Goal: Task Accomplishment & Management: Use online tool/utility

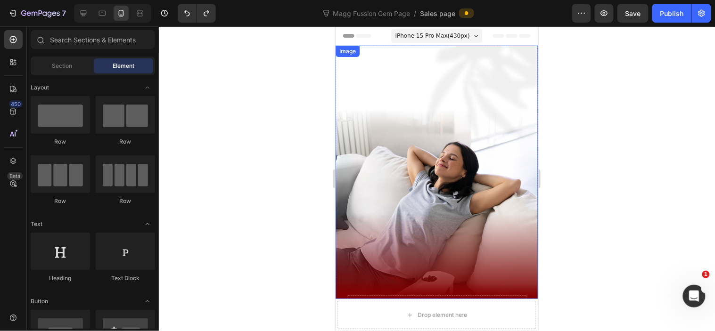
scroll to position [209, 0]
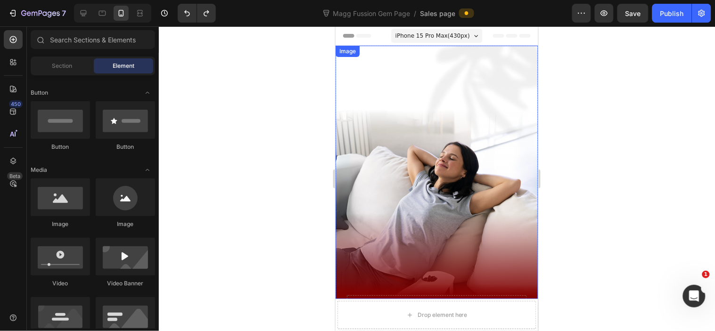
click at [374, 95] on img at bounding box center [436, 172] width 203 height 254
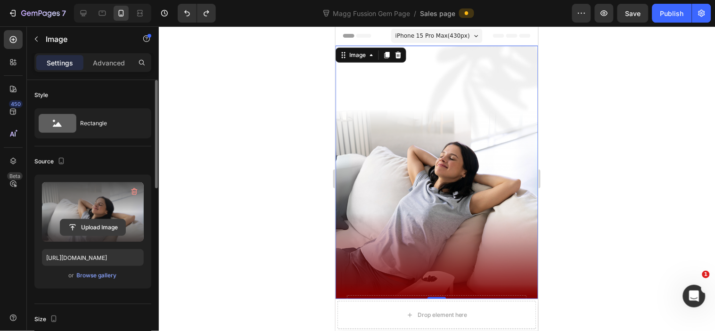
click at [101, 220] on input "file" at bounding box center [92, 228] width 65 height 16
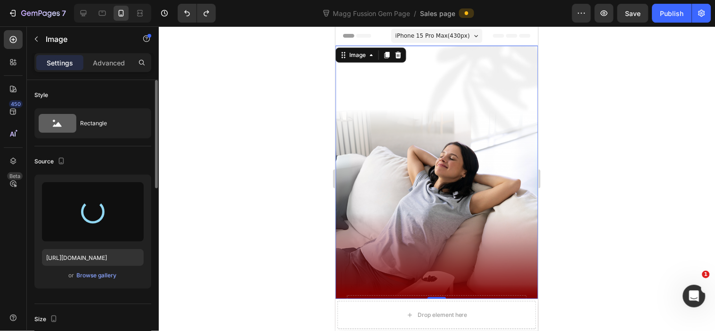
type input "https://cdn.shopify.com/s/files/1/0072/8026/3219/files/gempages_578658871954899…"
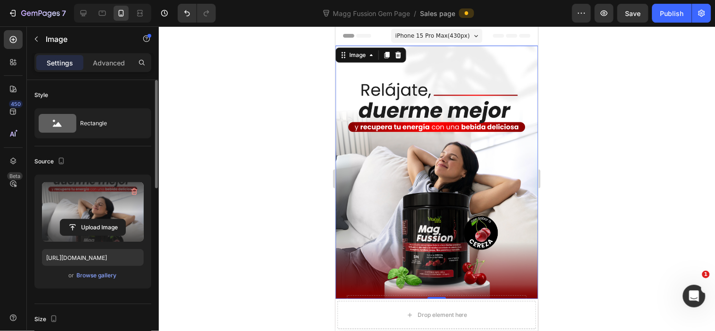
scroll to position [69, 0]
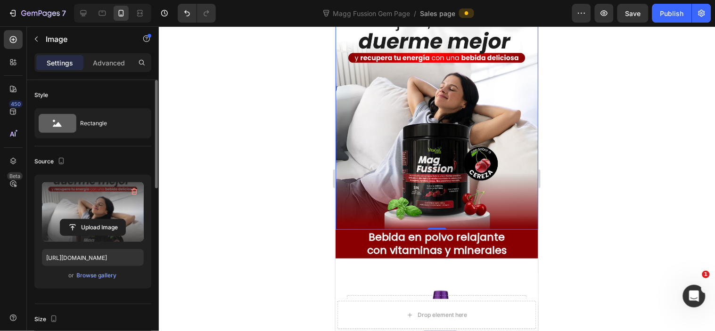
click at [573, 194] on div at bounding box center [437, 178] width 556 height 305
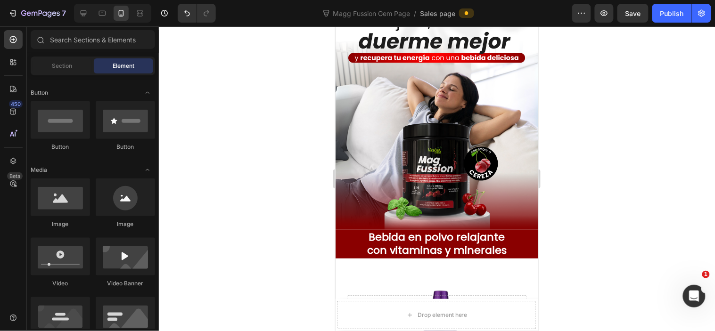
click at [573, 194] on div at bounding box center [437, 178] width 556 height 305
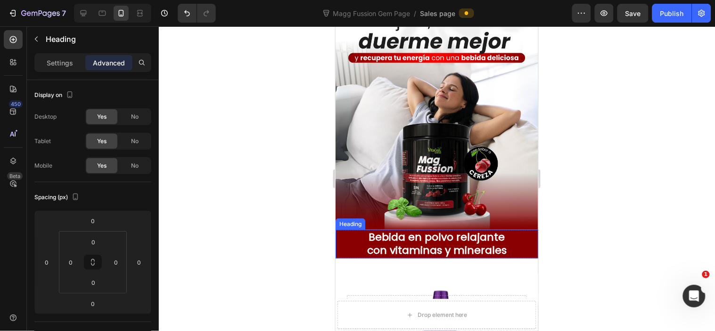
click at [475, 230] on h2 "Bebida en polvo relajante con vitaminas y minerales" at bounding box center [436, 244] width 203 height 29
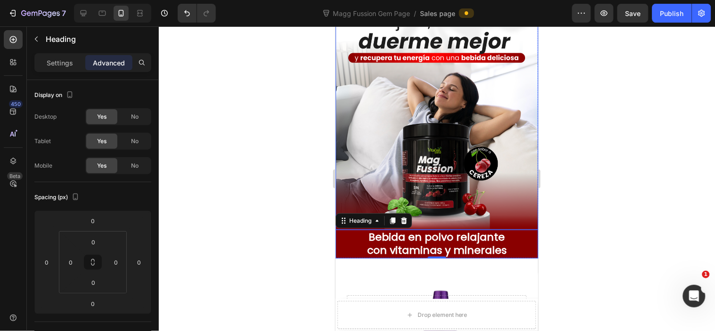
scroll to position [0, 0]
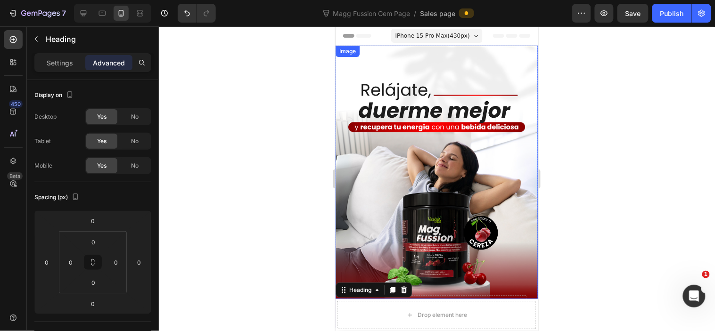
click at [599, 157] on div at bounding box center [437, 178] width 556 height 305
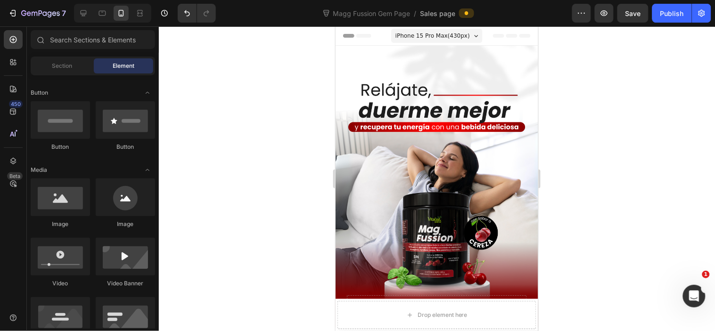
click at [591, 121] on div at bounding box center [437, 178] width 556 height 305
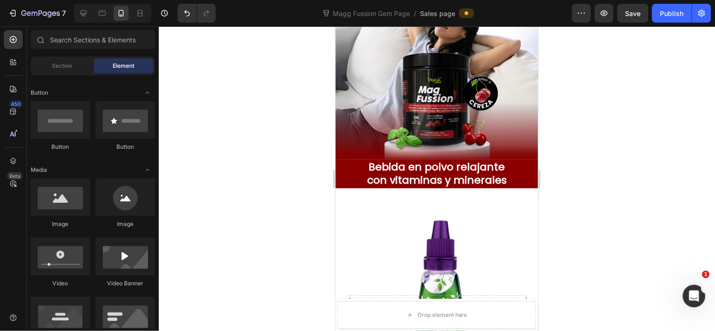
click at [577, 126] on div at bounding box center [437, 178] width 556 height 305
click at [477, 161] on h2 "Bebida en polvo relajante con vitaminas y minerales" at bounding box center [436, 173] width 203 height 29
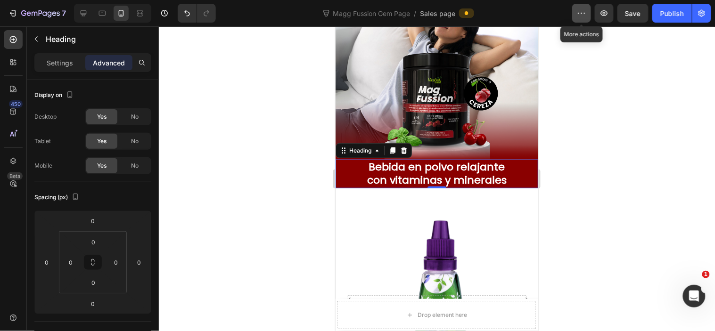
click at [585, 14] on icon "button" at bounding box center [581, 12] width 9 height 9
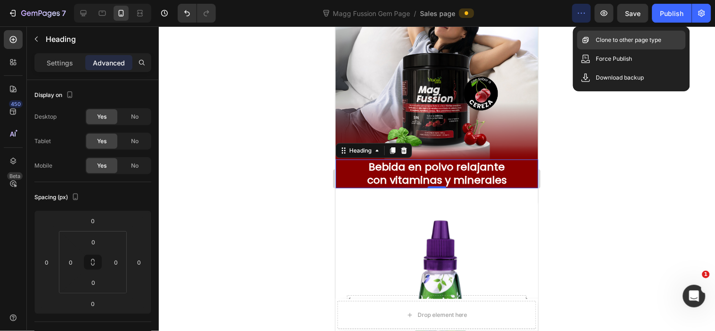
click at [602, 44] on p "Clone to other page type" at bounding box center [629, 39] width 66 height 9
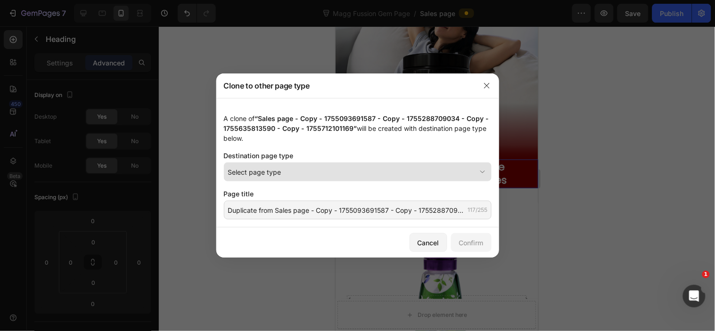
click at [302, 174] on div "Select page type" at bounding box center [352, 172] width 248 height 10
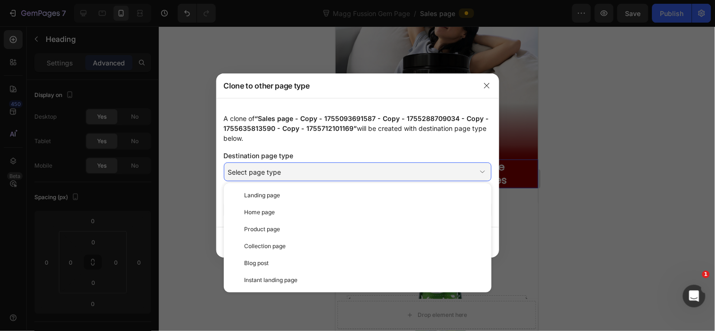
click at [651, 155] on div at bounding box center [357, 165] width 715 height 331
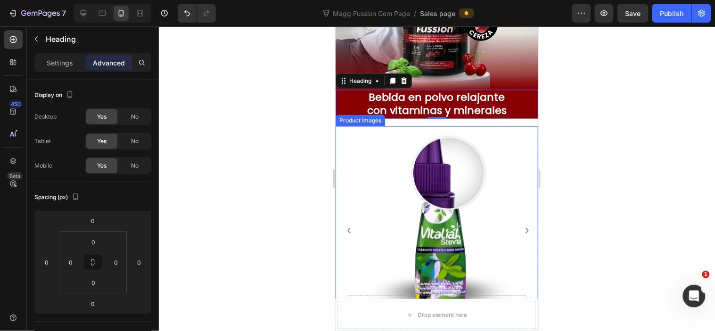
scroll to position [279, 0]
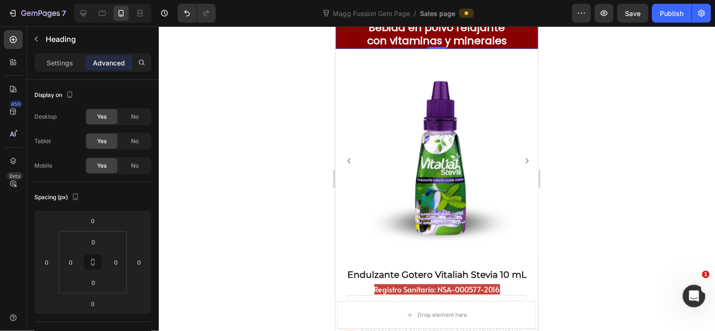
click at [606, 110] on div at bounding box center [437, 178] width 556 height 305
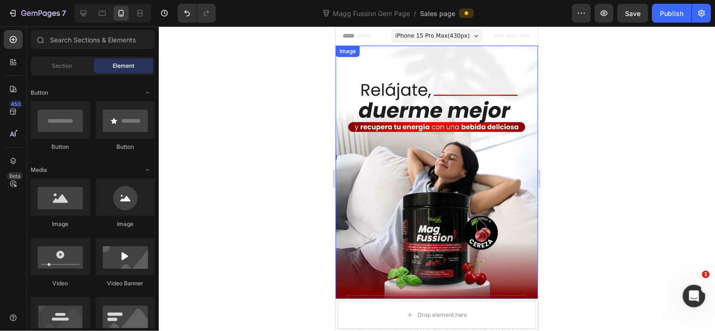
scroll to position [69, 0]
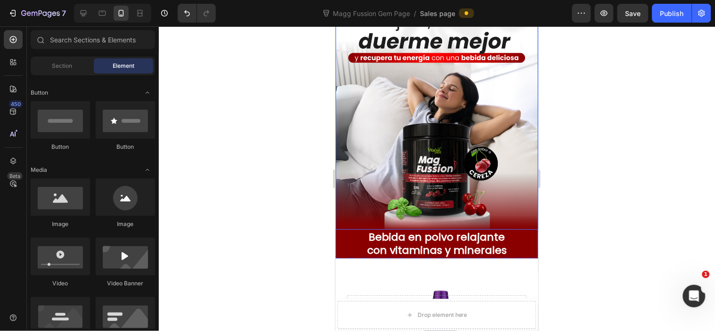
click at [415, 160] on img at bounding box center [436, 103] width 203 height 254
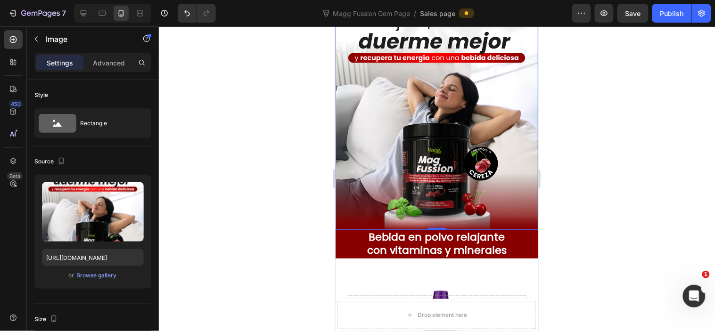
click at [607, 110] on div at bounding box center [437, 178] width 556 height 305
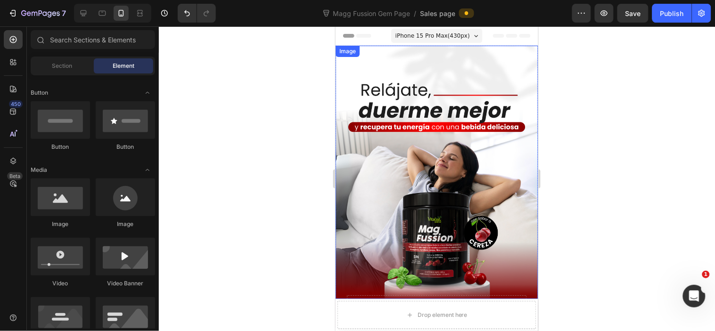
scroll to position [140, 0]
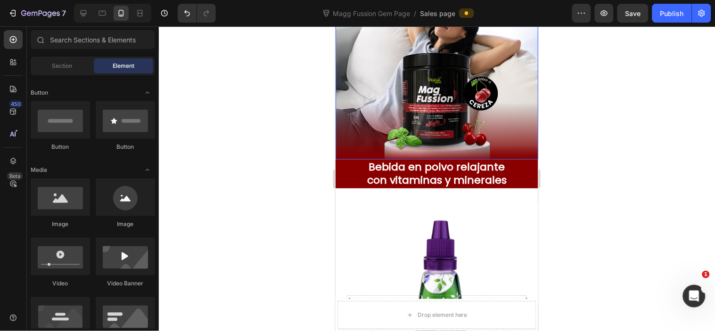
click at [503, 117] on img at bounding box center [436, 33] width 203 height 254
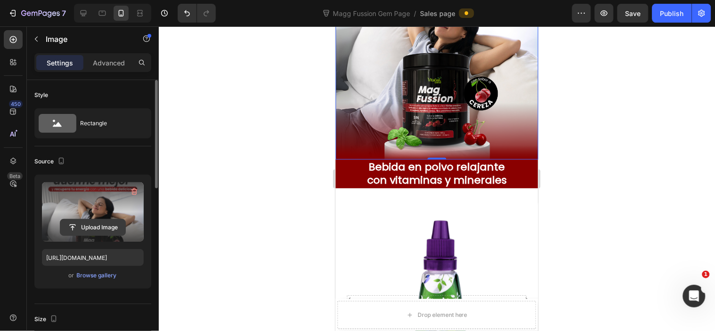
click at [107, 225] on input "file" at bounding box center [92, 228] width 65 height 16
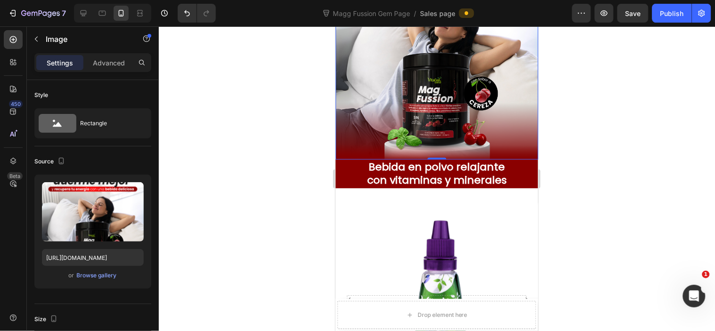
scroll to position [69, 0]
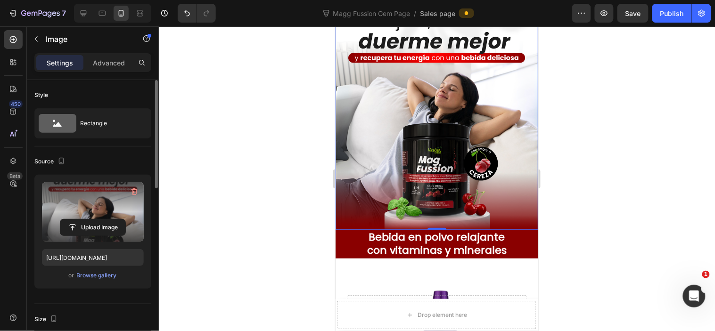
click at [95, 213] on label at bounding box center [93, 211] width 102 height 59
click at [95, 220] on input "file" at bounding box center [92, 228] width 65 height 16
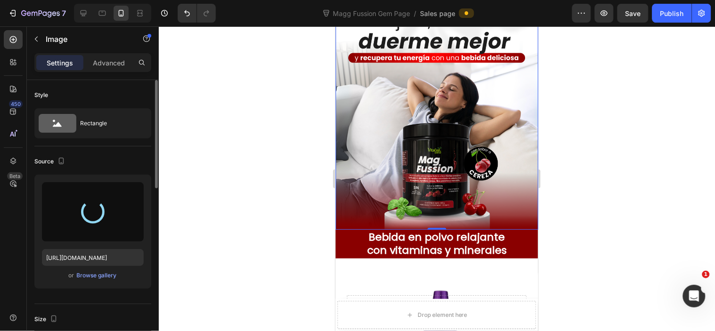
scroll to position [0, 0]
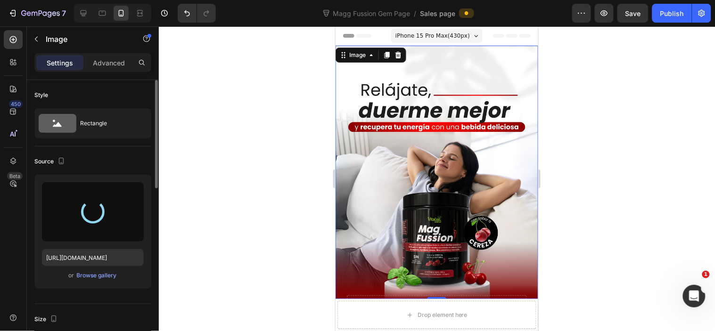
click at [592, 63] on div at bounding box center [437, 178] width 556 height 305
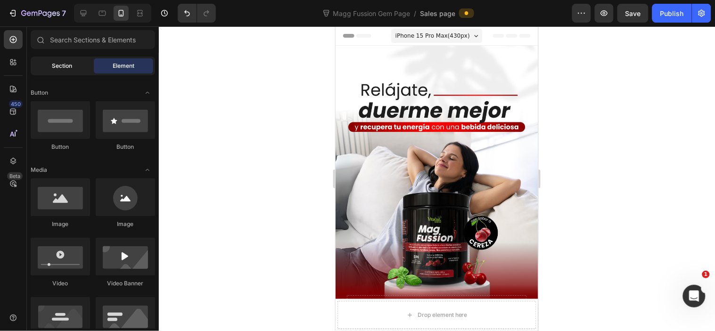
click at [55, 63] on span "Section" at bounding box center [62, 66] width 20 height 8
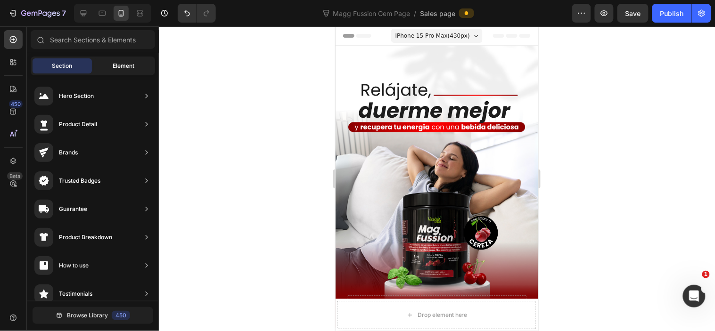
click at [113, 67] on span "Element" at bounding box center [124, 66] width 22 height 8
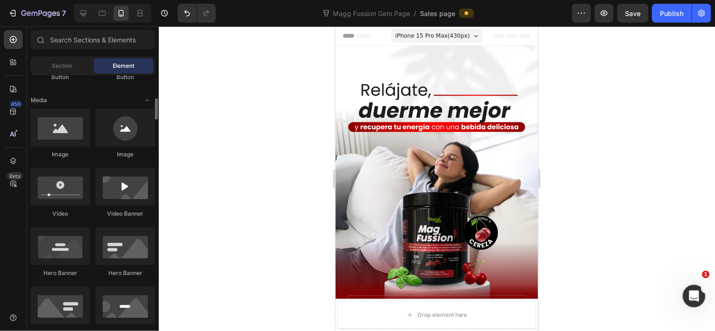
scroll to position [348, 0]
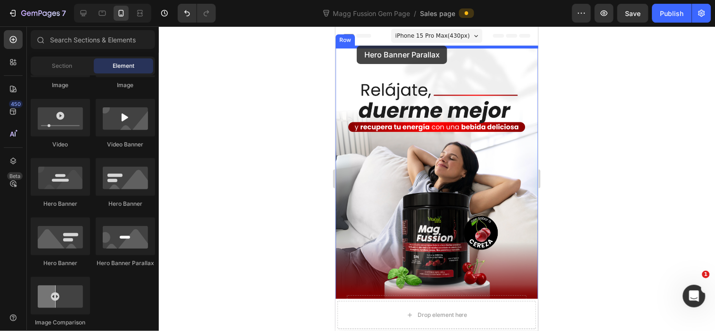
drag, startPoint x: 524, startPoint y: 207, endPoint x: 356, endPoint y: 47, distance: 232.1
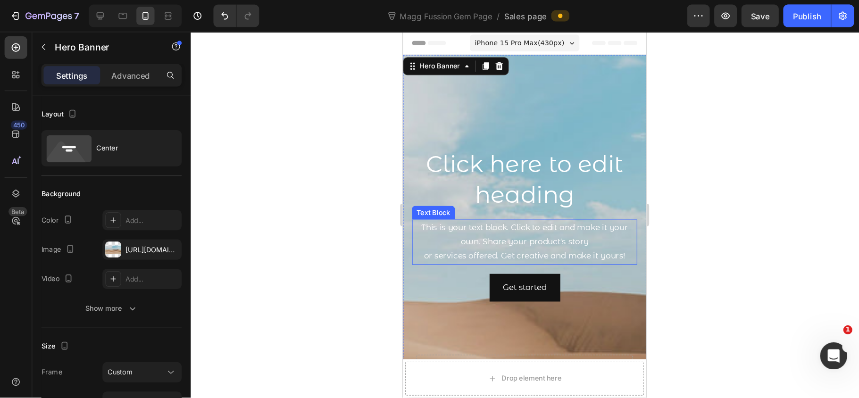
scroll to position [69, 0]
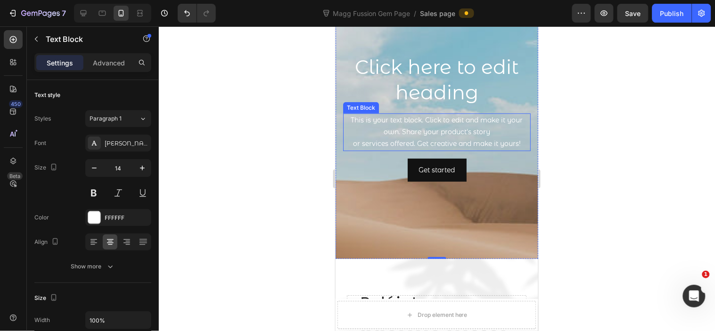
click at [475, 132] on div "This is your text block. Click to edit and make it your own. Share your product…" at bounding box center [437, 132] width 188 height 38
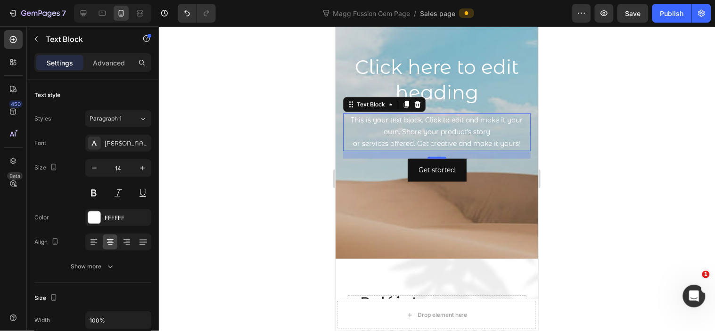
click at [466, 130] on div "This is your text block. Click to edit and make it your own. Share your product…" at bounding box center [437, 132] width 188 height 38
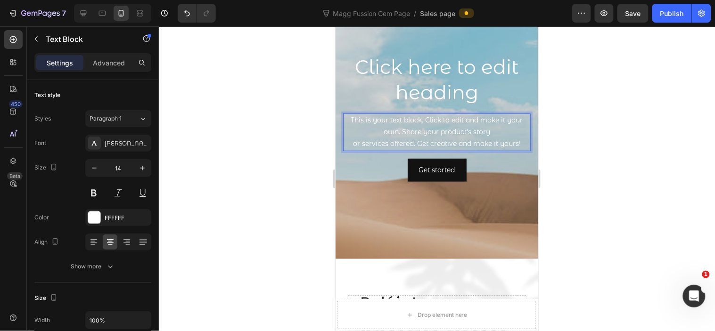
click at [397, 128] on p "This is your text block. Click to edit and make it your own. Share your product…" at bounding box center [437, 132] width 186 height 36
click at [360, 119] on p "This is your text block. Click to edit and make it your own. Share your product…" at bounding box center [437, 132] width 186 height 36
drag, startPoint x: 289, startPoint y: 139, endPoint x: 294, endPoint y: 139, distance: 5.2
click at [294, 139] on div at bounding box center [437, 178] width 556 height 305
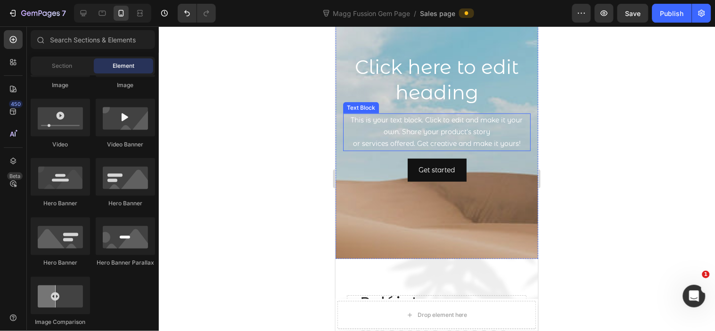
click at [372, 120] on p "This is your text block. Click to edit and make it your own. Share your product…" at bounding box center [437, 132] width 186 height 36
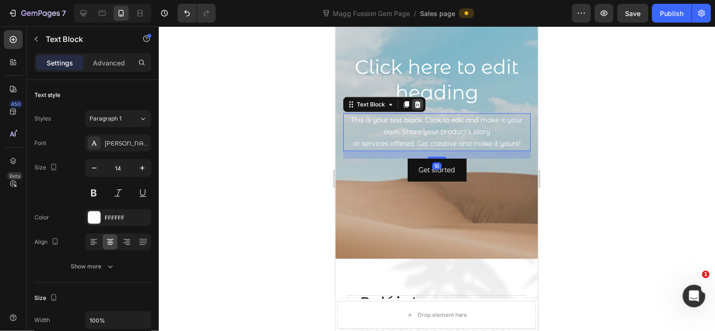
click at [418, 106] on icon at bounding box center [417, 104] width 6 height 7
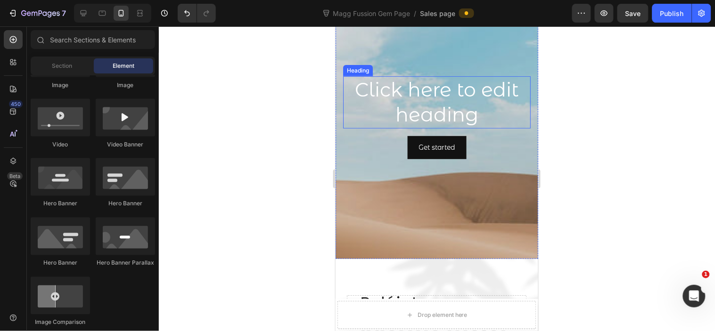
click at [430, 97] on h2 "Click here to edit heading" at bounding box center [437, 102] width 188 height 52
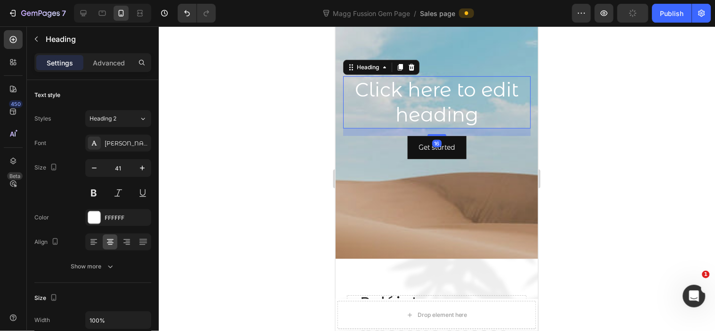
drag, startPoint x: 413, startPoint y: 66, endPoint x: 423, endPoint y: 88, distance: 23.6
click at [413, 67] on icon at bounding box center [411, 67] width 6 height 7
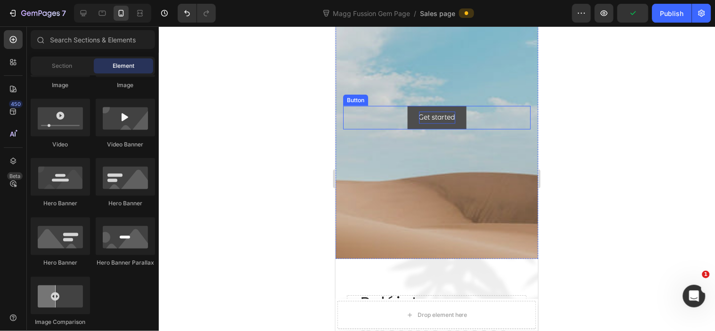
click at [427, 116] on div "Get started" at bounding box center [437, 117] width 36 height 12
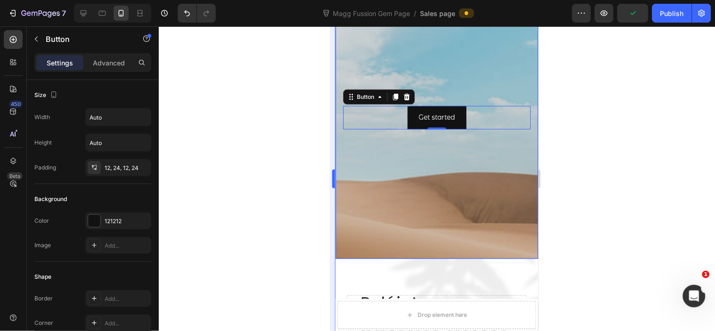
drag, startPoint x: 312, startPoint y: 105, endPoint x: 334, endPoint y: 99, distance: 22.8
click at [316, 103] on div at bounding box center [437, 178] width 556 height 305
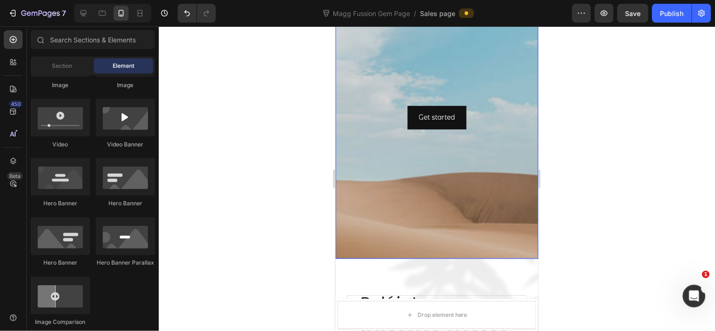
click at [367, 105] on div "Get started Button" at bounding box center [436, 117] width 203 height 38
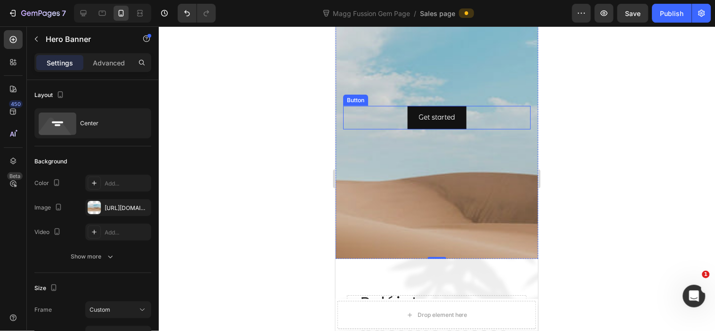
click at [371, 118] on div "Get started Button" at bounding box center [437, 117] width 188 height 23
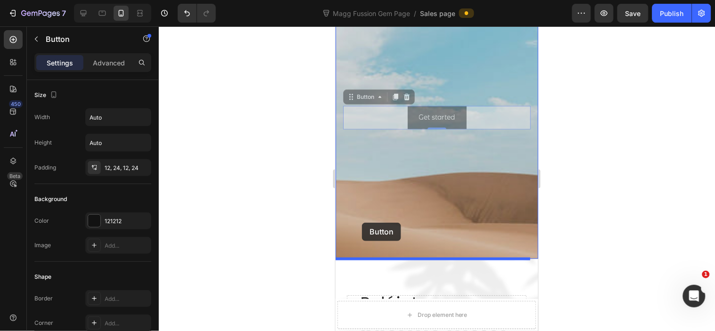
drag, startPoint x: 354, startPoint y: 99, endPoint x: 362, endPoint y: 223, distance: 123.3
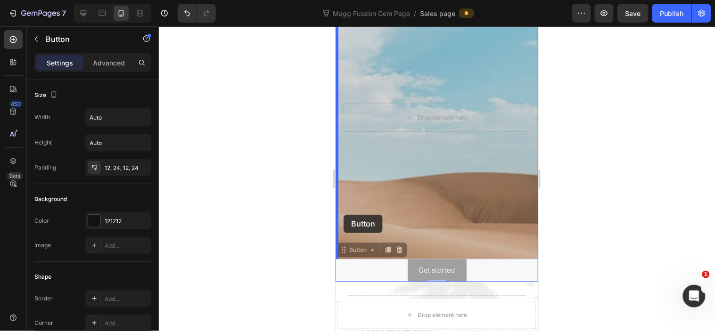
drag, startPoint x: 344, startPoint y: 250, endPoint x: 343, endPoint y: 215, distance: 35.8
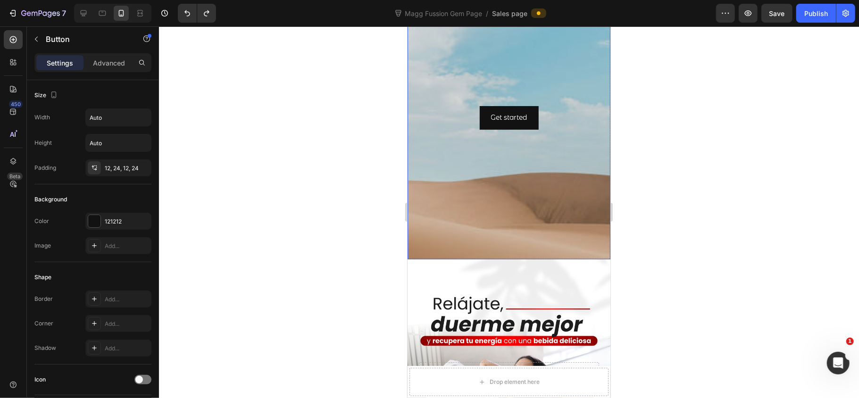
scroll to position [70, 0]
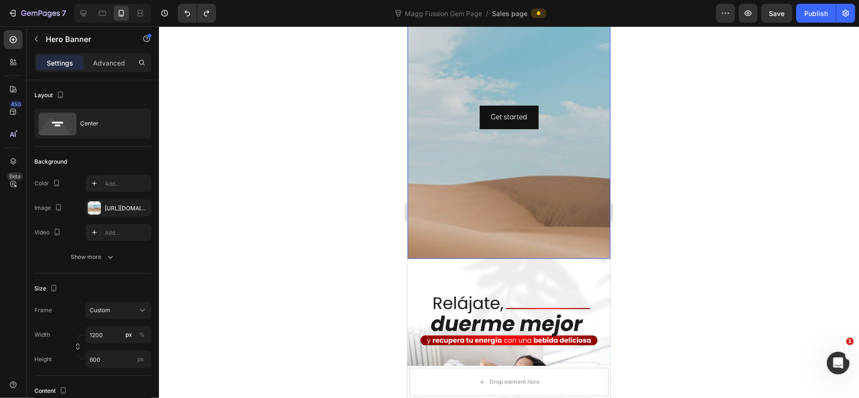
click at [435, 145] on div "Background Image" at bounding box center [508, 190] width 203 height 424
click at [99, 126] on div "Center" at bounding box center [109, 124] width 58 height 22
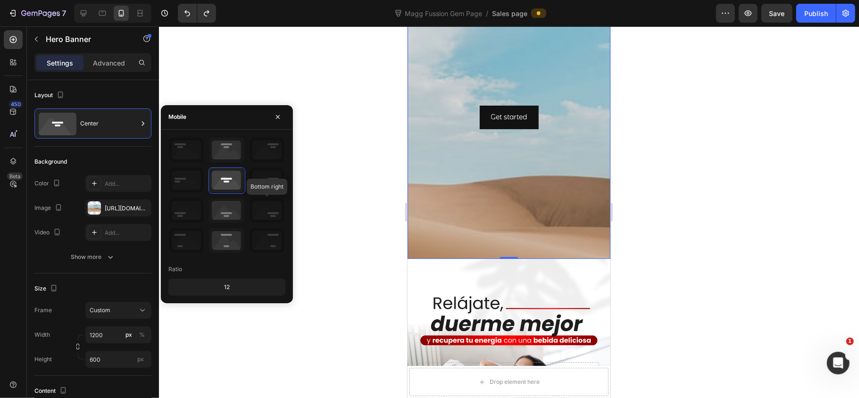
click at [259, 216] on icon at bounding box center [266, 210] width 35 height 25
click at [240, 247] on icon at bounding box center [226, 240] width 35 height 25
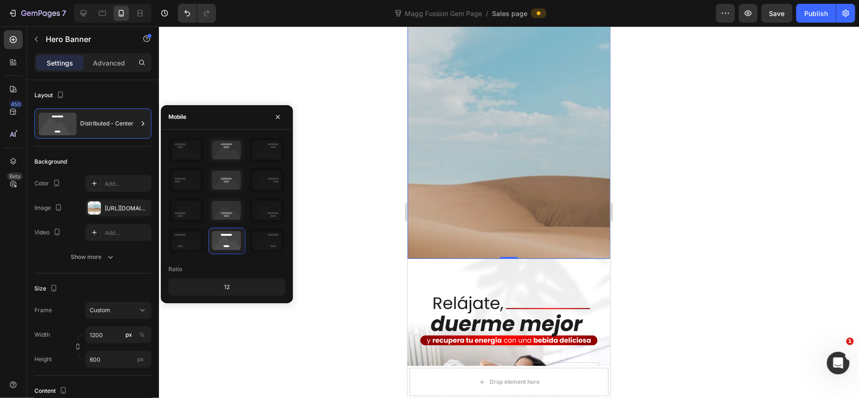
scroll to position [0, 0]
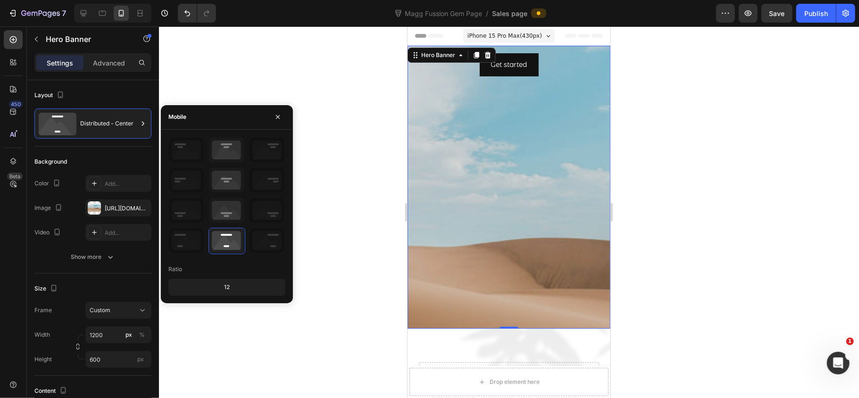
click at [645, 148] on div at bounding box center [509, 212] width 700 height 372
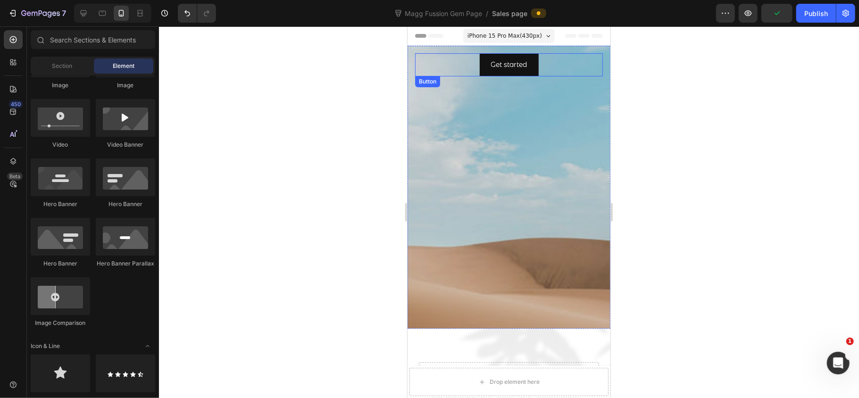
click at [541, 67] on div "Get started Button" at bounding box center [508, 64] width 188 height 23
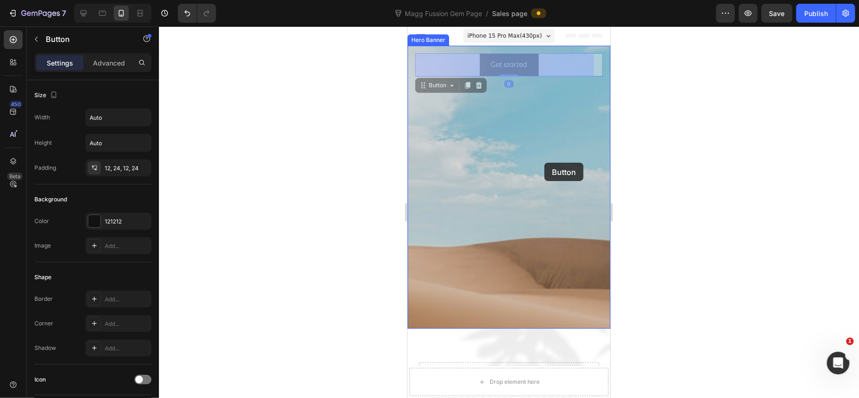
drag, startPoint x: 541, startPoint y: 67, endPoint x: 462, endPoint y: 77, distance: 79.8
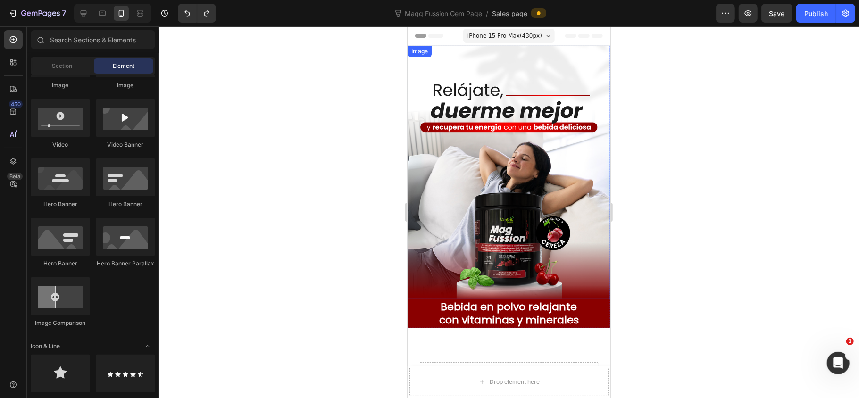
drag, startPoint x: 426, startPoint y: 111, endPoint x: 407, endPoint y: 116, distance: 19.7
click at [423, 112] on img at bounding box center [508, 172] width 203 height 254
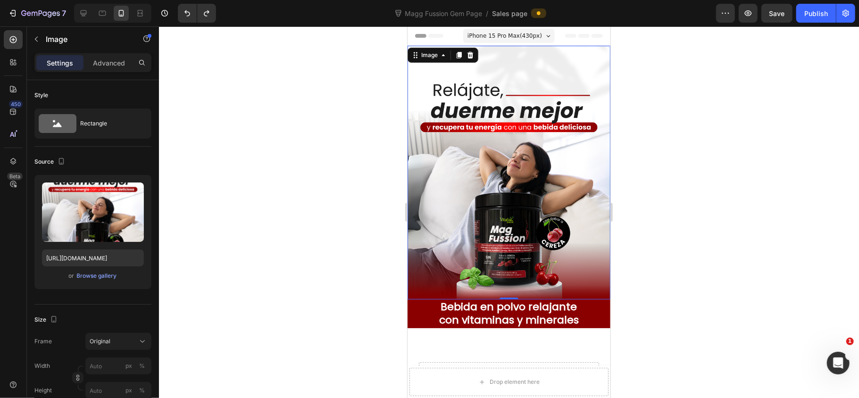
click at [348, 131] on div at bounding box center [509, 212] width 700 height 372
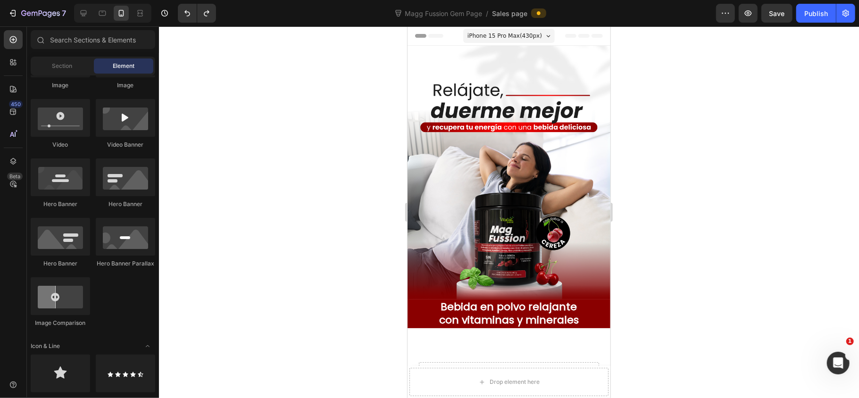
click at [285, 97] on div at bounding box center [509, 212] width 700 height 372
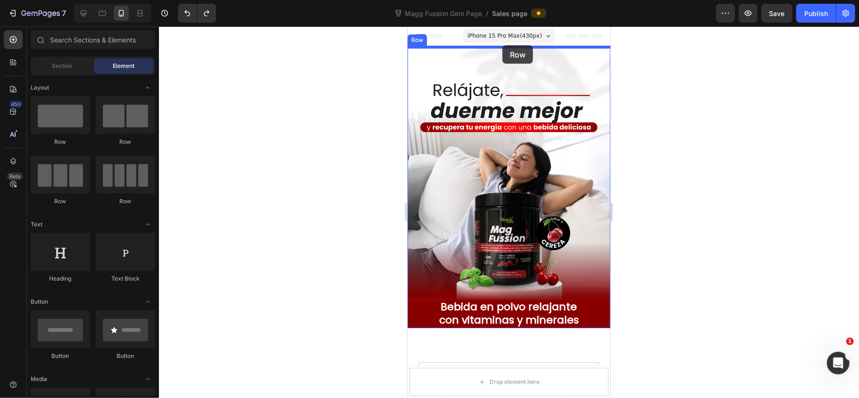
drag, startPoint x: 466, startPoint y: 138, endPoint x: 502, endPoint y: 45, distance: 99.8
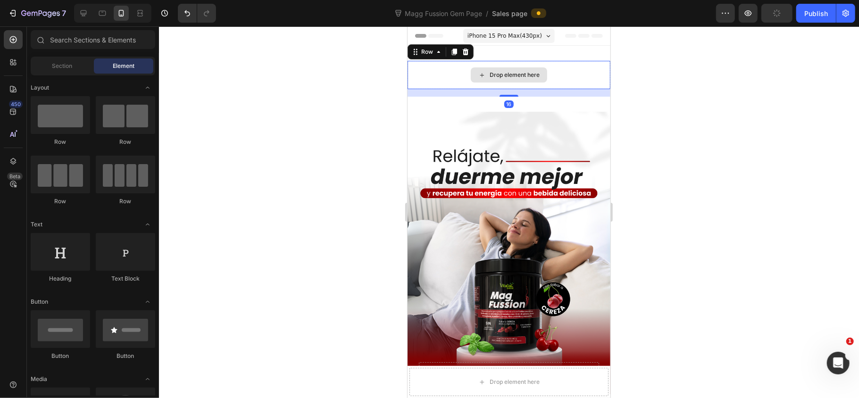
click at [491, 73] on div "Drop element here" at bounding box center [514, 75] width 50 height 8
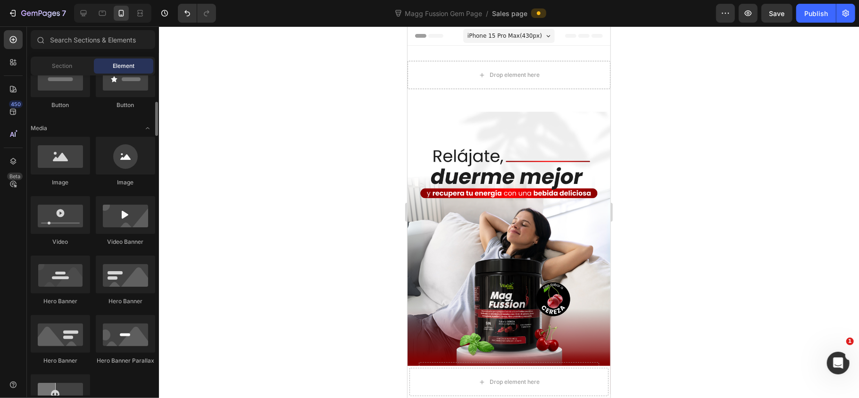
scroll to position [334, 0]
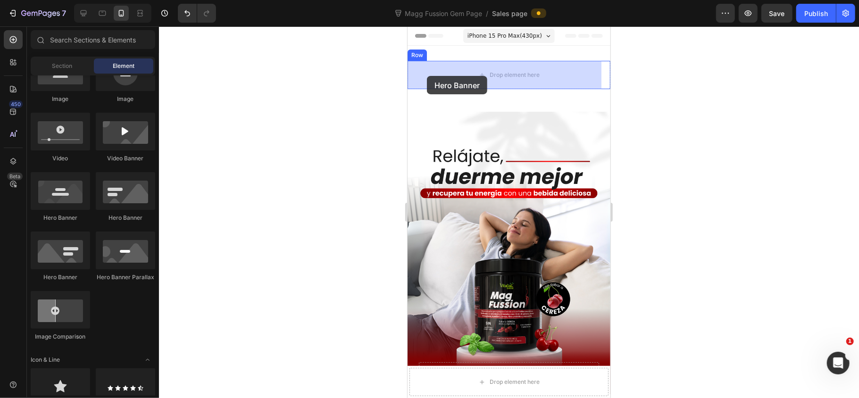
drag, startPoint x: 484, startPoint y: 283, endPoint x: 426, endPoint y: 75, distance: 215.9
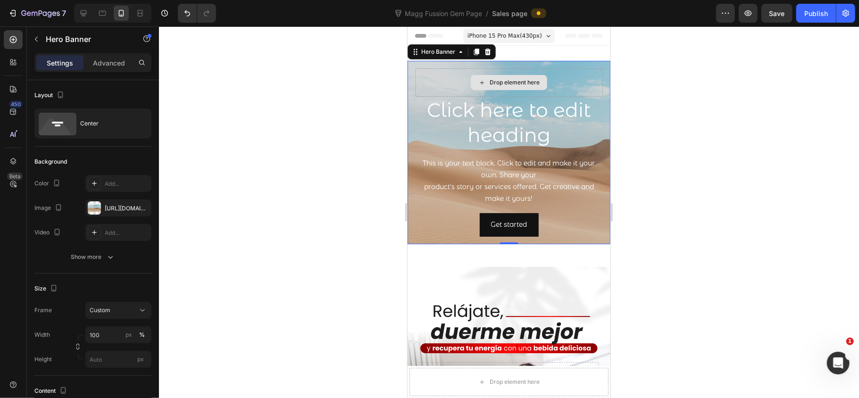
click at [570, 82] on div "Drop element here" at bounding box center [508, 82] width 188 height 28
click at [441, 94] on div "Drop element here" at bounding box center [508, 82] width 188 height 28
click at [482, 51] on div at bounding box center [486, 51] width 11 height 11
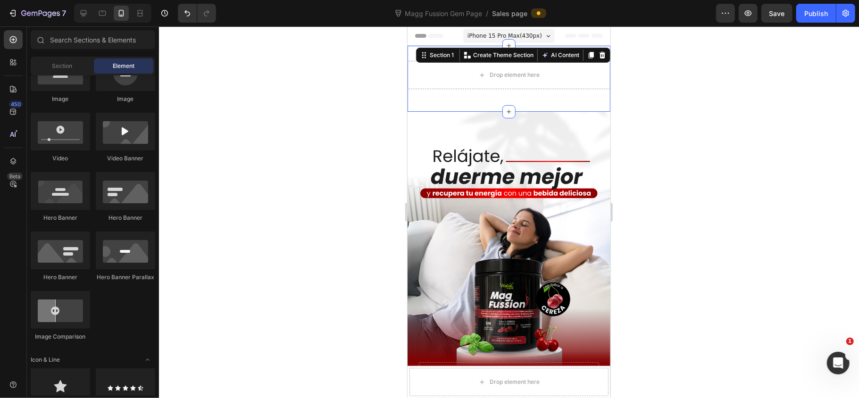
click at [547, 96] on div "Drop element here Row Section 1 You can create reusable sections Create Theme S…" at bounding box center [508, 78] width 203 height 66
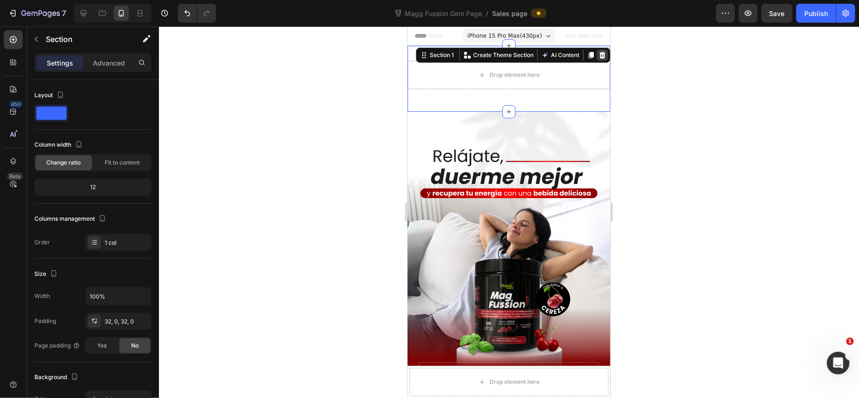
click at [598, 55] on icon at bounding box center [602, 55] width 8 height 8
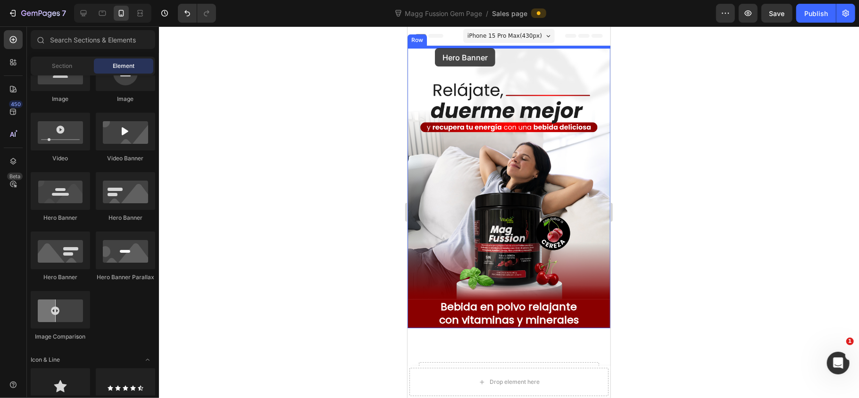
drag, startPoint x: 475, startPoint y: 282, endPoint x: 434, endPoint y: 48, distance: 238.4
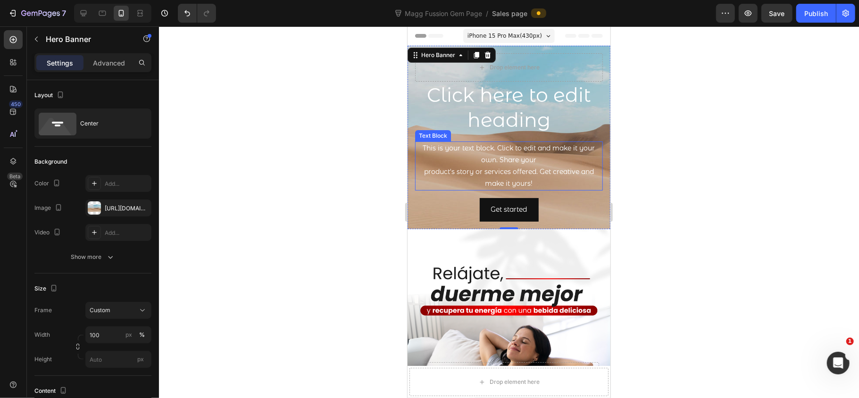
click at [581, 207] on div "Get started Button" at bounding box center [508, 209] width 188 height 23
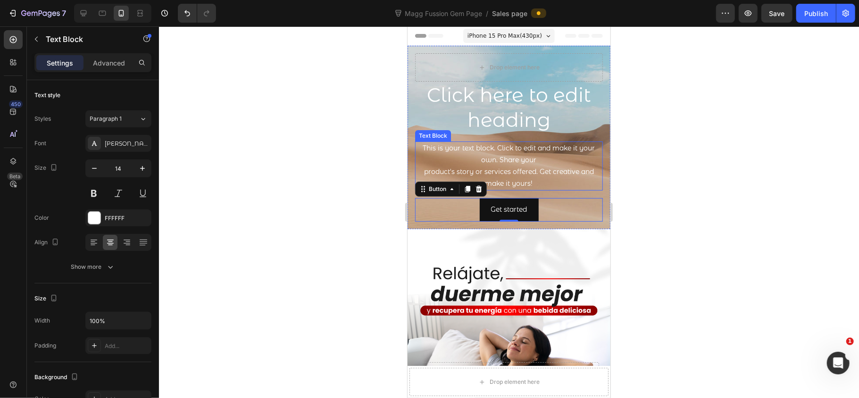
click at [523, 174] on div "This is your text block. Click to edit and make it your own. Share your product…" at bounding box center [508, 166] width 188 height 50
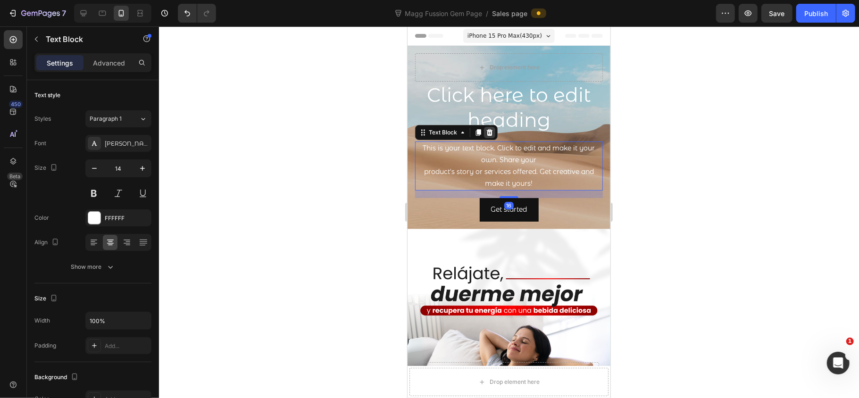
click at [488, 129] on icon at bounding box center [489, 131] width 6 height 7
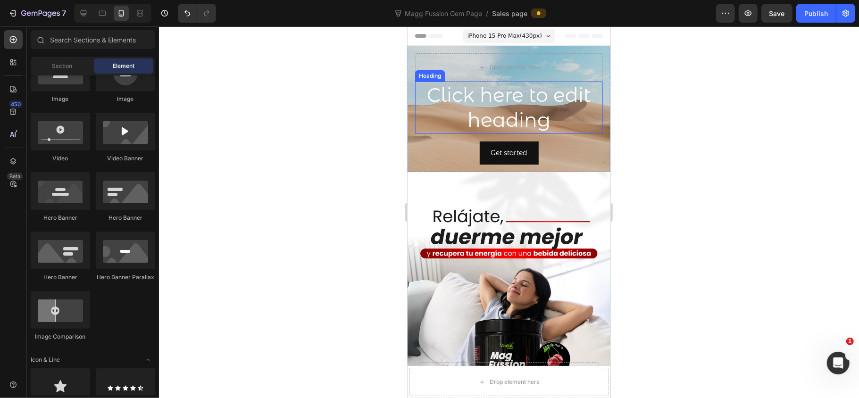
click at [529, 104] on h2 "Click here to edit heading" at bounding box center [508, 107] width 188 height 52
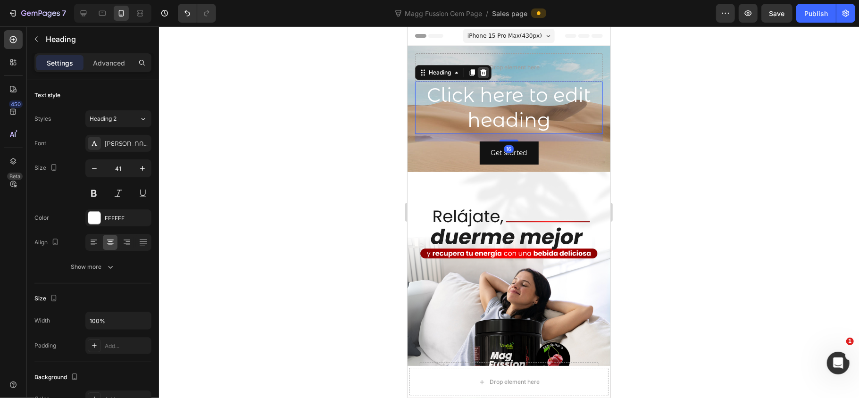
click at [485, 68] on icon at bounding box center [483, 72] width 8 height 8
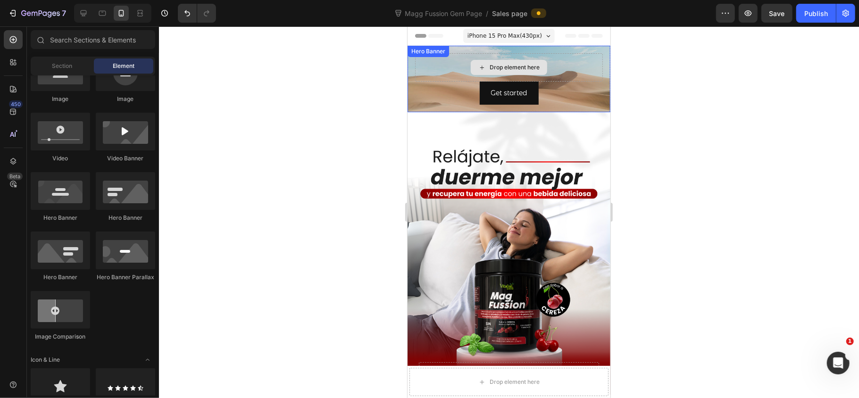
click at [579, 69] on div "Drop element here" at bounding box center [508, 67] width 188 height 28
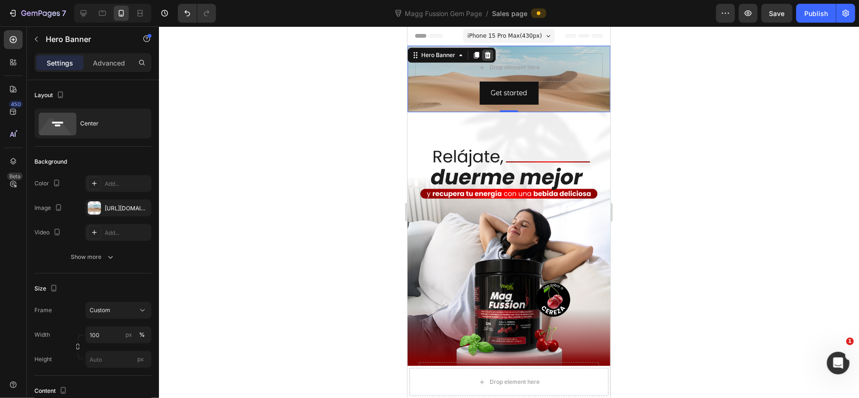
click at [485, 51] on icon at bounding box center [487, 55] width 8 height 8
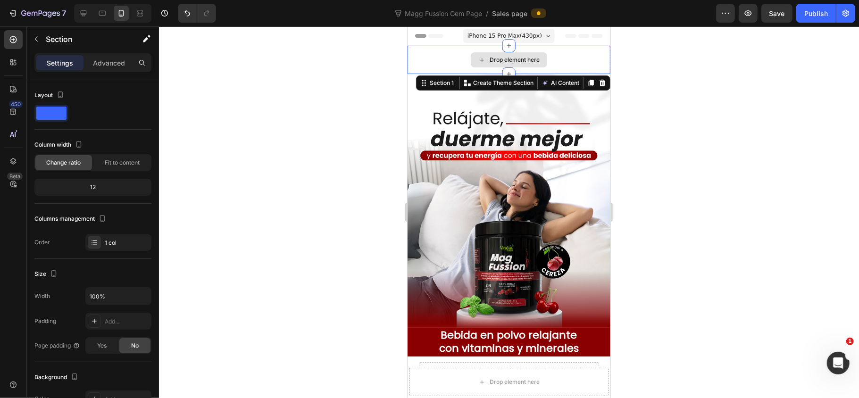
click at [574, 63] on div "Drop element here" at bounding box center [508, 59] width 203 height 28
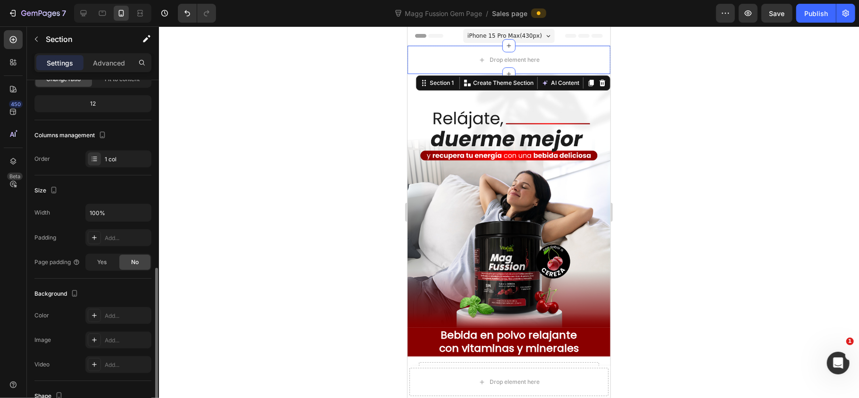
scroll to position [167, 0]
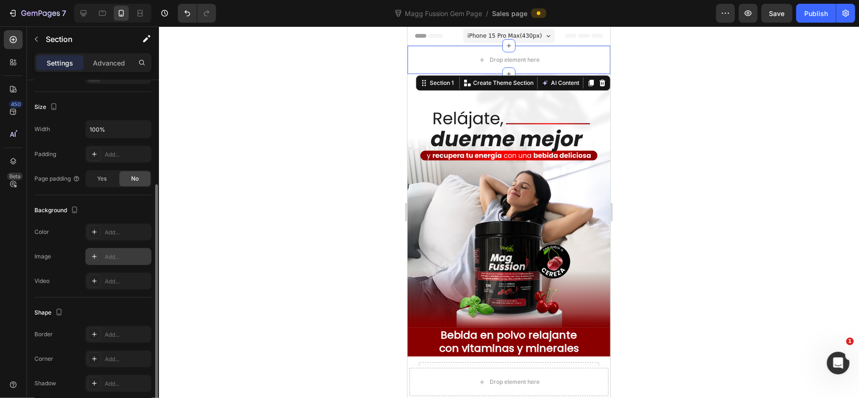
click at [131, 258] on div "Add..." at bounding box center [127, 257] width 44 height 8
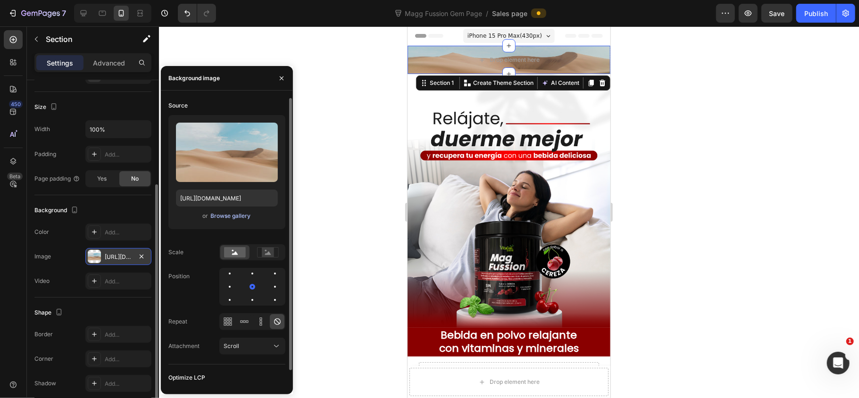
click at [242, 217] on div "Browse gallery" at bounding box center [231, 216] width 40 height 8
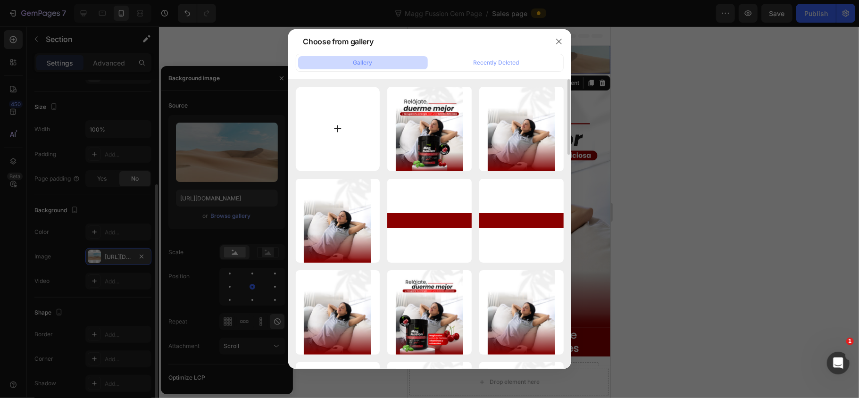
click at [337, 134] on input "file" at bounding box center [338, 129] width 84 height 84
type input "C:\fakepath\1.png"
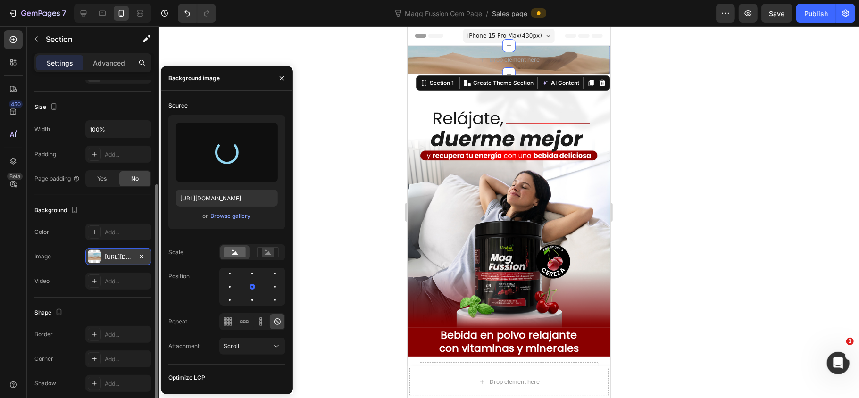
type input "https://cdn.shopify.com/s/files/1/0072/8026/3219/files/gempages_578658871954899…"
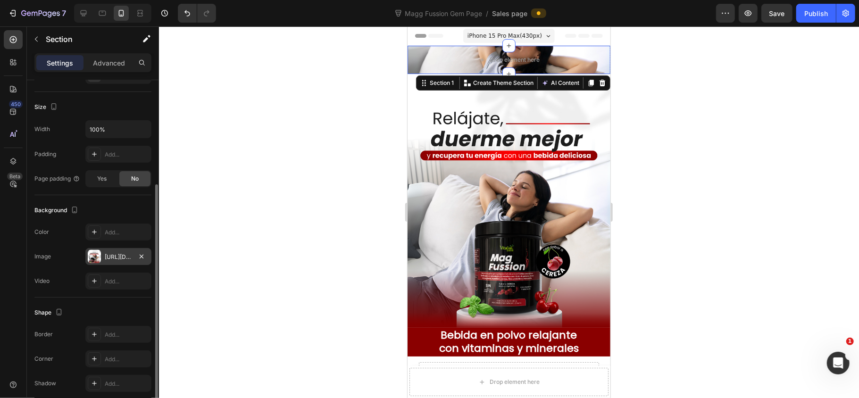
drag, startPoint x: 334, startPoint y: 165, endPoint x: 398, endPoint y: 140, distance: 68.8
click at [334, 164] on div at bounding box center [509, 212] width 700 height 372
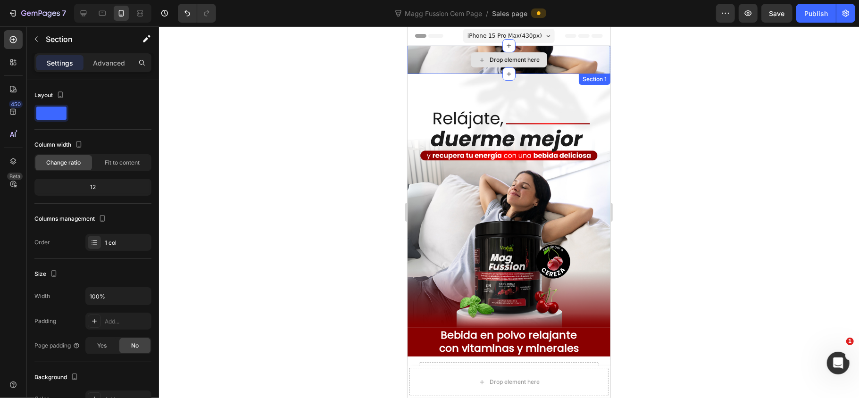
click at [565, 58] on div "Drop element here" at bounding box center [508, 59] width 203 height 28
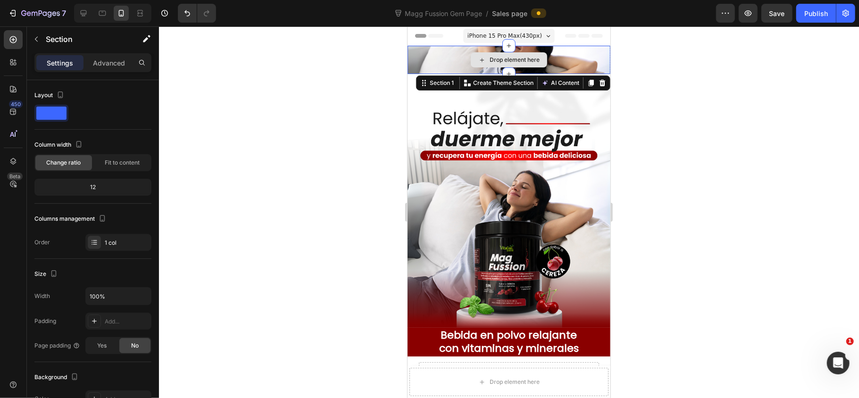
click at [555, 62] on div "Drop element here" at bounding box center [508, 59] width 203 height 28
click at [487, 83] on p "Create Theme Section" at bounding box center [502, 82] width 60 height 8
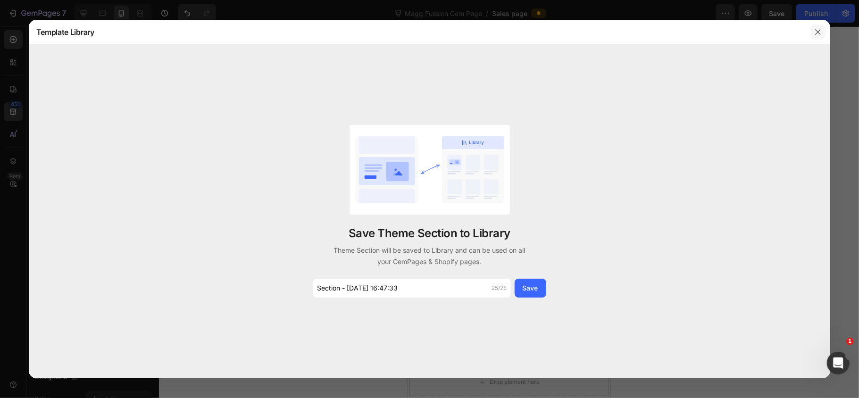
click at [715, 31] on icon "button" at bounding box center [817, 31] width 5 height 5
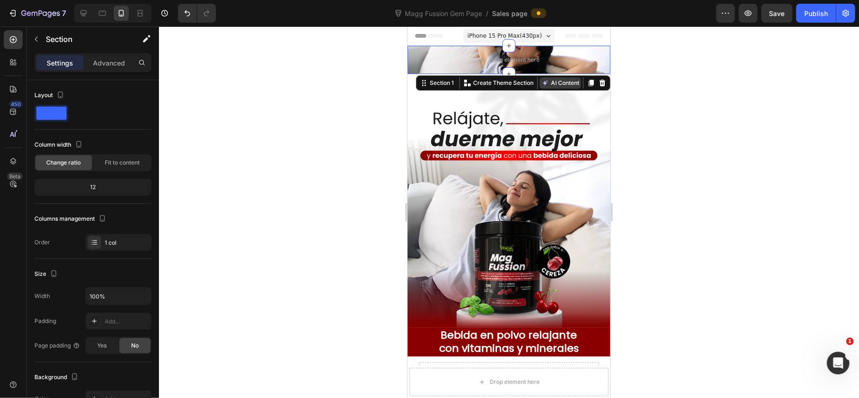
click at [551, 87] on button "AI Content" at bounding box center [559, 82] width 41 height 11
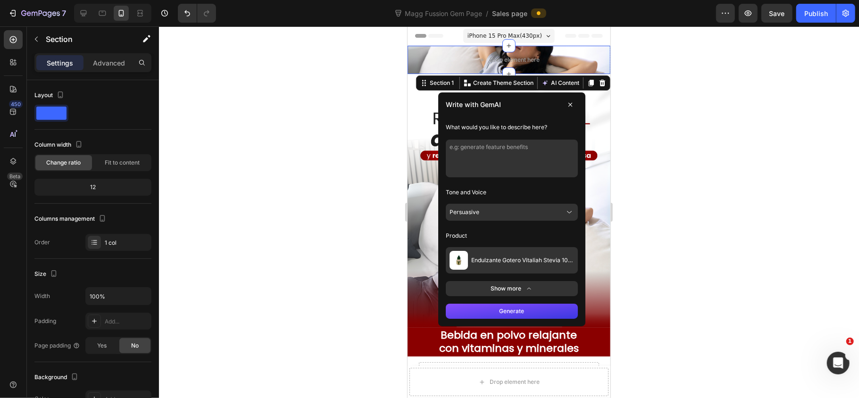
click at [529, 153] on textarea at bounding box center [511, 158] width 132 height 38
click at [540, 162] on textarea at bounding box center [511, 158] width 132 height 38
type textarea "H"
type textarea "HEadline"
click at [536, 262] on span "Endulzante Gotero Vitaliah Stevia 10 mL" at bounding box center [522, 260] width 103 height 8
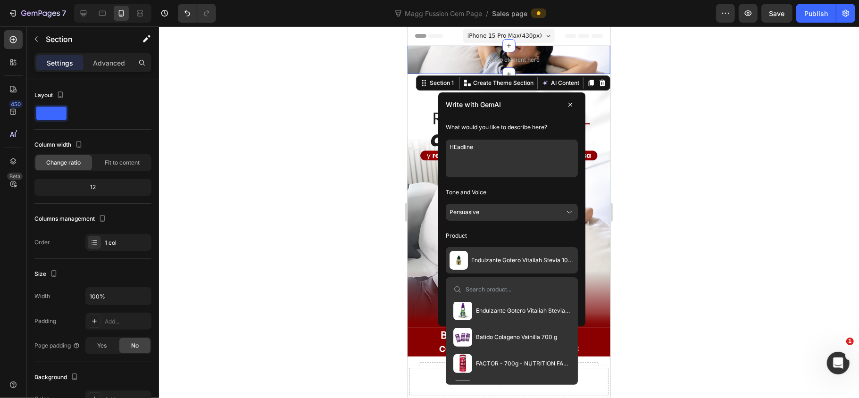
scroll to position [132, 0]
click at [507, 281] on div at bounding box center [511, 289] width 124 height 17
click at [507, 292] on input at bounding box center [517, 289] width 105 height 8
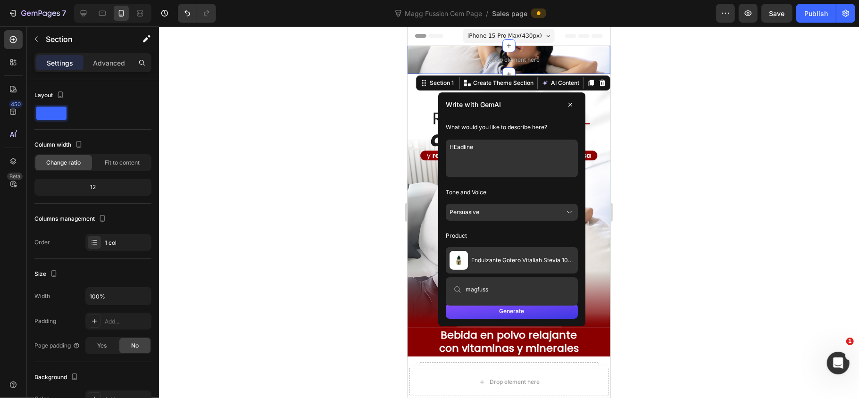
click at [504, 296] on div "magfuss" at bounding box center [511, 289] width 124 height 17
click at [485, 289] on input "magfuss" at bounding box center [517, 289] width 105 height 8
type input "mag"
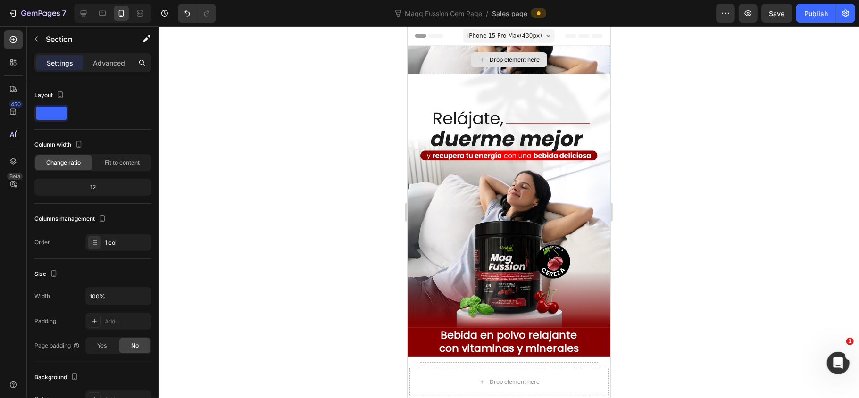
click at [572, 63] on div "Drop element here" at bounding box center [508, 59] width 203 height 28
click at [584, 56] on div "Drop element here" at bounding box center [508, 59] width 203 height 28
click at [447, 55] on div "Drop element here" at bounding box center [508, 59] width 203 height 28
click at [422, 50] on div "Drop element here" at bounding box center [508, 59] width 203 height 28
click at [453, 60] on div "Drop element here" at bounding box center [508, 59] width 203 height 28
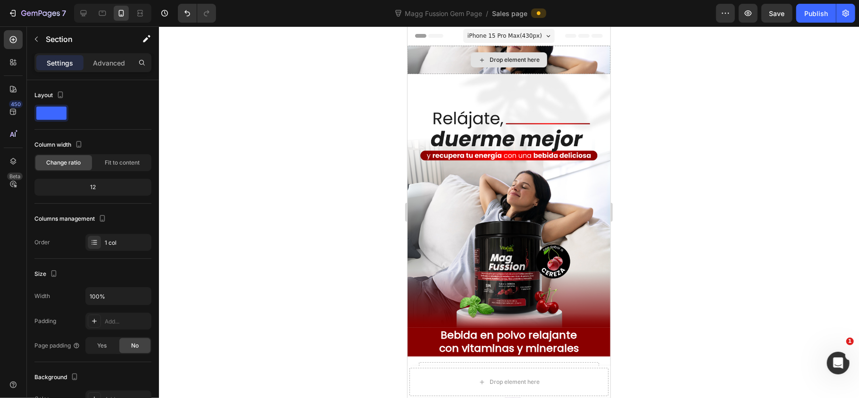
click at [579, 67] on div "Drop element here" at bounding box center [508, 59] width 203 height 28
click at [51, 117] on span at bounding box center [51, 113] width 30 height 13
drag, startPoint x: 51, startPoint y: 117, endPoint x: 112, endPoint y: 103, distance: 62.9
click at [121, 104] on div "Layout" at bounding box center [92, 105] width 117 height 34
click at [51, 100] on div "Layout" at bounding box center [50, 95] width 32 height 13
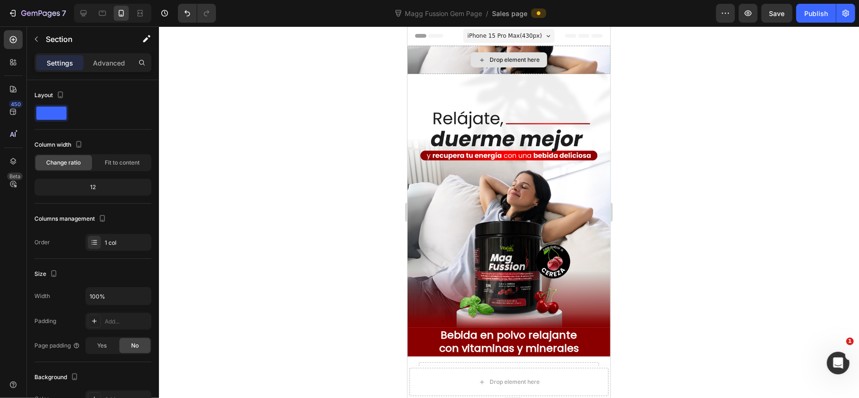
click at [551, 62] on div "Drop element here" at bounding box center [508, 59] width 203 height 28
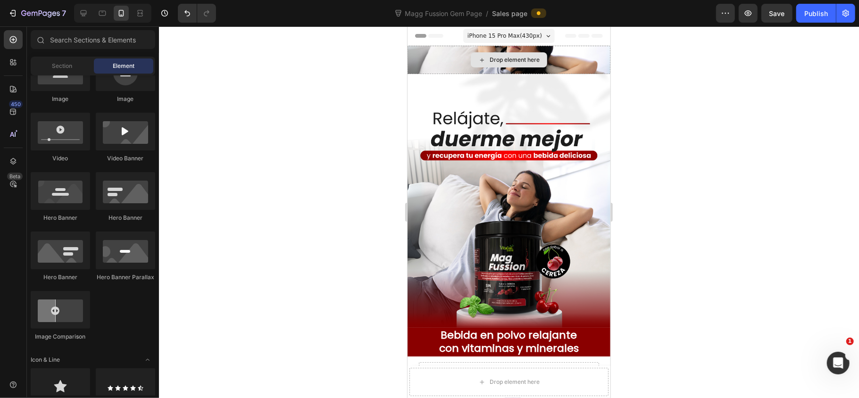
click at [521, 60] on div "Drop element here" at bounding box center [514, 60] width 50 height 8
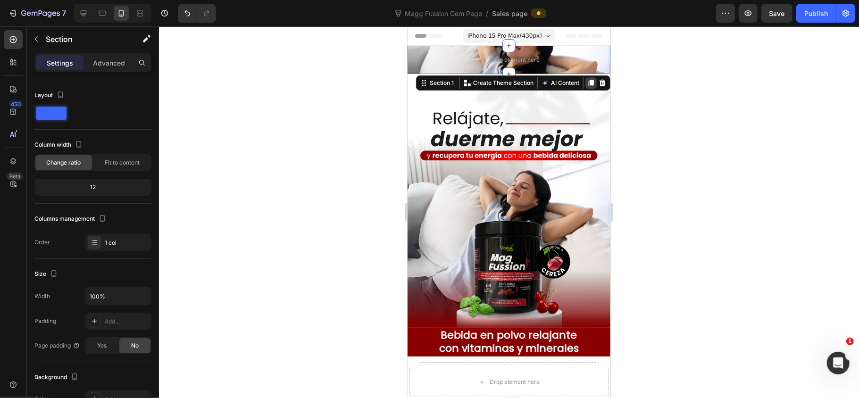
drag, startPoint x: 591, startPoint y: 53, endPoint x: 585, endPoint y: 82, distance: 28.9
click at [598, 84] on icon at bounding box center [602, 83] width 8 height 8
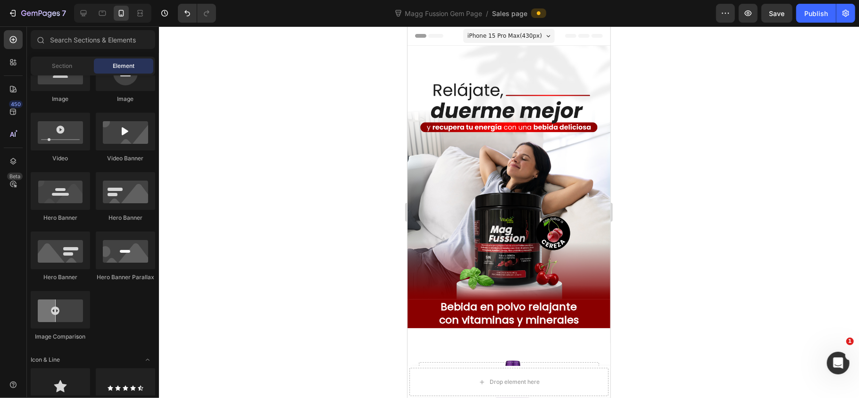
click at [673, 92] on div at bounding box center [509, 212] width 700 height 372
click at [546, 67] on img at bounding box center [508, 172] width 203 height 254
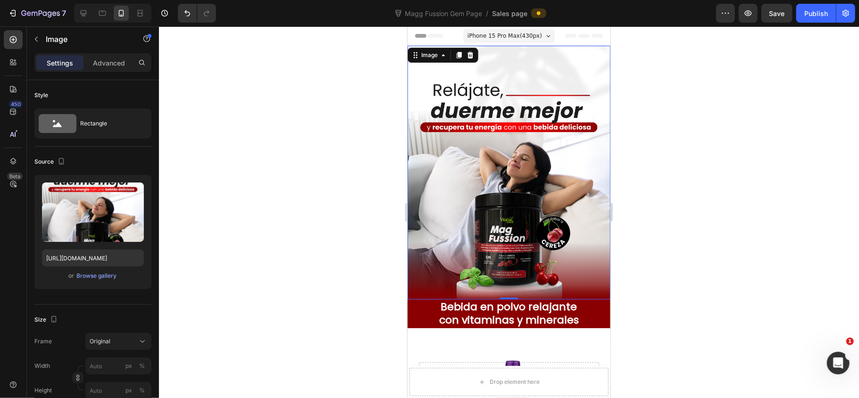
drag, startPoint x: 670, startPoint y: 180, endPoint x: 622, endPoint y: 110, distance: 85.1
click at [660, 148] on div at bounding box center [509, 212] width 700 height 372
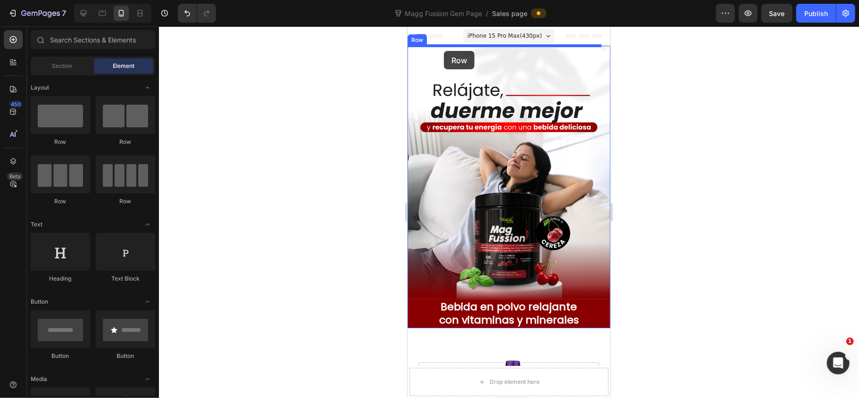
drag, startPoint x: 659, startPoint y: 106, endPoint x: 443, endPoint y: 50, distance: 222.5
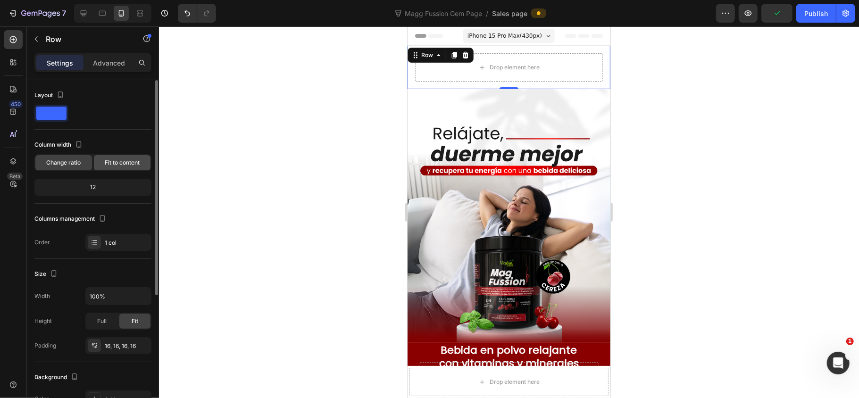
click at [124, 167] on span "Fit to content" at bounding box center [122, 162] width 35 height 8
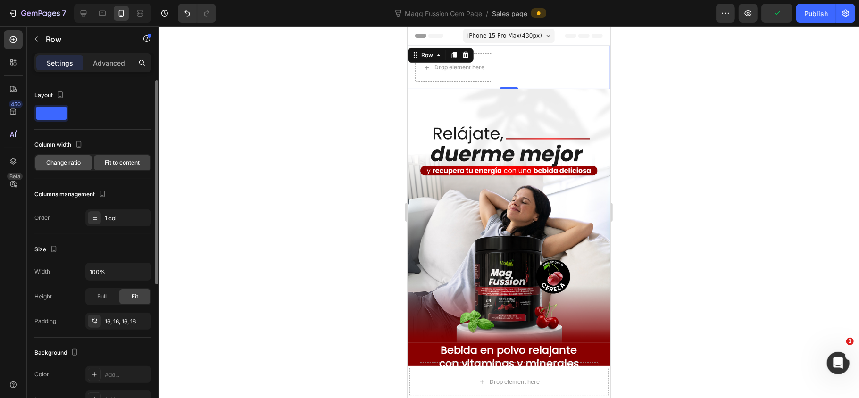
click at [65, 163] on span "Change ratio" at bounding box center [64, 162] width 34 height 8
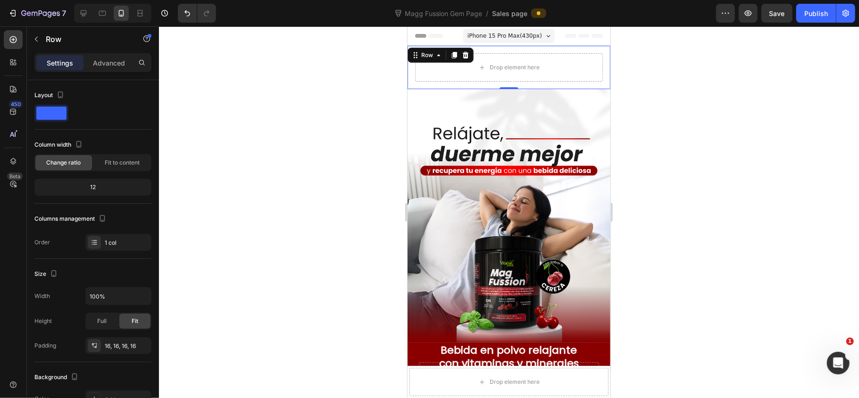
drag, startPoint x: 463, startPoint y: 55, endPoint x: 410, endPoint y: 64, distance: 54.0
click at [461, 58] on icon at bounding box center [465, 55] width 8 height 8
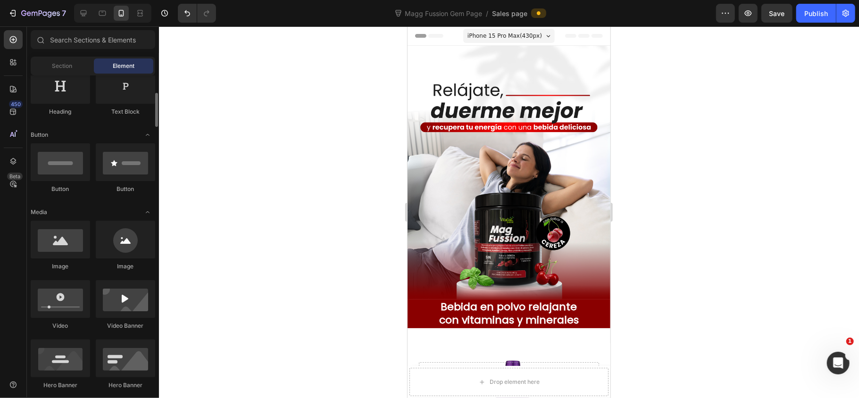
scroll to position [251, 0]
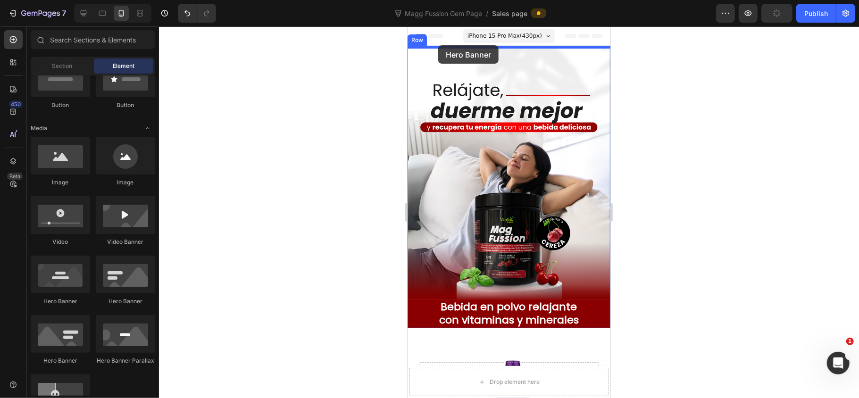
drag, startPoint x: 478, startPoint y: 366, endPoint x: 438, endPoint y: 45, distance: 324.0
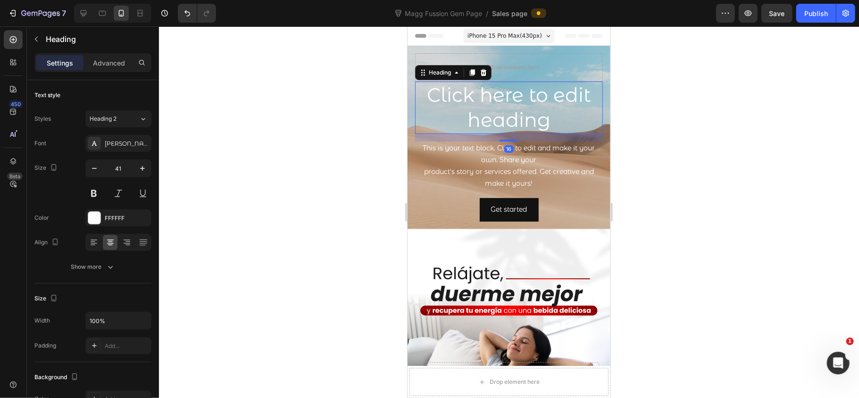
click at [590, 122] on h2 "Click here to edit heading" at bounding box center [508, 107] width 188 height 52
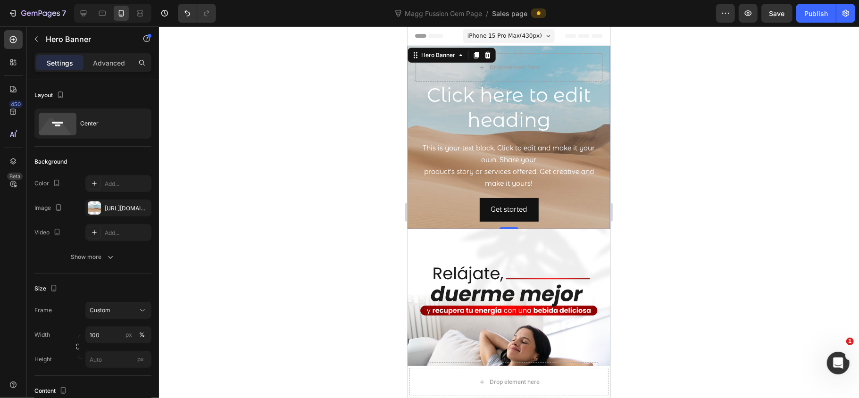
click at [598, 64] on div "Click here to edit heading Heading This is your text block. Click to edit and m…" at bounding box center [508, 136] width 203 height 183
click at [117, 212] on div "[URL][DOMAIN_NAME]" at bounding box center [118, 208] width 27 height 8
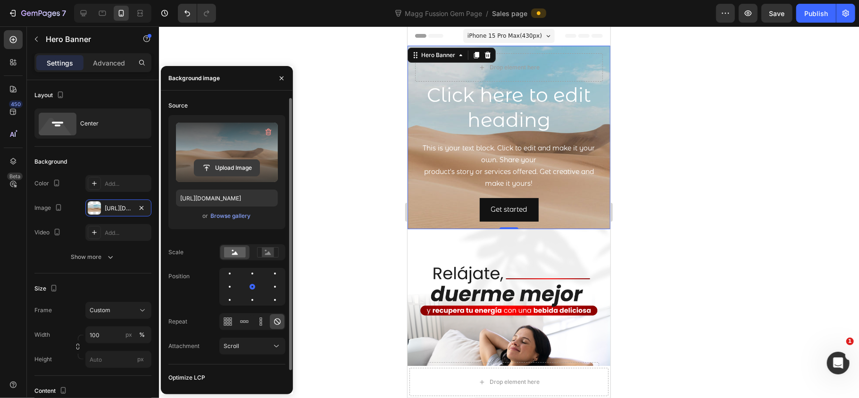
click at [242, 166] on input "file" at bounding box center [226, 168] width 65 height 16
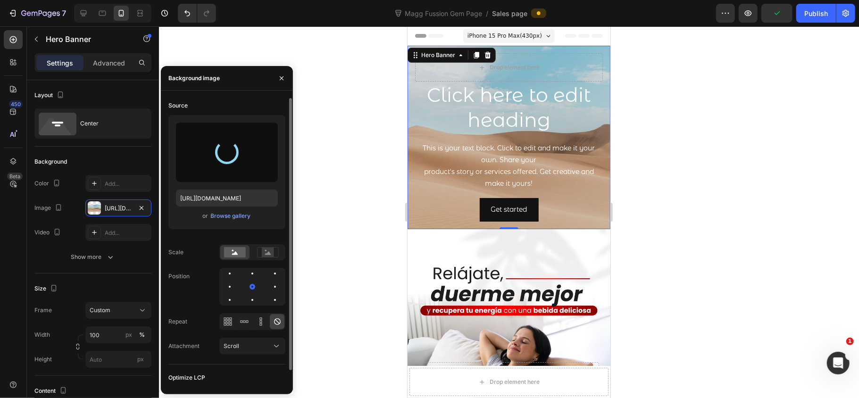
type input "https://cdn.shopify.com/s/files/1/0072/8026/3219/files/gempages_578658871954899…"
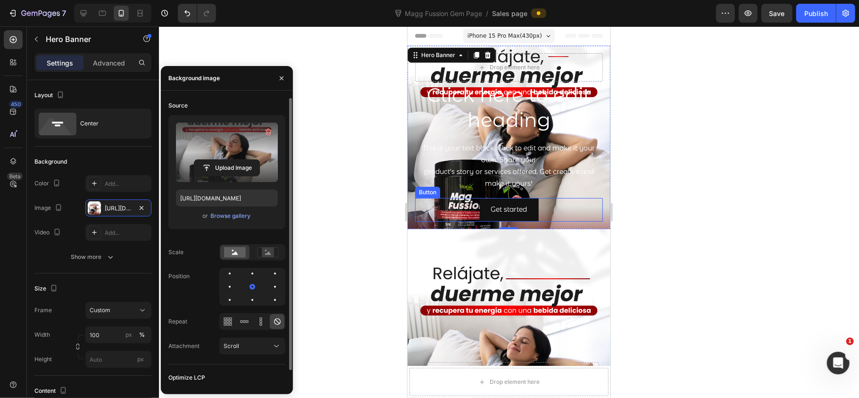
click at [589, 204] on div "Get started Button" at bounding box center [508, 209] width 188 height 23
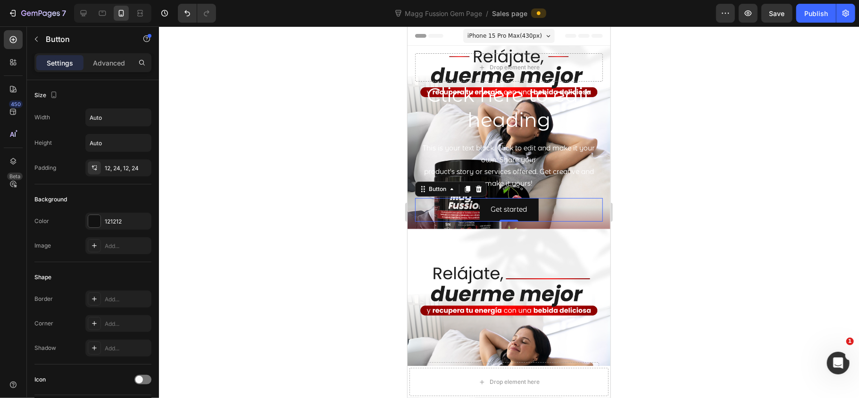
drag, startPoint x: 676, startPoint y: 166, endPoint x: 650, endPoint y: 178, distance: 29.1
click at [674, 167] on div at bounding box center [509, 212] width 700 height 372
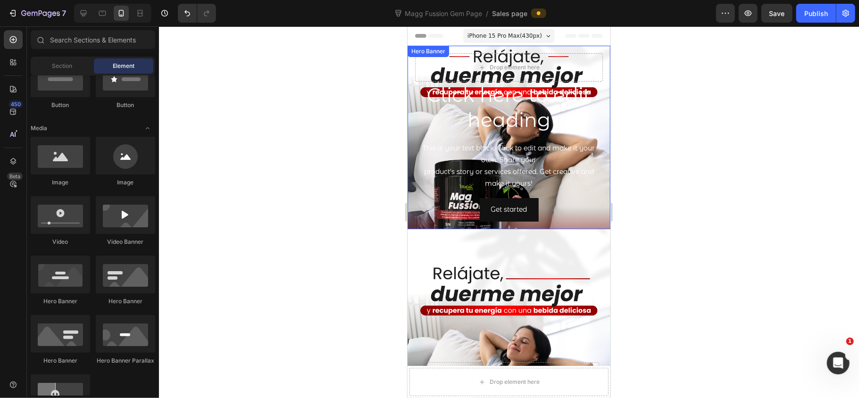
click at [596, 196] on div "Click here to edit heading Heading This is your text block. Click to edit and m…" at bounding box center [508, 136] width 203 height 183
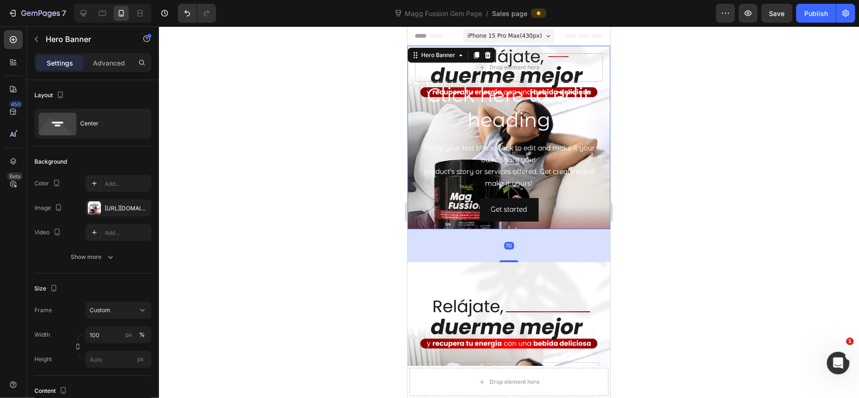
drag, startPoint x: 509, startPoint y: 228, endPoint x: 510, endPoint y: 262, distance: 34.0
click at [510, 262] on div at bounding box center [508, 261] width 19 height 2
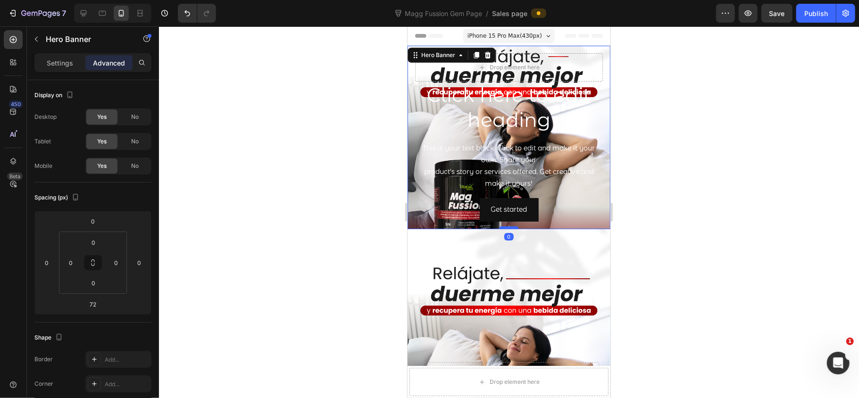
drag, startPoint x: 508, startPoint y: 237, endPoint x: 505, endPoint y: 228, distance: 9.7
click at [505, 228] on div at bounding box center [508, 227] width 19 height 3
type input "0"
click at [574, 223] on div "Click here to edit heading Heading This is your text block. Click to edit and m…" at bounding box center [508, 136] width 203 height 183
click at [657, 110] on div at bounding box center [509, 212] width 700 height 372
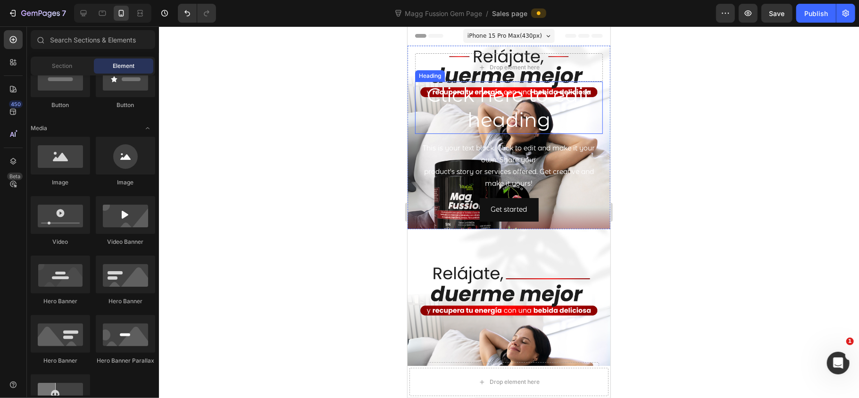
click at [536, 113] on h2 "Click here to edit heading" at bounding box center [508, 107] width 188 height 52
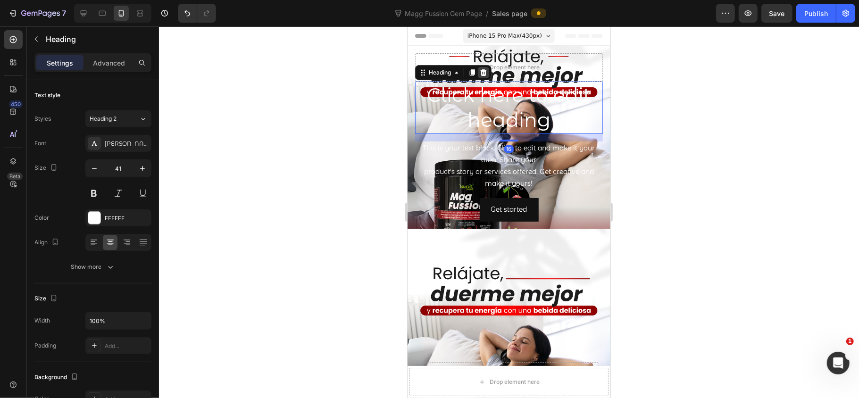
click at [483, 68] on icon at bounding box center [483, 72] width 8 height 8
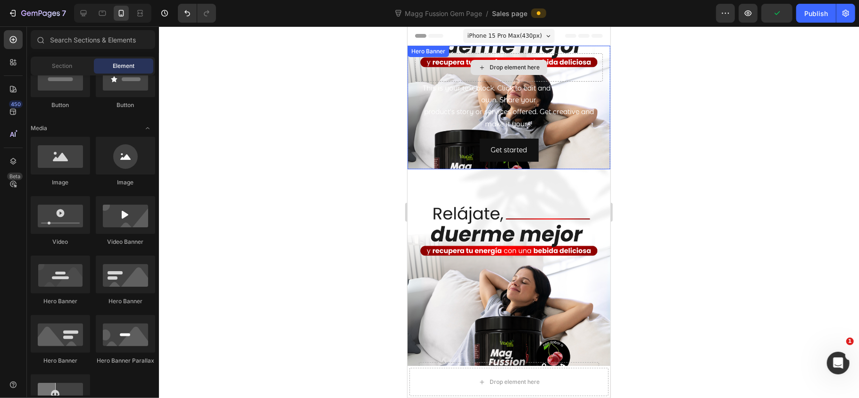
click at [569, 72] on div "Drop element here" at bounding box center [508, 67] width 188 height 28
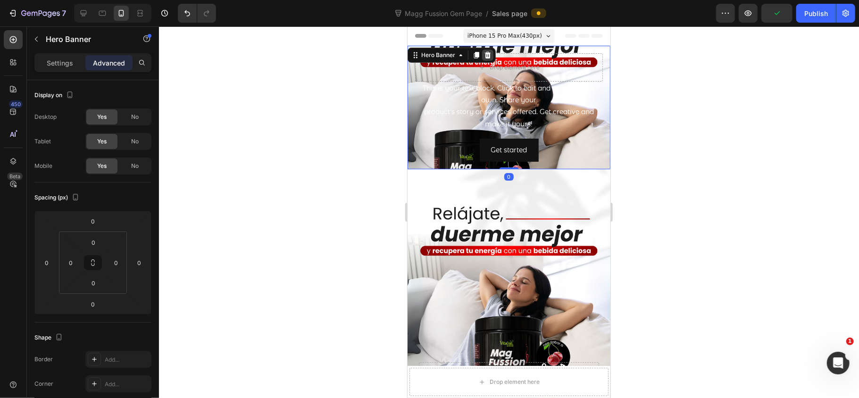
click at [489, 53] on icon at bounding box center [487, 55] width 8 height 8
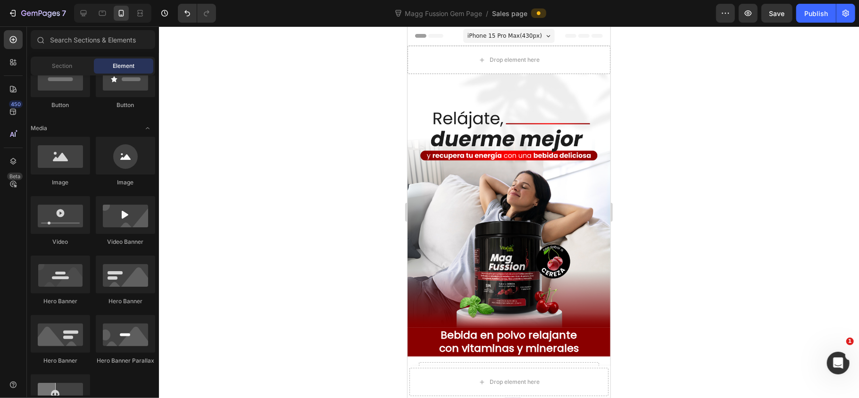
click at [674, 112] on div at bounding box center [509, 212] width 700 height 372
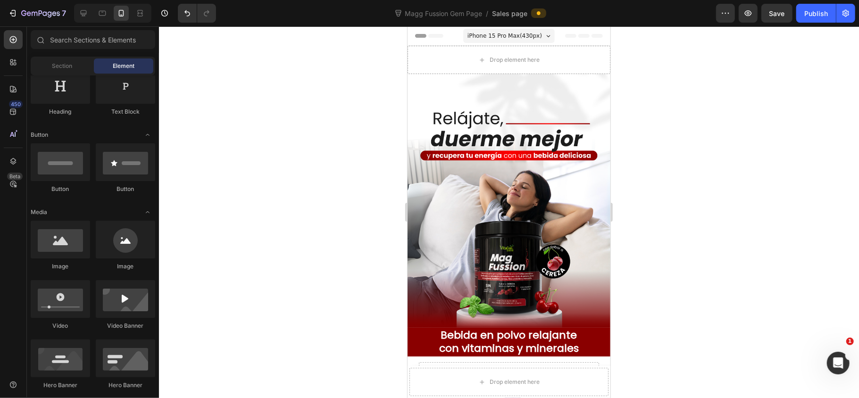
scroll to position [0, 0]
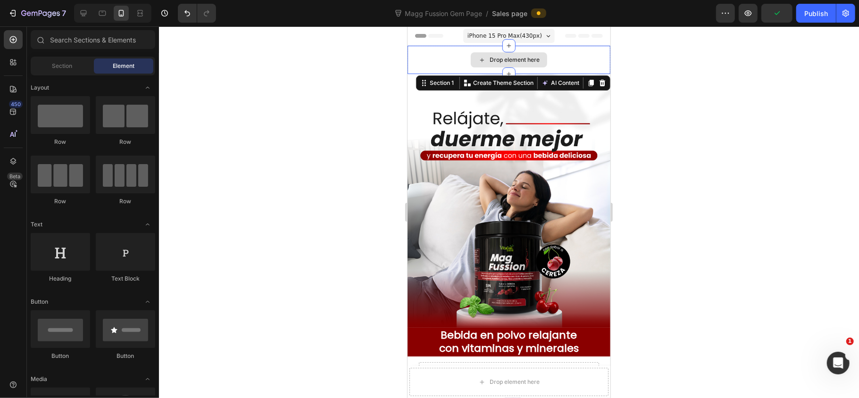
click at [586, 60] on div "Drop element here" at bounding box center [508, 59] width 203 height 28
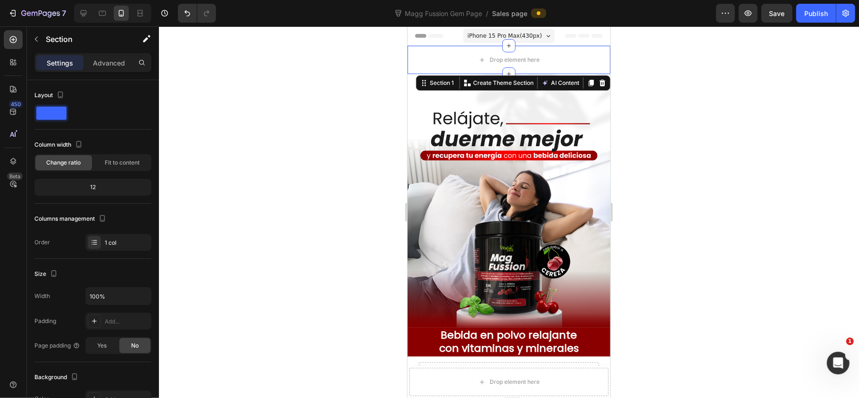
click at [598, 82] on div "Section 1 You can create reusable sections Create Theme Section AI Content Writ…" at bounding box center [512, 82] width 194 height 15
drag, startPoint x: 591, startPoint y: 83, endPoint x: 1018, endPoint y: 103, distance: 427.6
click at [599, 83] on icon at bounding box center [602, 82] width 6 height 7
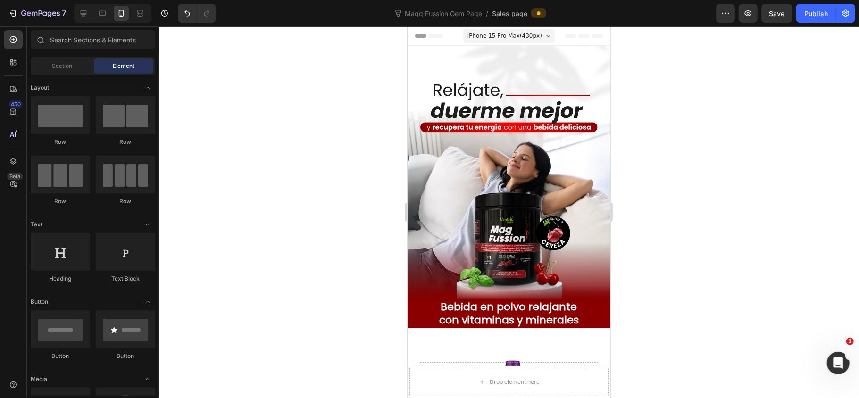
click at [649, 74] on div at bounding box center [509, 212] width 700 height 372
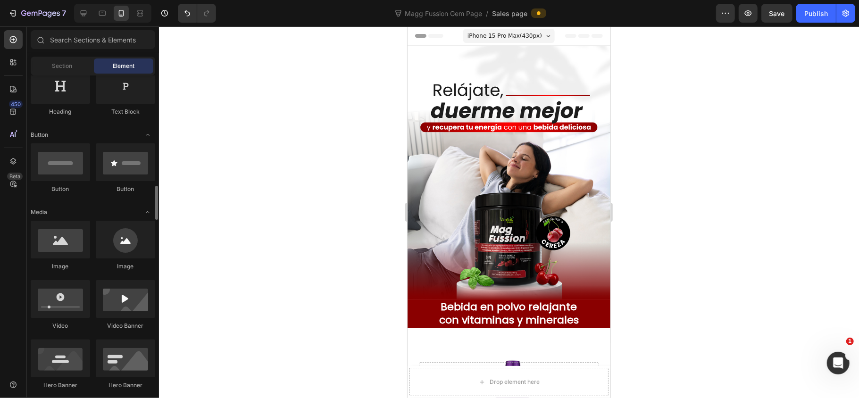
scroll to position [251, 0]
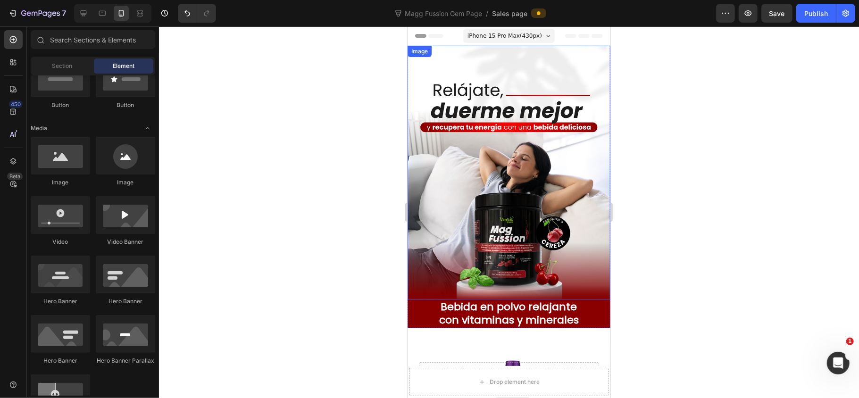
click at [487, 51] on img at bounding box center [508, 172] width 203 height 254
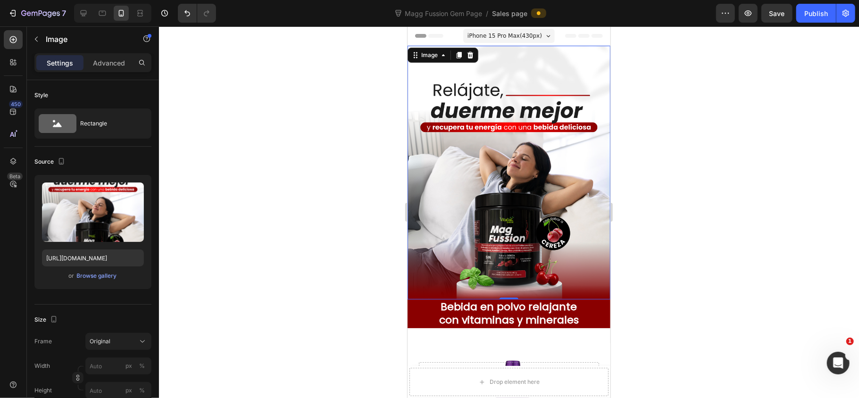
click at [342, 119] on div at bounding box center [509, 212] width 700 height 372
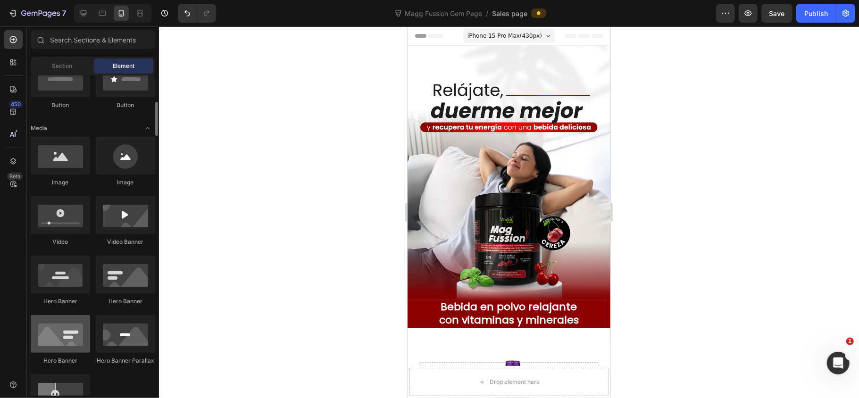
scroll to position [334, 0]
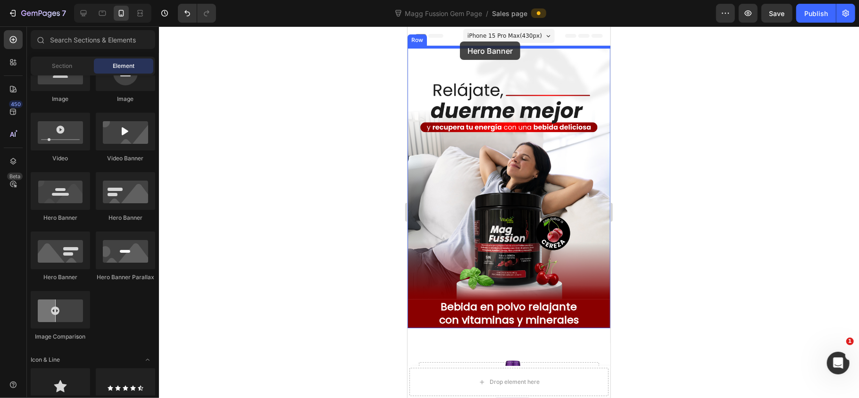
drag, startPoint x: 475, startPoint y: 224, endPoint x: 459, endPoint y: 41, distance: 184.1
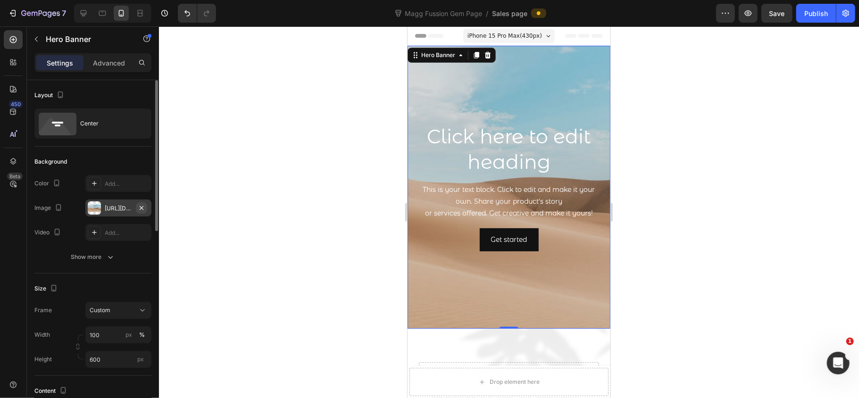
click at [144, 207] on icon "button" at bounding box center [142, 208] width 8 height 8
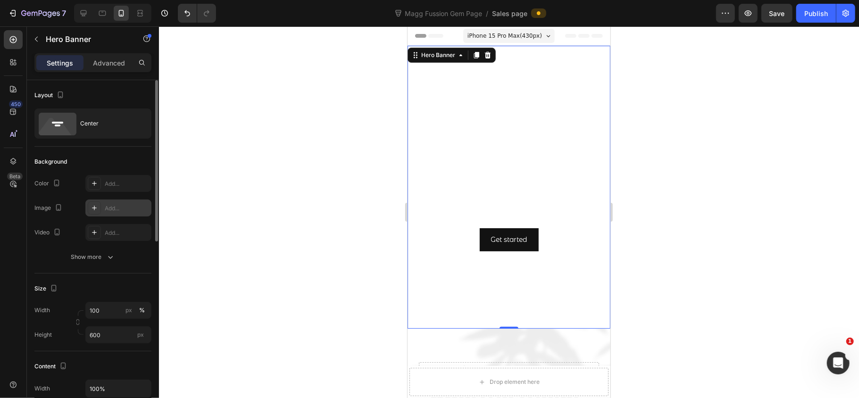
click at [123, 206] on div "Add..." at bounding box center [127, 208] width 44 height 8
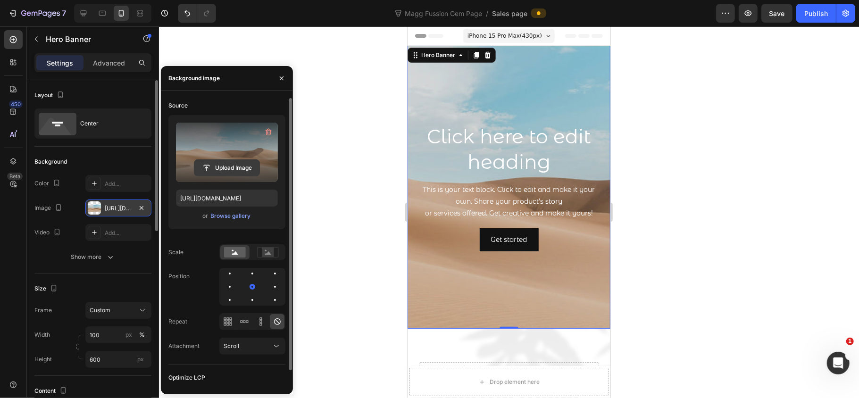
click at [240, 160] on input "file" at bounding box center [226, 168] width 65 height 16
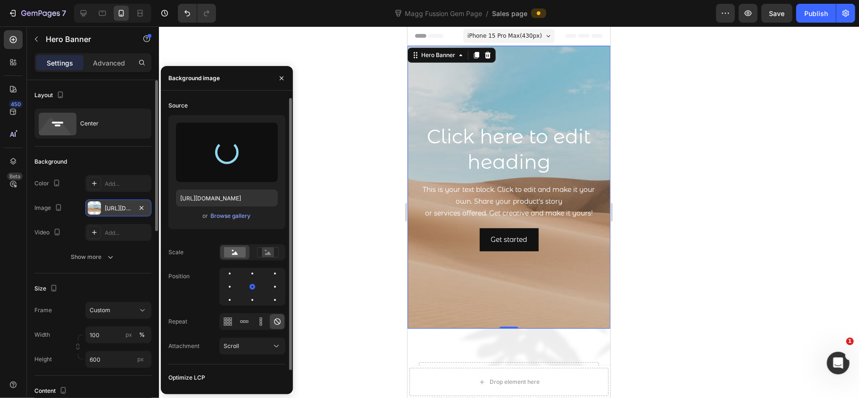
type input "https://cdn.shopify.com/s/files/1/0072/8026/3219/files/gempages_578658871954899…"
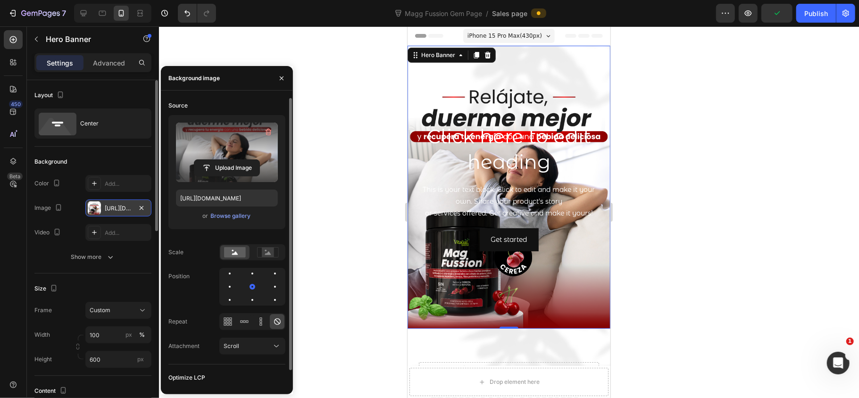
click at [676, 191] on div at bounding box center [509, 212] width 700 height 372
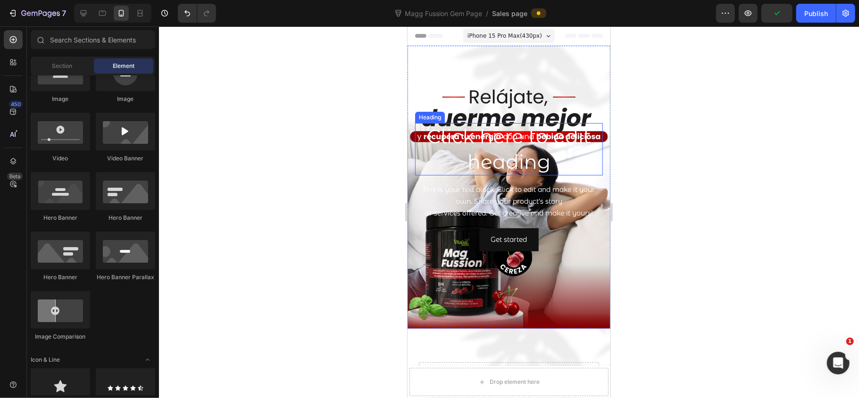
click at [522, 124] on h2 "Click here to edit heading" at bounding box center [508, 149] width 188 height 52
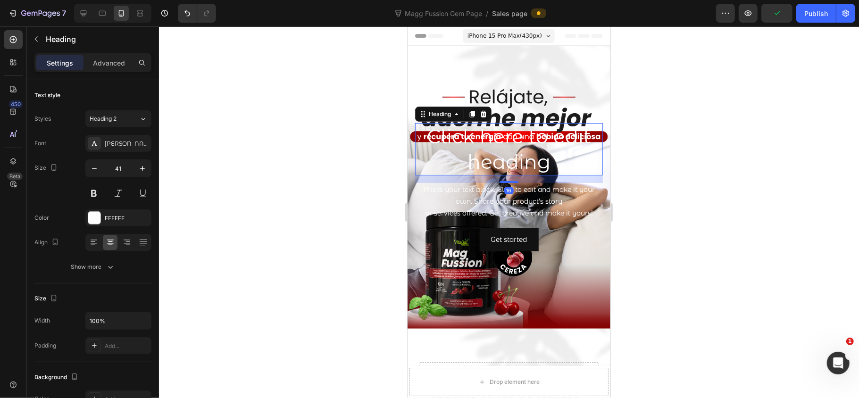
click at [531, 147] on h2 "Click here to edit heading" at bounding box center [508, 149] width 188 height 52
drag, startPoint x: 182, startPoint y: 118, endPoint x: 623, endPoint y: 144, distance: 441.6
click at [713, 133] on div at bounding box center [509, 212] width 700 height 372
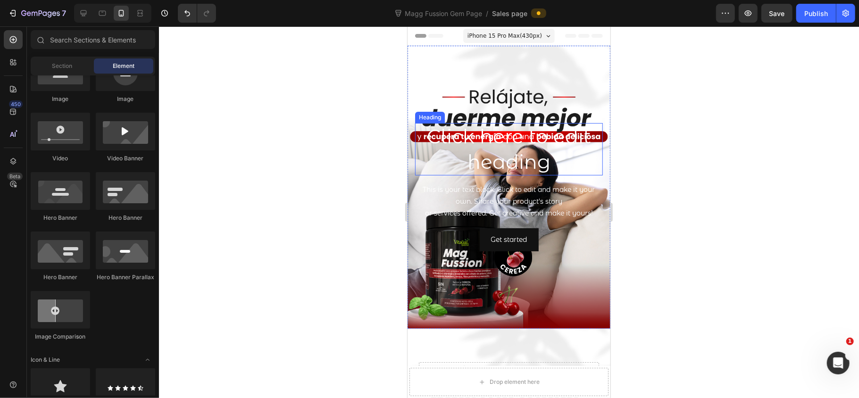
click at [557, 152] on p "Click here to edit heading" at bounding box center [508, 149] width 186 height 50
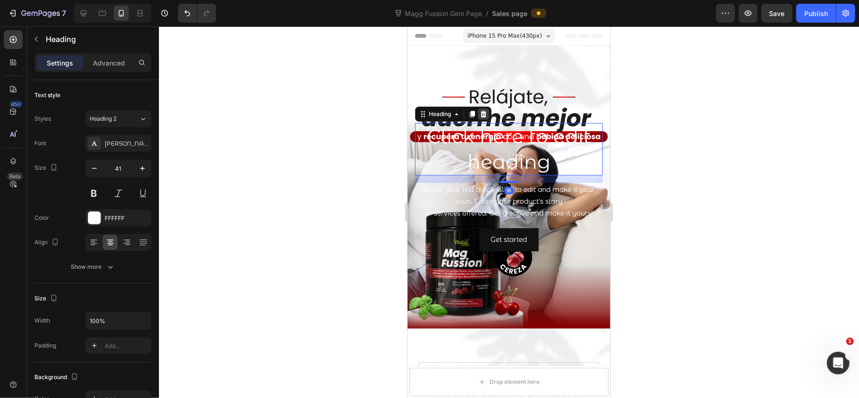
click at [485, 113] on icon at bounding box center [483, 113] width 6 height 7
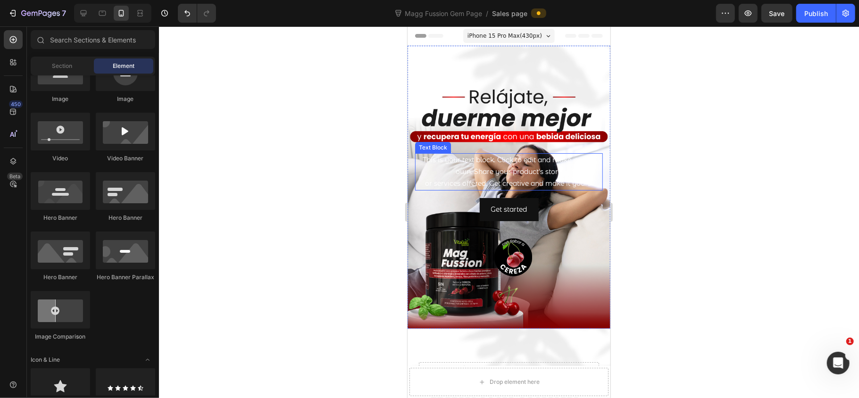
click at [527, 169] on div "This is your text block. Click to edit and make it your own. Share your product…" at bounding box center [508, 172] width 188 height 38
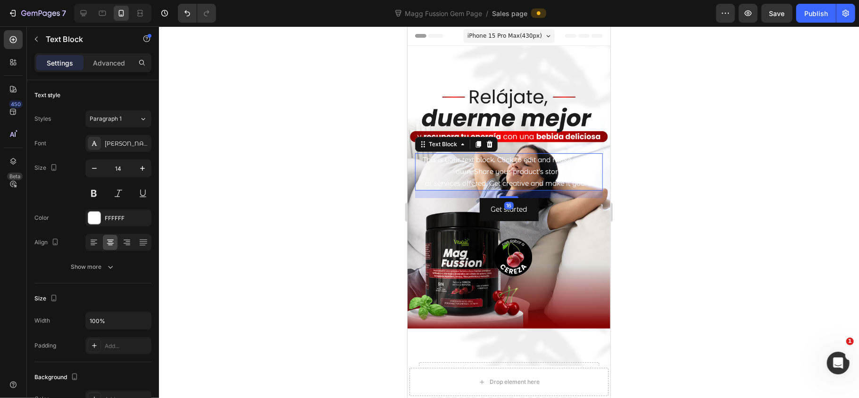
click at [492, 143] on icon at bounding box center [489, 144] width 8 height 8
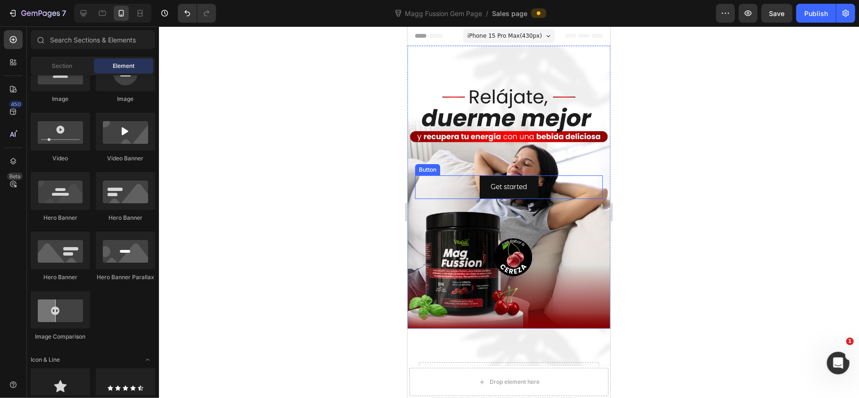
click at [544, 191] on div "Get started Button" at bounding box center [508, 186] width 188 height 23
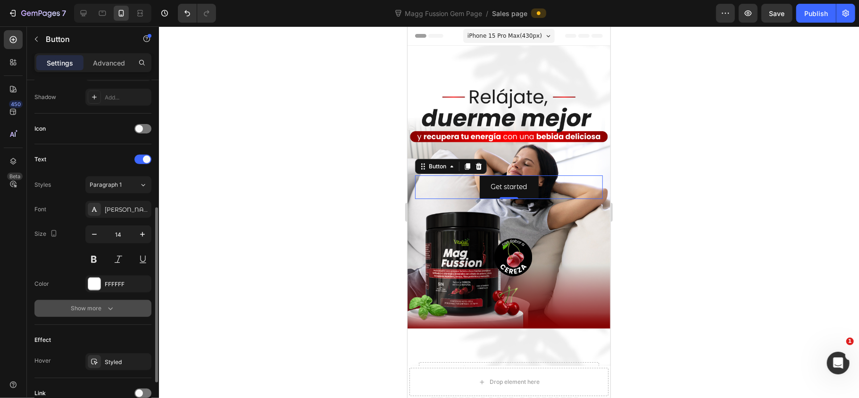
scroll to position [334, 0]
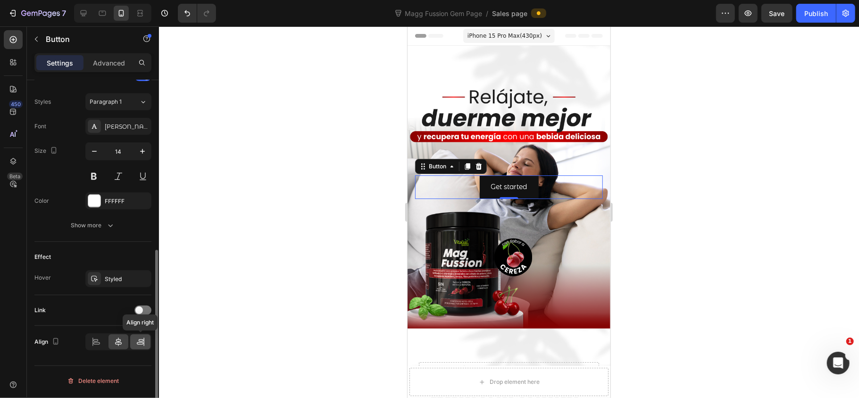
click at [138, 331] on icon at bounding box center [140, 341] width 9 height 9
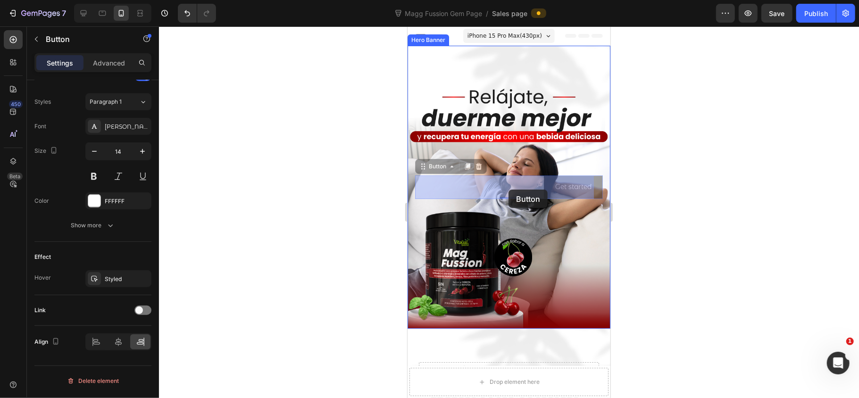
drag, startPoint x: 422, startPoint y: 167, endPoint x: 508, endPoint y: 189, distance: 88.1
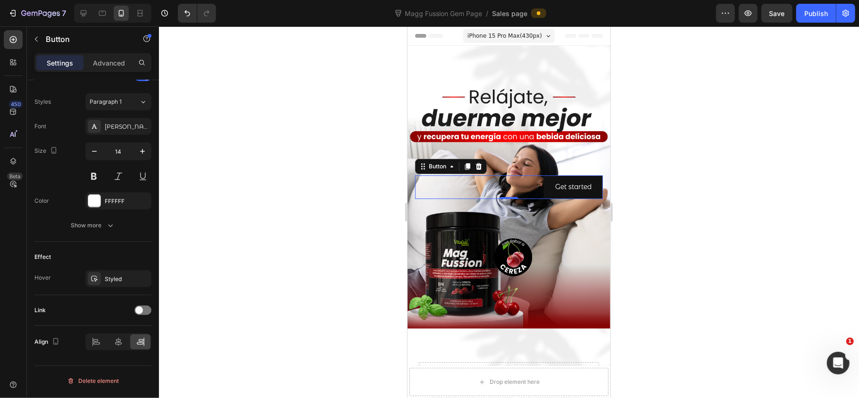
click at [661, 171] on div at bounding box center [509, 212] width 700 height 372
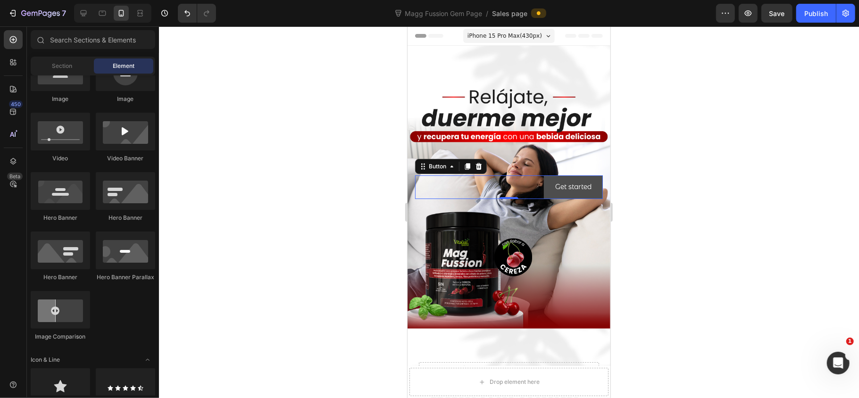
click at [543, 186] on button "Get started" at bounding box center [572, 186] width 59 height 23
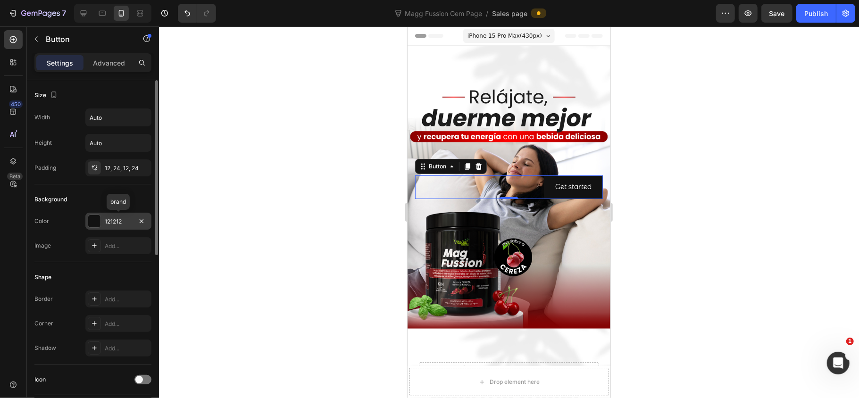
click at [107, 221] on div "121212" at bounding box center [118, 221] width 27 height 8
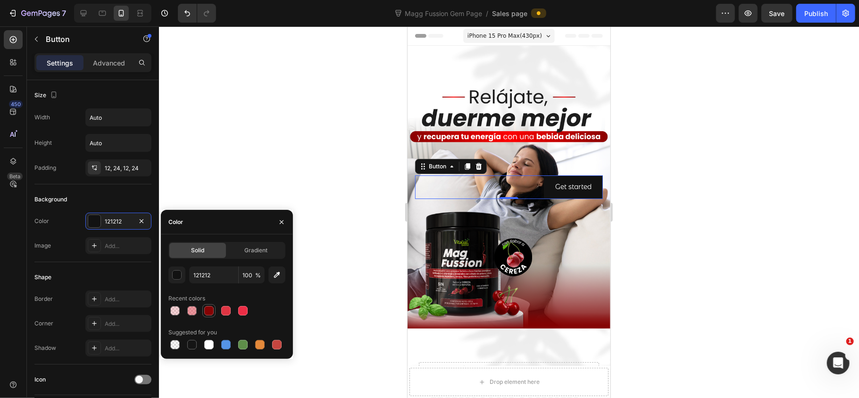
click at [207, 314] on div at bounding box center [208, 310] width 9 height 9
type input "850304"
click at [129, 95] on div "Size" at bounding box center [92, 95] width 117 height 15
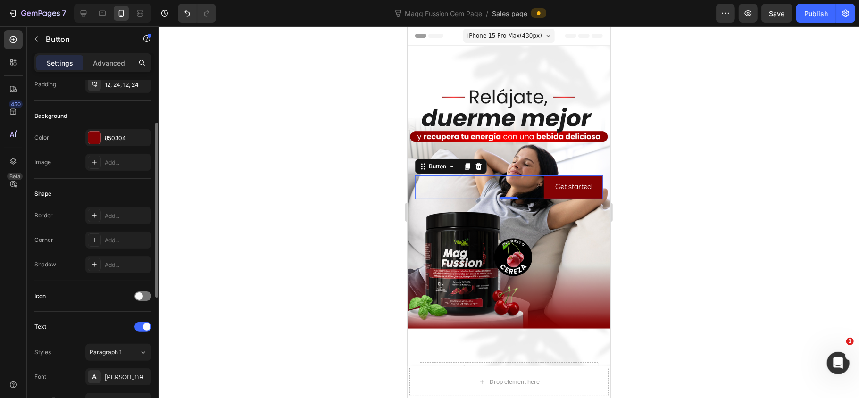
scroll to position [0, 0]
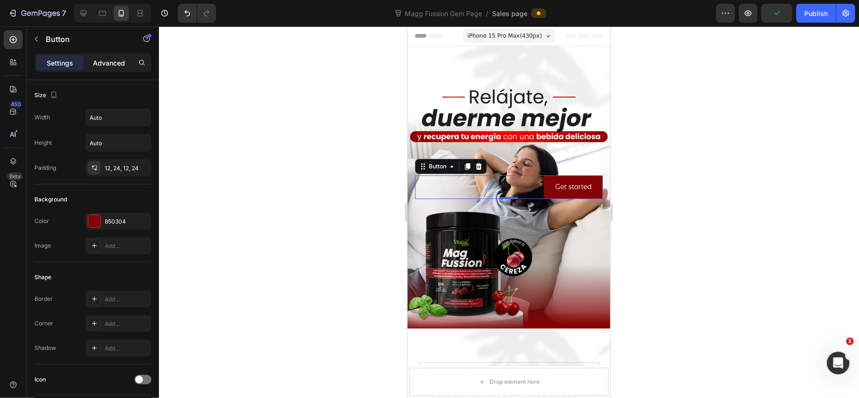
click at [107, 64] on p "Advanced" at bounding box center [109, 63] width 32 height 10
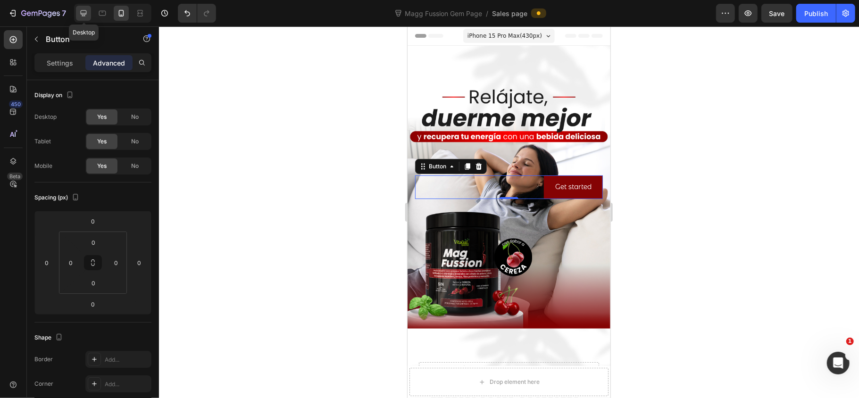
click at [91, 14] on div at bounding box center [83, 13] width 15 height 15
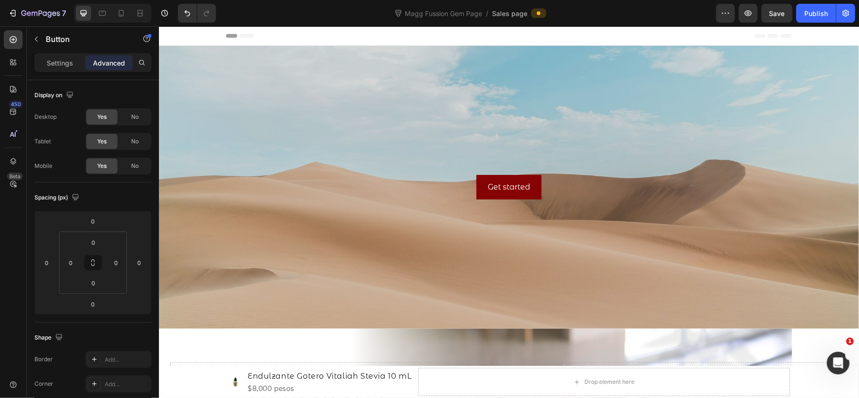
click at [130, 13] on div at bounding box center [112, 13] width 77 height 19
click at [124, 13] on icon at bounding box center [120, 12] width 9 height 9
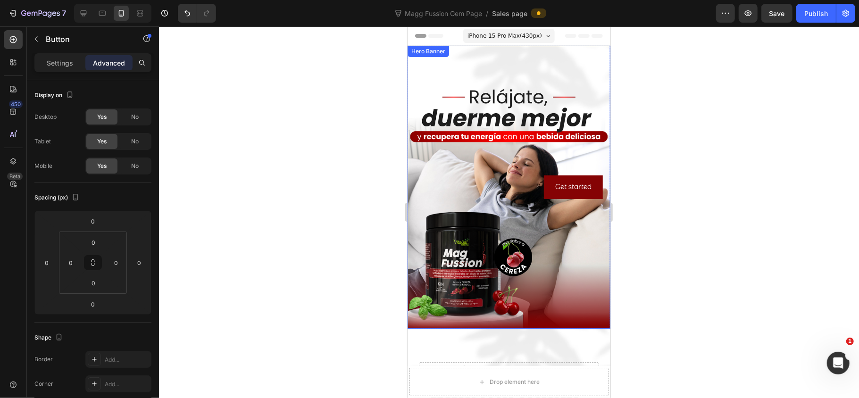
scroll to position [116, 0]
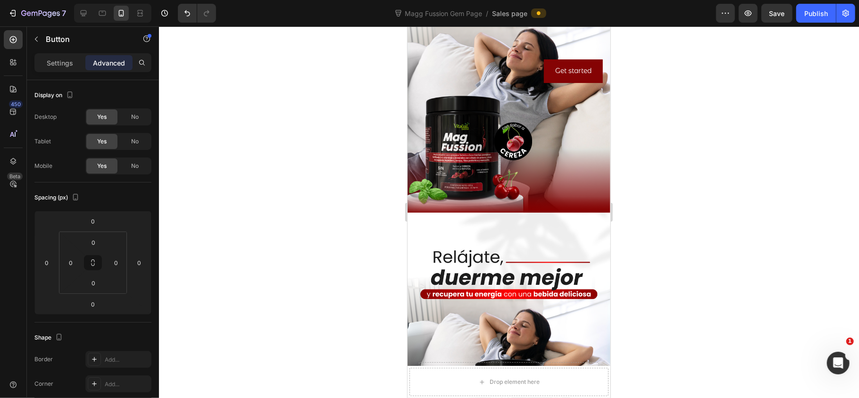
drag, startPoint x: 680, startPoint y: 151, endPoint x: 619, endPoint y: 150, distance: 60.8
click at [676, 151] on div at bounding box center [509, 212] width 700 height 372
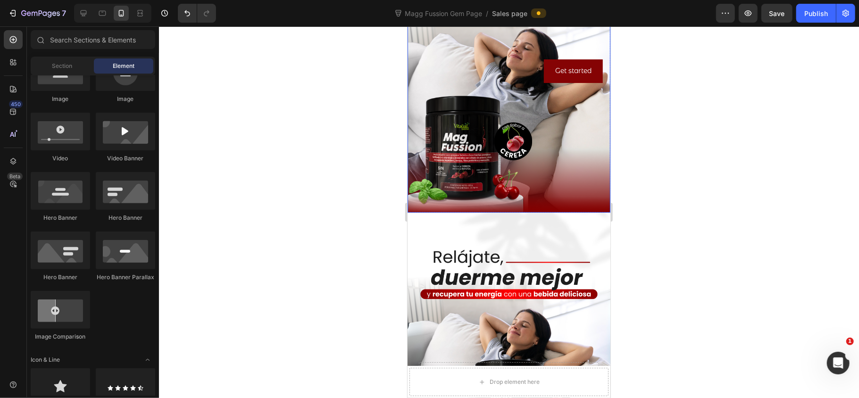
scroll to position [0, 0]
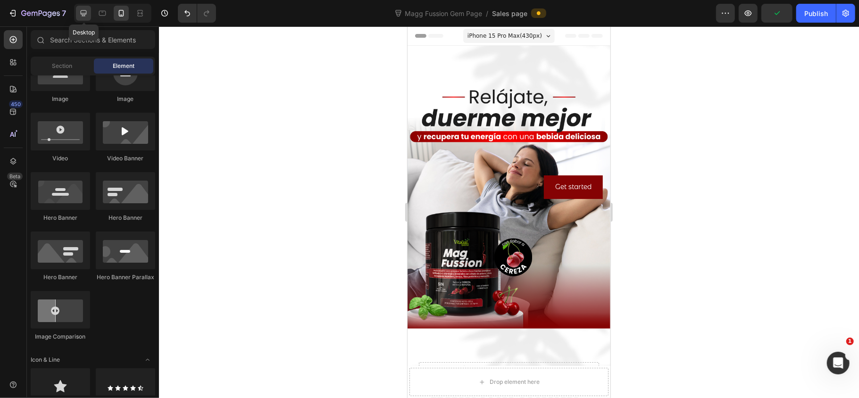
click at [76, 16] on div at bounding box center [83, 13] width 15 height 15
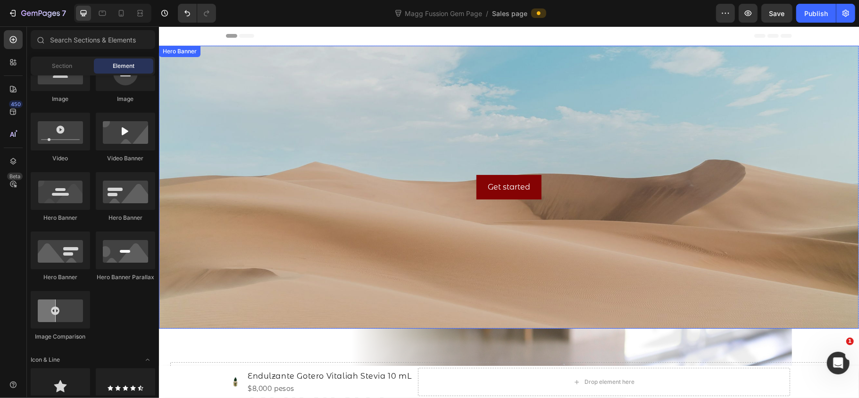
click at [553, 160] on div "Background Image" at bounding box center [508, 186] width 700 height 283
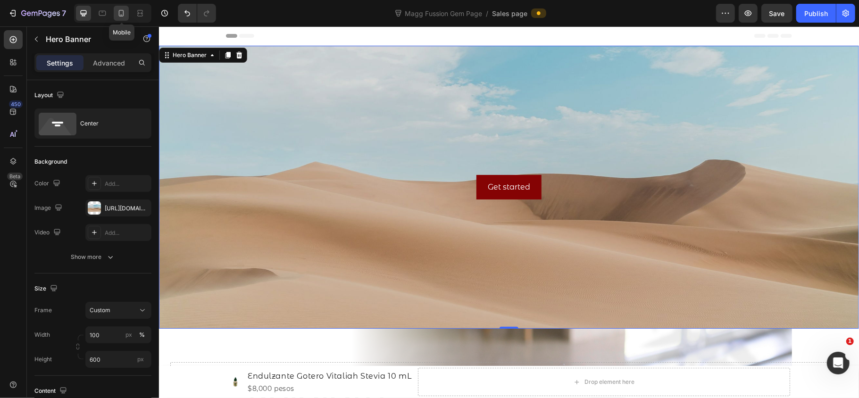
click at [117, 14] on icon at bounding box center [120, 12] width 9 height 9
type input "100%"
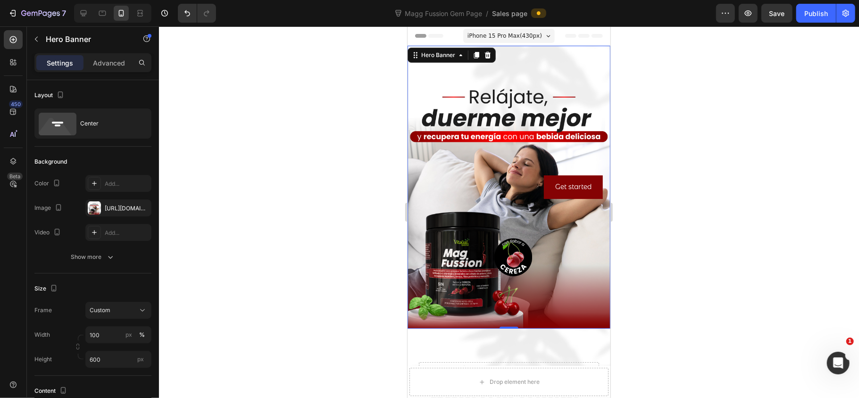
drag, startPoint x: 699, startPoint y: 200, endPoint x: 688, endPoint y: 196, distance: 11.0
click at [699, 199] on div at bounding box center [509, 212] width 700 height 372
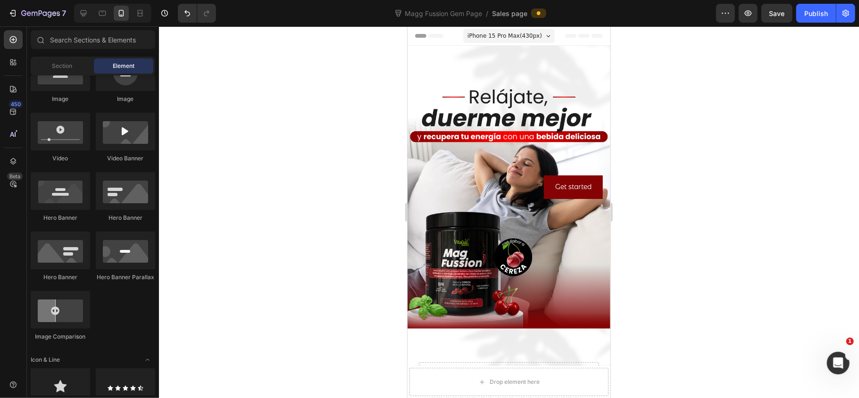
drag, startPoint x: 675, startPoint y: 171, endPoint x: 629, endPoint y: 188, distance: 49.2
click at [674, 172] on div at bounding box center [509, 212] width 700 height 372
click at [657, 154] on div at bounding box center [509, 212] width 700 height 372
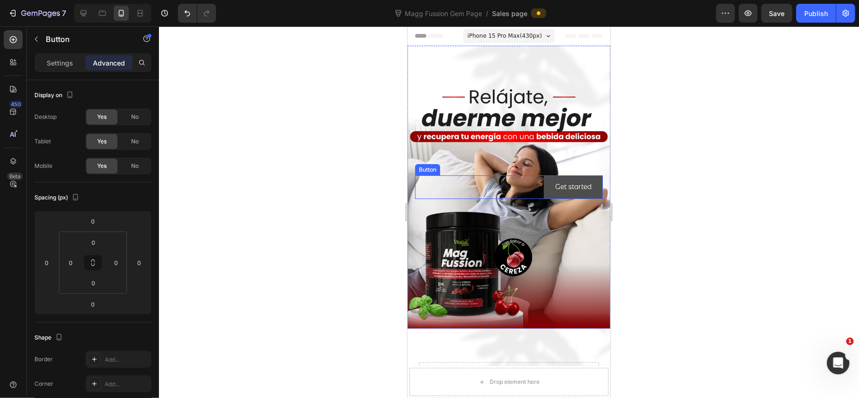
click at [543, 189] on button "Get started" at bounding box center [572, 186] width 59 height 23
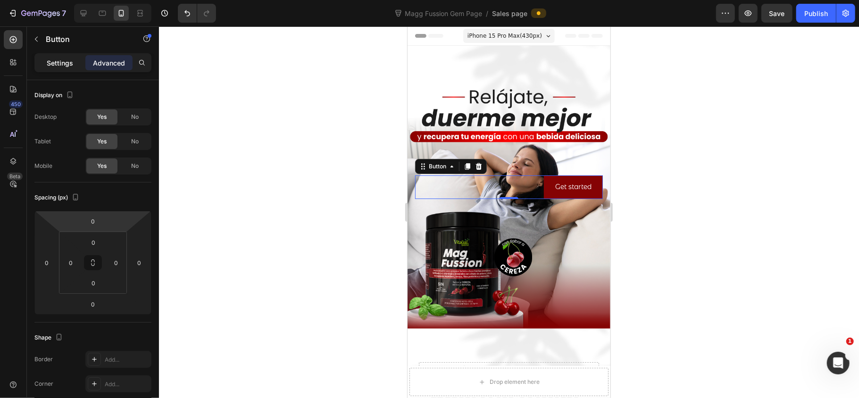
click at [59, 61] on p "Settings" at bounding box center [60, 63] width 26 height 10
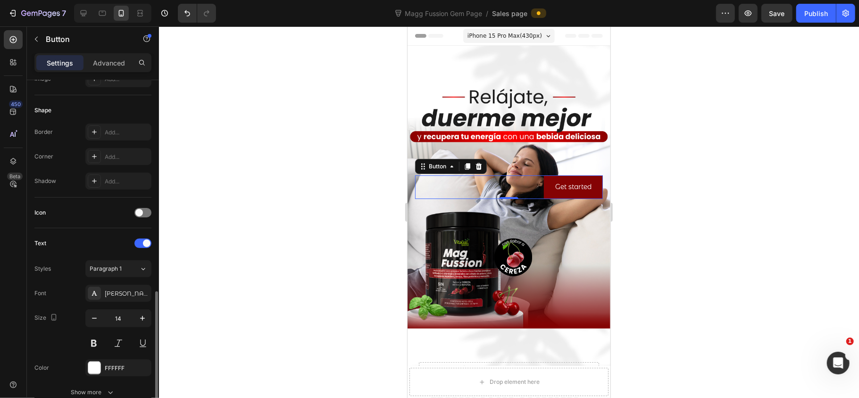
scroll to position [251, 0]
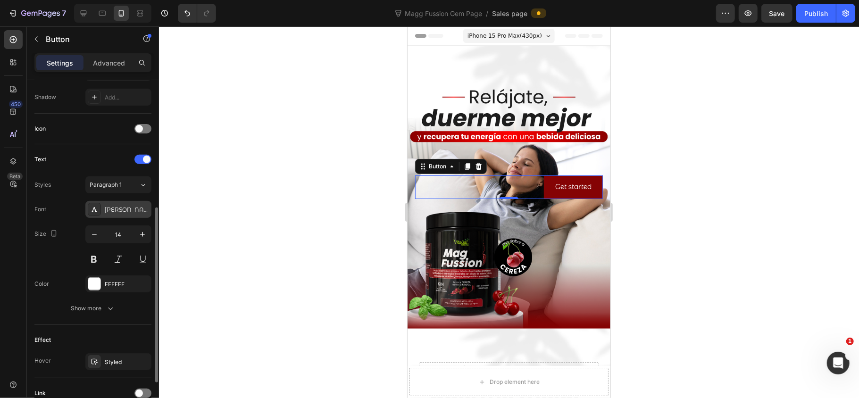
click at [114, 214] on div "[PERSON_NAME]" at bounding box center [127, 210] width 44 height 8
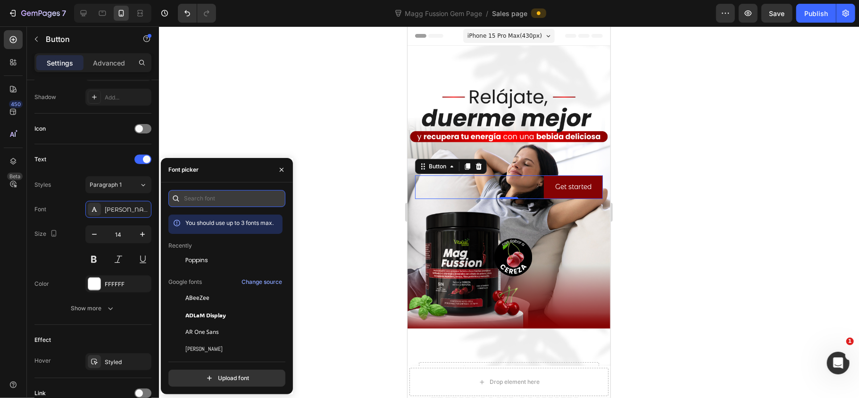
click at [187, 192] on input "text" at bounding box center [226, 198] width 117 height 17
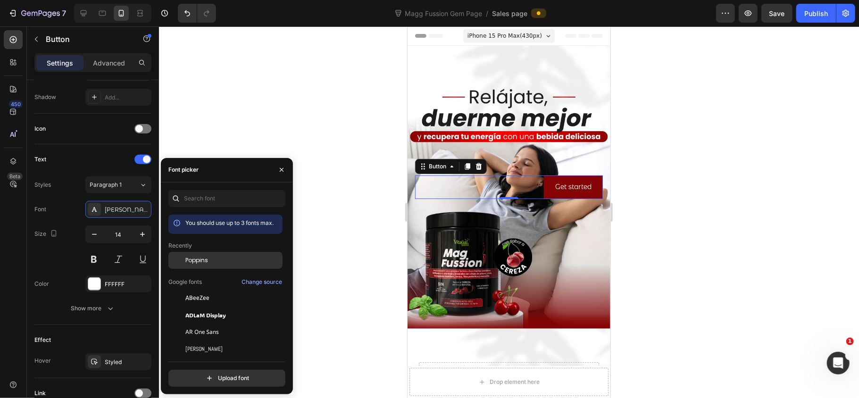
click at [213, 256] on div "Poppins" at bounding box center [232, 260] width 95 height 8
click at [215, 259] on div "Poppins" at bounding box center [232, 260] width 95 height 8
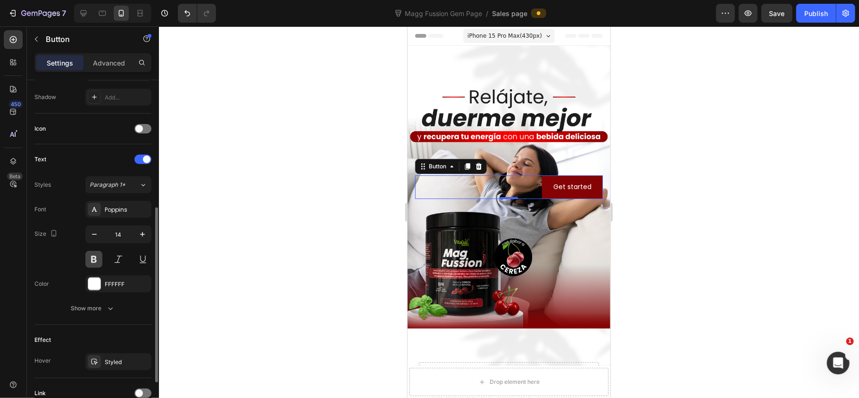
click at [100, 264] on button at bounding box center [93, 259] width 17 height 17
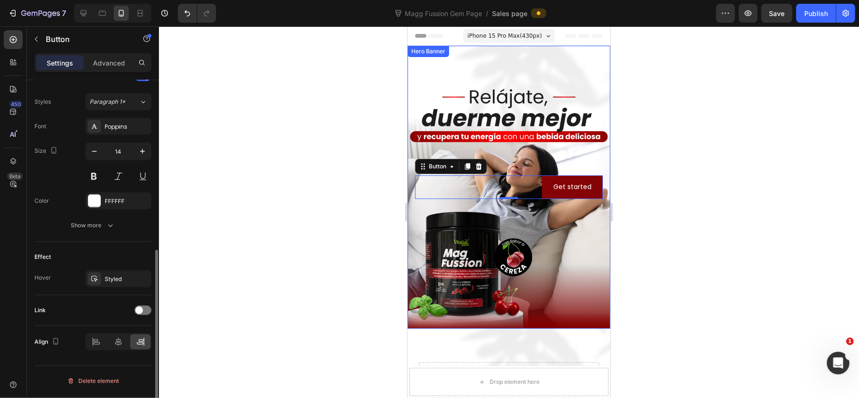
click at [108, 236] on div "Text Styles Paragraph 1* Font Poppins Size 14 Color FFFFFF Show more" at bounding box center [92, 151] width 117 height 181
click at [108, 230] on icon "button" at bounding box center [110, 225] width 9 height 9
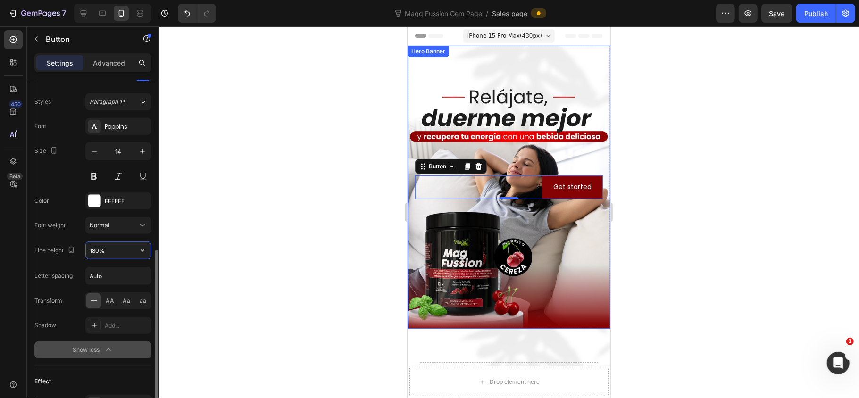
click at [124, 256] on input "180%" at bounding box center [118, 250] width 65 height 17
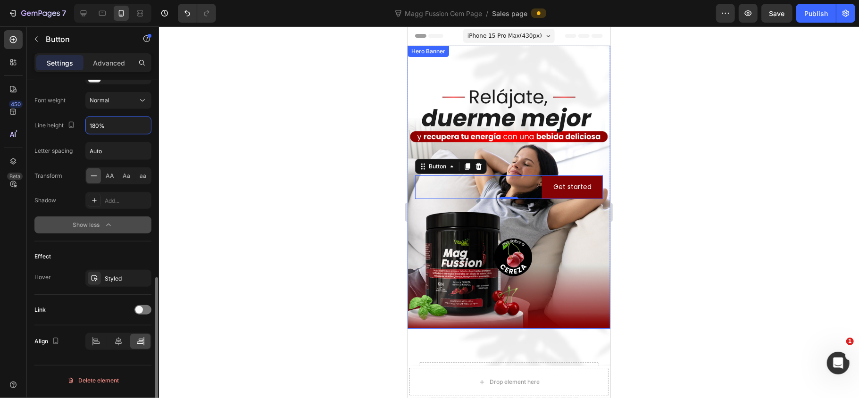
scroll to position [375, 0]
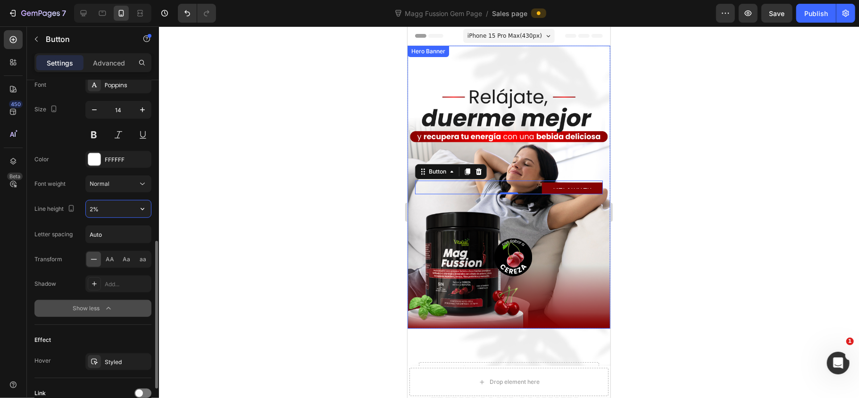
type input "180%"
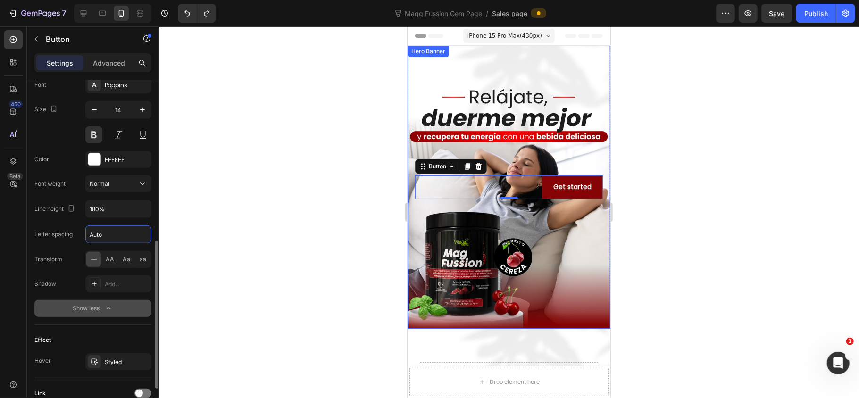
click at [104, 237] on input "Auto" at bounding box center [118, 234] width 65 height 17
click at [121, 236] on input "Auto" at bounding box center [118, 234] width 65 height 17
click at [125, 284] on div "Add..." at bounding box center [127, 284] width 44 height 8
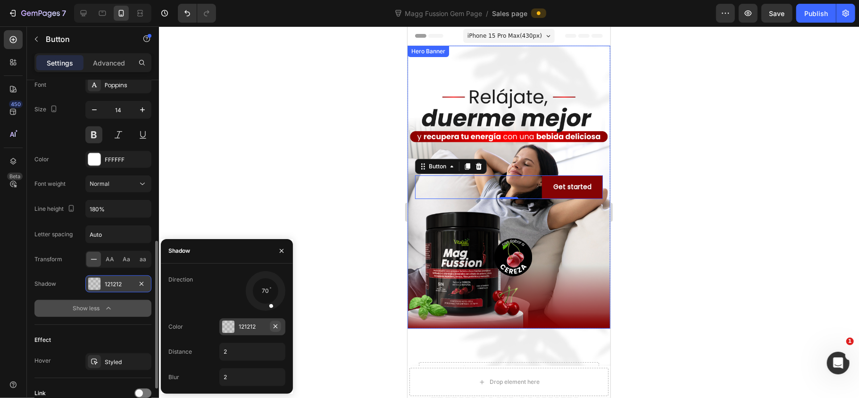
drag, startPoint x: 249, startPoint y: 291, endPoint x: 275, endPoint y: 321, distance: 39.4
click at [275, 321] on div "Direction 70 Color 121212 Distance 2 Blur 2" at bounding box center [227, 328] width 132 height 115
click at [145, 287] on button "button" at bounding box center [141, 283] width 11 height 11
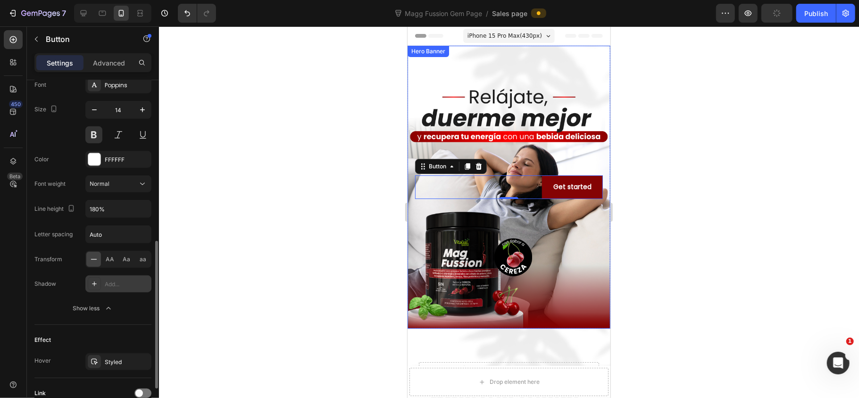
click at [107, 313] on icon "button" at bounding box center [108, 308] width 9 height 9
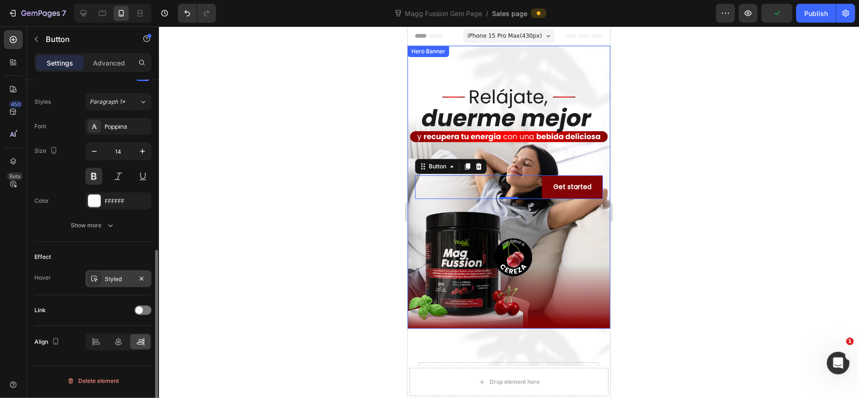
click at [122, 283] on div "Styled" at bounding box center [118, 279] width 27 height 8
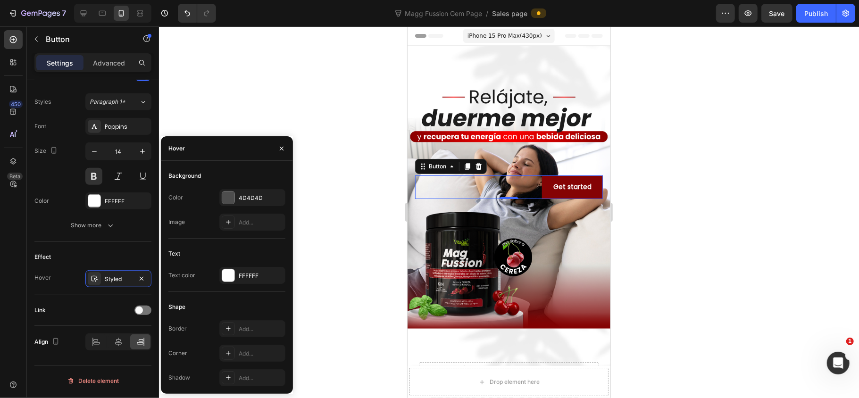
drag, startPoint x: 757, startPoint y: 162, endPoint x: 637, endPoint y: 171, distance: 119.6
click at [715, 165] on div at bounding box center [509, 212] width 700 height 372
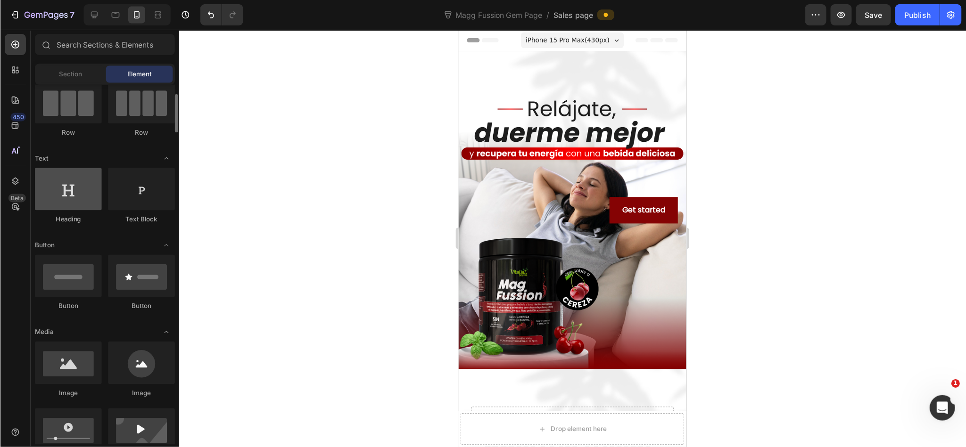
scroll to position [0, 0]
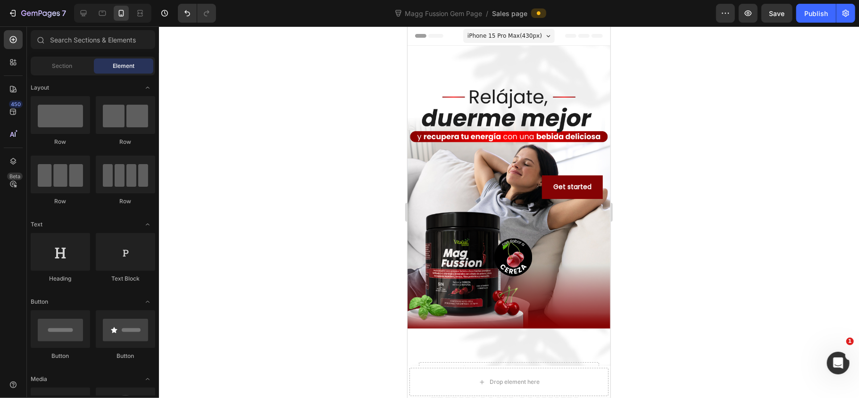
drag, startPoint x: 664, startPoint y: 174, endPoint x: 623, endPoint y: 185, distance: 43.1
click at [662, 174] on div at bounding box center [509, 212] width 700 height 372
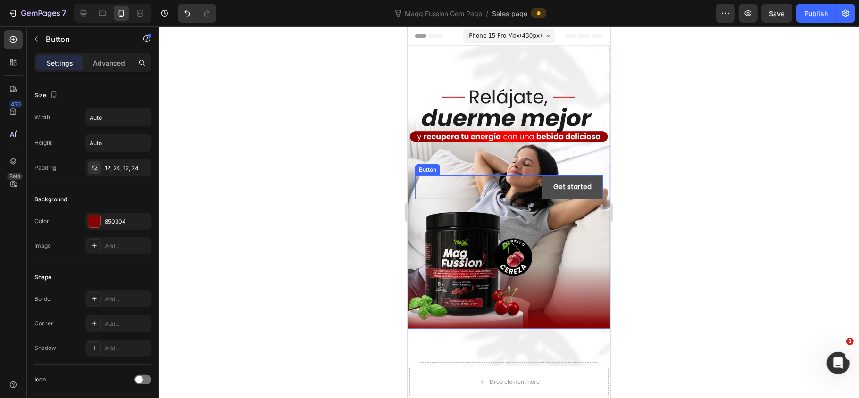
click at [560, 193] on button "Get started" at bounding box center [571, 186] width 61 height 23
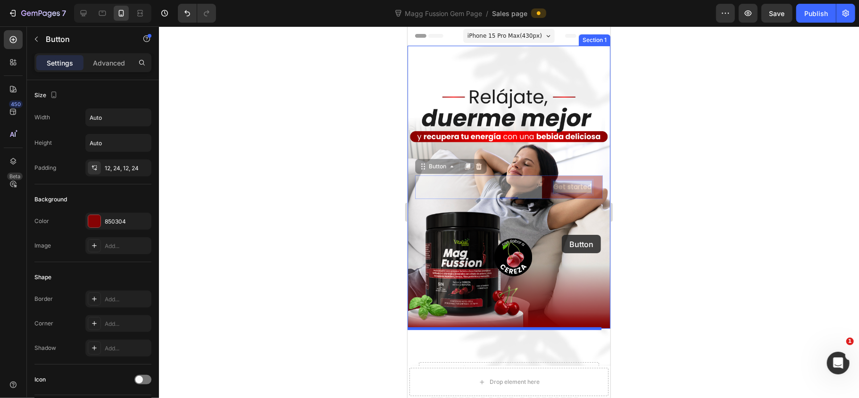
drag, startPoint x: 564, startPoint y: 188, endPoint x: 561, endPoint y: 234, distance: 46.3
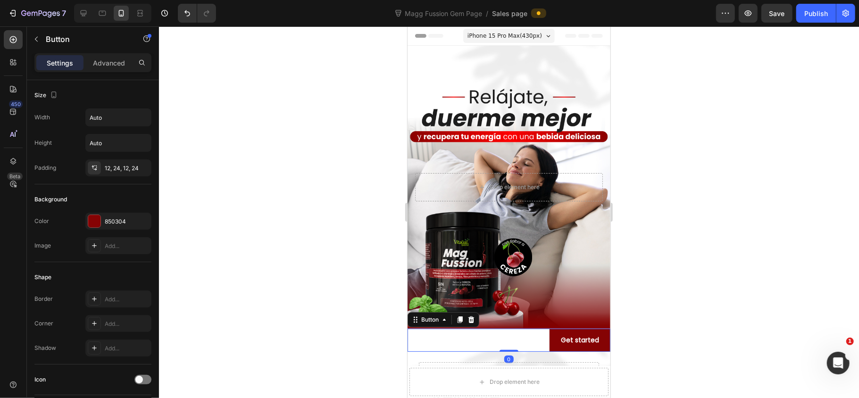
click at [679, 183] on div at bounding box center [509, 212] width 700 height 372
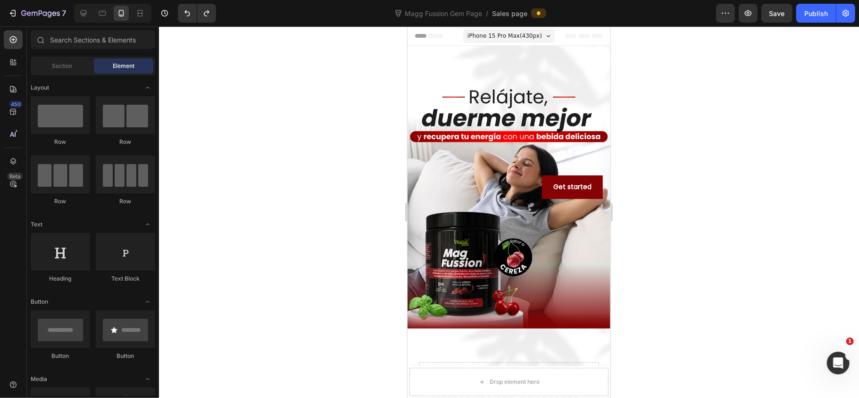
click at [670, 217] on div at bounding box center [509, 212] width 700 height 372
click at [715, 256] on div at bounding box center [509, 212] width 700 height 372
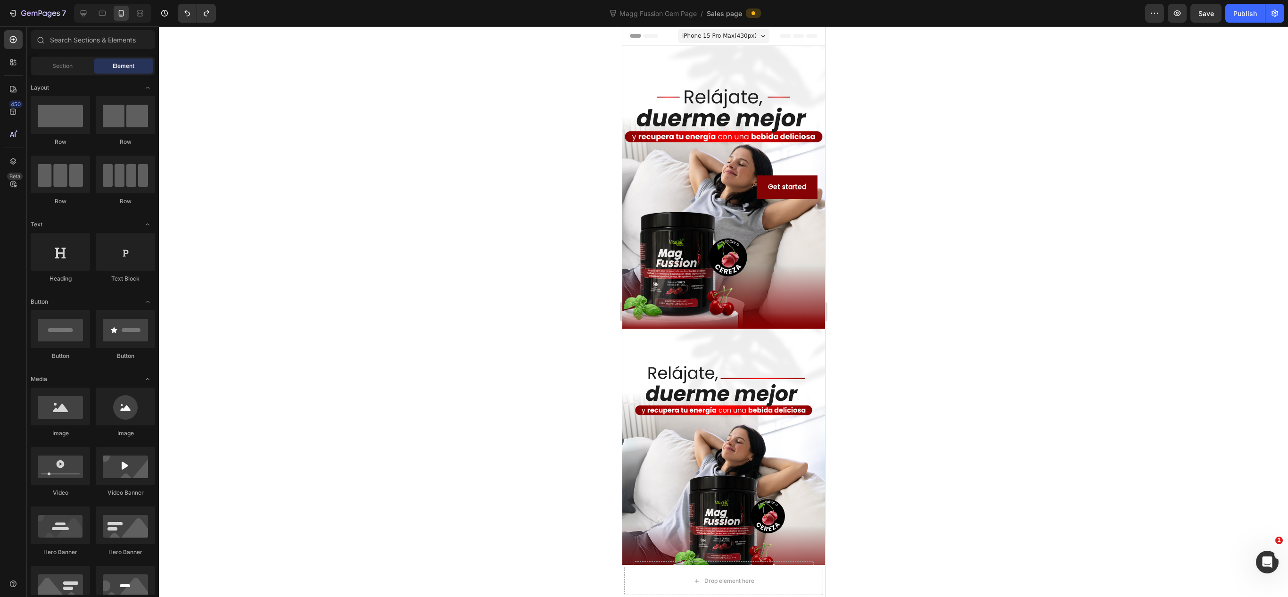
click at [715, 281] on div at bounding box center [723, 311] width 1129 height 570
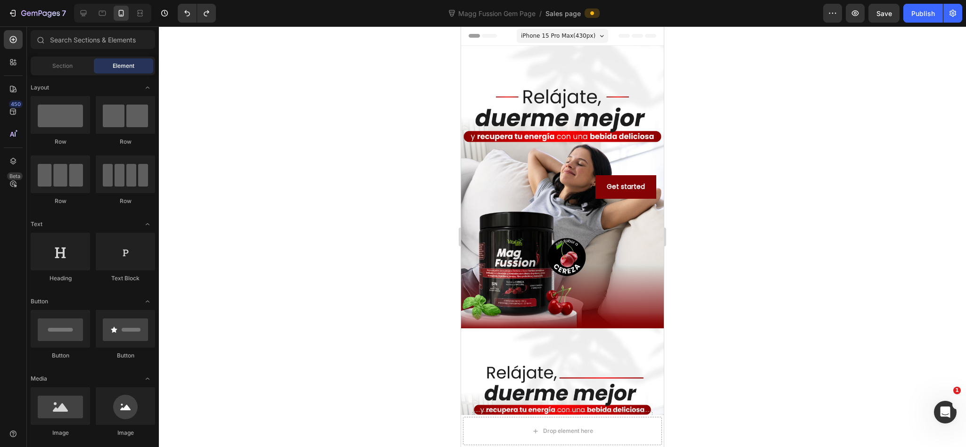
click at [715, 181] on div at bounding box center [562, 236] width 807 height 421
click at [715, 182] on div at bounding box center [562, 236] width 807 height 421
click at [715, 208] on div at bounding box center [562, 236] width 807 height 421
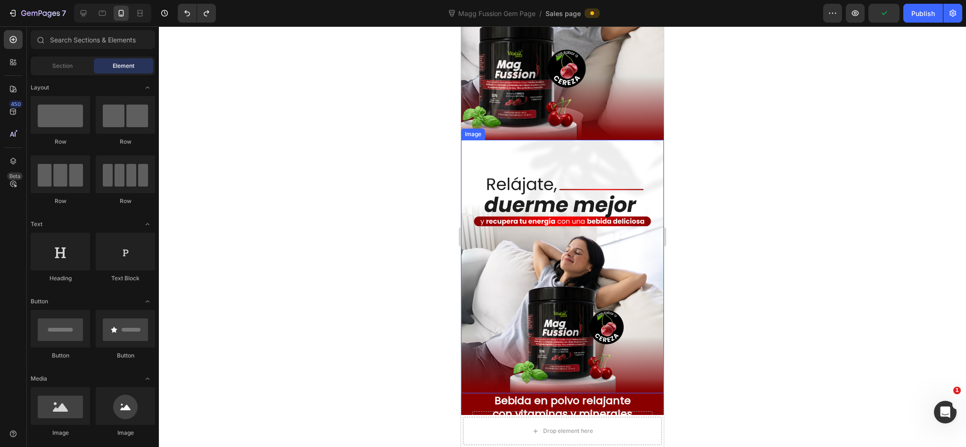
scroll to position [283, 0]
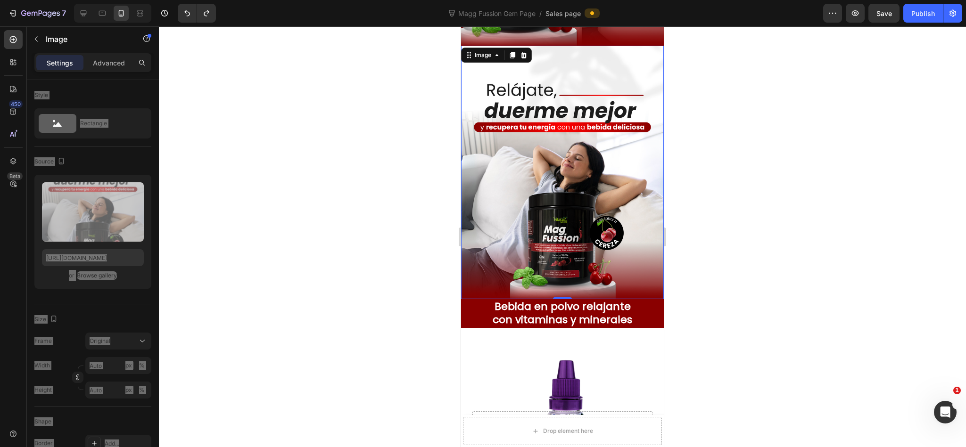
click at [647, 241] on img at bounding box center [562, 173] width 203 height 254
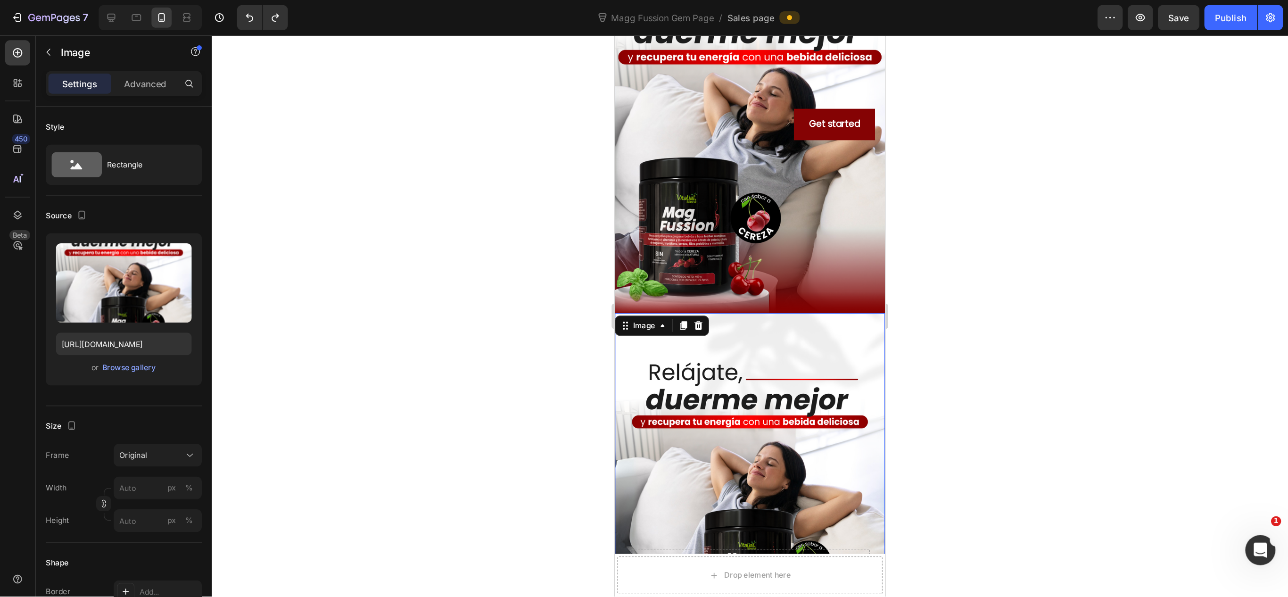
scroll to position [0, 0]
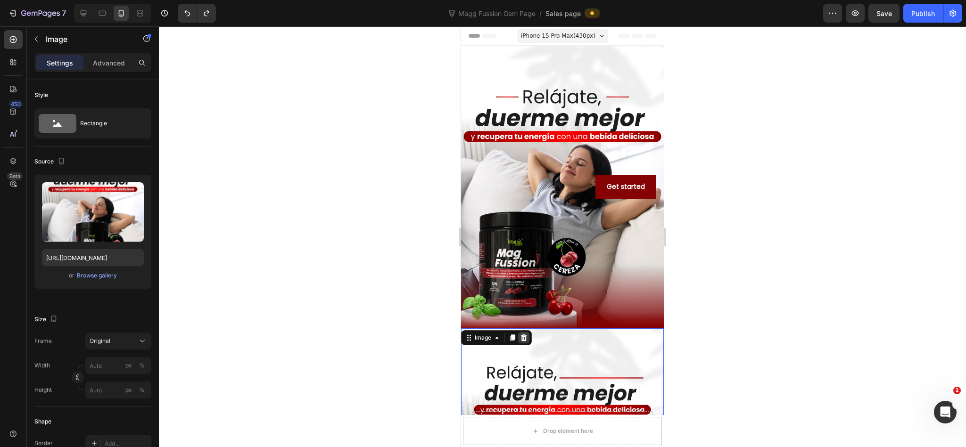
click at [526, 331] on icon at bounding box center [524, 338] width 6 height 7
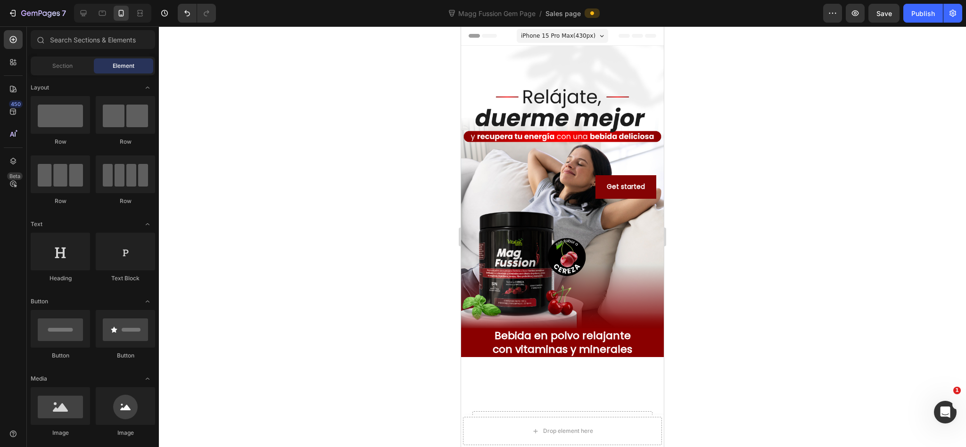
click at [715, 251] on div at bounding box center [562, 236] width 807 height 421
drag, startPoint x: 696, startPoint y: 334, endPoint x: 666, endPoint y: 336, distance: 29.8
click at [694, 331] on div at bounding box center [562, 236] width 807 height 421
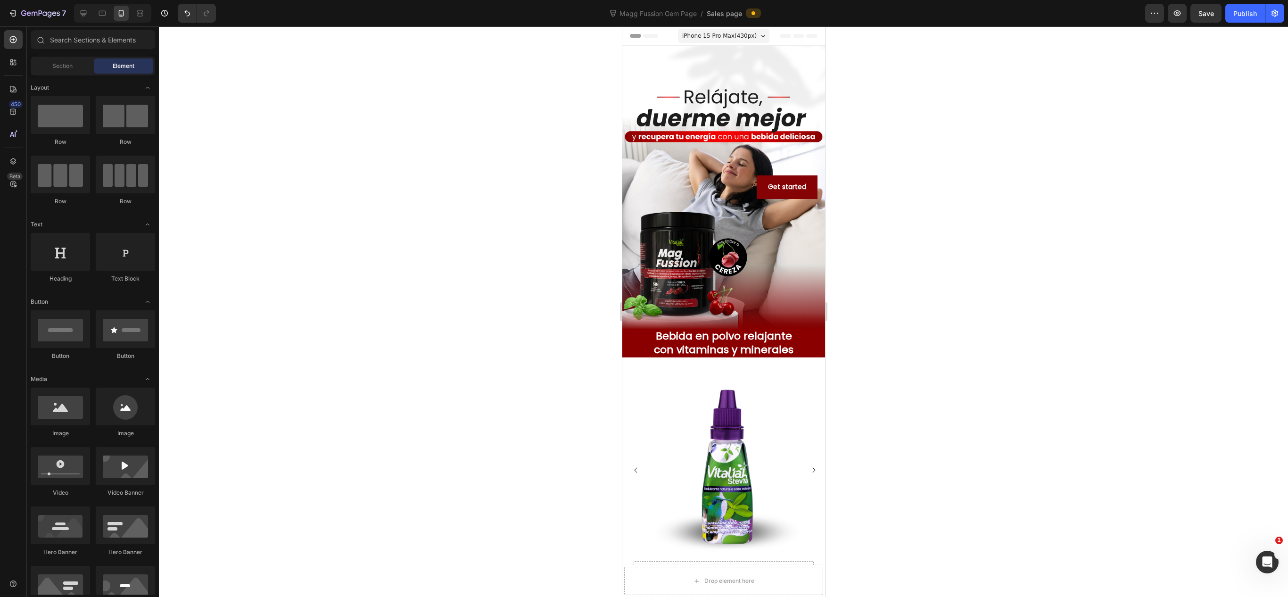
click at [715, 331] on div at bounding box center [723, 311] width 1129 height 570
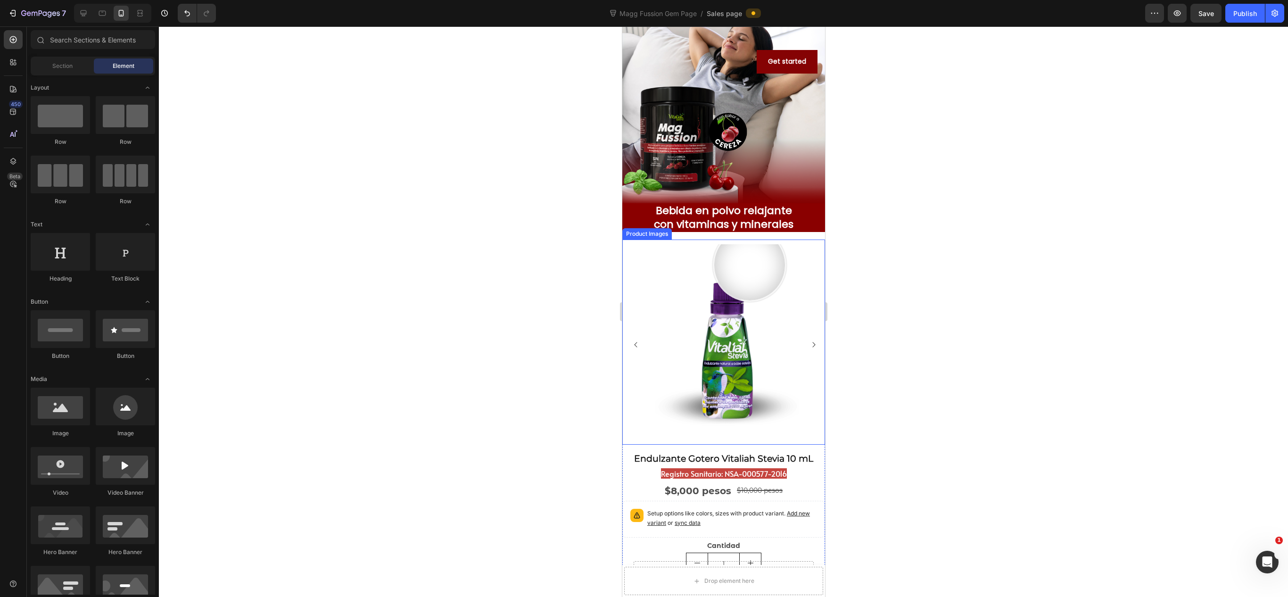
scroll to position [252, 0]
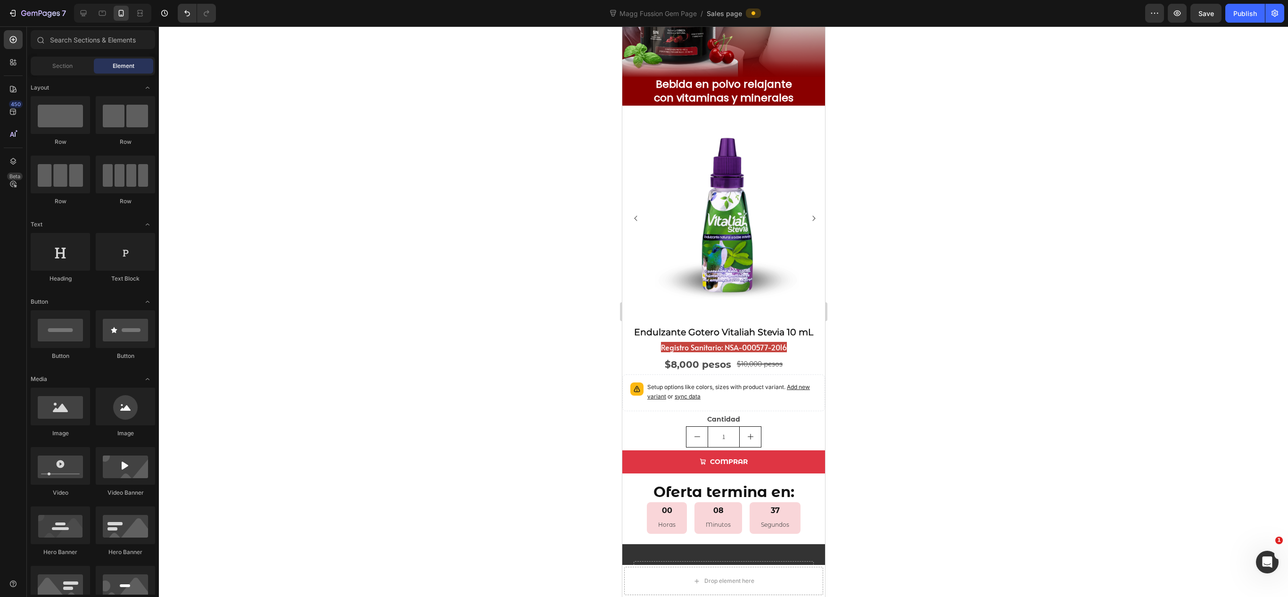
click at [715, 201] on div at bounding box center [723, 311] width 1129 height 570
click at [715, 165] on img at bounding box center [724, 218] width 200 height 200
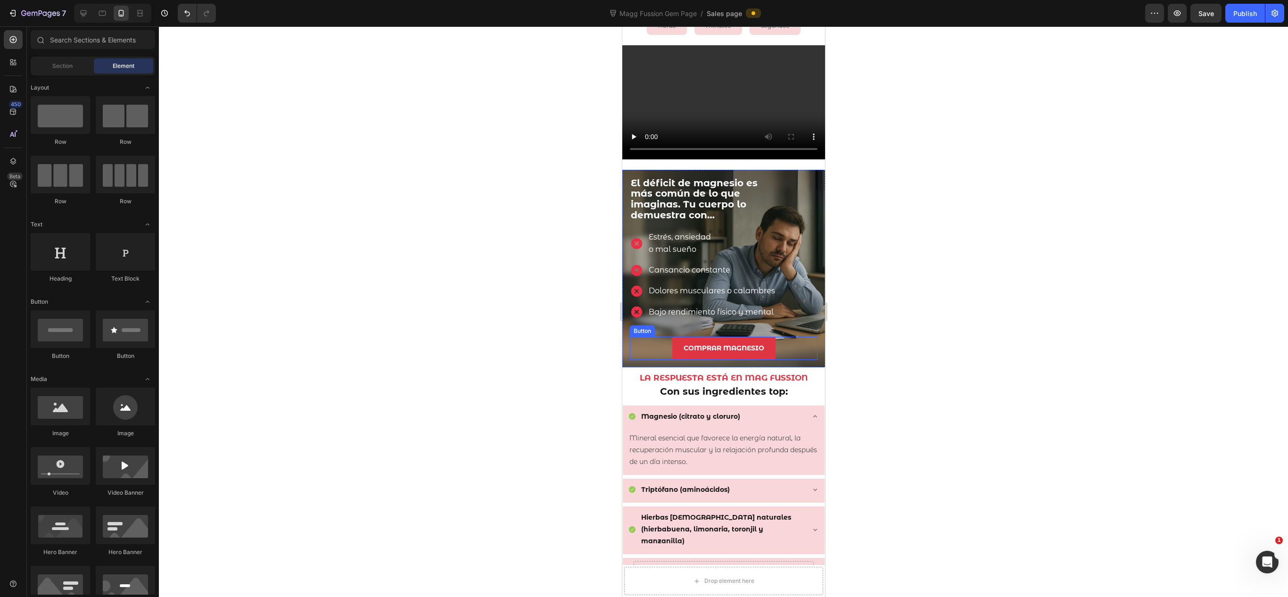
scroll to position [373, 0]
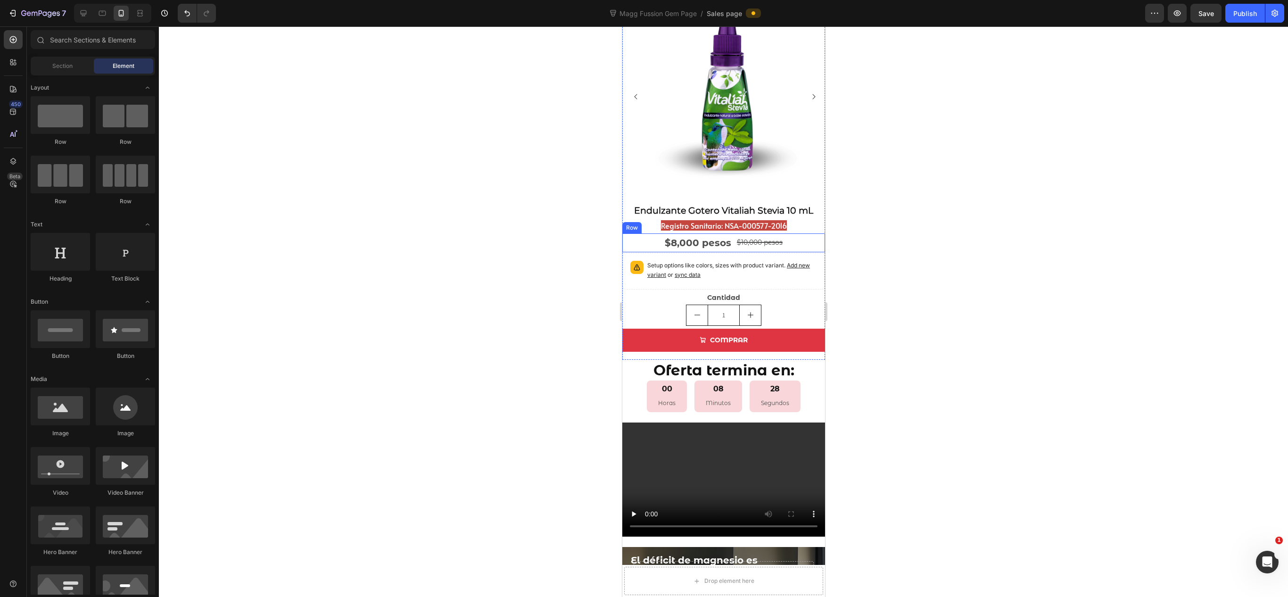
click at [715, 240] on div "$8,000 pesos Product Price Product Price $10,000 pesos Product Price Product Pr…" at bounding box center [723, 242] width 203 height 19
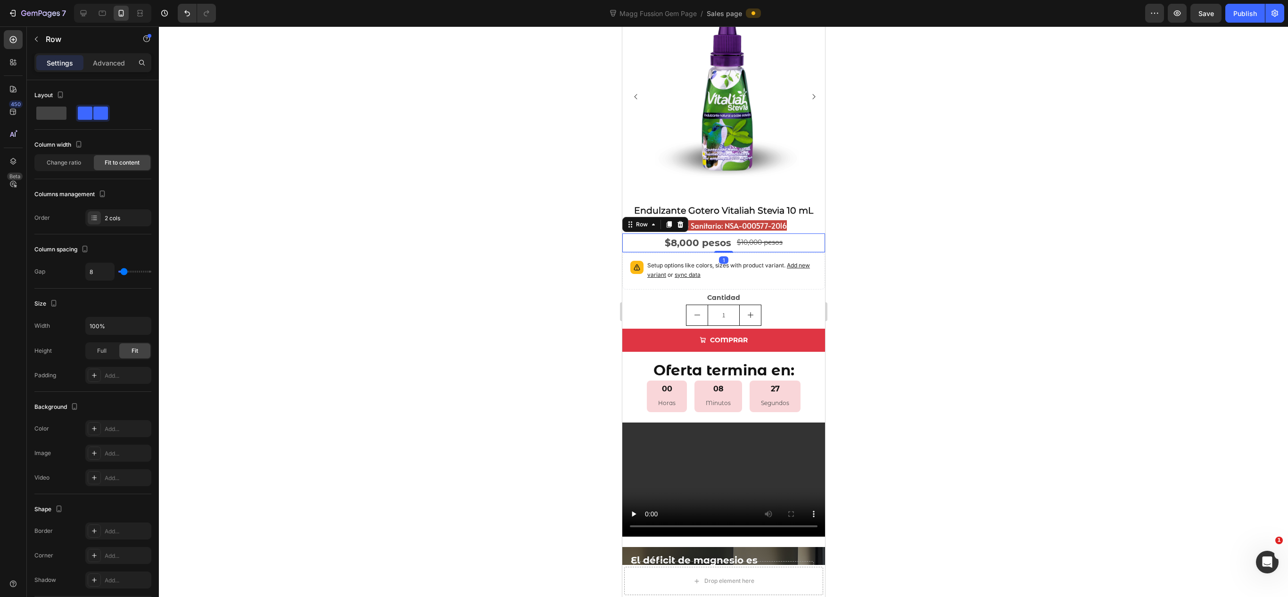
scroll to position [247, 0]
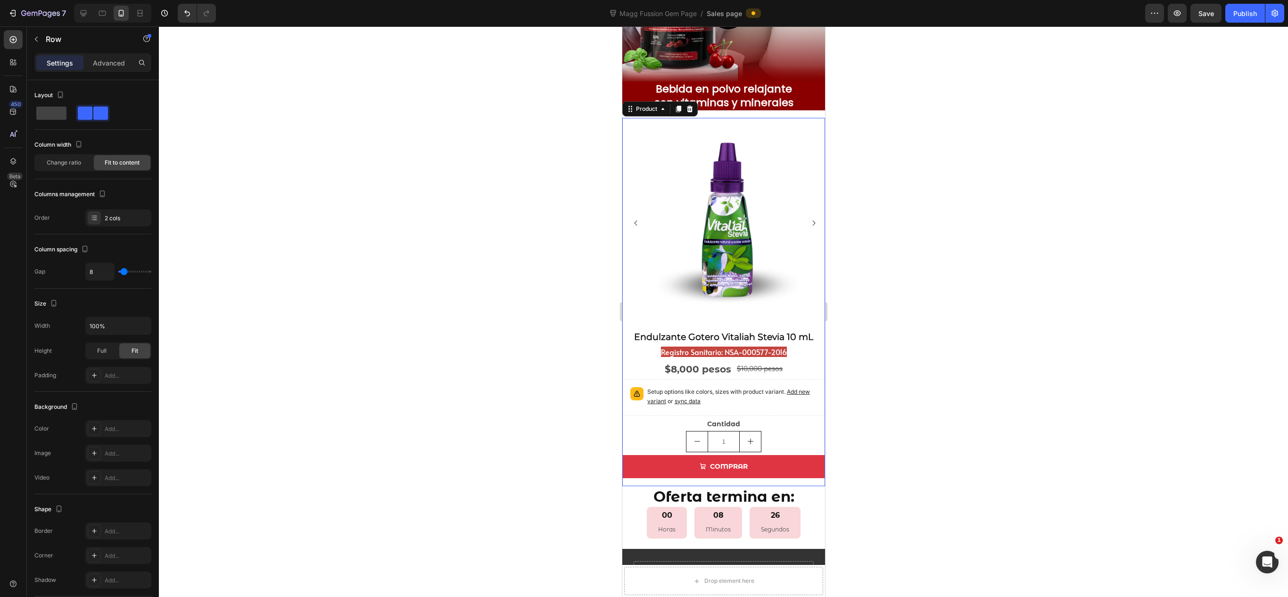
click at [715, 331] on div "Endulzante Gotero Vitaliah Stevia 10 mL Product Title Registro Sanitario: NSA-0…" at bounding box center [723, 409] width 203 height 156
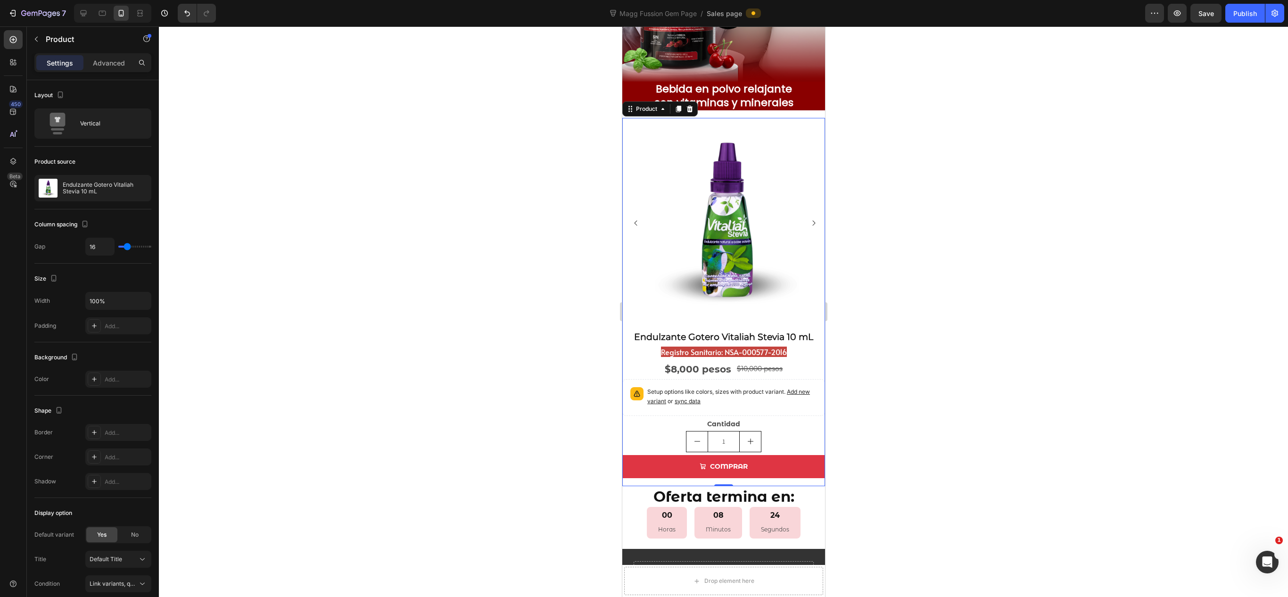
click at [715, 194] on div at bounding box center [723, 311] width 1129 height 570
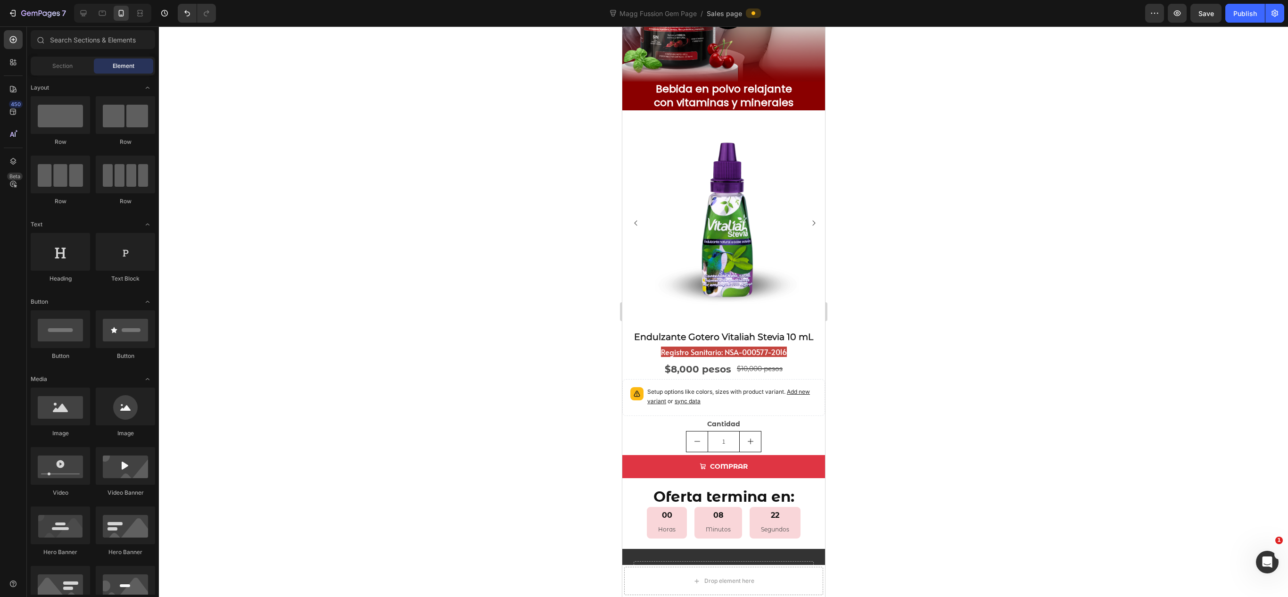
click at [715, 108] on div at bounding box center [723, 311] width 1129 height 570
drag, startPoint x: 696, startPoint y: 160, endPoint x: 658, endPoint y: 113, distance: 61.0
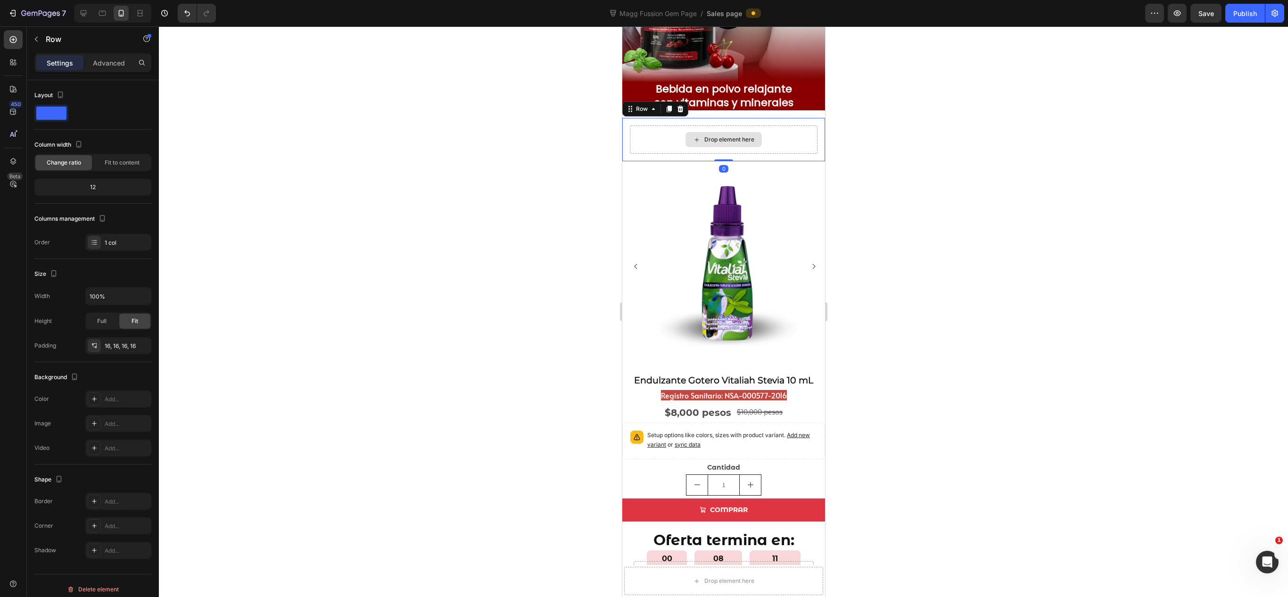
click at [715, 145] on div "Drop element here" at bounding box center [723, 139] width 188 height 28
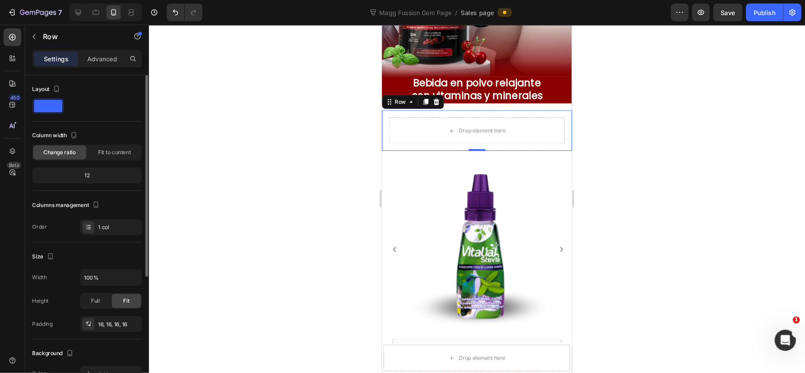
scroll to position [247, 0]
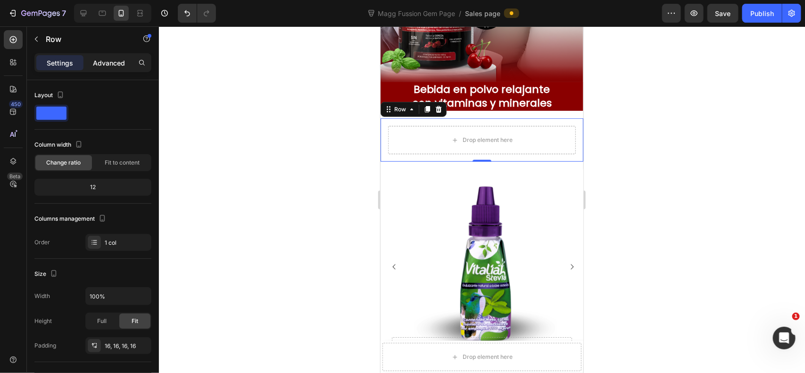
drag, startPoint x: 103, startPoint y: 61, endPoint x: 94, endPoint y: 61, distance: 8.5
click at [102, 61] on p "Advanced" at bounding box center [109, 63] width 32 height 10
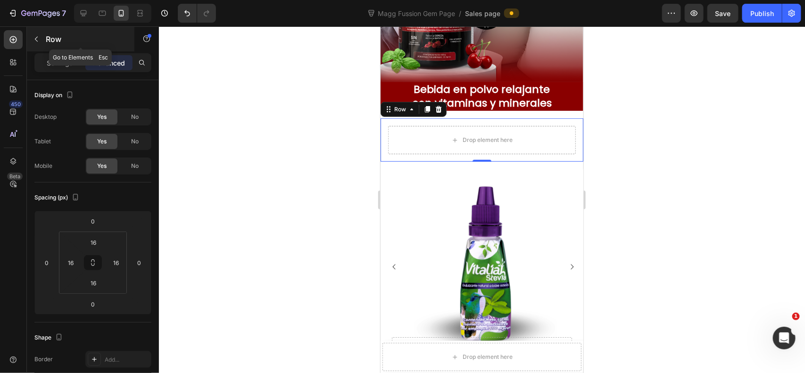
click at [33, 35] on icon "button" at bounding box center [37, 39] width 8 height 8
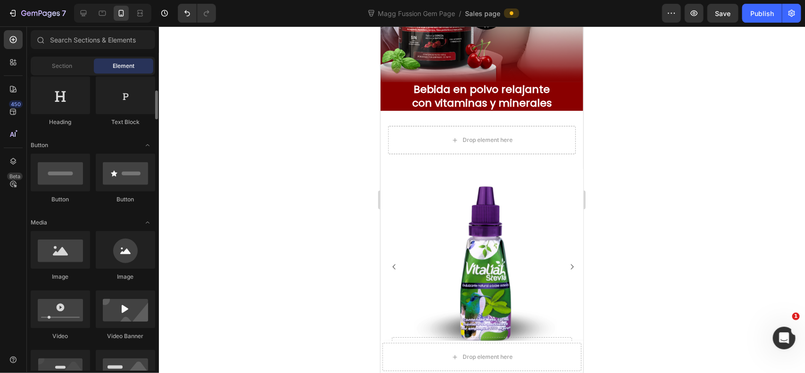
scroll to position [235, 0]
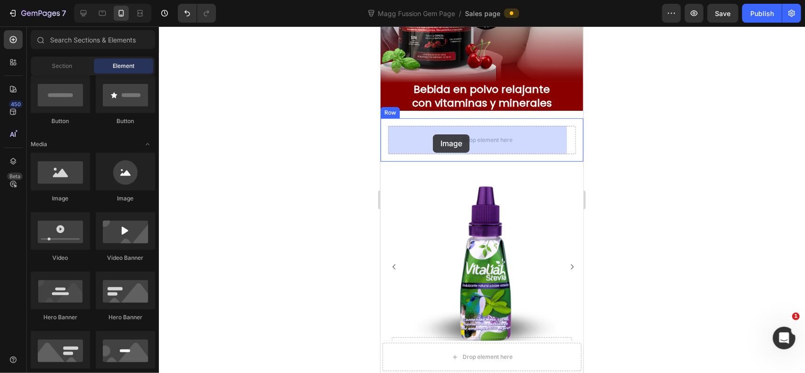
drag, startPoint x: 427, startPoint y: 207, endPoint x: 432, endPoint y: 134, distance: 73.7
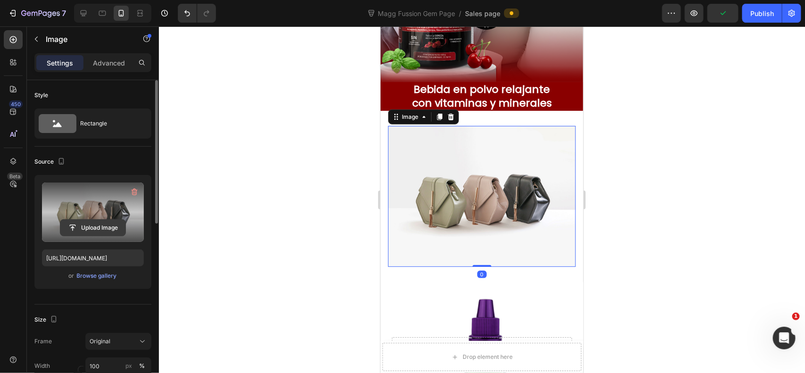
click at [107, 229] on input "file" at bounding box center [92, 228] width 65 height 16
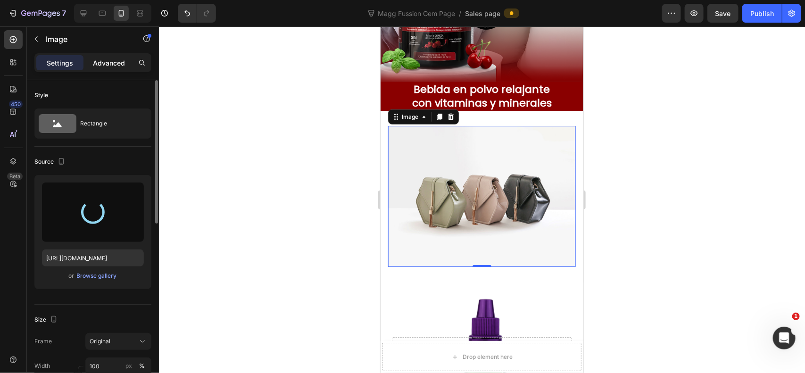
click at [116, 61] on p "Advanced" at bounding box center [109, 63] width 32 height 10
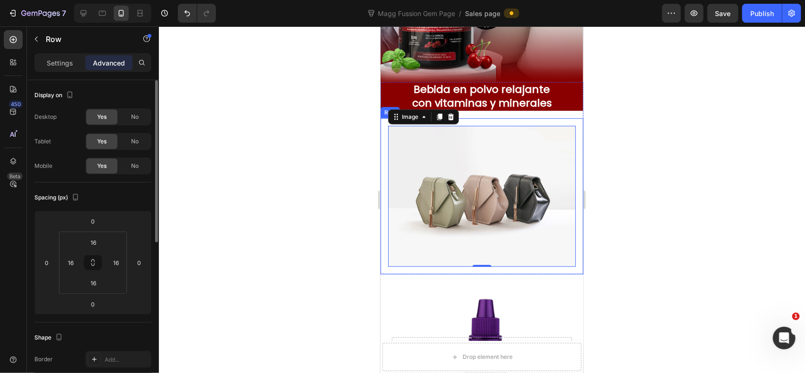
click at [508, 120] on div "Image 0 Row" at bounding box center [481, 196] width 203 height 156
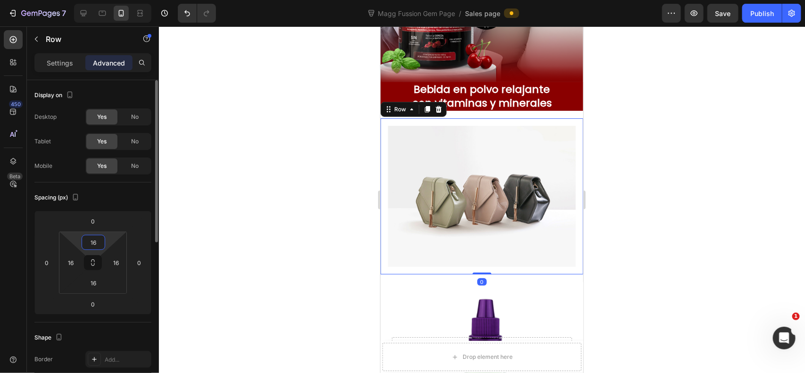
click at [95, 241] on input "16" at bounding box center [93, 242] width 19 height 14
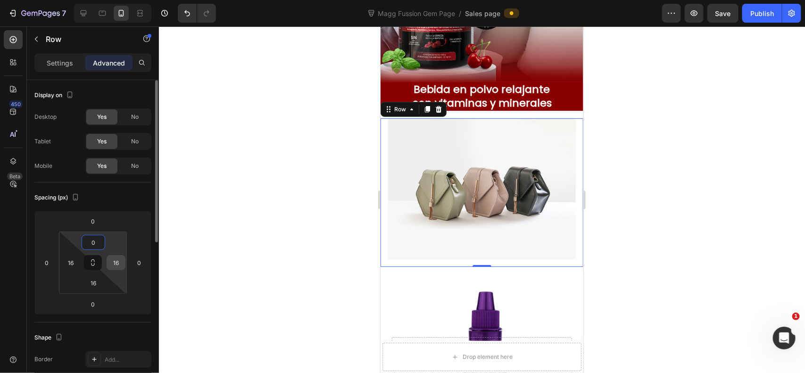
type input "0"
click at [114, 258] on input "16" at bounding box center [116, 263] width 14 height 14
type input "0"
click at [95, 303] on input "0" at bounding box center [92, 304] width 19 height 14
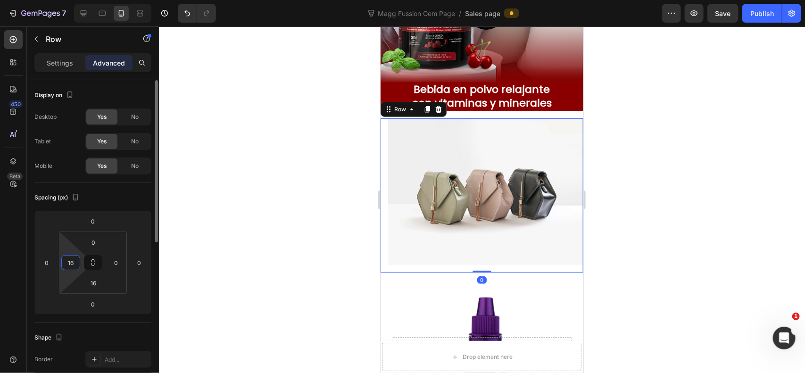
click at [72, 269] on input "16" at bounding box center [71, 263] width 14 height 14
type input "0"
click at [97, 286] on input "16" at bounding box center [93, 283] width 19 height 14
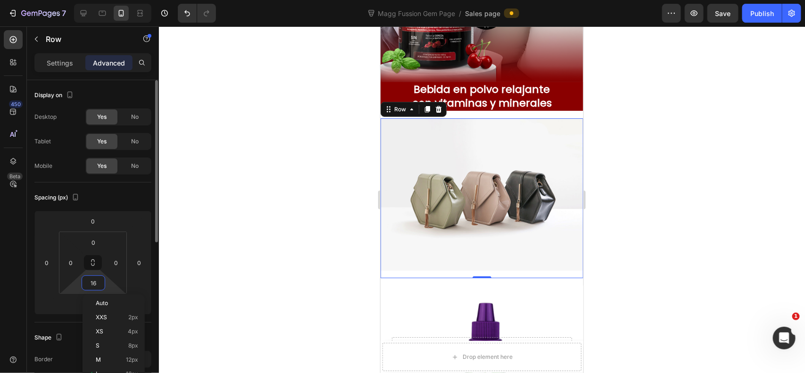
type input "0"
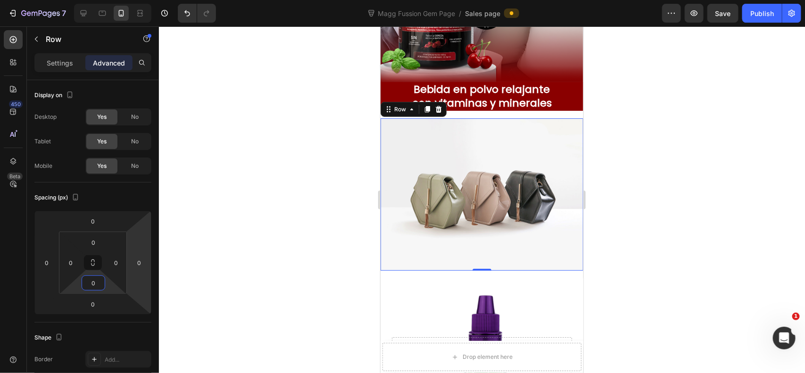
click at [234, 220] on div at bounding box center [482, 199] width 646 height 347
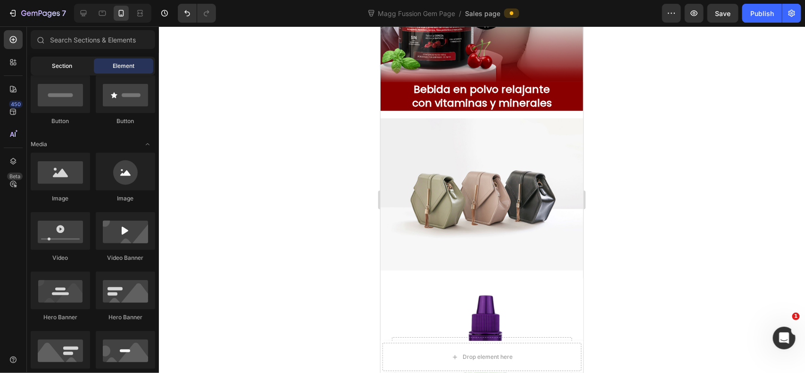
click at [82, 62] on div "Section" at bounding box center [62, 65] width 59 height 15
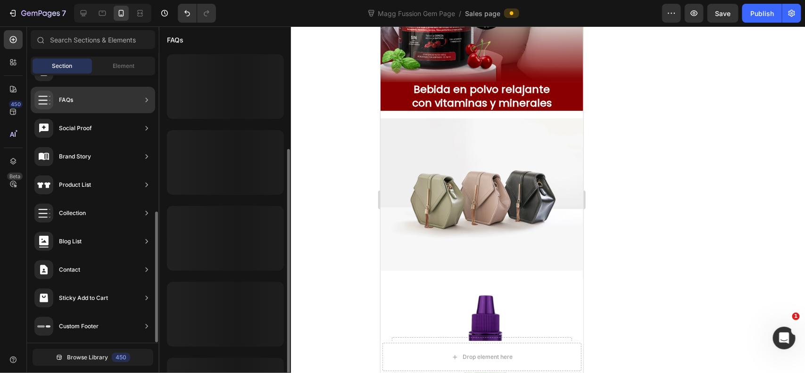
scroll to position [52, 0]
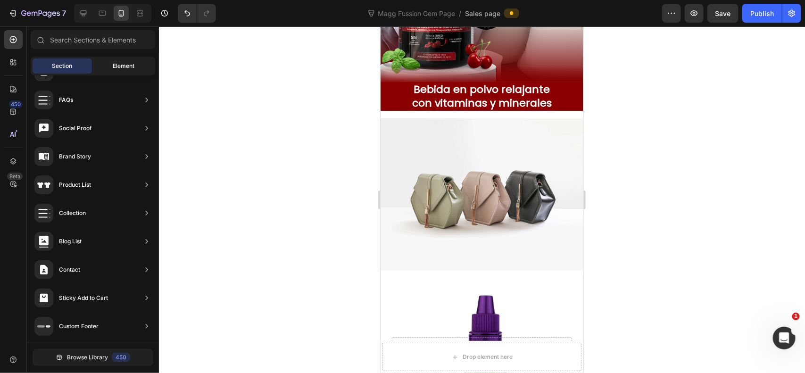
click at [129, 68] on span "Element" at bounding box center [124, 66] width 22 height 8
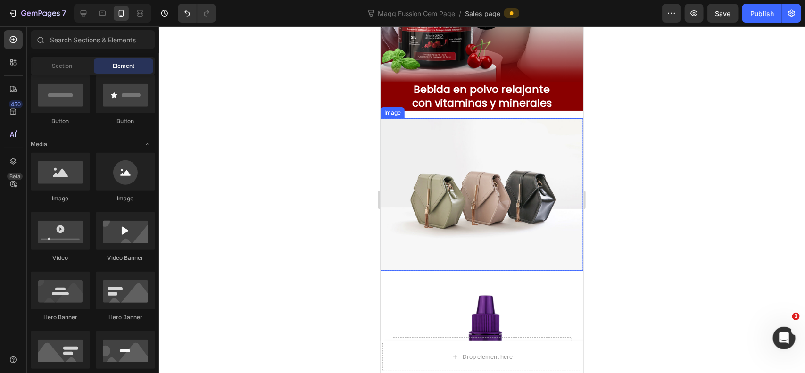
click at [468, 223] on img at bounding box center [481, 194] width 203 height 152
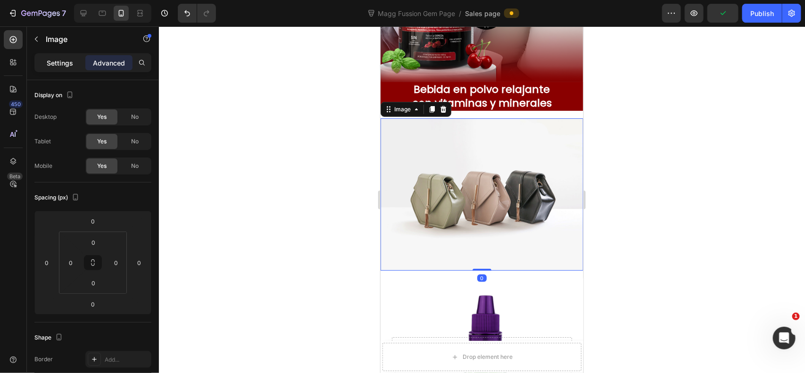
click at [58, 58] on p "Settings" at bounding box center [60, 63] width 26 height 10
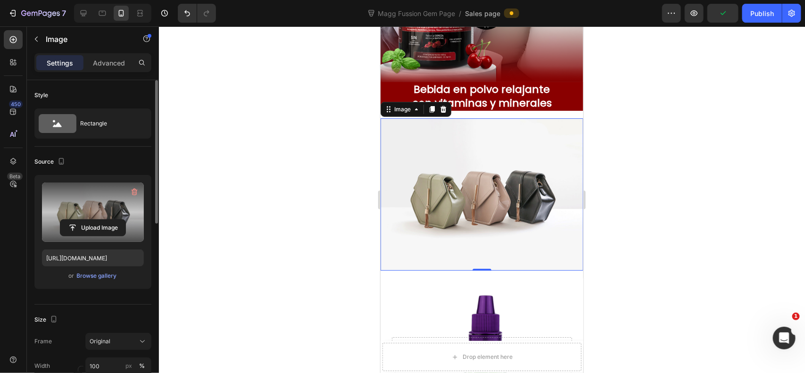
click at [113, 215] on label at bounding box center [93, 211] width 102 height 59
click at [113, 220] on input "file" at bounding box center [92, 228] width 65 height 16
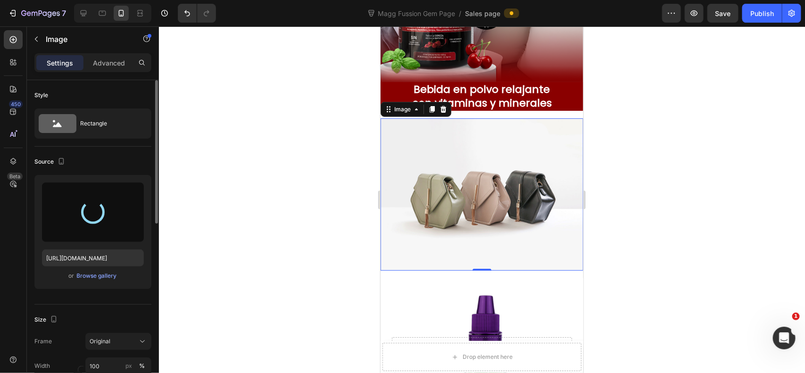
type input "[URL][DOMAIN_NAME]"
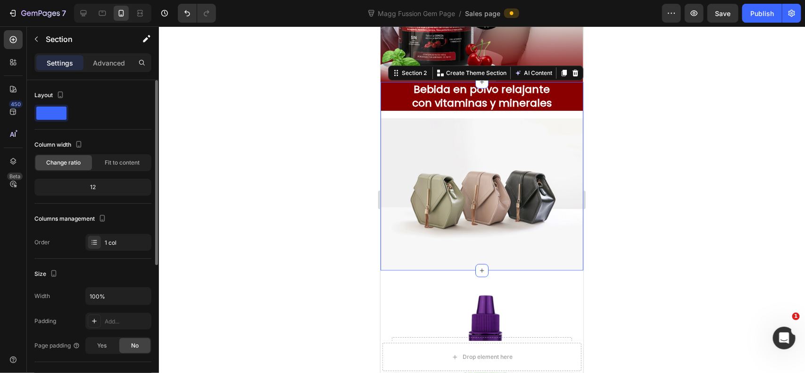
click at [568, 114] on div "Bebida en polvo relajante con vitaminas y minerales Heading Row Row Image Row" at bounding box center [481, 227] width 203 height 290
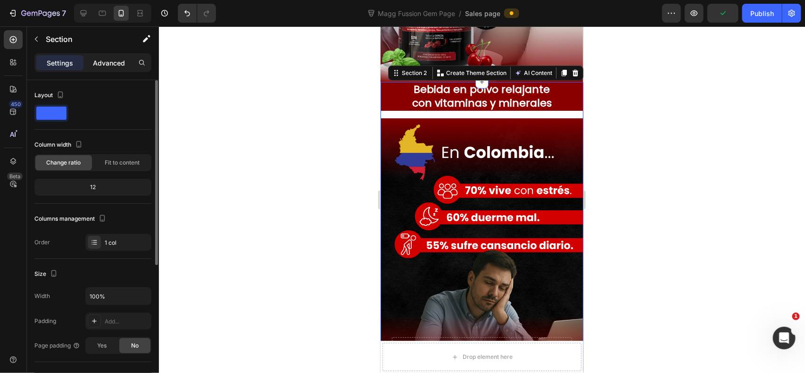
click at [110, 65] on p "Advanced" at bounding box center [109, 63] width 32 height 10
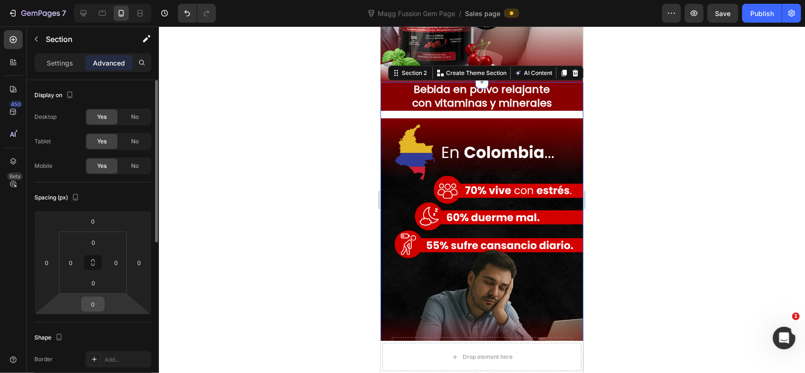
click at [95, 303] on input "0" at bounding box center [92, 304] width 19 height 14
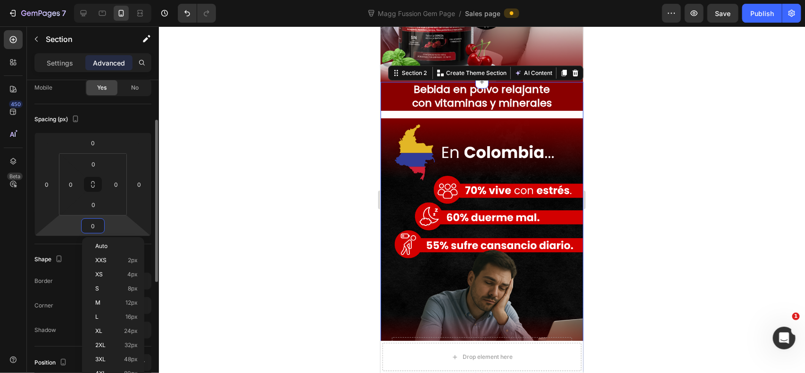
click at [100, 220] on input "0" at bounding box center [92, 226] width 19 height 14
type input "-10"
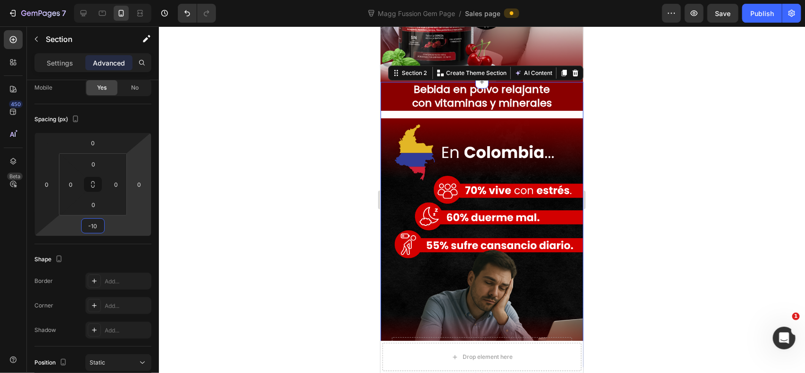
drag, startPoint x: 241, startPoint y: 213, endPoint x: 235, endPoint y: 220, distance: 9.3
click at [240, 215] on div at bounding box center [482, 199] width 646 height 347
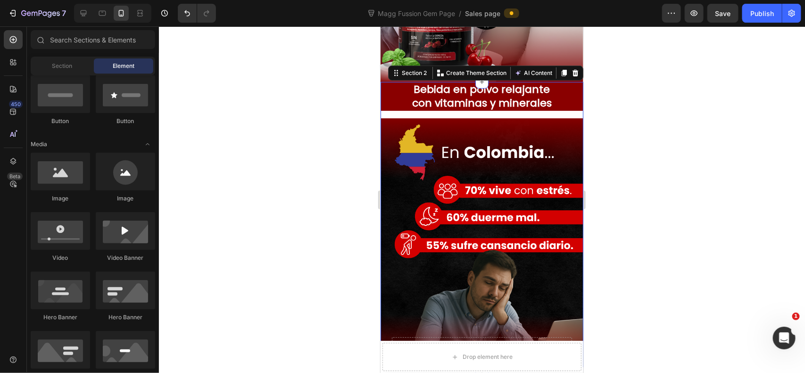
click at [434, 116] on div "Bebida en polvo relajante con vitaminas y minerales Heading Row Row Image Row" at bounding box center [481, 227] width 203 height 290
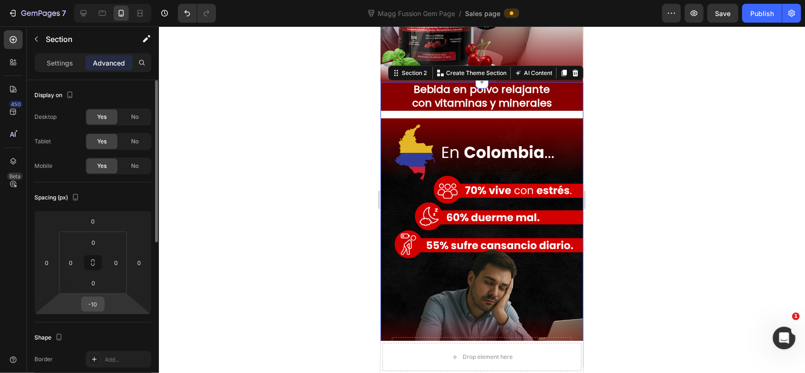
click at [97, 300] on input "-10" at bounding box center [92, 304] width 19 height 14
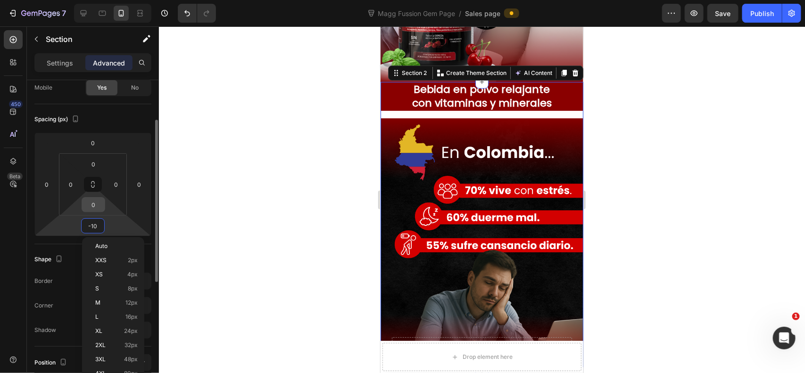
click at [98, 204] on input "0" at bounding box center [93, 205] width 19 height 14
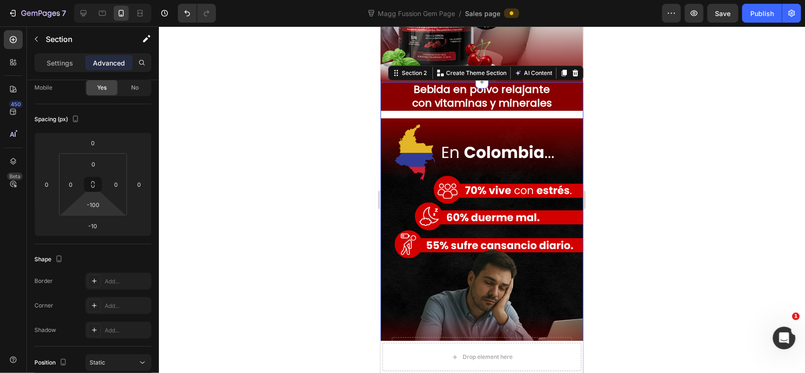
type input "100"
click at [348, 203] on div at bounding box center [482, 199] width 646 height 347
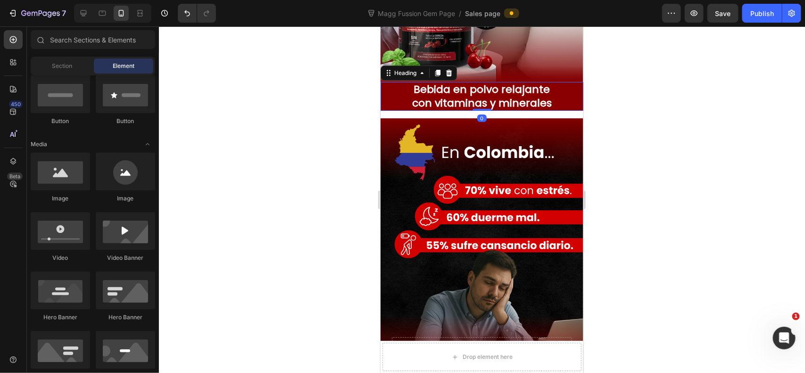
click at [469, 94] on h2 "Bebida en polvo relajante con vitaminas y minerales" at bounding box center [481, 96] width 203 height 29
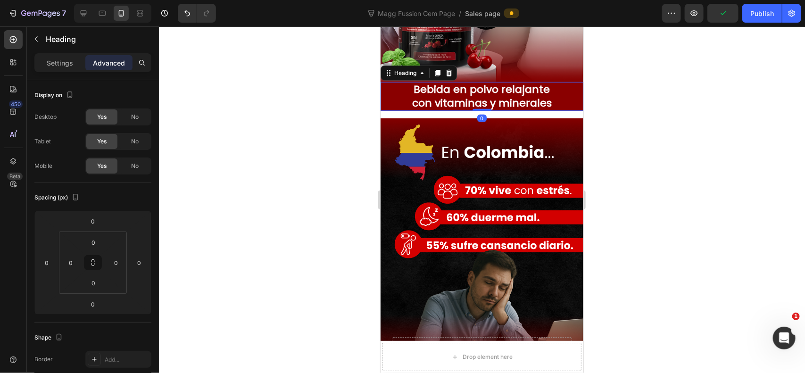
click at [495, 113] on div "Bebida en polvo relajante con vitaminas y minerales Heading 0 Row Row Image Row" at bounding box center [481, 227] width 203 height 290
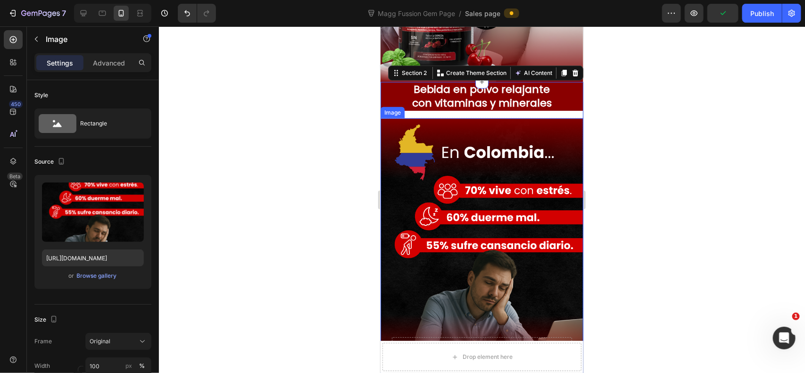
click at [514, 122] on img at bounding box center [481, 245] width 203 height 254
click at [521, 113] on div "Bebida en polvo relajante con vitaminas y minerales Heading Row Row Image Row" at bounding box center [481, 227] width 203 height 290
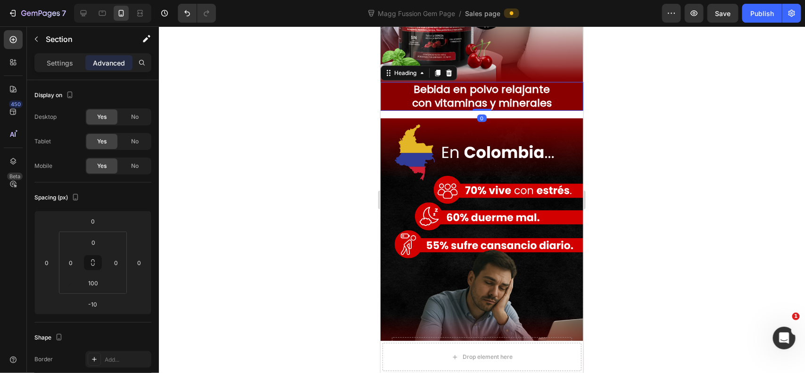
drag, startPoint x: 489, startPoint y: 99, endPoint x: 491, endPoint y: 112, distance: 13.3
click at [491, 119] on div "Bebida en polvo relajante con vitaminas y minerales Heading 0 Row Row Image Row" at bounding box center [481, 227] width 203 height 290
click at [463, 114] on div "Bebida en polvo relajante con vitaminas y minerales Heading 0 Row Row Image Row" at bounding box center [481, 227] width 203 height 290
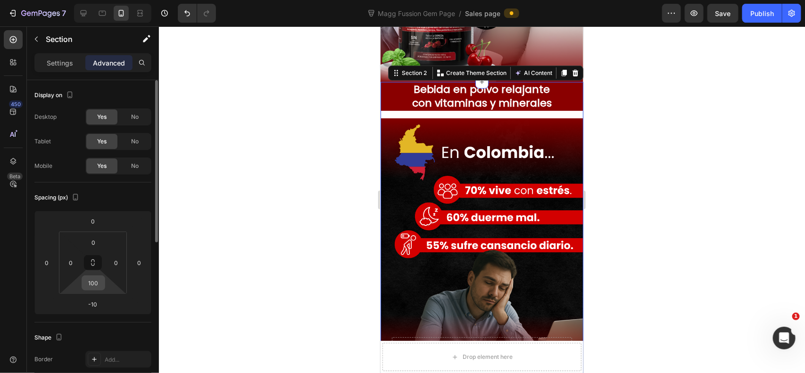
click at [99, 287] on input "100" at bounding box center [93, 283] width 19 height 14
type input "o"
type input "0"
click at [93, 299] on input "-10" at bounding box center [92, 304] width 19 height 14
type input "0"
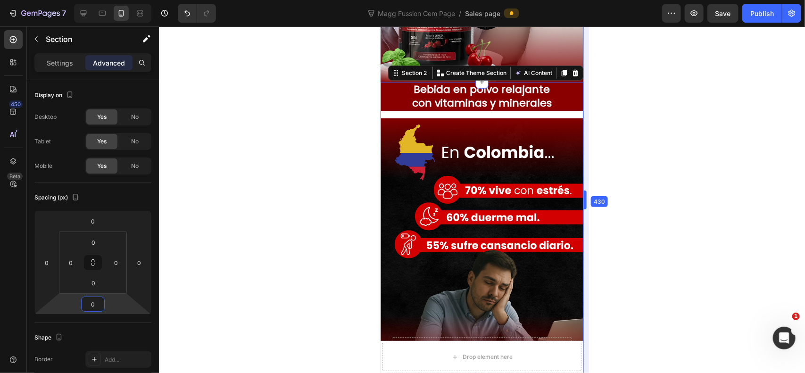
drag, startPoint x: 585, startPoint y: 131, endPoint x: 196, endPoint y: 94, distance: 390.7
click at [539, 96] on h2 "Bebida en polvo relajante con vitaminas y minerales" at bounding box center [481, 96] width 203 height 29
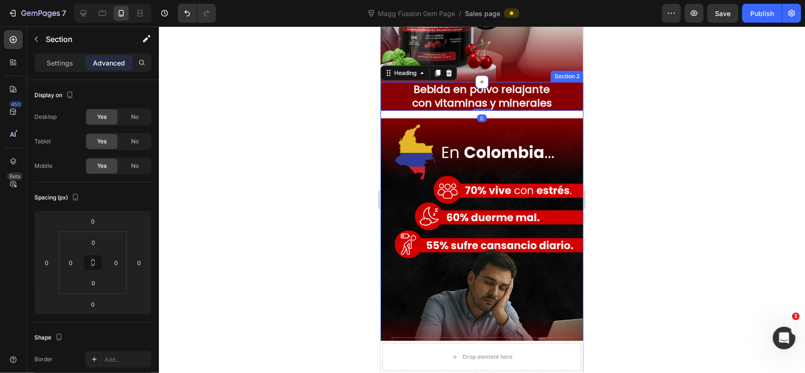
click at [432, 114] on div "Bebida en polvo relajante con vitaminas y minerales Heading 0 Row Row Image Row" at bounding box center [481, 227] width 203 height 290
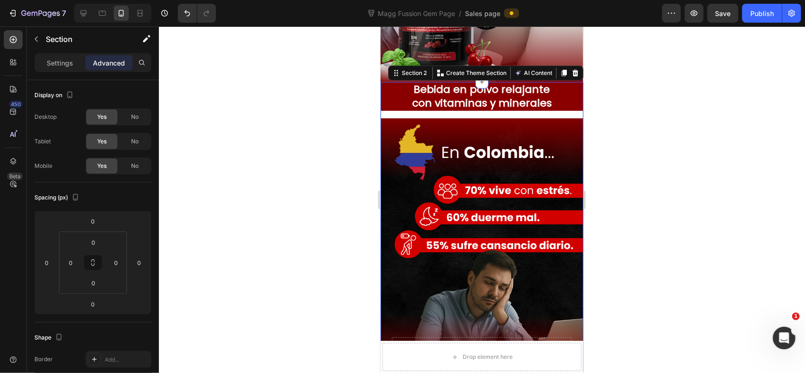
click at [432, 114] on div "Bebida en polvo relajante con vitaminas y minerales Heading Row Row Image Row" at bounding box center [481, 227] width 203 height 290
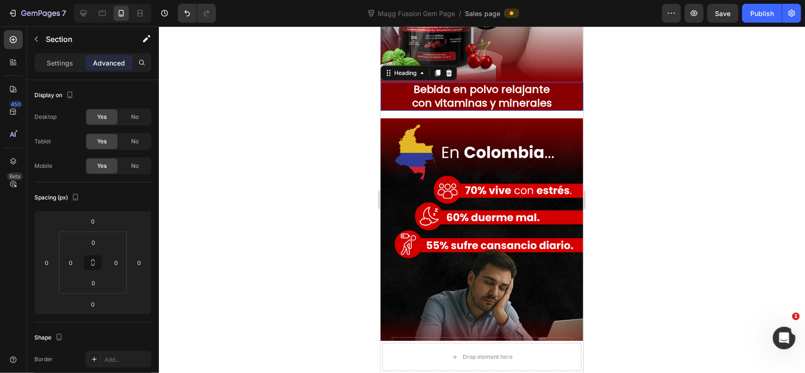
click at [390, 104] on h2 "Bebida en polvo relajante con vitaminas y minerales" at bounding box center [481, 96] width 203 height 29
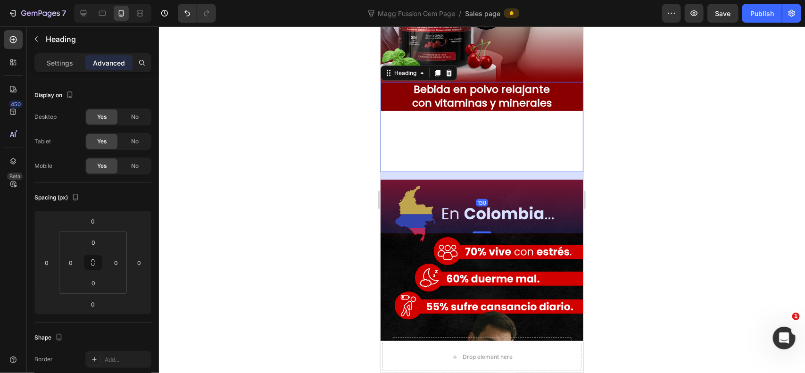
drag, startPoint x: 475, startPoint y: 108, endPoint x: 475, endPoint y: 169, distance: 61.3
click at [475, 169] on div "Bebida en polvo relajante con vitaminas y minerales Heading 130" at bounding box center [481, 127] width 203 height 90
type input "130"
drag, startPoint x: 609, startPoint y: 121, endPoint x: 595, endPoint y: 133, distance: 18.4
click at [607, 121] on div at bounding box center [482, 199] width 646 height 347
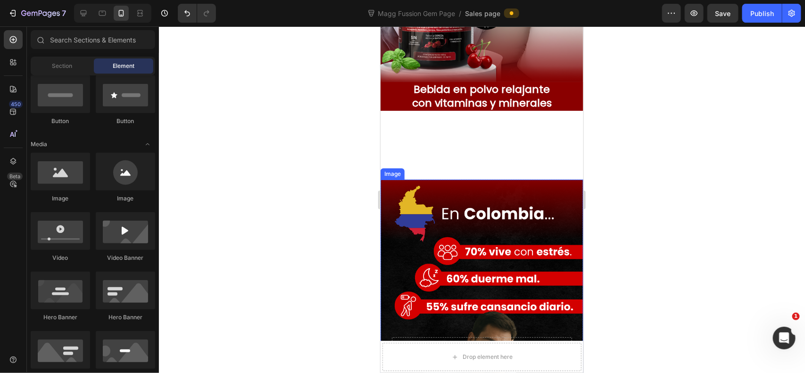
click at [533, 198] on img at bounding box center [481, 306] width 203 height 254
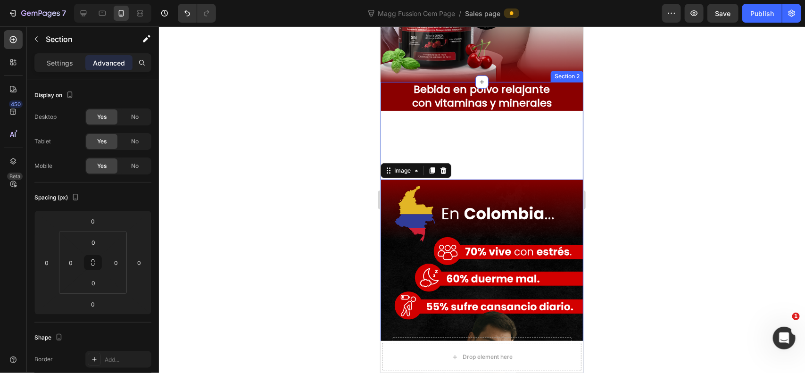
click at [529, 172] on div "Bebida en polvo relajante con vitaminas y minerales Heading Row Row Image 0 Row" at bounding box center [481, 257] width 203 height 351
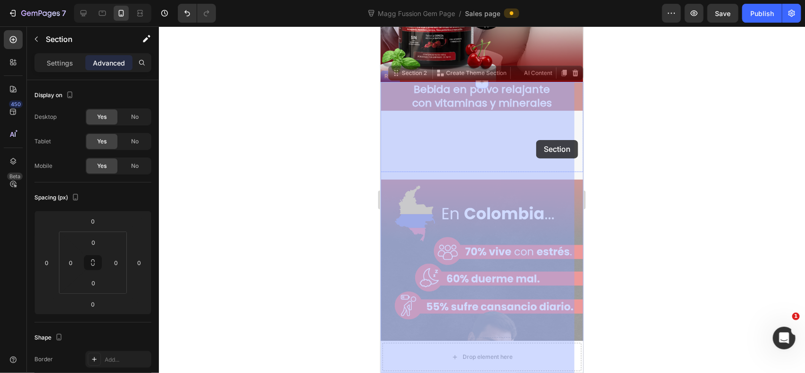
drag, startPoint x: 529, startPoint y: 172, endPoint x: 536, endPoint y: 142, distance: 31.0
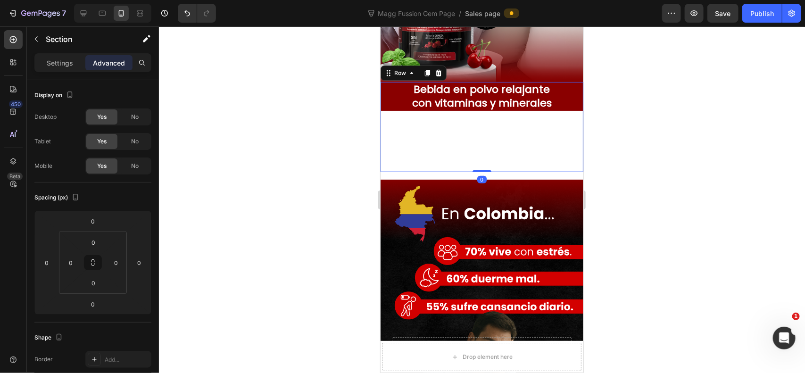
click at [553, 132] on div "Bebida en polvo relajante con vitaminas y minerales Heading" at bounding box center [481, 127] width 203 height 90
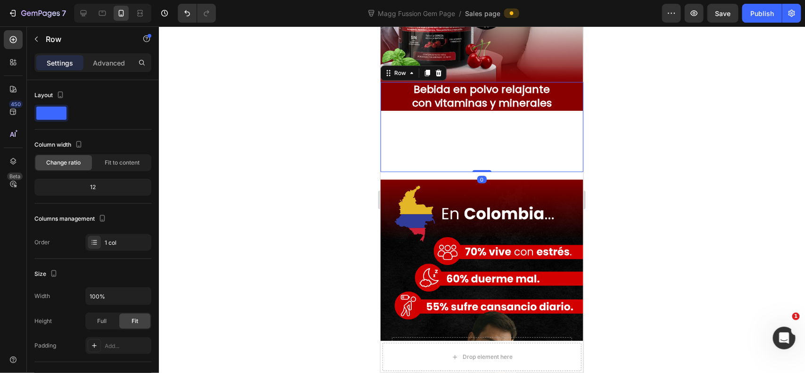
drag, startPoint x: 475, startPoint y: 170, endPoint x: 466, endPoint y: 93, distance: 77.4
click at [466, 93] on div "Bebida en polvo relajante con vitaminas y minerales Heading Row 0" at bounding box center [481, 127] width 203 height 90
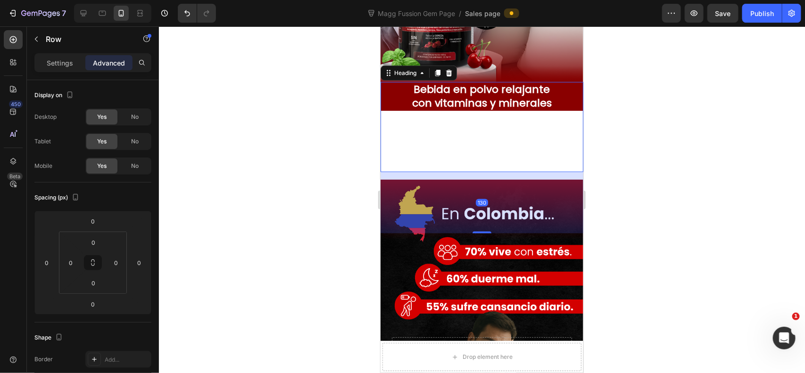
click at [449, 104] on h2 "Bebida en polvo relajante con vitaminas y minerales" at bounding box center [481, 96] width 203 height 29
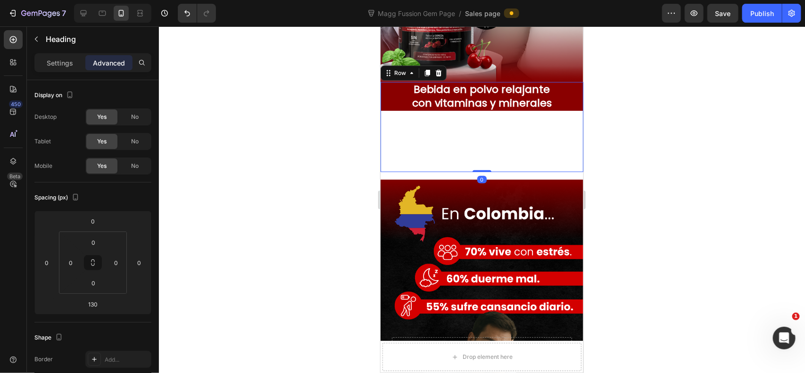
click at [488, 132] on div "Bebida en polvo relajante con vitaminas y minerales Heading" at bounding box center [481, 127] width 203 height 90
drag, startPoint x: 174, startPoint y: 113, endPoint x: 641, endPoint y: 145, distance: 468.4
click at [641, 145] on div at bounding box center [482, 199] width 646 height 347
click at [554, 139] on div "Bebida en polvo relajante con vitaminas y minerales Heading" at bounding box center [481, 127] width 203 height 90
click at [490, 130] on div "Bebida en polvo relajante con vitaminas y minerales Heading" at bounding box center [481, 127] width 203 height 90
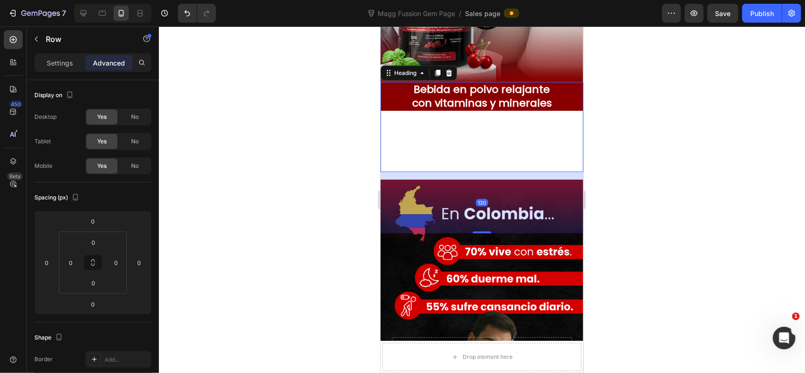
click at [389, 102] on h2 "Bebida en polvo relajante con vitaminas y minerales" at bounding box center [481, 96] width 203 height 29
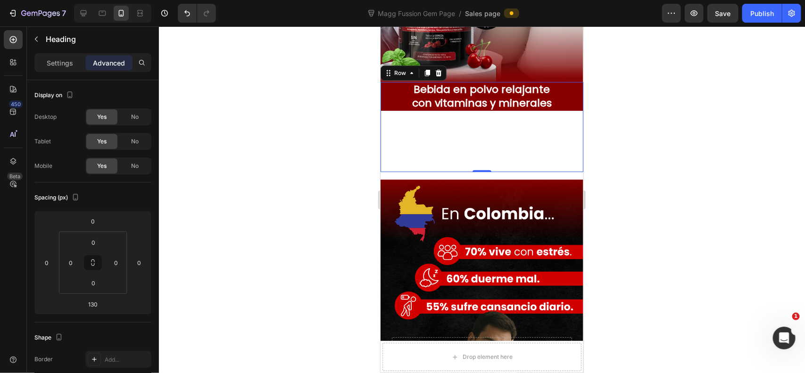
click at [483, 123] on div "Bebida en polvo relajante con vitaminas y minerales Heading" at bounding box center [481, 127] width 203 height 90
drag, startPoint x: 633, startPoint y: 121, endPoint x: 584, endPoint y: 133, distance: 50.5
click at [628, 125] on div at bounding box center [482, 199] width 646 height 347
click at [548, 140] on div "Bebida en polvo relajante con vitaminas y minerales Heading" at bounding box center [481, 127] width 203 height 90
click at [60, 65] on p "Settings" at bounding box center [60, 63] width 26 height 10
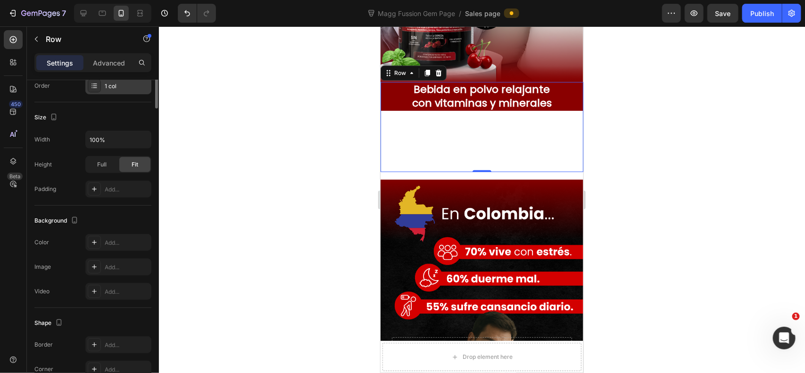
scroll to position [0, 0]
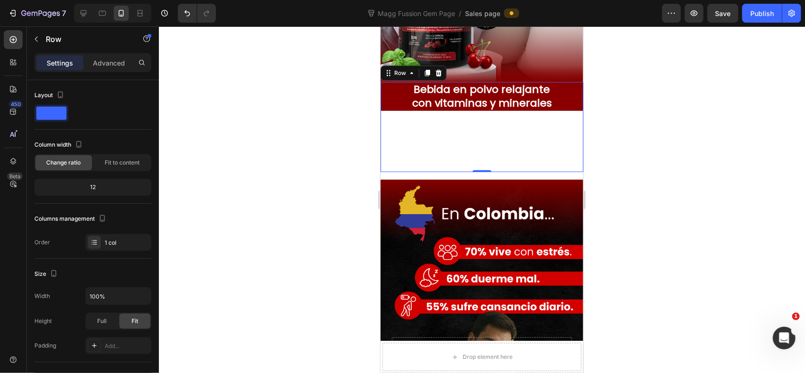
click at [437, 78] on div "Row" at bounding box center [413, 72] width 66 height 15
click at [446, 108] on h2 "Bebida en polvo relajante con vitaminas y minerales" at bounding box center [481, 96] width 203 height 29
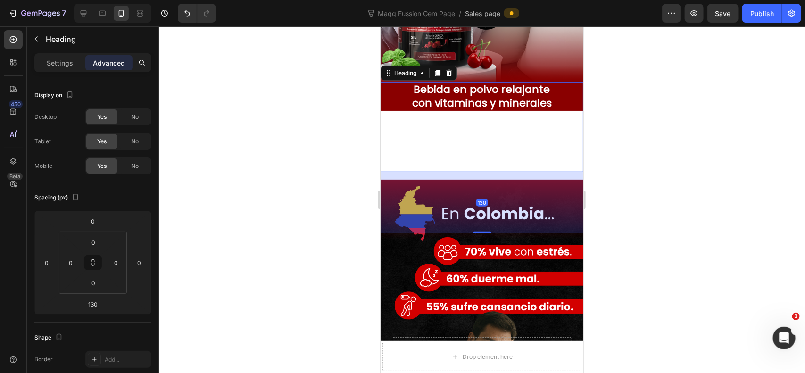
drag, startPoint x: 605, startPoint y: 129, endPoint x: 599, endPoint y: 135, distance: 8.7
click at [599, 135] on div at bounding box center [482, 199] width 646 height 347
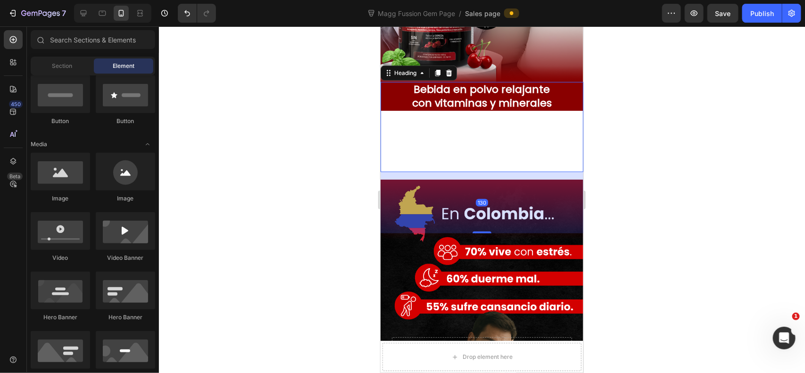
click at [486, 159] on div "Bebida en polvo relajante con vitaminas y minerales Heading 130" at bounding box center [481, 127] width 203 height 90
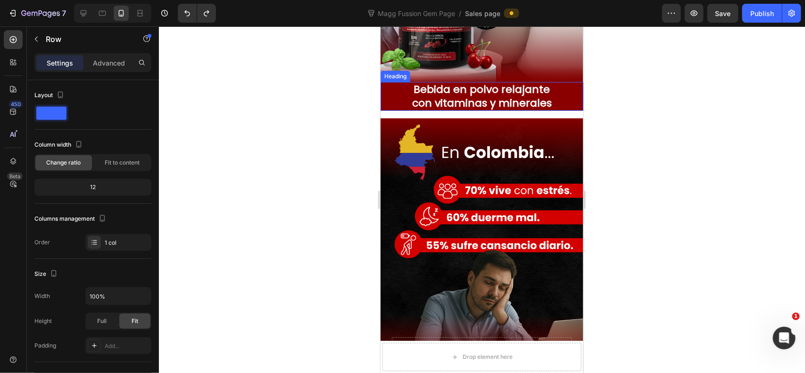
click at [549, 101] on h2 "Bebida en polvo relajante con vitaminas y minerales" at bounding box center [481, 96] width 203 height 29
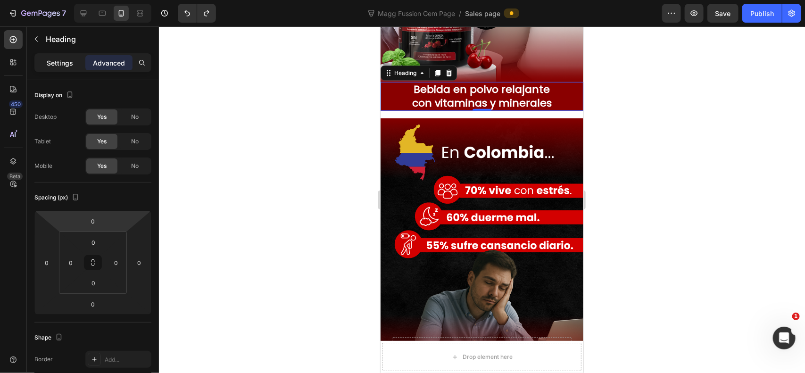
click at [55, 61] on p "Settings" at bounding box center [60, 63] width 26 height 10
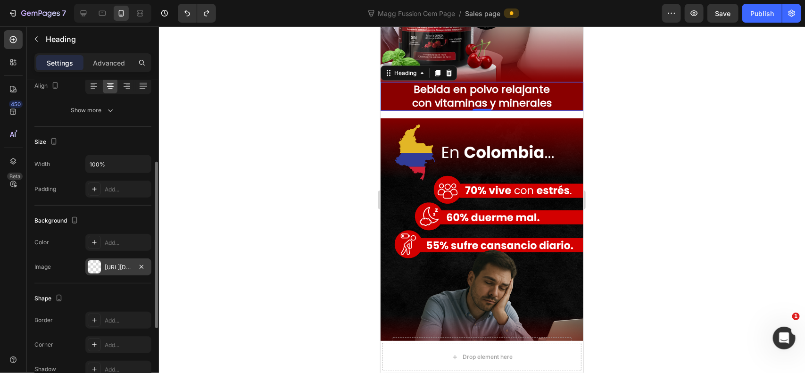
scroll to position [235, 0]
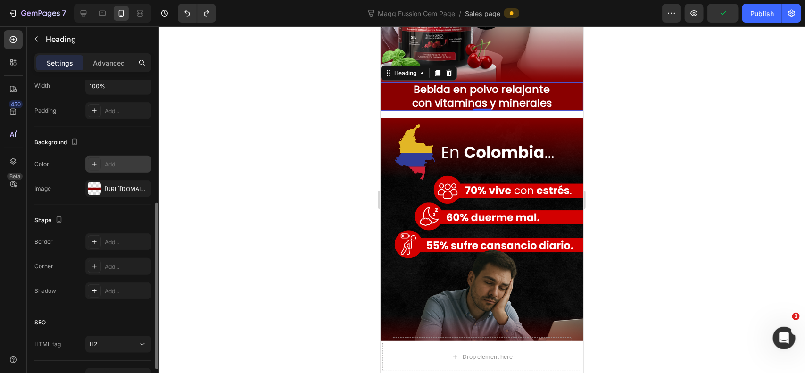
click at [140, 164] on div "Add..." at bounding box center [127, 164] width 44 height 8
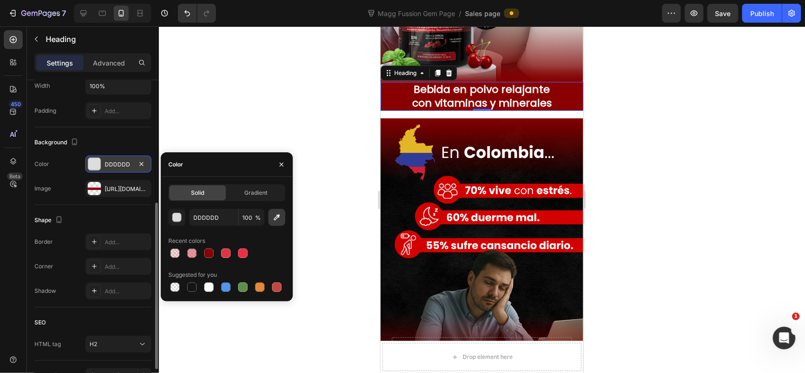
click at [271, 220] on button "button" at bounding box center [276, 217] width 17 height 17
type input "8A0000"
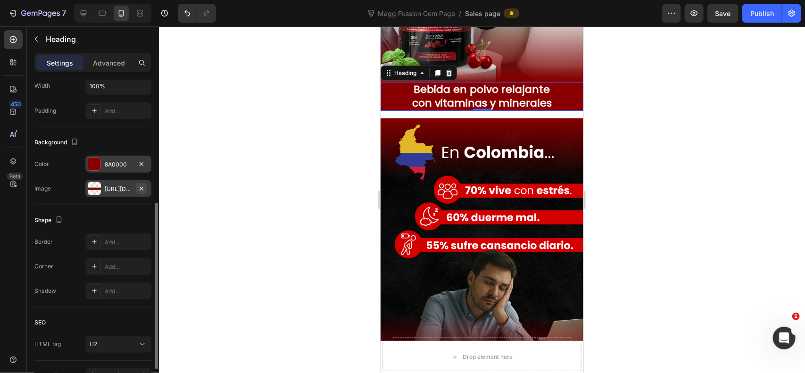
click at [139, 186] on icon "button" at bounding box center [142, 189] width 8 height 8
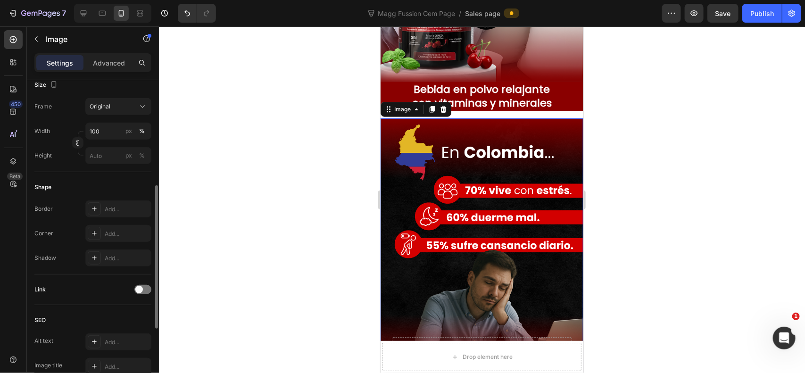
click at [524, 140] on img at bounding box center [481, 245] width 203 height 254
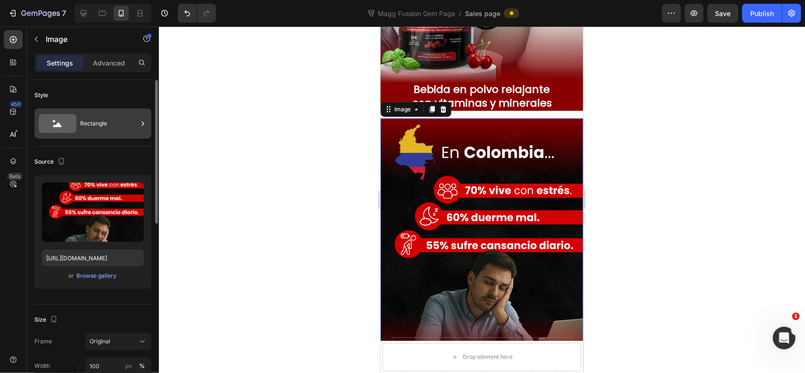
click at [107, 134] on div "Rectangle" at bounding box center [109, 124] width 58 height 22
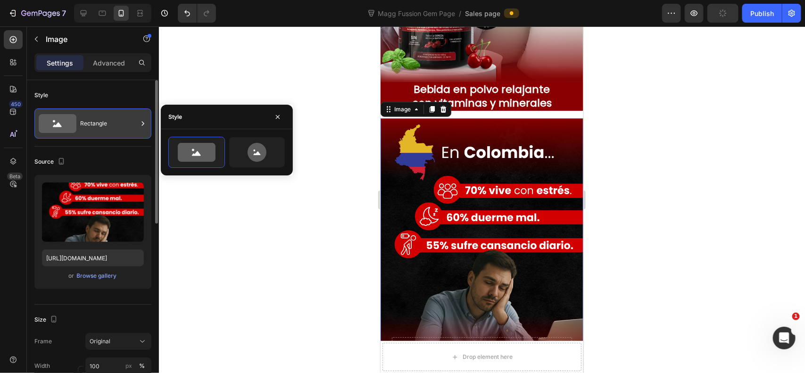
click at [135, 134] on div "Rectangle" at bounding box center [109, 124] width 58 height 22
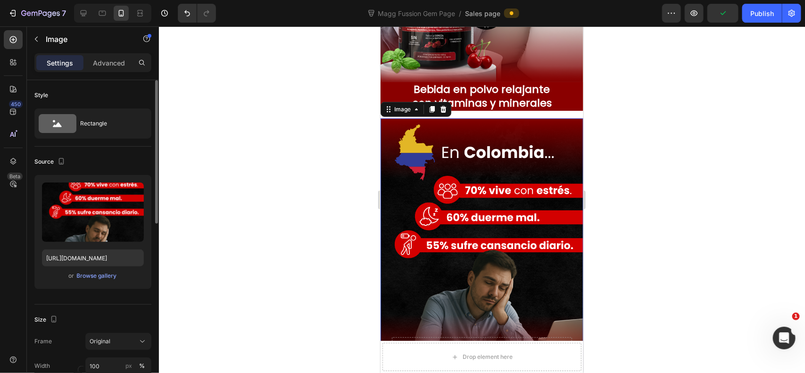
scroll to position [78, 0]
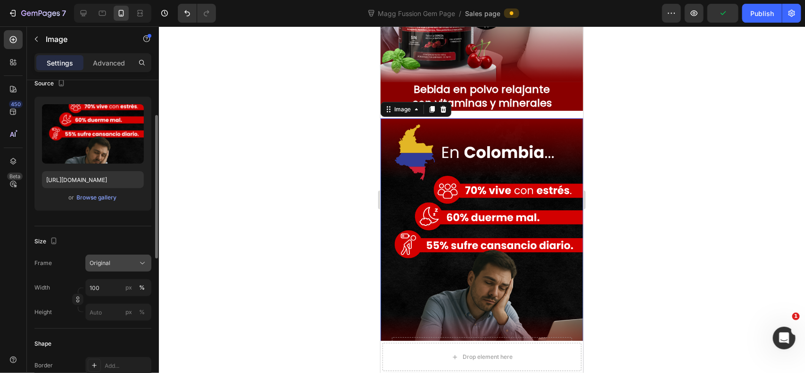
click at [124, 262] on div "Original" at bounding box center [113, 263] width 46 height 8
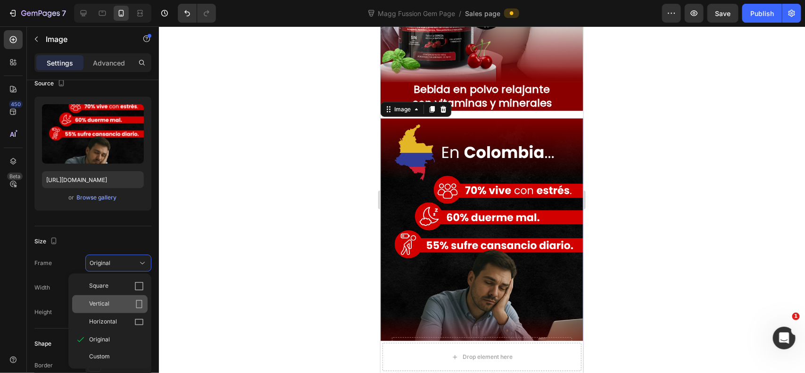
click at [125, 303] on div "Vertical" at bounding box center [116, 303] width 55 height 9
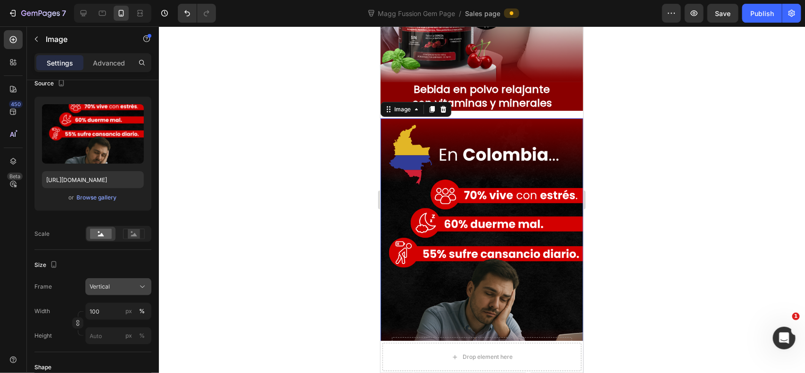
click at [117, 288] on div "Vertical" at bounding box center [113, 286] width 46 height 8
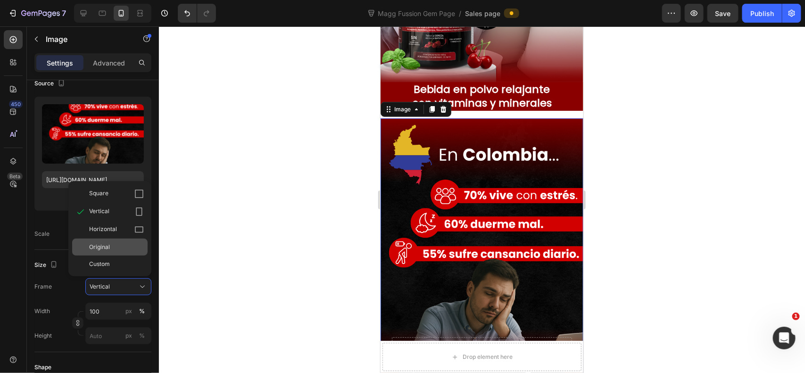
click at [105, 246] on span "Original" at bounding box center [99, 247] width 21 height 8
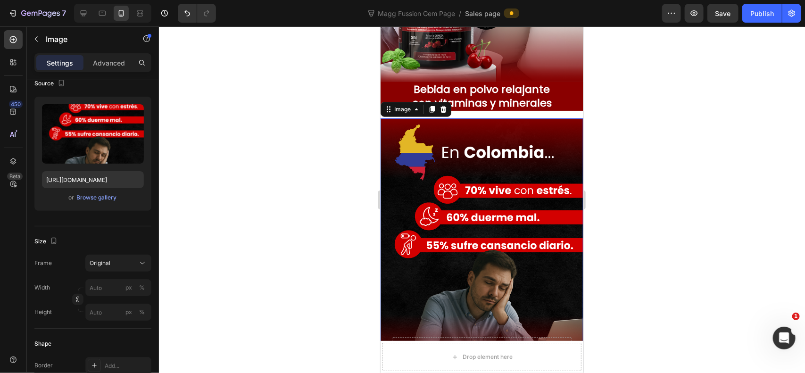
scroll to position [168, 0]
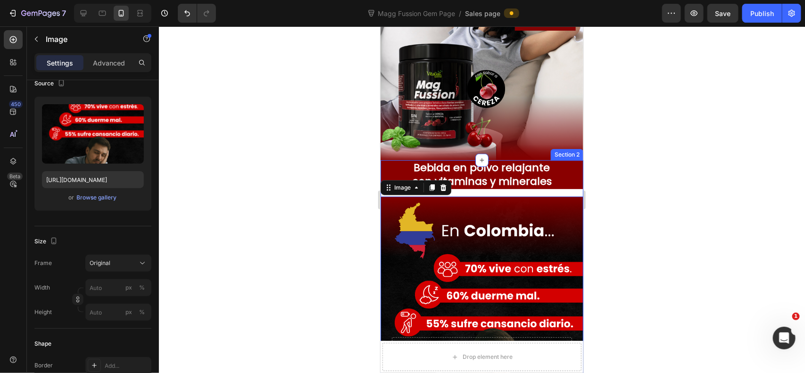
click at [510, 194] on div "Bebida en polvo relajante con vitaminas y minerales Heading Row Row Image 0 Row" at bounding box center [481, 305] width 203 height 290
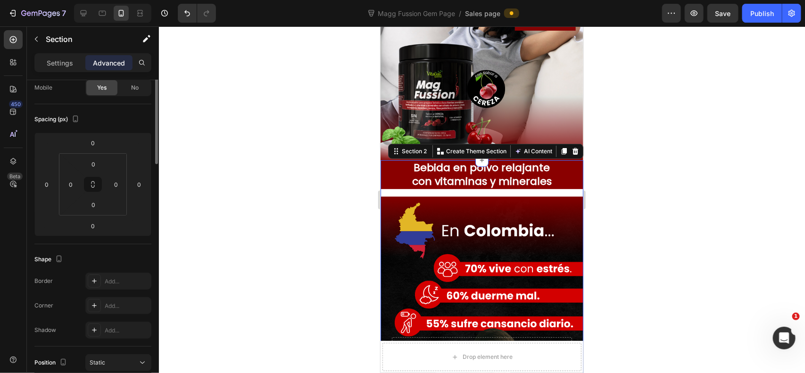
scroll to position [0, 0]
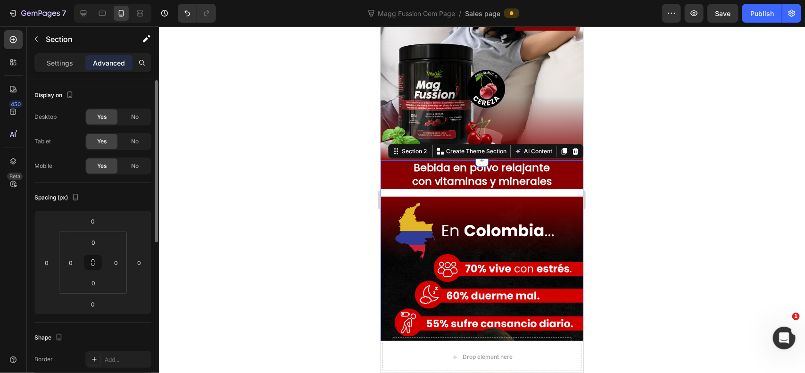
drag, startPoint x: 752, startPoint y: 142, endPoint x: 713, endPoint y: 154, distance: 40.4
click at [715, 144] on div at bounding box center [482, 199] width 646 height 347
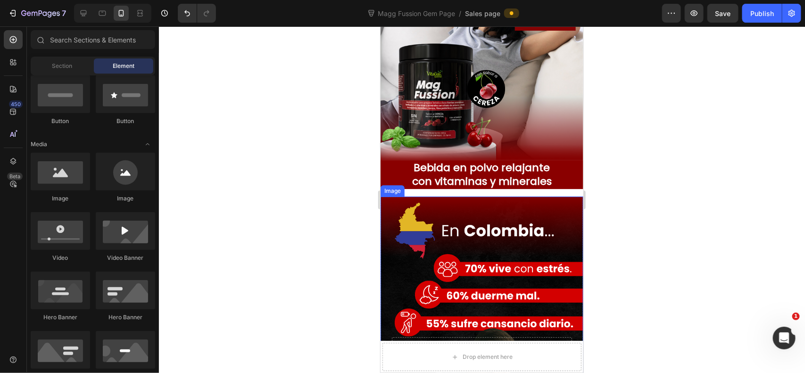
click at [493, 205] on img at bounding box center [481, 323] width 203 height 254
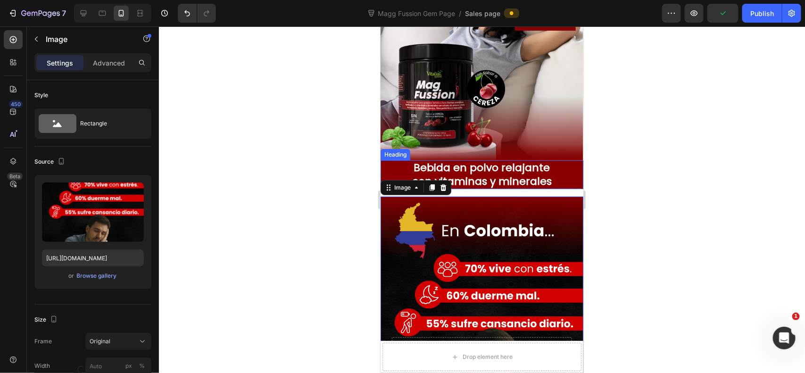
click at [541, 191] on div "Bebida en polvo relajante con vitaminas y minerales Heading Row Row Image 0 Row" at bounding box center [481, 305] width 203 height 290
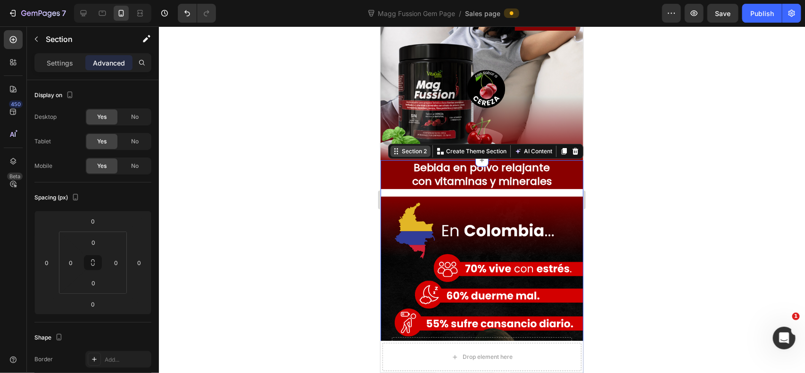
click at [399, 153] on div "Section 2" at bounding box center [413, 151] width 29 height 8
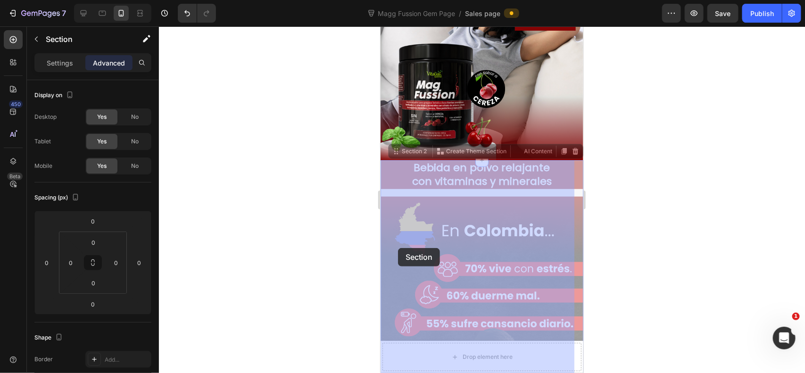
drag, startPoint x: 397, startPoint y: 154, endPoint x: 397, endPoint y: 248, distance: 93.4
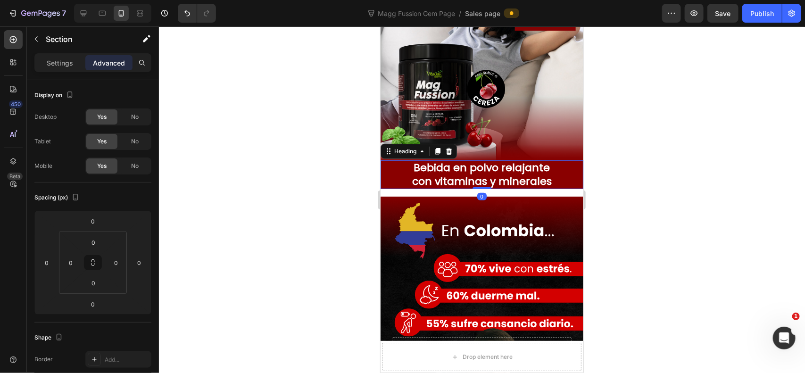
click at [449, 187] on h2 "Bebida en polvo relajante con vitaminas y minerales" at bounding box center [481, 174] width 203 height 29
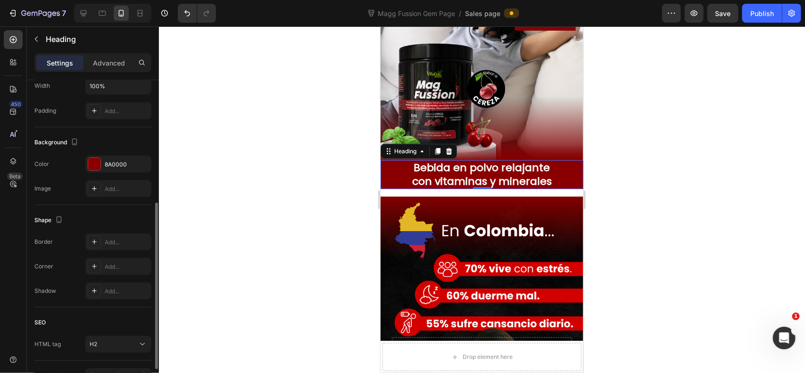
scroll to position [293, 0]
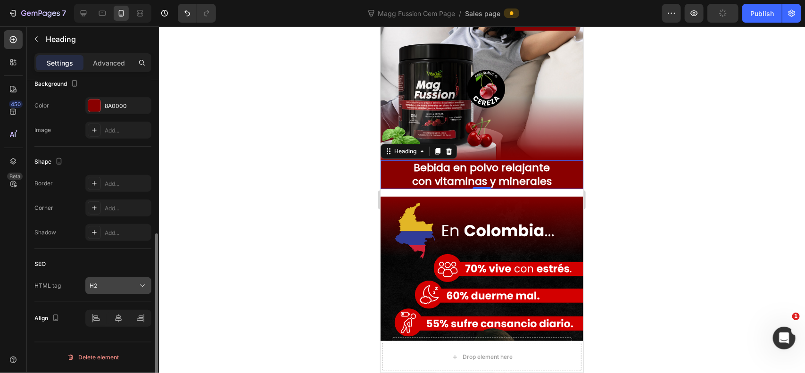
click at [112, 290] on div "H2" at bounding box center [114, 285] width 48 height 8
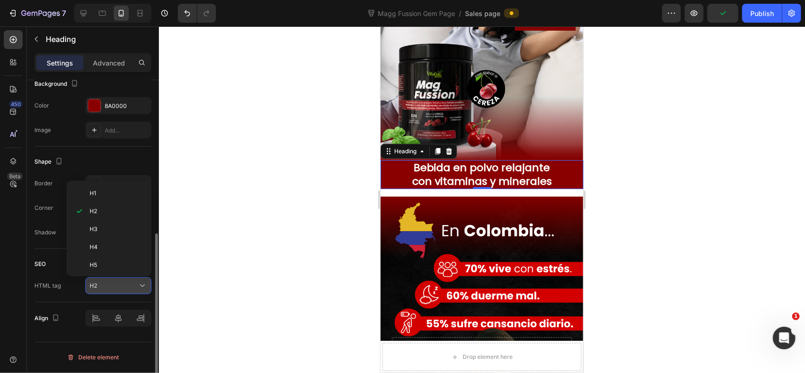
click at [112, 290] on div "H2" at bounding box center [114, 285] width 48 height 8
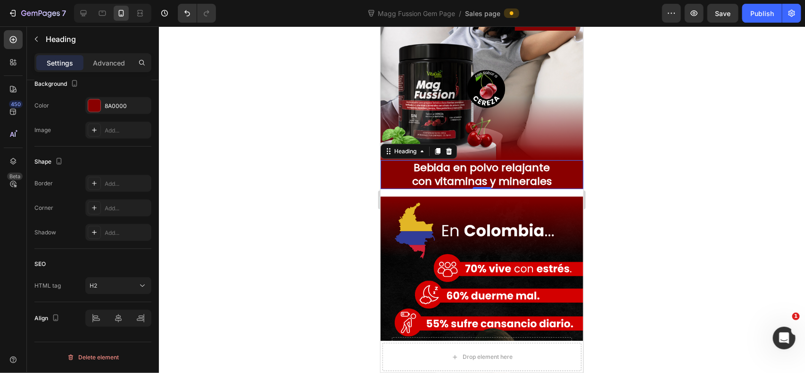
click at [211, 263] on div at bounding box center [482, 199] width 646 height 347
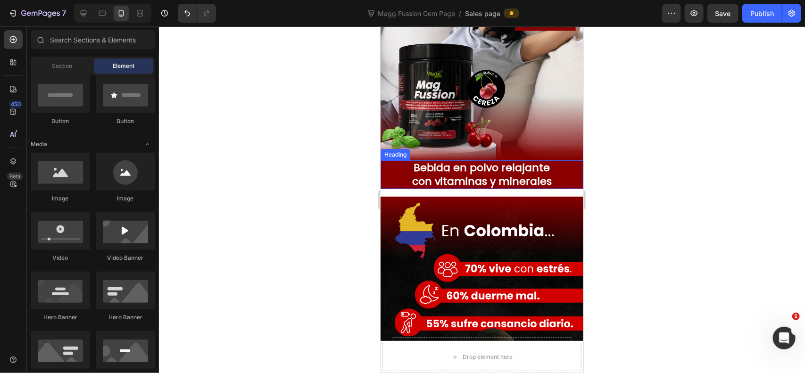
click at [472, 173] on h2 "Bebida en polvo relajante con vitaminas y minerales" at bounding box center [481, 174] width 203 height 29
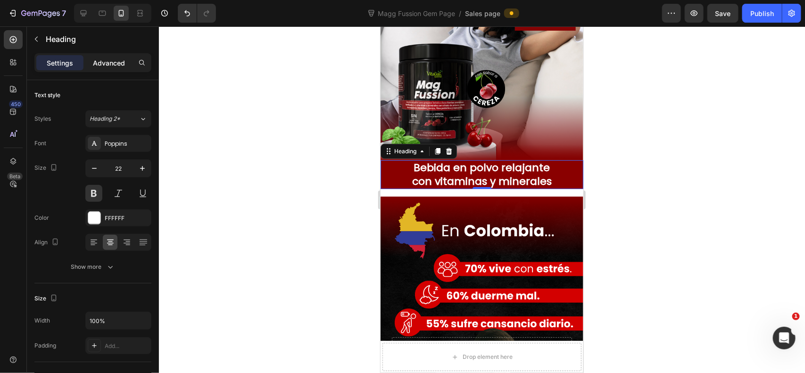
click at [114, 69] on div "Advanced" at bounding box center [108, 62] width 47 height 15
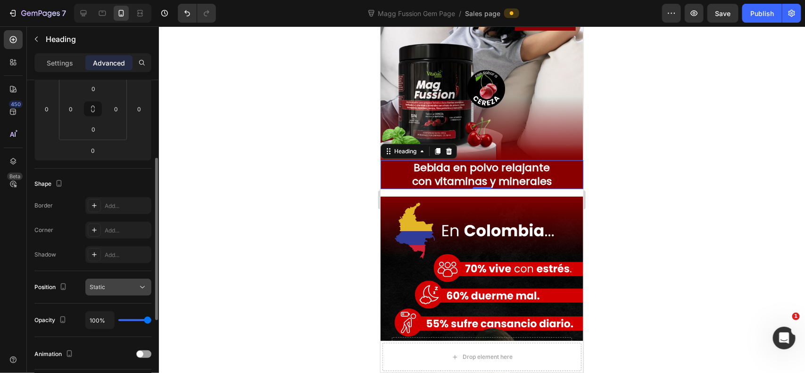
scroll to position [0, 0]
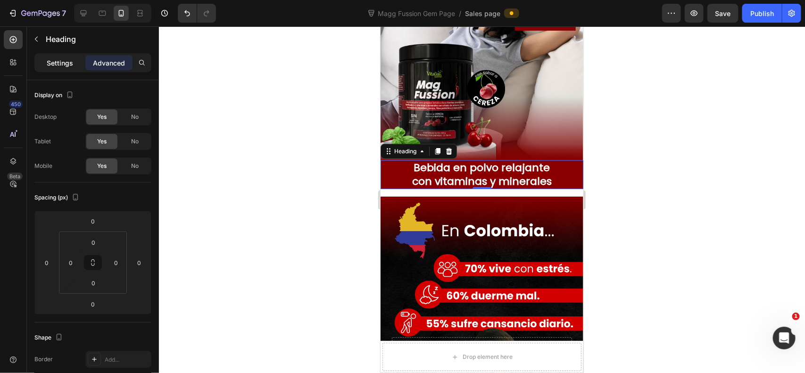
click at [59, 66] on p "Settings" at bounding box center [60, 63] width 26 height 10
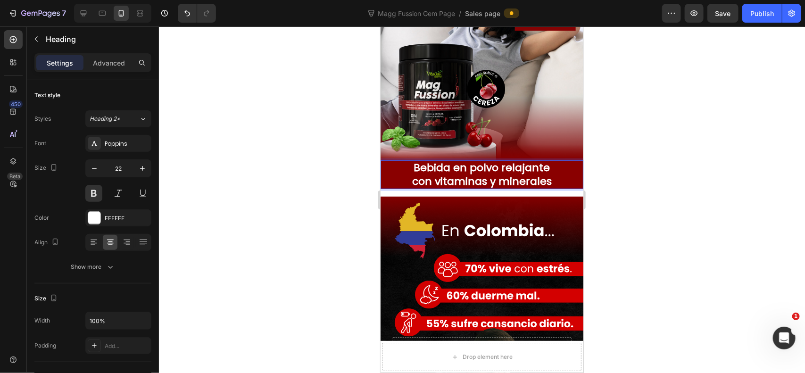
click at [510, 170] on h2 "Bebida en polvo relajante con vitaminas y minerales" at bounding box center [481, 174] width 203 height 29
click at [465, 186] on p "Bebida en polvo relajante con vitaminas y minerales" at bounding box center [481, 174] width 201 height 27
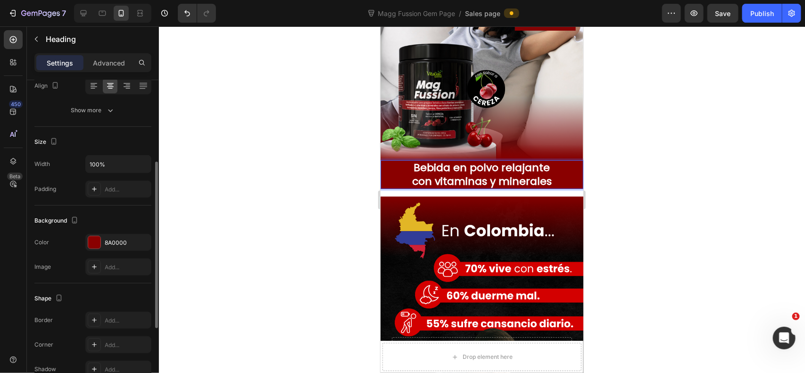
scroll to position [235, 0]
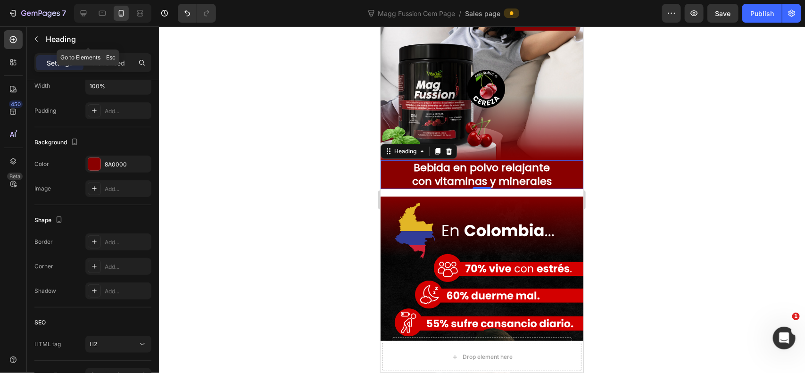
click at [40, 34] on button "button" at bounding box center [36, 39] width 15 height 15
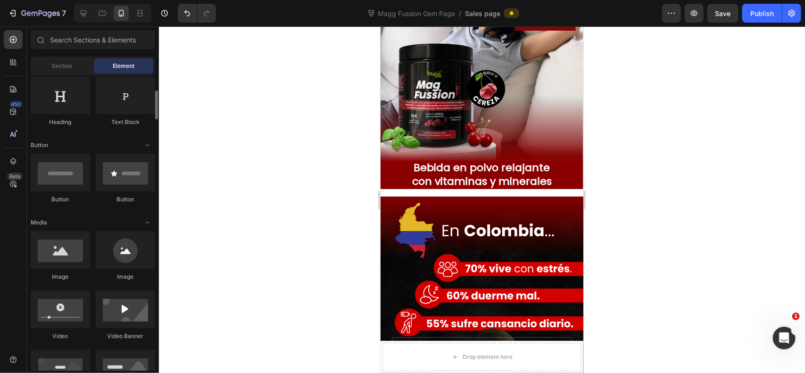
scroll to position [78, 0]
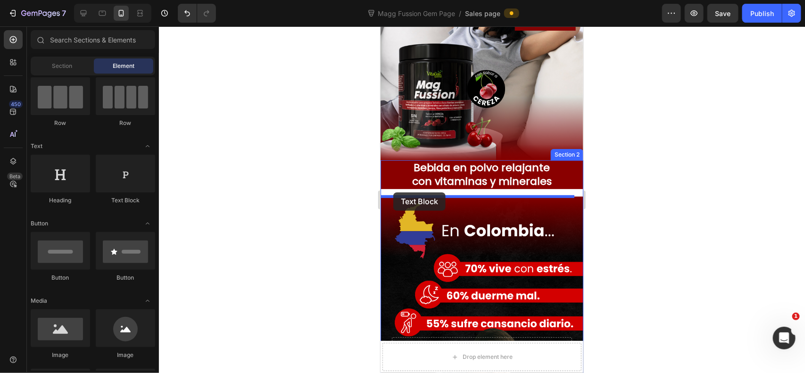
drag, startPoint x: 505, startPoint y: 204, endPoint x: 393, endPoint y: 192, distance: 112.9
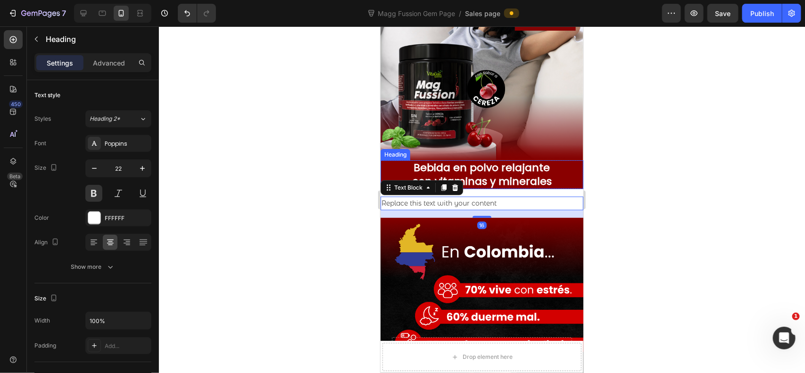
click at [491, 182] on p "Bebida en polvo relajante con vitaminas y minerales" at bounding box center [481, 174] width 201 height 27
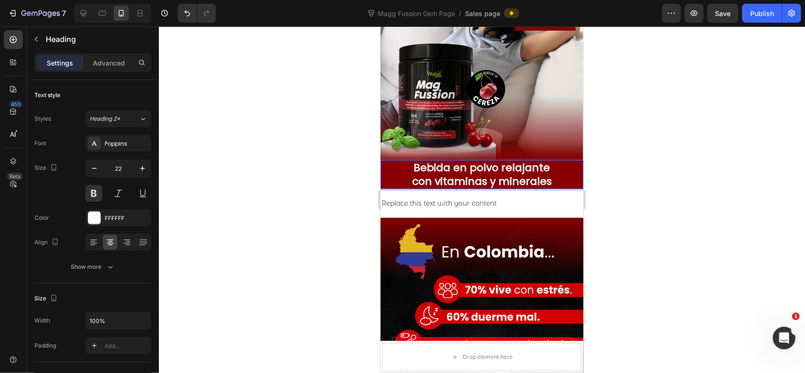
click at [491, 182] on p "Bebida en polvo relajante con vitaminas y minerales" at bounding box center [481, 174] width 201 height 27
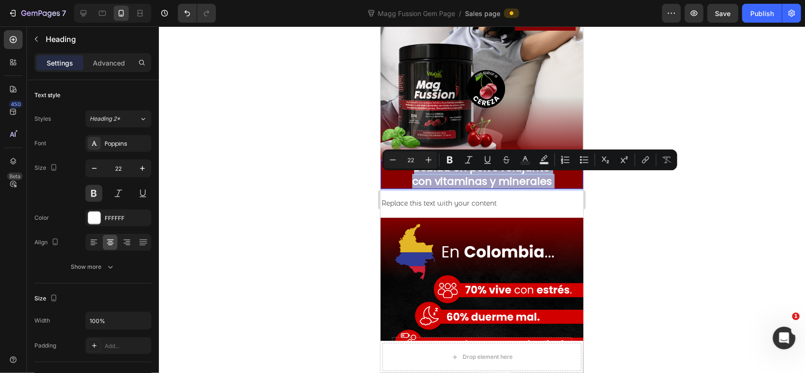
click at [469, 170] on p "Bebida en polvo relajante con vitaminas y minerales" at bounding box center [481, 174] width 201 height 27
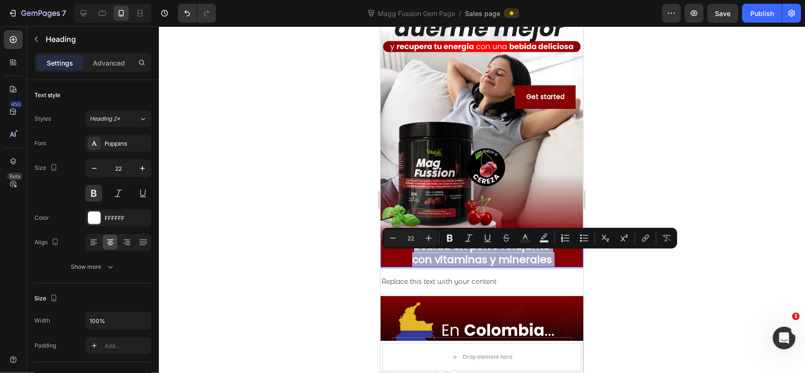
click at [425, 262] on p "Bebida en polvo relajante con vitaminas y minerales" at bounding box center [481, 252] width 201 height 27
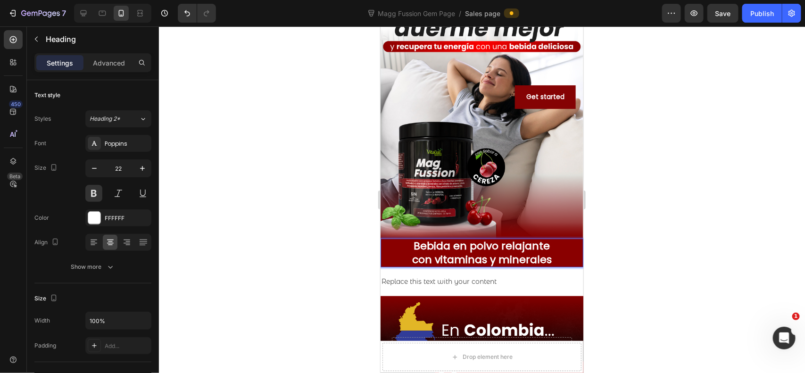
click at [418, 247] on p "Bebida en polvo relajante con vitaminas y minerales" at bounding box center [481, 252] width 201 height 27
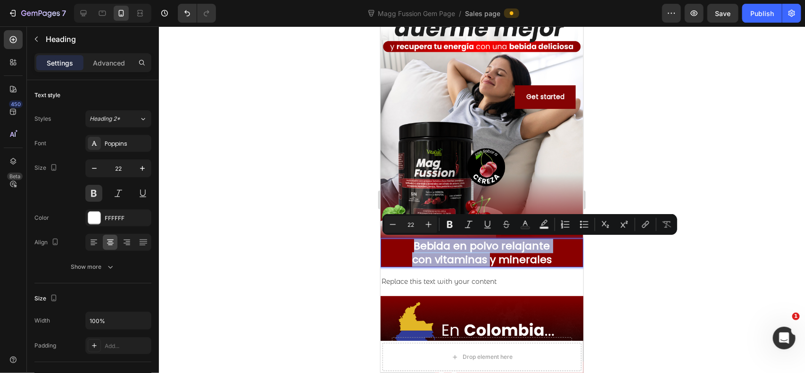
click at [431, 260] on p "Bebida en polvo relajante con vitaminas y minerales" at bounding box center [481, 252] width 201 height 27
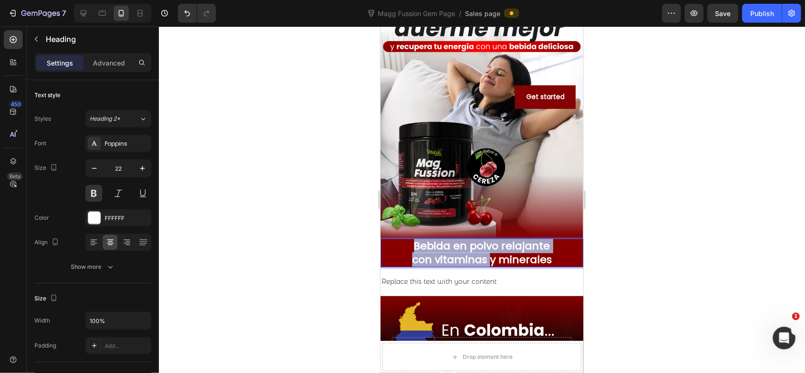
click at [546, 257] on p "Bebida en polvo relajante con vitaminas y minerales" at bounding box center [481, 252] width 201 height 27
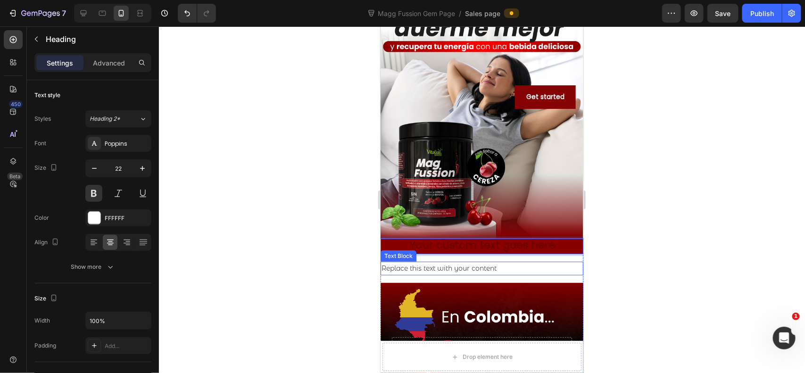
click at [484, 264] on div "Replace this text with your content" at bounding box center [481, 268] width 203 height 14
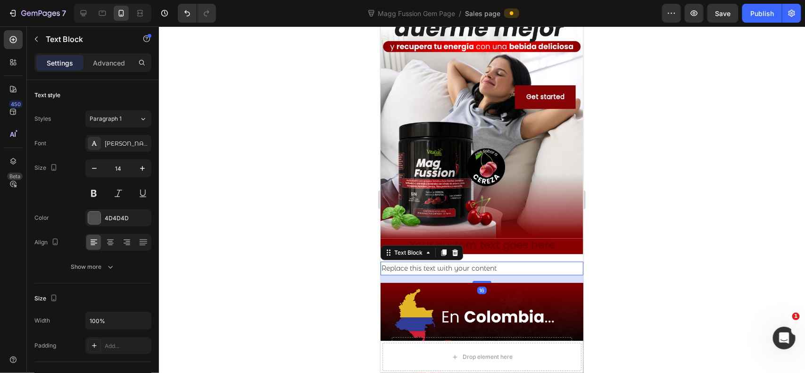
click at [484, 264] on div "Replace this text with your content" at bounding box center [481, 268] width 203 height 14
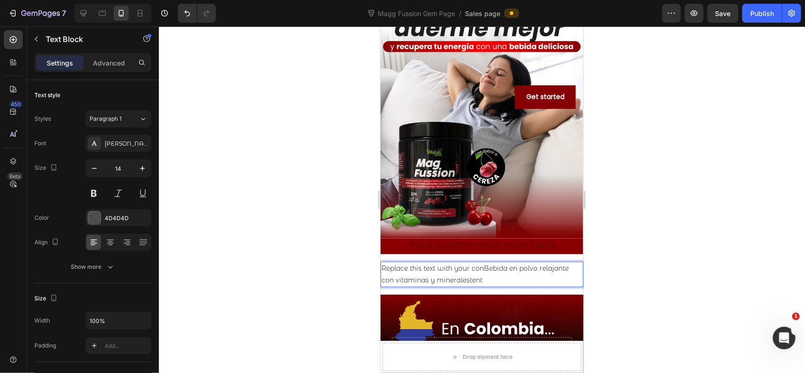
click at [488, 276] on p "Replace this text with your conBebida en polvo relajante con vitaminas y minera…" at bounding box center [481, 274] width 201 height 24
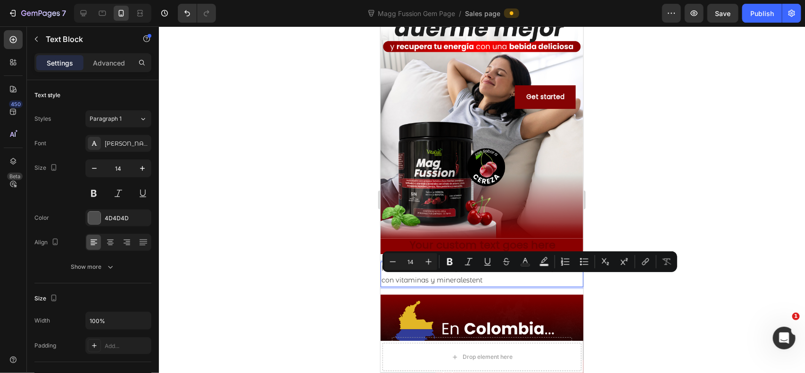
click at [478, 272] on div "Minus 14 Plus Bold Italic Underline Strikethrough Text Color Text Background Co…" at bounding box center [529, 261] width 295 height 21
click at [496, 280] on p "Replace this text with your conBebida en polvo relajante con vitaminas y minera…" at bounding box center [481, 274] width 201 height 24
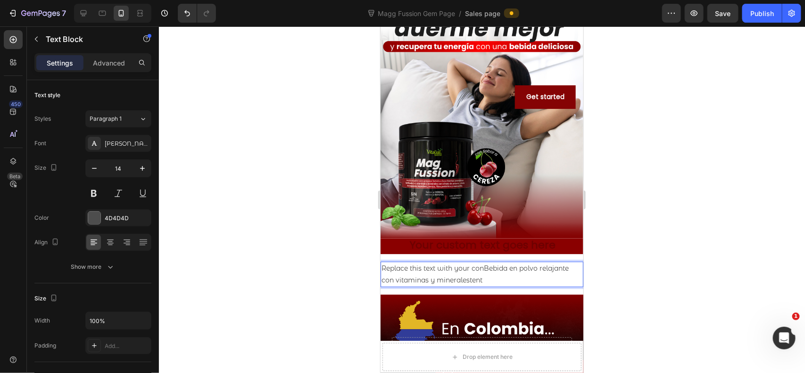
click at [439, 270] on p "Replace this text with your conBebida en polvo relajante con vitaminas y minera…" at bounding box center [481, 274] width 201 height 24
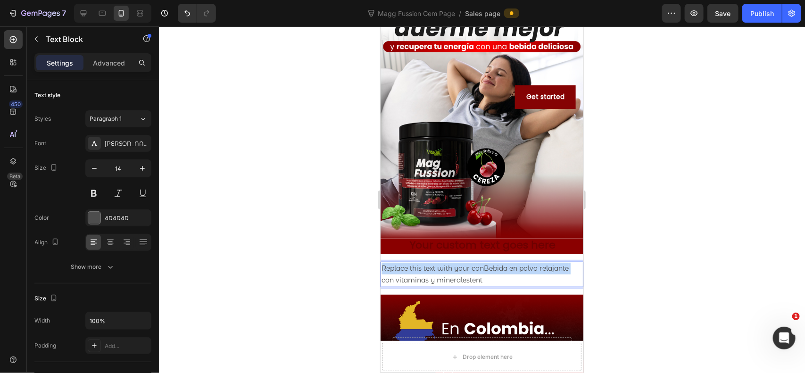
click at [439, 270] on p "Replace this text with your conBebida en polvo relajante con vitaminas y minera…" at bounding box center [481, 274] width 201 height 24
drag, startPoint x: 474, startPoint y: 283, endPoint x: 487, endPoint y: 277, distance: 14.6
click at [475, 281] on p "Replace this text with your conBebida en polvo relajante con vitaminas y minera…" at bounding box center [481, 274] width 201 height 24
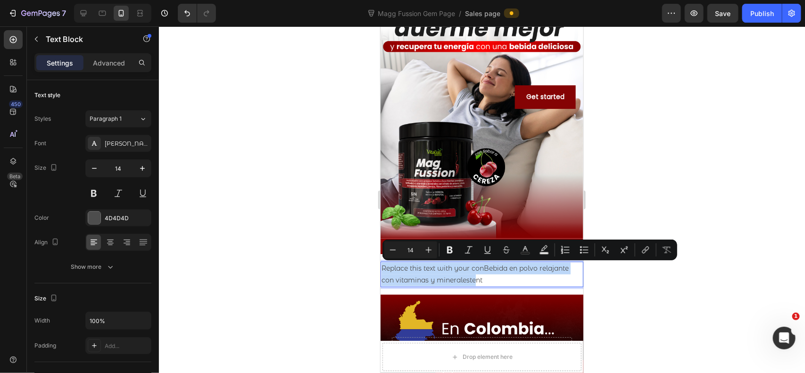
click at [490, 277] on p "Replace this text with your conBebida en polvo relajante con vitaminas y minera…" at bounding box center [481, 274] width 201 height 24
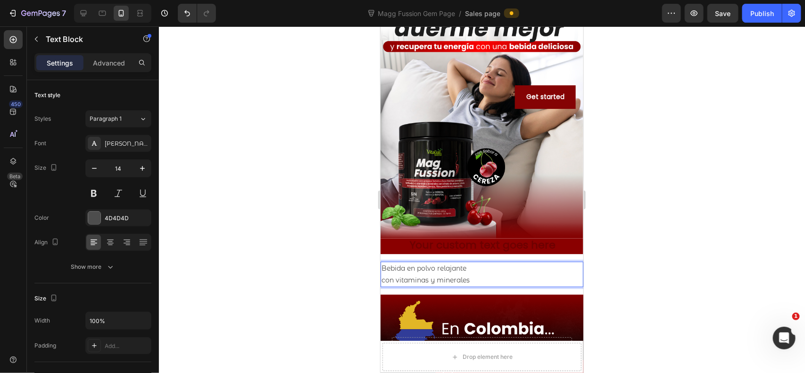
click at [666, 181] on div at bounding box center [482, 199] width 646 height 347
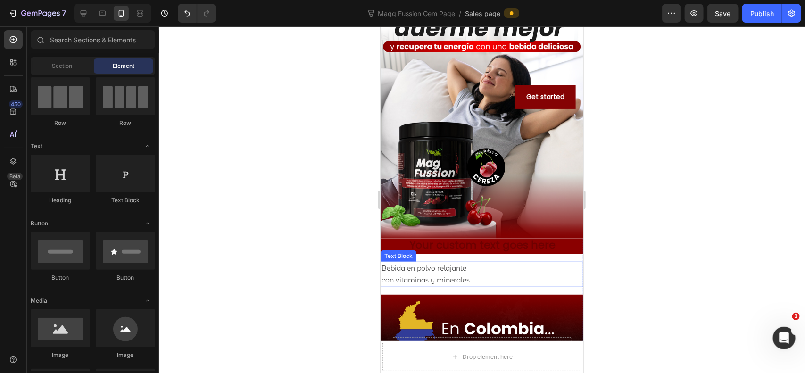
click at [477, 280] on p "Bebida en polvo relajante con vitaminas y minerales" at bounding box center [481, 274] width 201 height 24
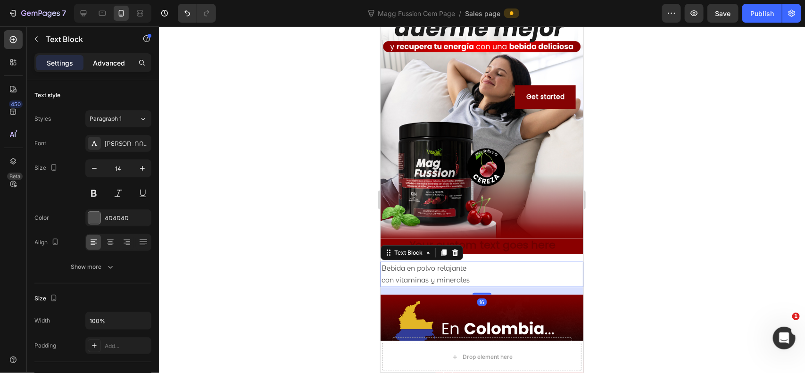
click at [106, 65] on p "Advanced" at bounding box center [109, 63] width 32 height 10
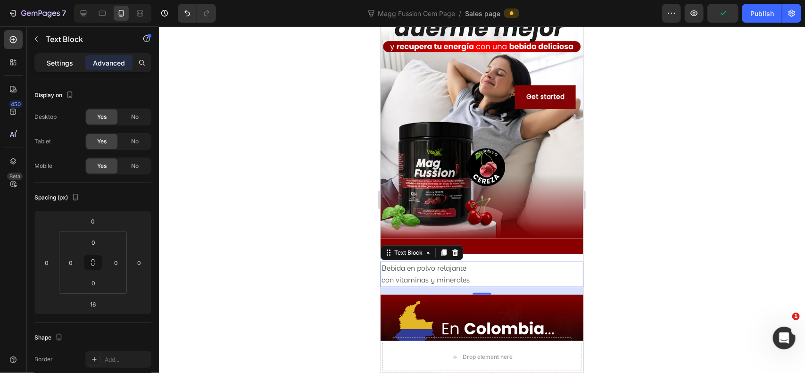
click at [53, 60] on p "Settings" at bounding box center [60, 63] width 26 height 10
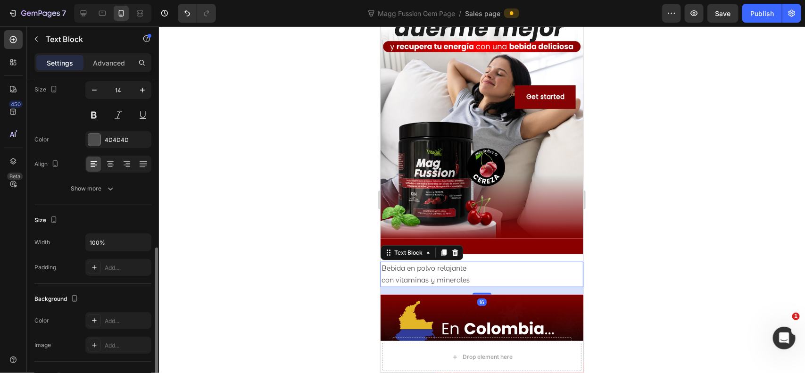
scroll to position [157, 0]
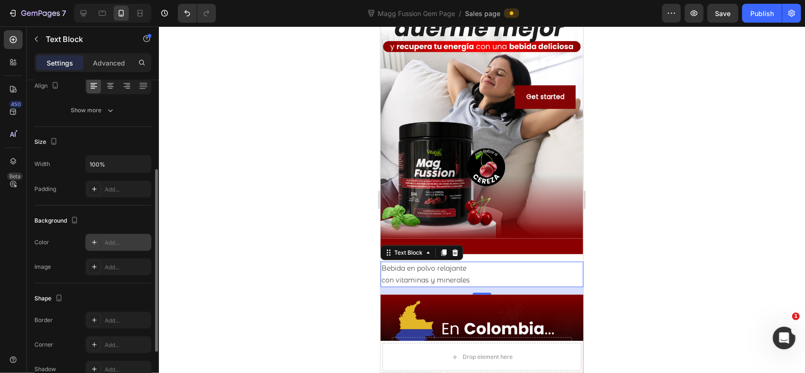
click at [128, 245] on div "Add..." at bounding box center [127, 243] width 44 height 8
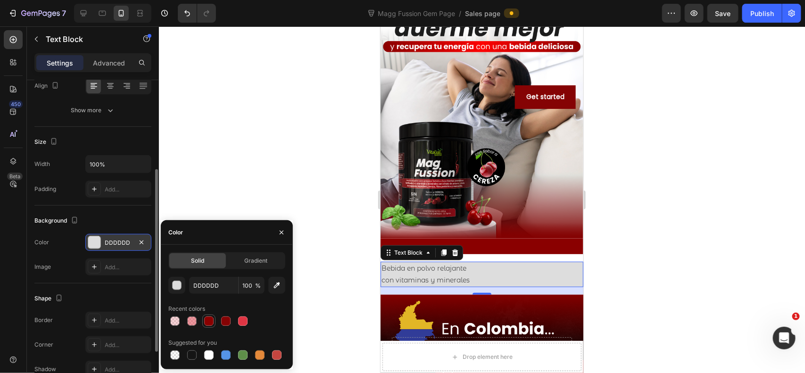
click at [215, 323] on div at bounding box center [208, 320] width 13 height 13
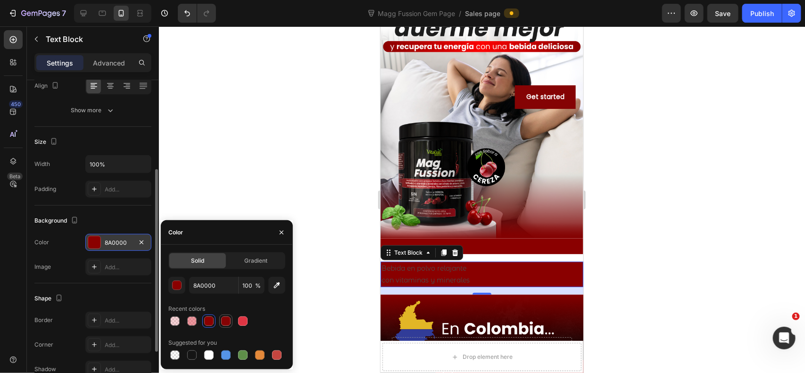
click at [225, 322] on div at bounding box center [225, 320] width 9 height 9
click at [276, 293] on button "button" at bounding box center [276, 285] width 17 height 17
type input "810000"
click at [624, 220] on div at bounding box center [482, 199] width 646 height 347
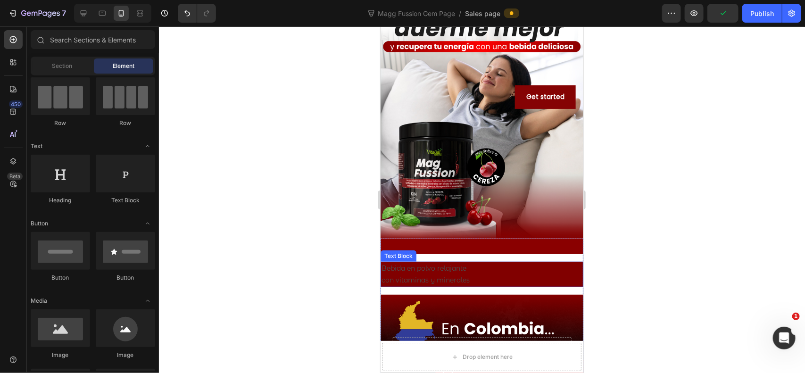
click at [468, 265] on p "Bebida en polvo relajante con vitaminas y minerales" at bounding box center [481, 274] width 201 height 24
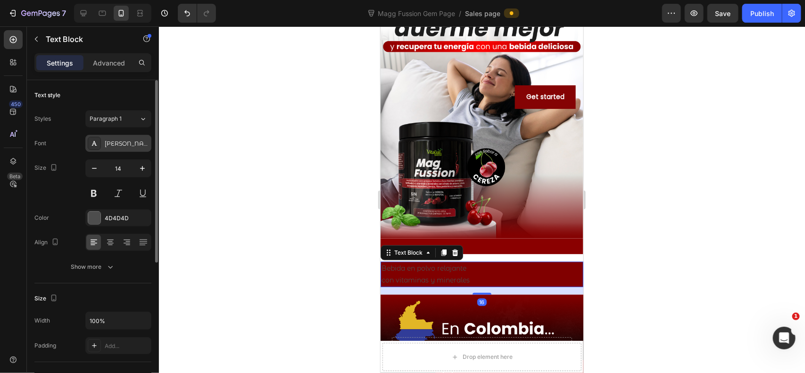
click at [120, 142] on div "[PERSON_NAME]" at bounding box center [127, 144] width 44 height 8
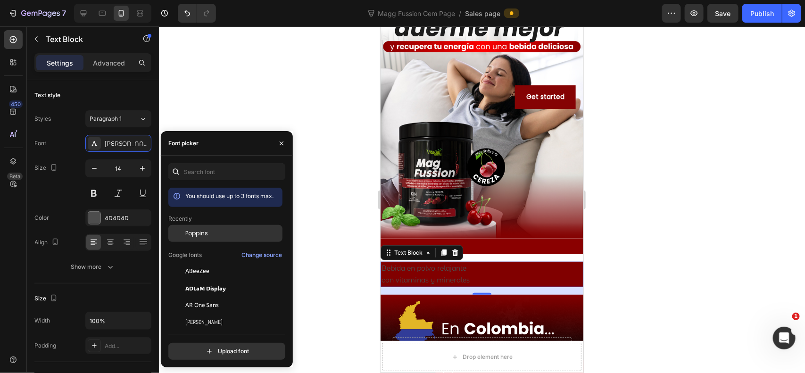
click at [205, 297] on div "Poppins" at bounding box center [225, 305] width 114 height 17
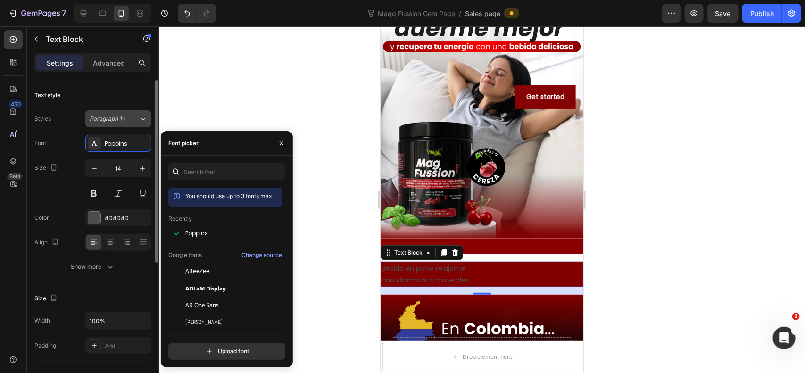
click at [122, 117] on span "Paragraph 1*" at bounding box center [108, 119] width 36 height 8
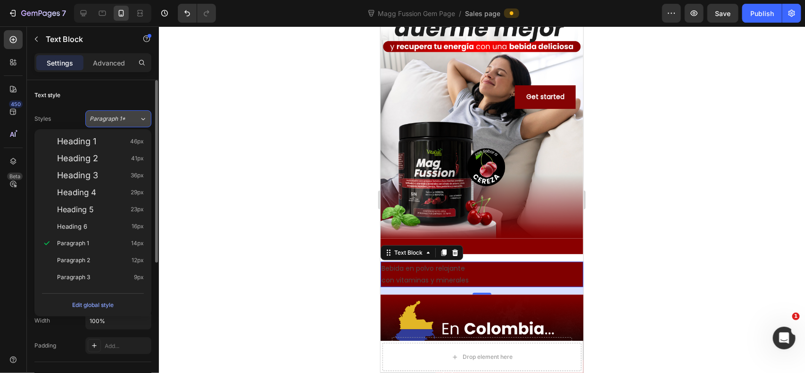
click at [123, 117] on span "Paragraph 1*" at bounding box center [108, 119] width 36 height 8
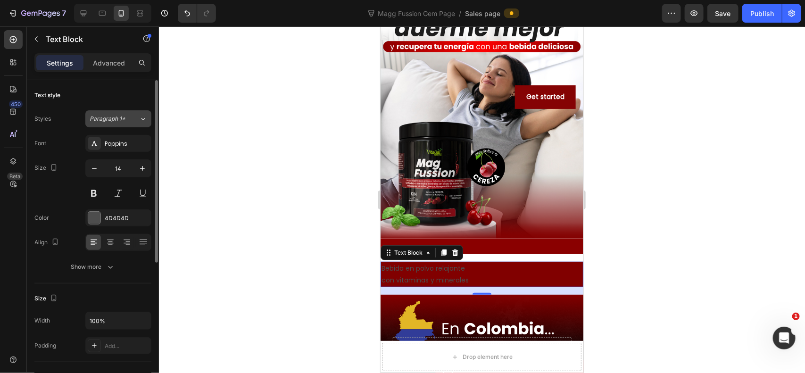
click at [123, 117] on span "Paragraph 1*" at bounding box center [108, 119] width 36 height 8
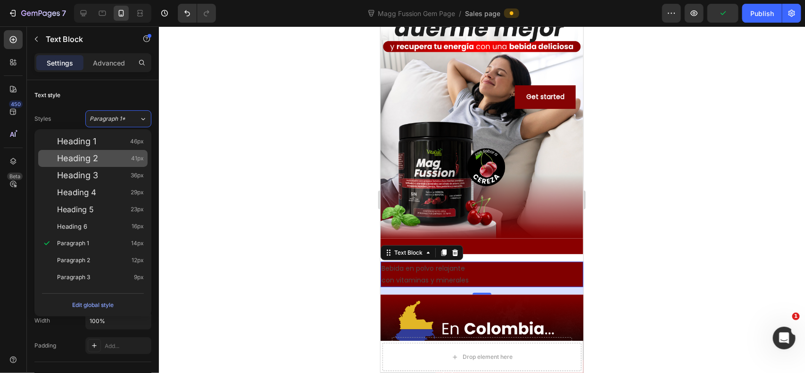
click at [112, 159] on div "Heading 2 41px" at bounding box center [100, 158] width 87 height 9
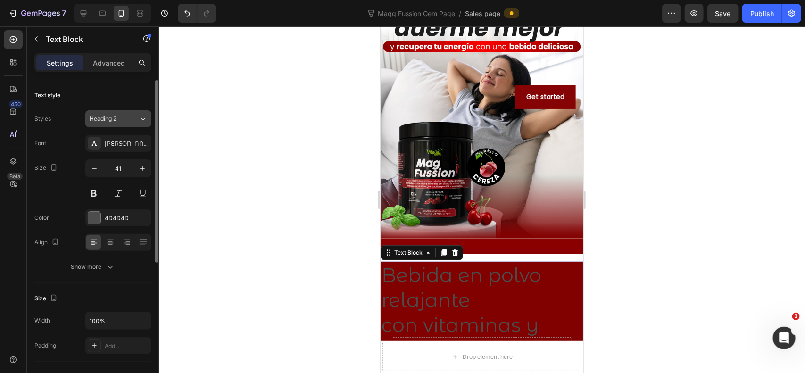
click at [138, 119] on div "Heading 2" at bounding box center [115, 119] width 50 height 8
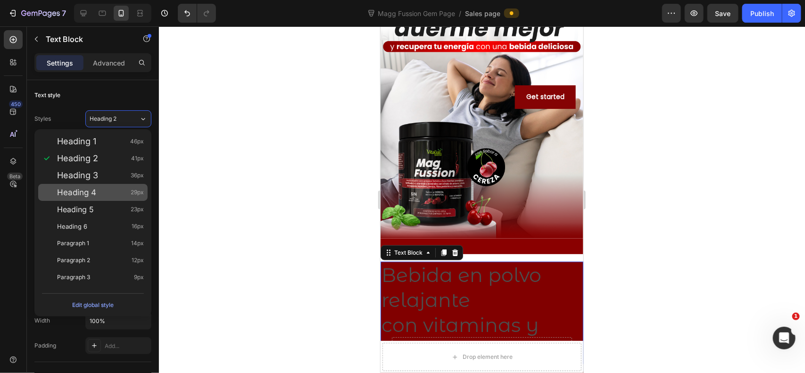
click at [133, 195] on span "29px" at bounding box center [137, 192] width 13 height 9
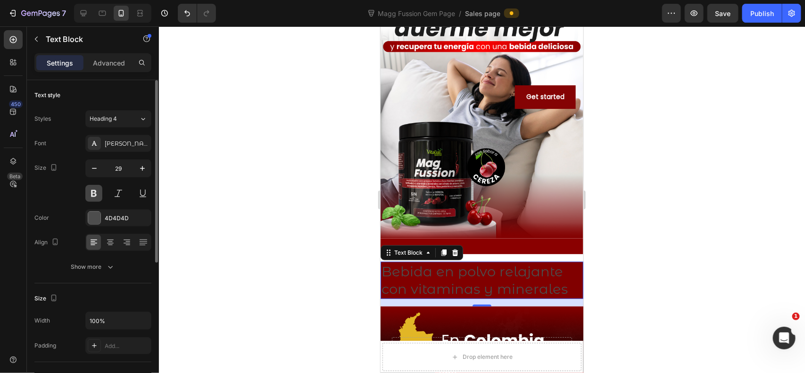
click at [97, 193] on button at bounding box center [93, 193] width 17 height 17
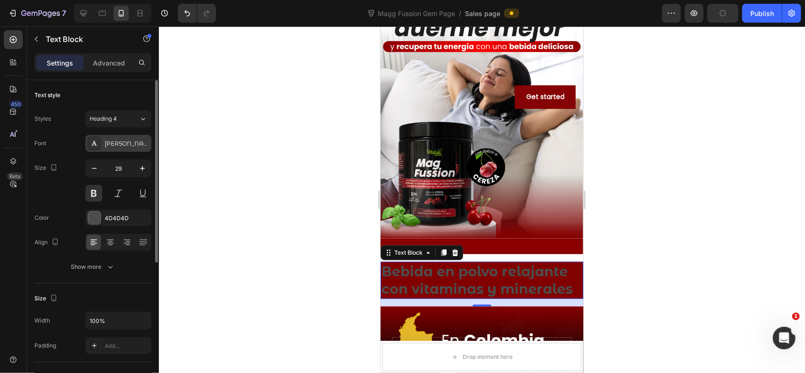
click at [116, 144] on div "[PERSON_NAME]" at bounding box center [127, 144] width 44 height 8
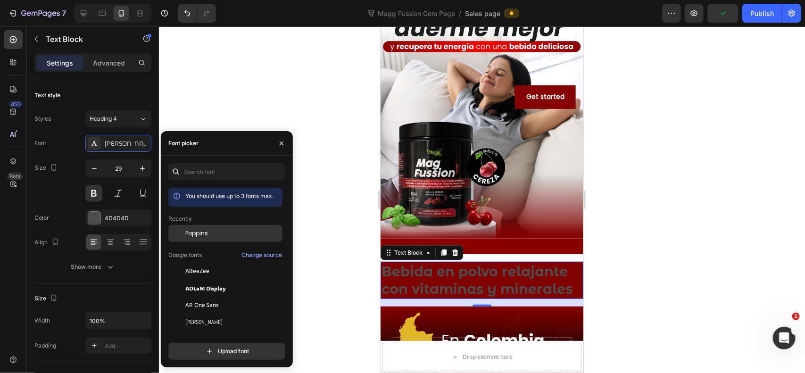
click at [198, 237] on span "Poppins" at bounding box center [196, 233] width 23 height 8
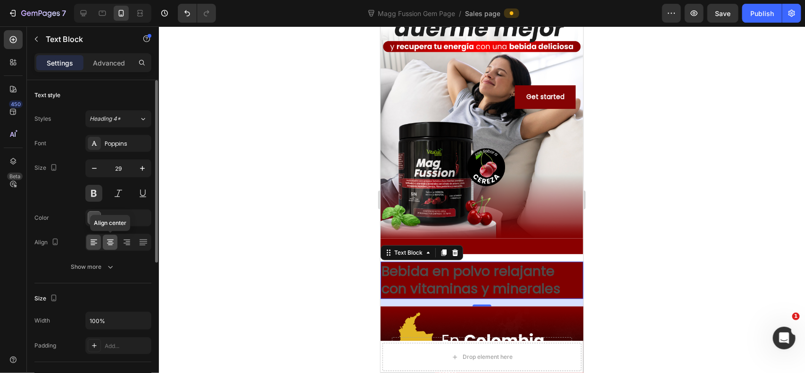
click at [116, 242] on div at bounding box center [110, 242] width 15 height 15
click at [93, 167] on icon "button" at bounding box center [94, 168] width 9 height 9
type input "28"
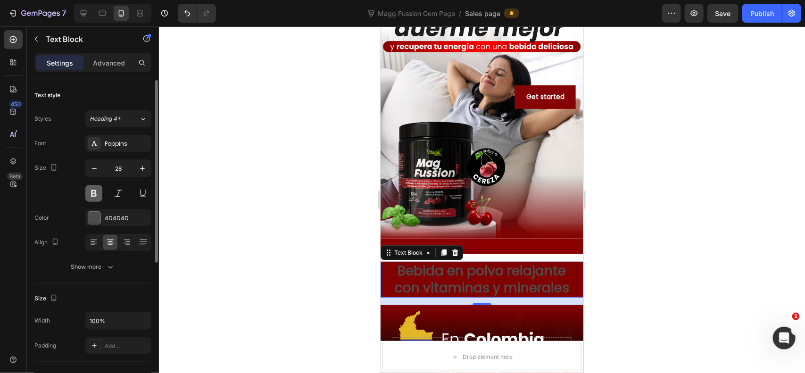
click at [91, 198] on button at bounding box center [93, 193] width 17 height 17
click at [105, 222] on div "4D4D4D" at bounding box center [118, 218] width 27 height 8
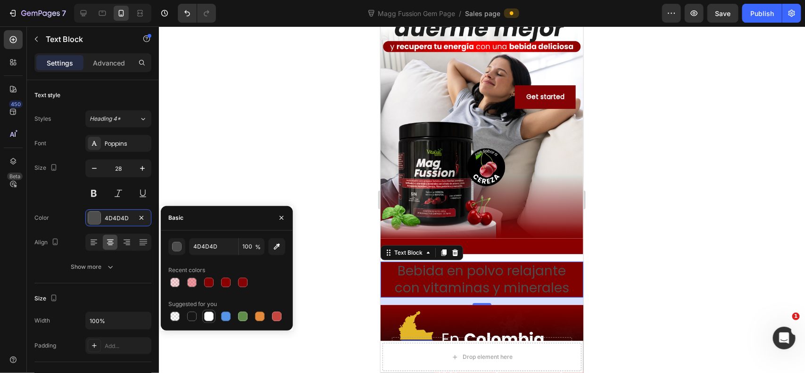
click at [212, 317] on div at bounding box center [208, 316] width 9 height 9
type input "FFFFFF"
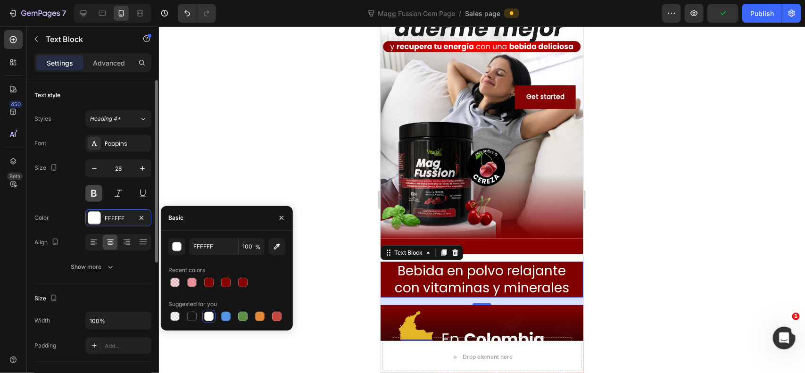
click at [93, 190] on button at bounding box center [93, 193] width 17 height 17
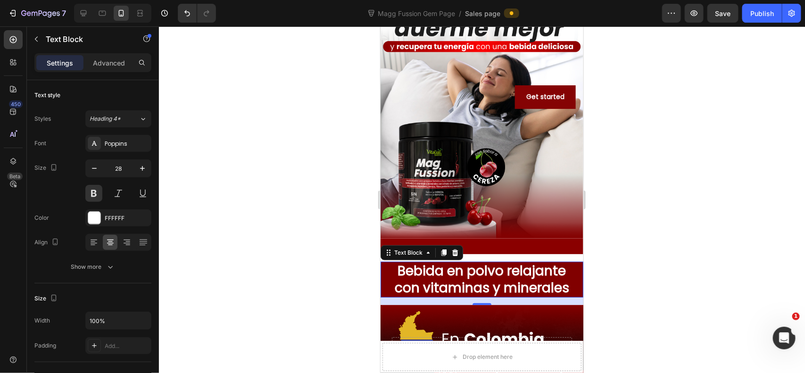
click at [626, 231] on div at bounding box center [482, 199] width 646 height 347
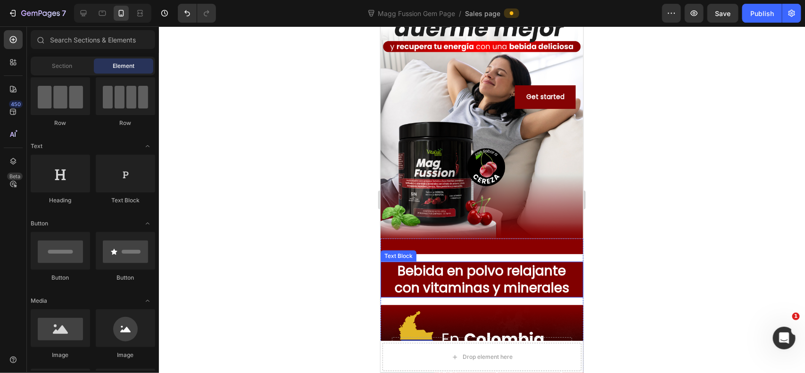
click at [528, 270] on p "Bebida en polvo relajante con vitaminas y minerales" at bounding box center [481, 279] width 201 height 34
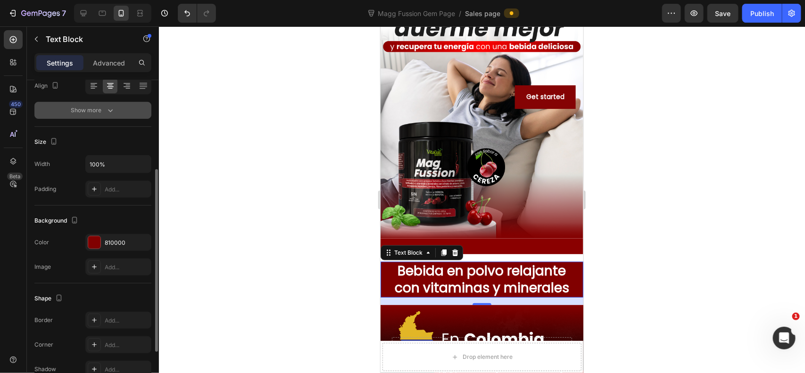
scroll to position [240, 0]
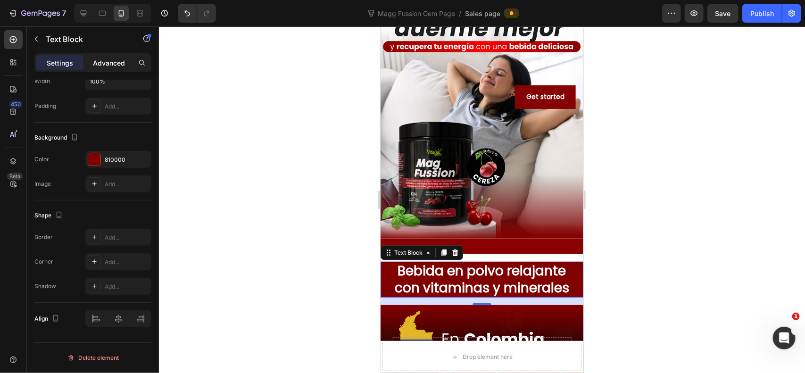
click at [105, 58] on p "Advanced" at bounding box center [109, 63] width 32 height 10
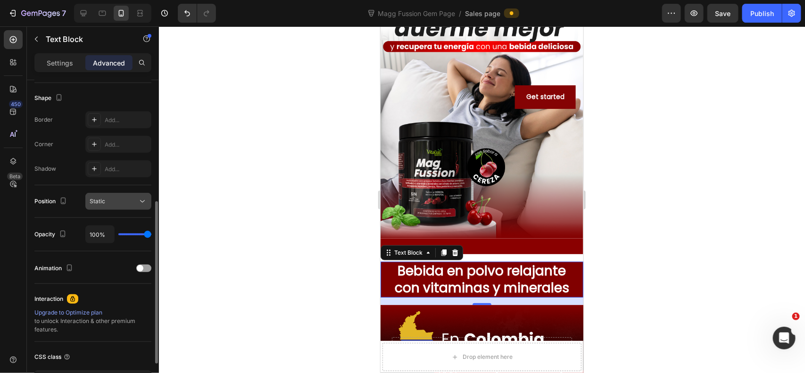
click at [131, 201] on div "Static" at bounding box center [114, 201] width 48 height 8
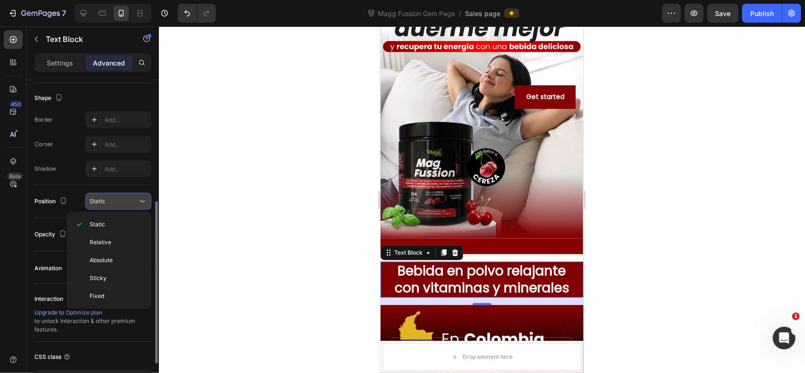
click at [131, 201] on div "Static" at bounding box center [114, 201] width 48 height 8
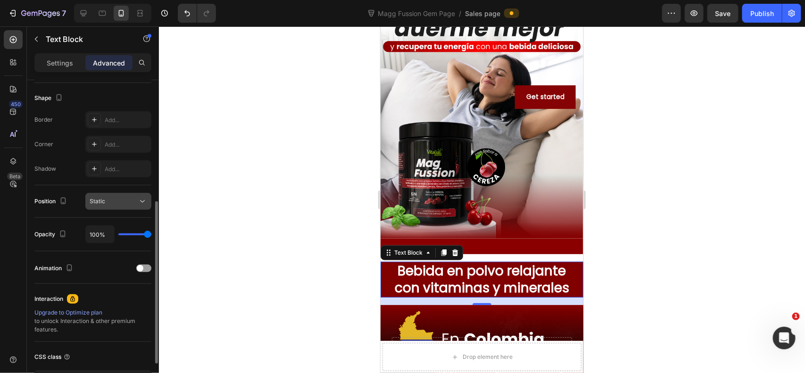
click at [131, 201] on div "Static" at bounding box center [114, 201] width 48 height 8
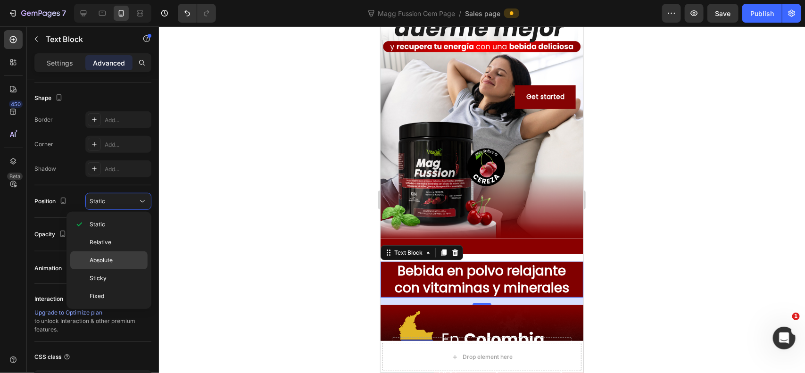
click at [123, 256] on p "Absolute" at bounding box center [117, 260] width 54 height 8
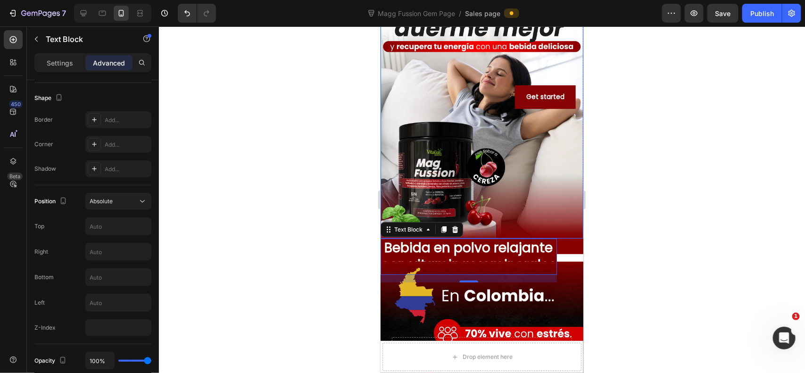
drag, startPoint x: 526, startPoint y: 253, endPoint x: 543, endPoint y: 187, distance: 68.3
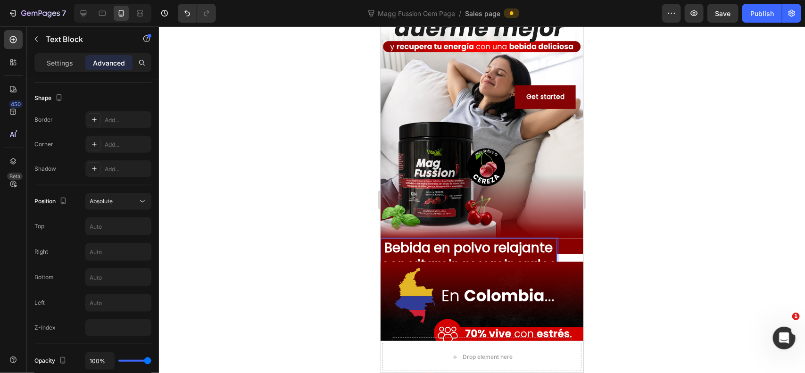
click at [461, 256] on p "Bebida en polvo relajante con vitaminas y minerales" at bounding box center [468, 256] width 174 height 34
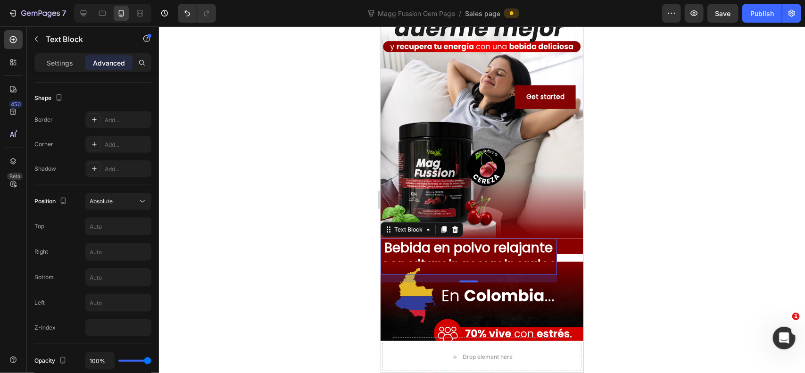
drag, startPoint x: 346, startPoint y: 248, endPoint x: 359, endPoint y: 246, distance: 13.3
click at [359, 246] on div at bounding box center [482, 199] width 646 height 347
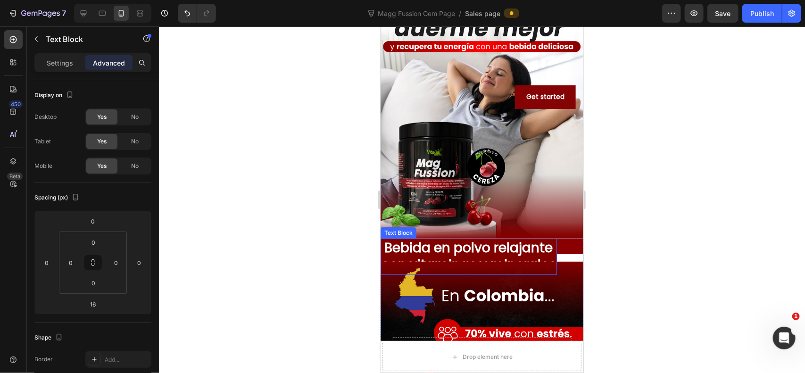
click at [441, 247] on p "Bebida en polvo relajante con vitaminas y minerales" at bounding box center [468, 256] width 174 height 34
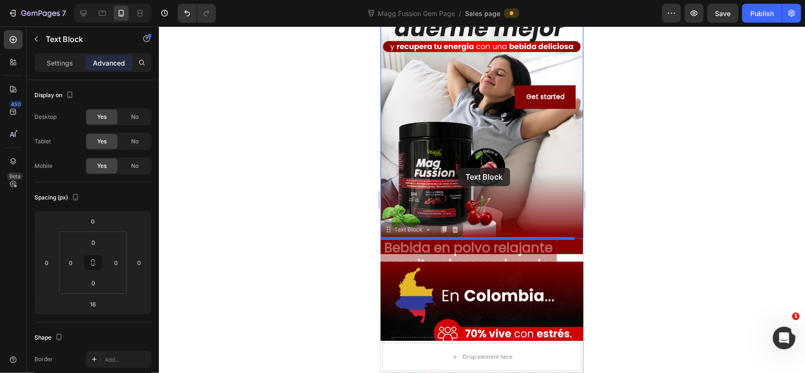
drag, startPoint x: 388, startPoint y: 231, endPoint x: 457, endPoint y: 167, distance: 94.4
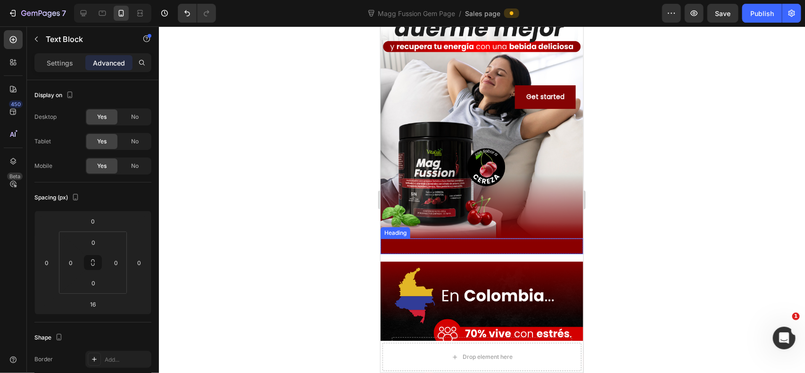
scroll to position [168, 0]
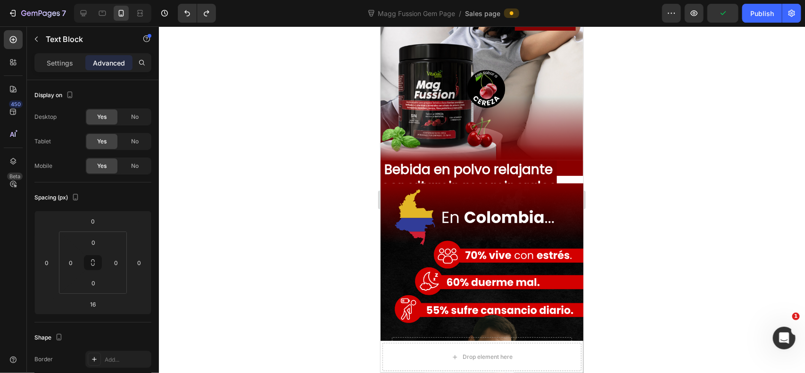
click at [475, 175] on p "Bebida en polvo relajante con vitaminas y minerales" at bounding box center [468, 178] width 174 height 34
click at [413, 170] on p "Bebida en polvo relajante con vitaminas y minerales" at bounding box center [468, 178] width 174 height 34
click at [402, 173] on p "Bebida en polvo relajante con vitaminas y minerales" at bounding box center [468, 178] width 174 height 34
drag, startPoint x: 328, startPoint y: 174, endPoint x: 375, endPoint y: 168, distance: 47.0
click at [331, 173] on div at bounding box center [482, 199] width 646 height 347
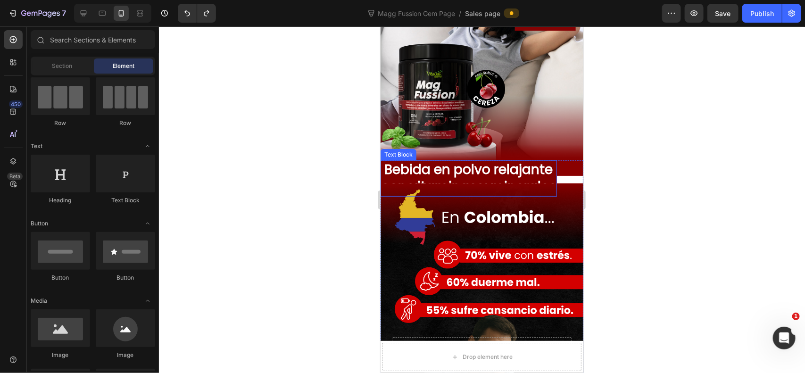
click at [423, 172] on p "Bebida en polvo relajante con vitaminas y minerales" at bounding box center [468, 178] width 174 height 34
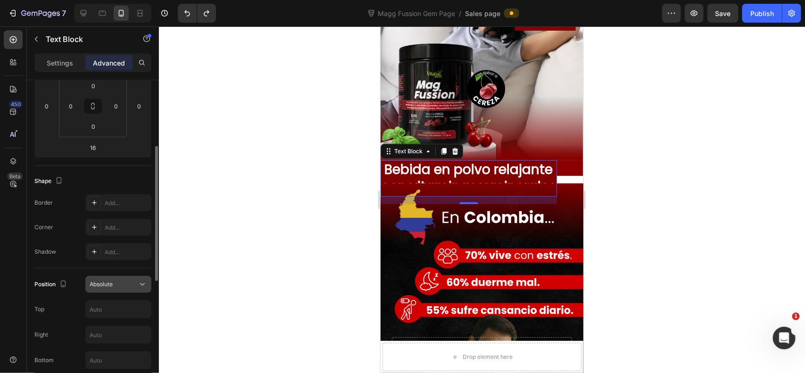
scroll to position [235, 0]
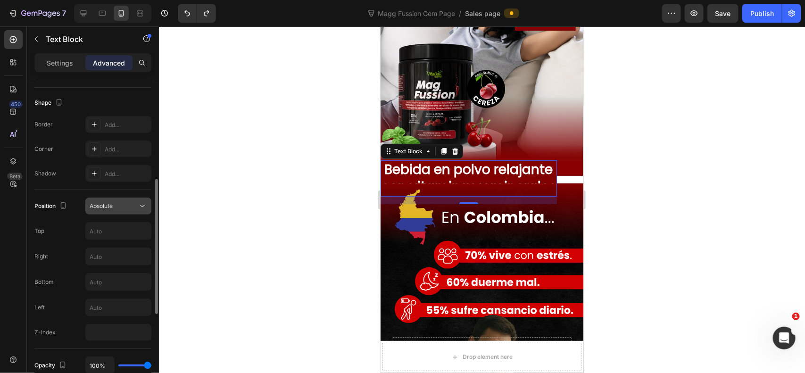
click at [131, 208] on div "Absolute" at bounding box center [114, 206] width 48 height 8
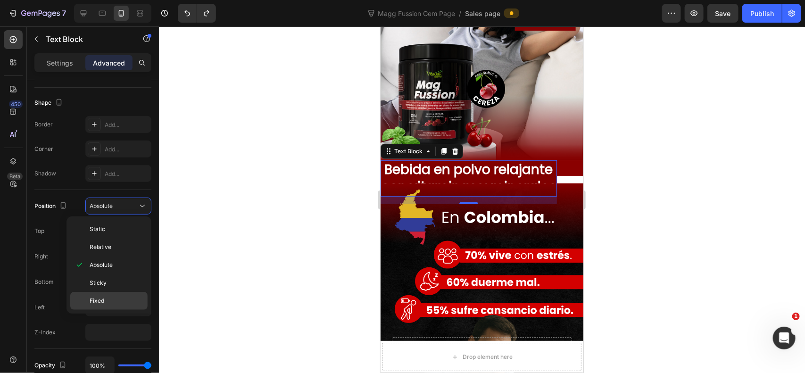
click at [95, 298] on span "Fixed" at bounding box center [97, 301] width 15 height 8
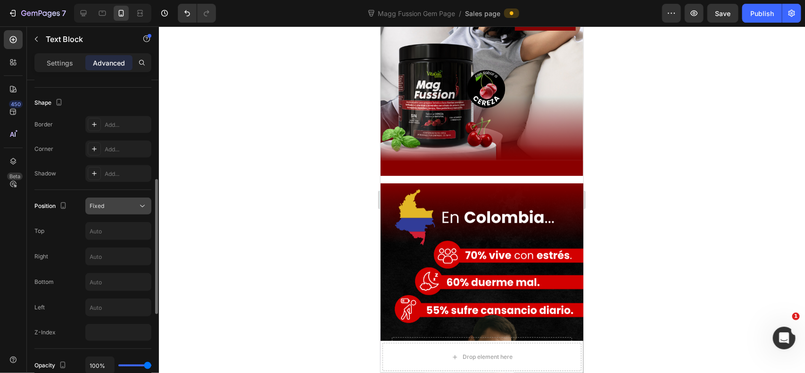
click at [131, 211] on button "Fixed" at bounding box center [118, 206] width 66 height 17
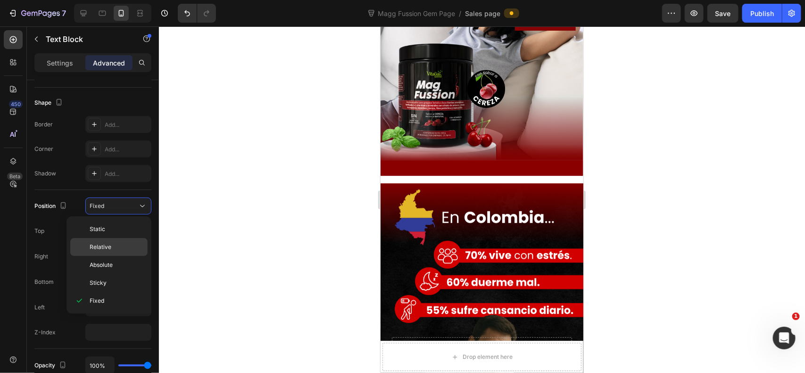
click at [136, 248] on p "Relative" at bounding box center [117, 247] width 54 height 8
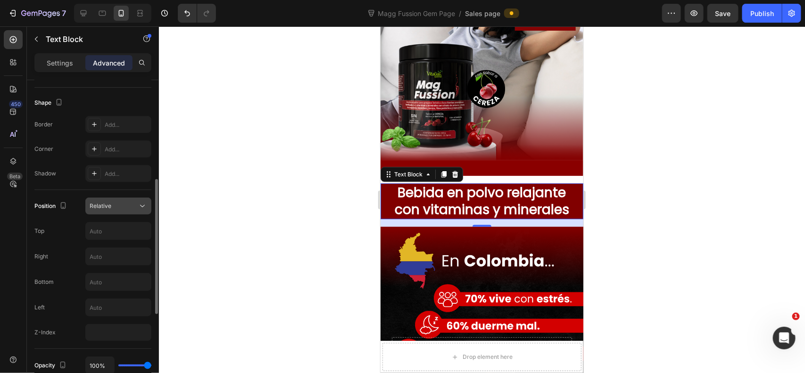
click at [135, 215] on button "Relative" at bounding box center [118, 206] width 66 height 17
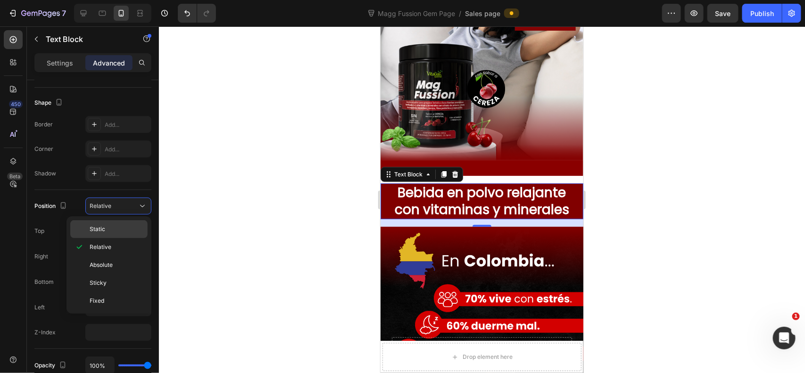
click at [137, 227] on p "Static" at bounding box center [117, 229] width 54 height 8
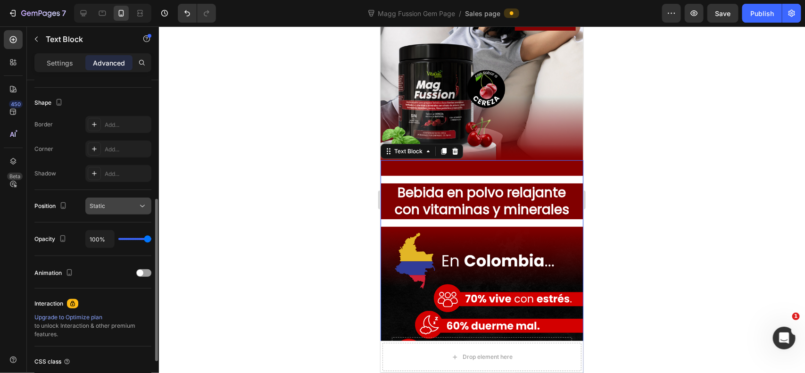
click at [134, 204] on div "Static" at bounding box center [114, 206] width 48 height 8
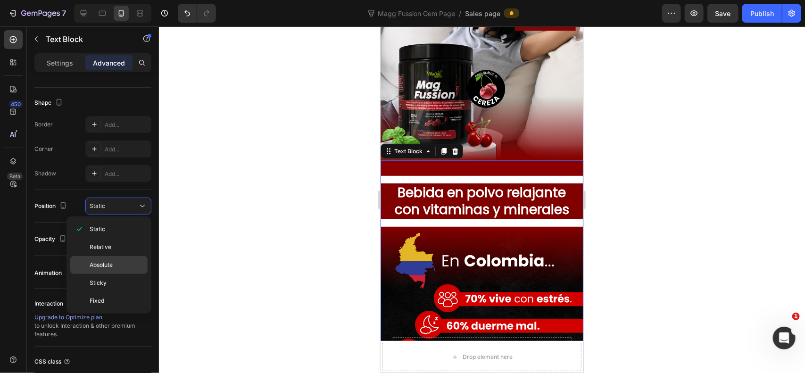
click at [130, 274] on div "Absolute" at bounding box center [108, 283] width 77 height 18
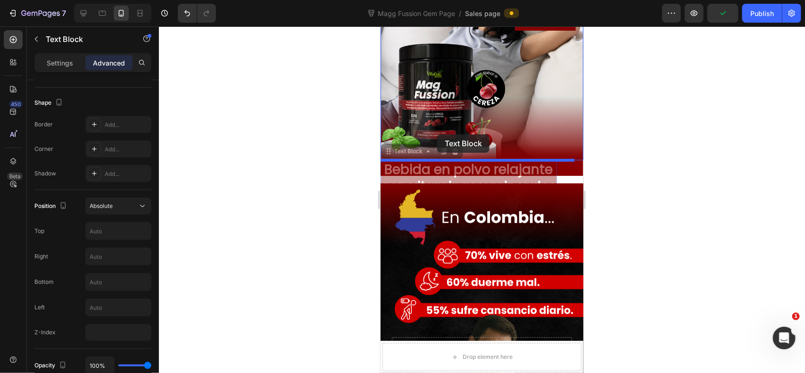
drag, startPoint x: 390, startPoint y: 155, endPoint x: 437, endPoint y: 134, distance: 50.8
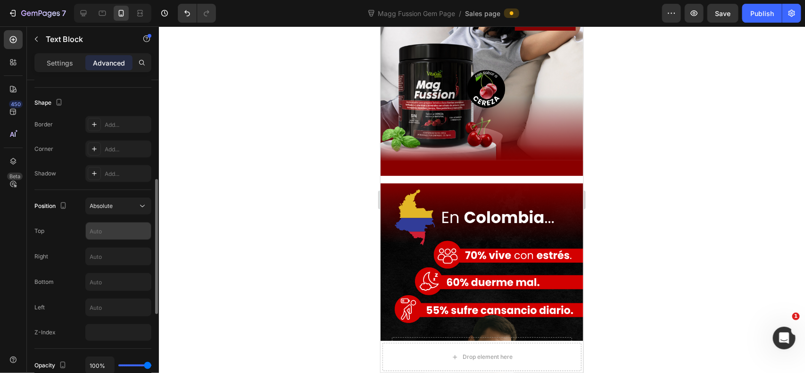
scroll to position [314, 0]
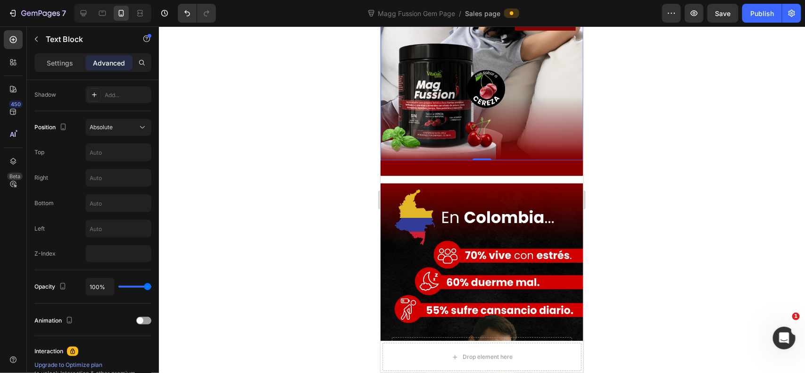
click at [462, 109] on div "Background Image" at bounding box center [481, 18] width 203 height 283
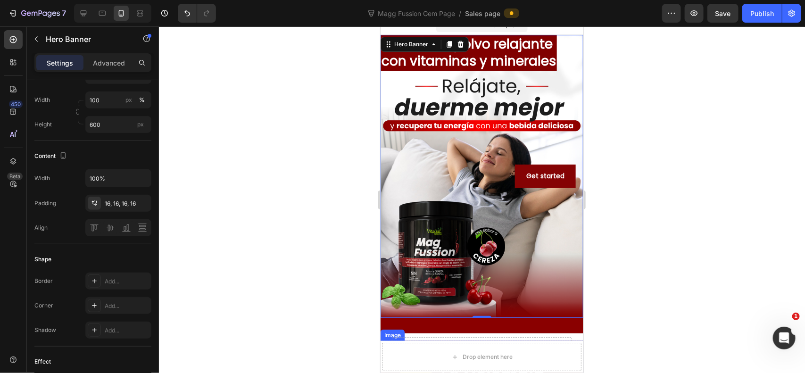
scroll to position [0, 0]
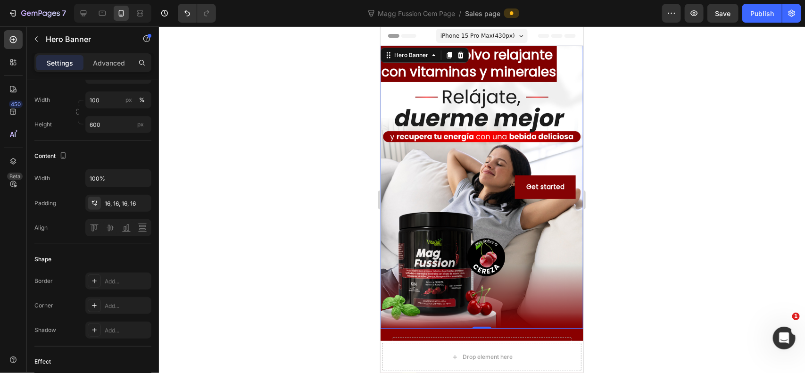
click at [526, 73] on p "Bebida en polvo relajante con vitaminas y minerales" at bounding box center [468, 63] width 174 height 34
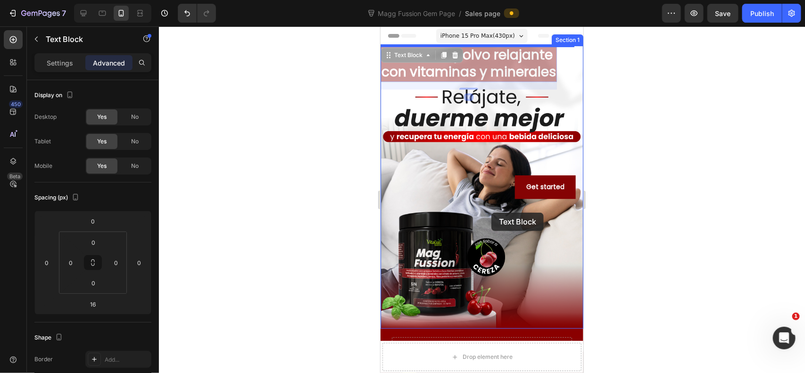
drag, startPoint x: 387, startPoint y: 55, endPoint x: 491, endPoint y: 212, distance: 188.2
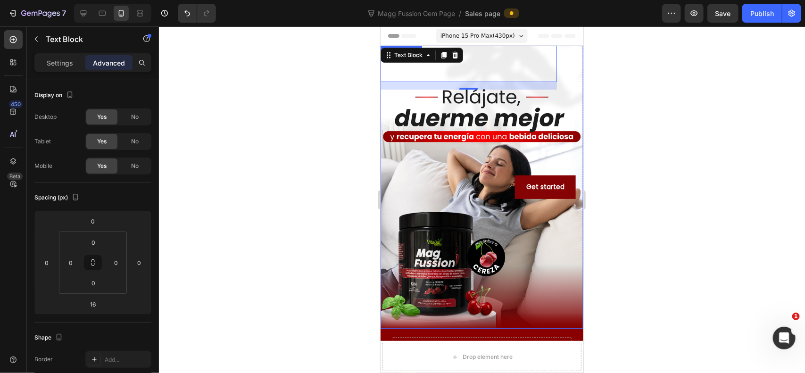
click at [522, 116] on div "Background Image" at bounding box center [481, 186] width 203 height 283
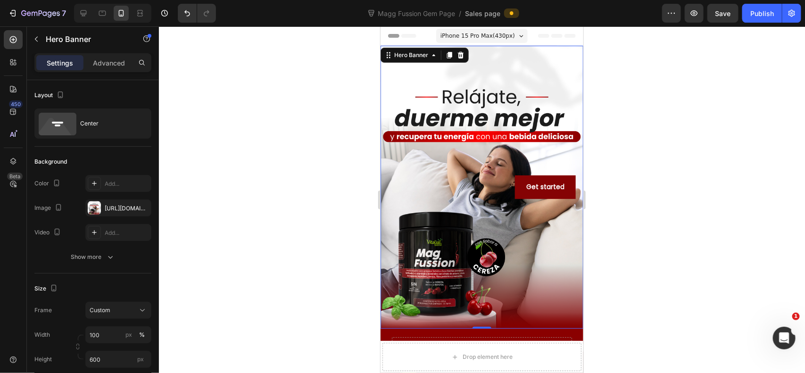
click at [531, 231] on div "Background Image" at bounding box center [481, 186] width 203 height 283
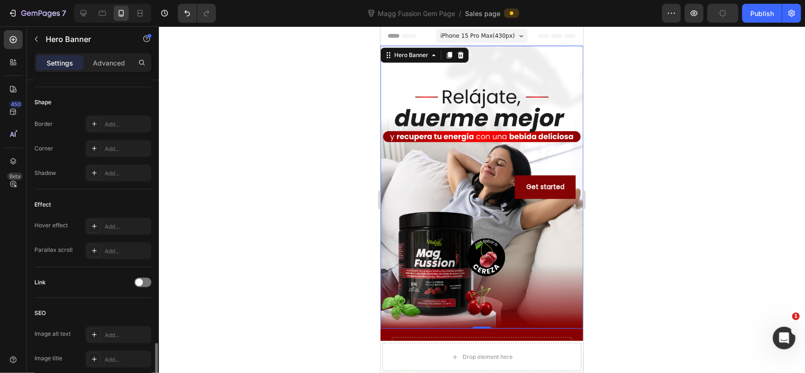
scroll to position [465, 0]
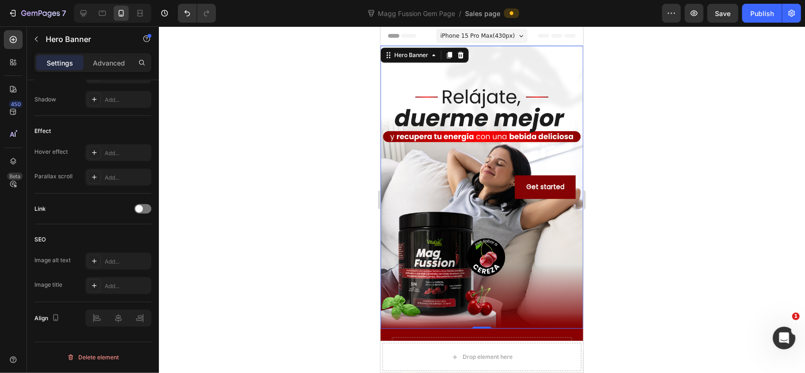
click at [547, 229] on div "Background Image" at bounding box center [481, 186] width 203 height 283
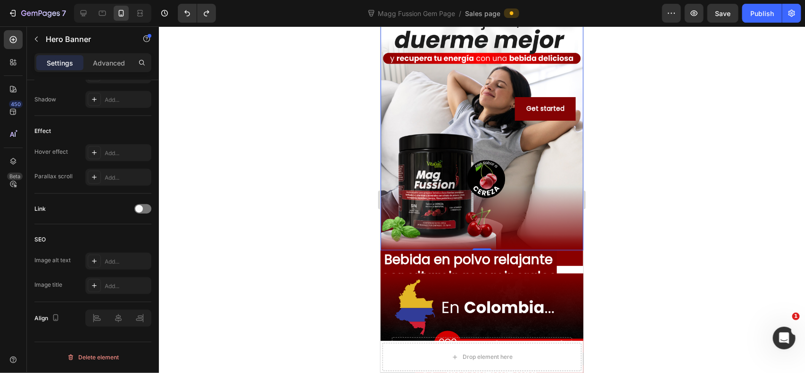
scroll to position [157, 0]
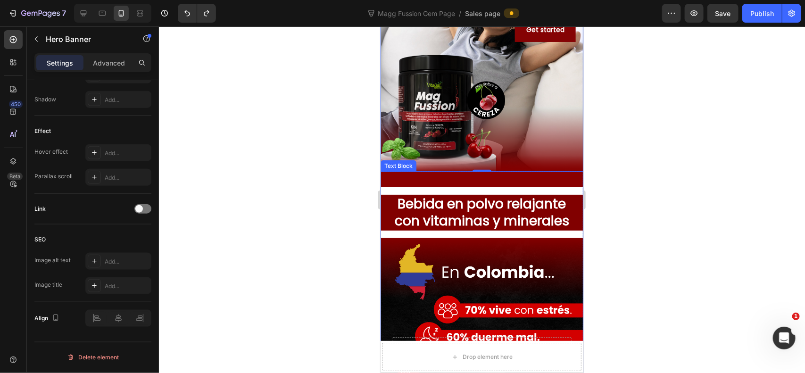
click at [512, 213] on p "Bebida en polvo relajante con vitaminas y minerales" at bounding box center [481, 212] width 201 height 34
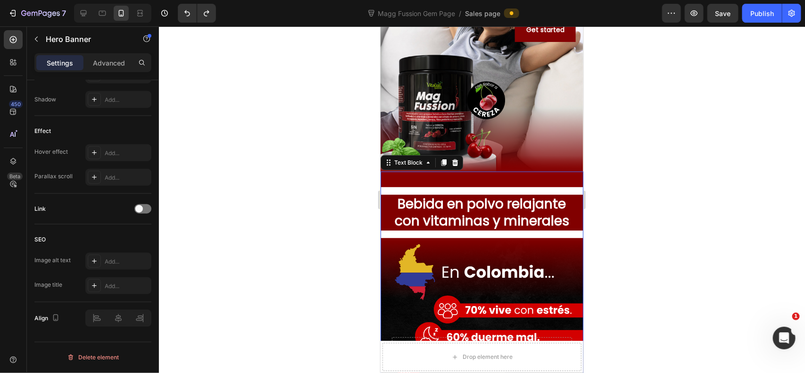
scroll to position [0, 0]
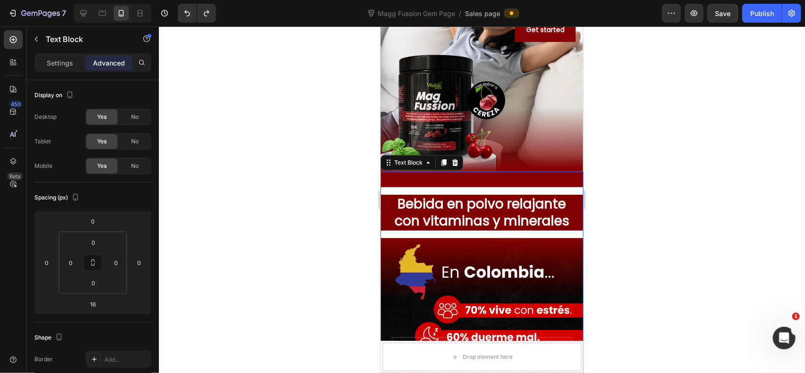
click at [461, 204] on p "Bebida en polvo relajante con vitaminas y minerales" at bounding box center [481, 212] width 201 height 34
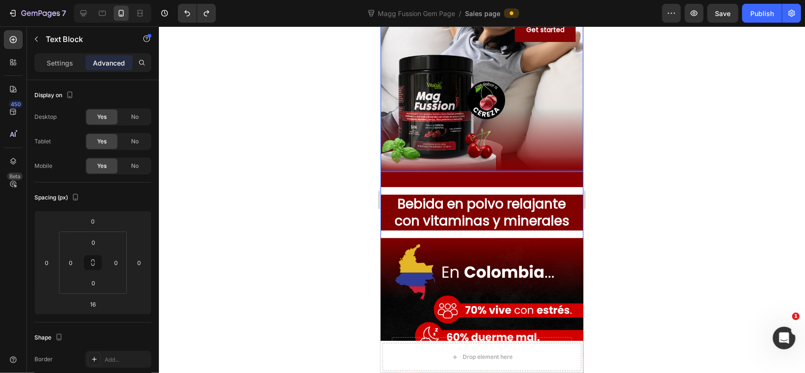
click at [630, 107] on div at bounding box center [482, 199] width 646 height 347
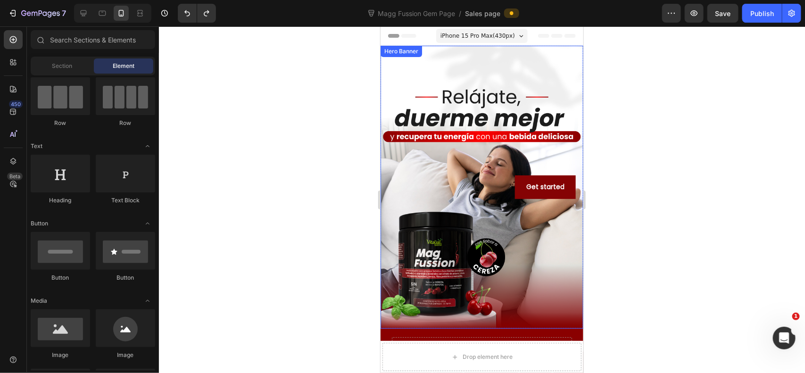
scroll to position [157, 0]
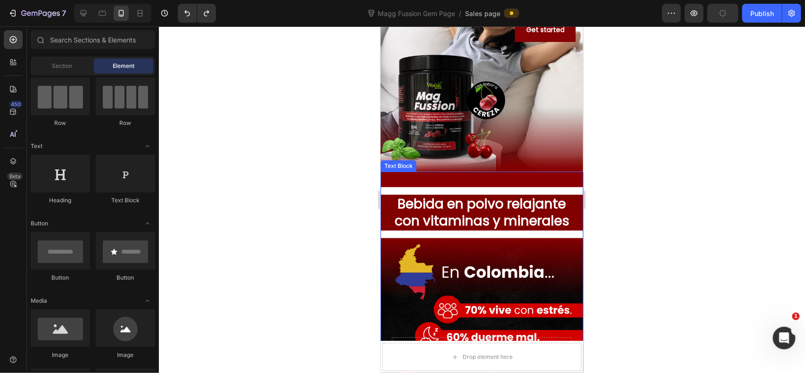
click at [484, 196] on p "Bebida en polvo relajante con vitaminas y minerales" at bounding box center [481, 212] width 201 height 34
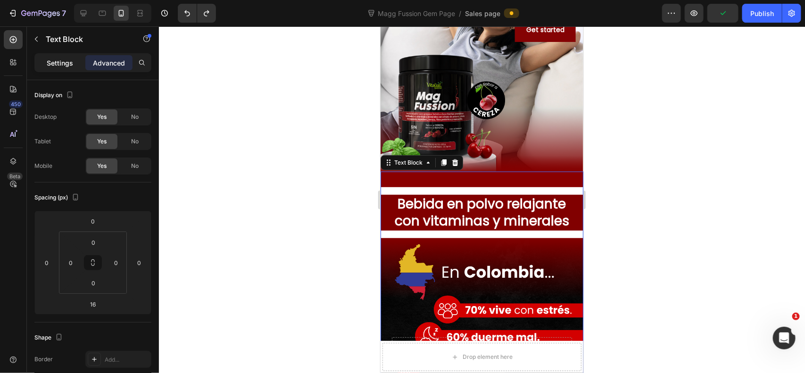
click at [69, 57] on div "Settings" at bounding box center [59, 62] width 47 height 15
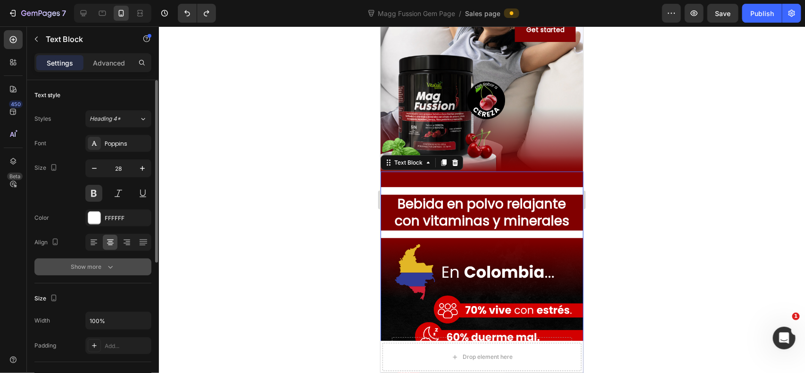
click at [78, 273] on button "Show more" at bounding box center [92, 266] width 117 height 17
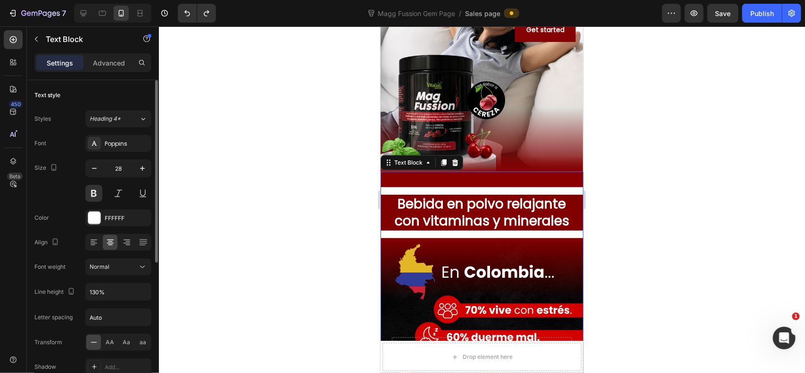
scroll to position [78, 0]
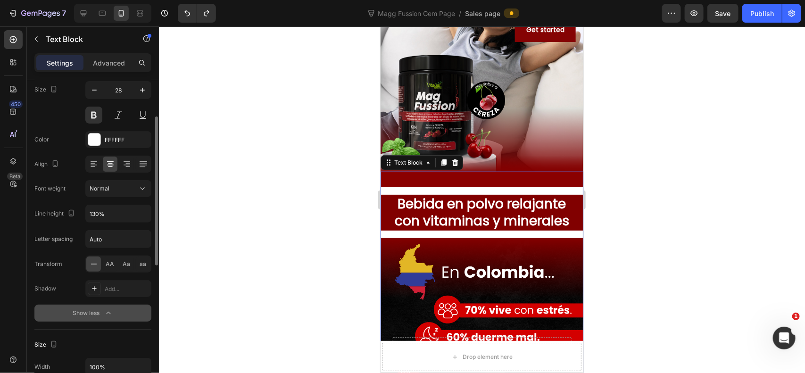
click at [62, 317] on button "Show less" at bounding box center [92, 313] width 117 height 17
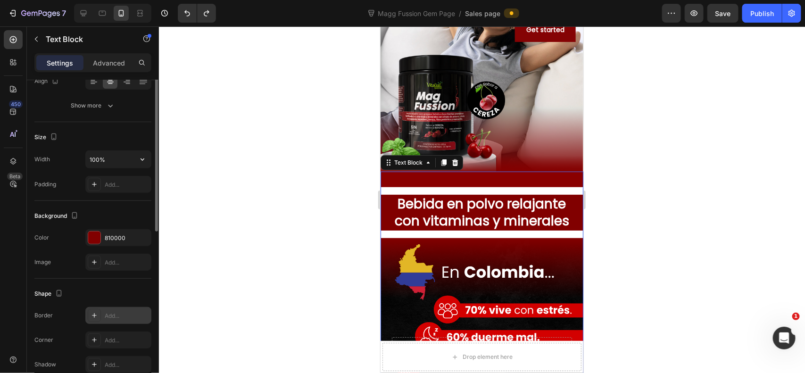
scroll to position [5, 0]
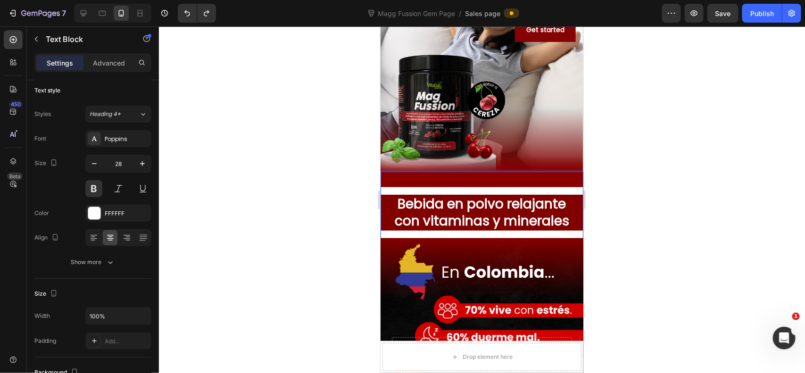
click at [246, 207] on div at bounding box center [482, 199] width 646 height 347
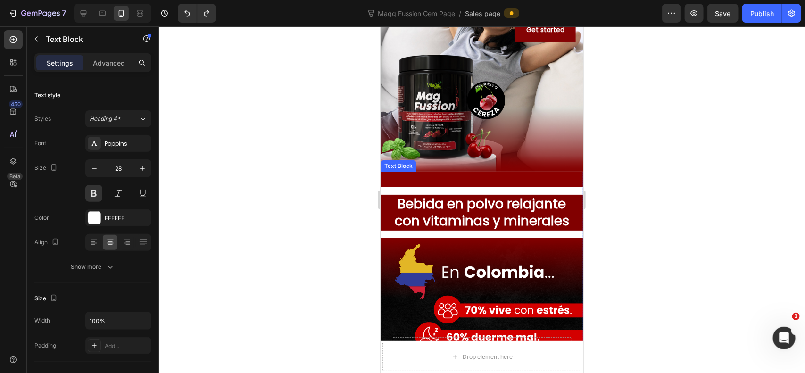
click at [422, 215] on p "Bebida en polvo relajante con vitaminas y minerales" at bounding box center [481, 212] width 201 height 34
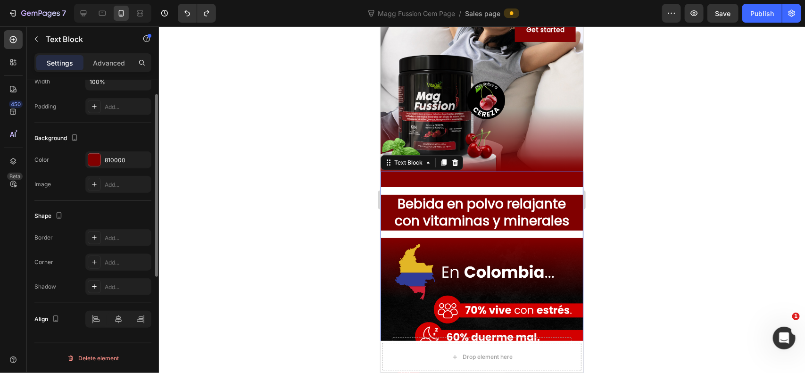
scroll to position [0, 0]
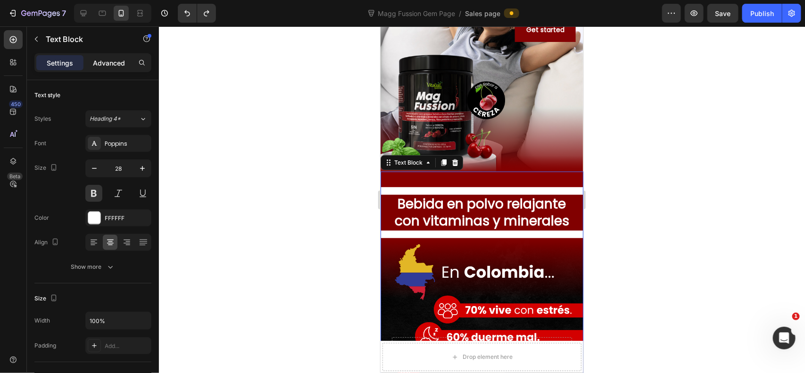
click at [105, 57] on div "Advanced" at bounding box center [108, 62] width 47 height 15
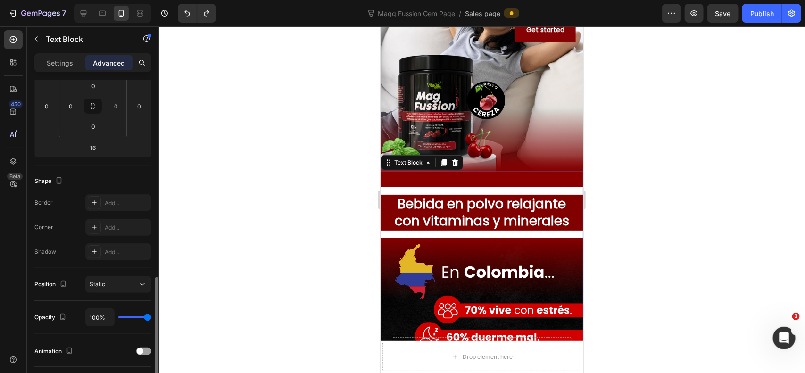
scroll to position [310, 0]
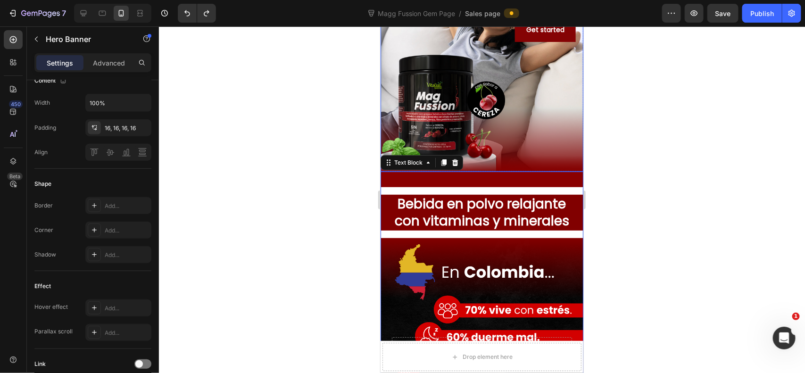
click at [516, 134] on div "Background Image" at bounding box center [481, 29] width 203 height 283
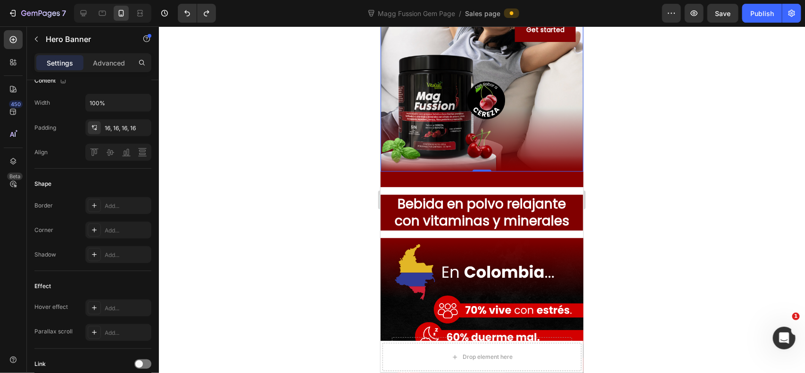
scroll to position [0, 0]
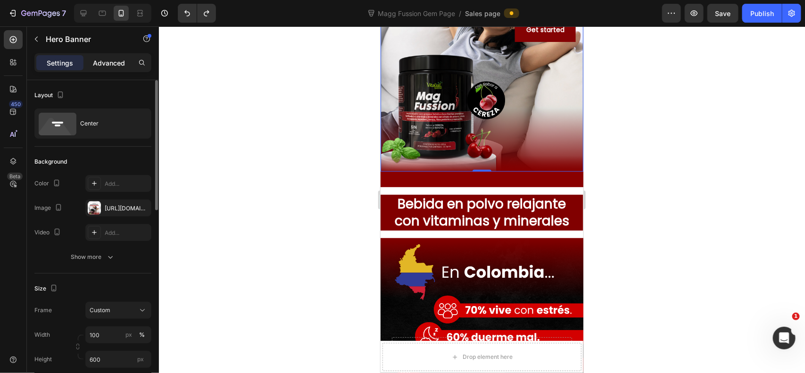
click at [120, 58] on p "Advanced" at bounding box center [109, 63] width 32 height 10
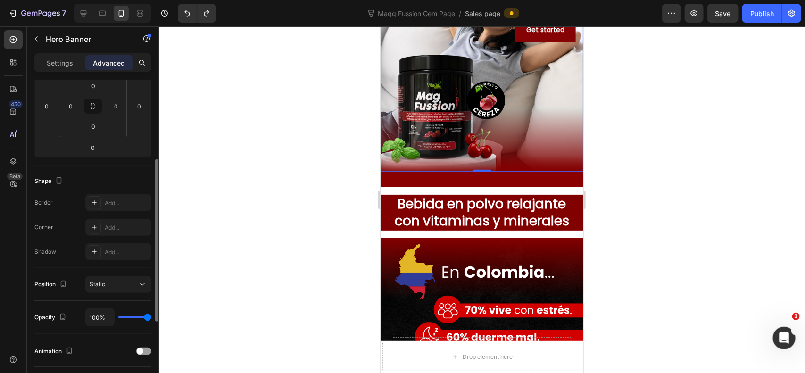
scroll to position [235, 0]
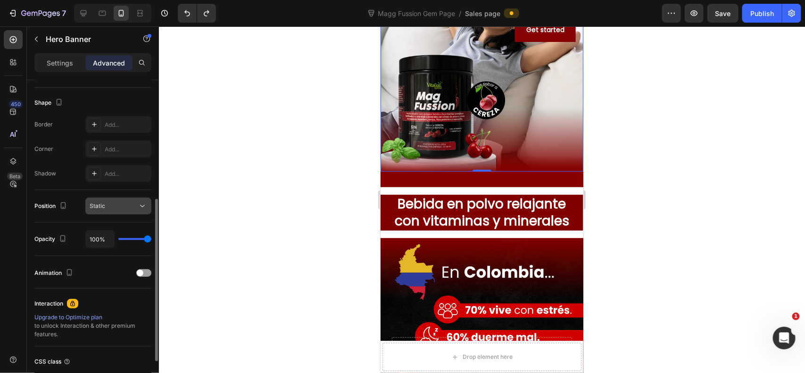
click at [133, 212] on button "Static" at bounding box center [118, 206] width 66 height 17
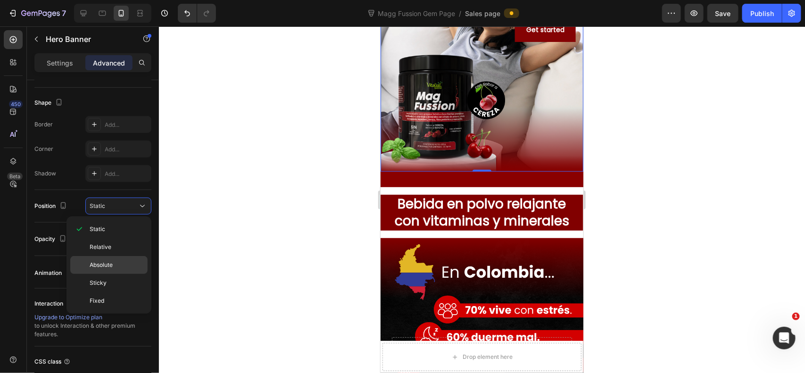
click at [135, 274] on div "Absolute" at bounding box center [108, 283] width 77 height 18
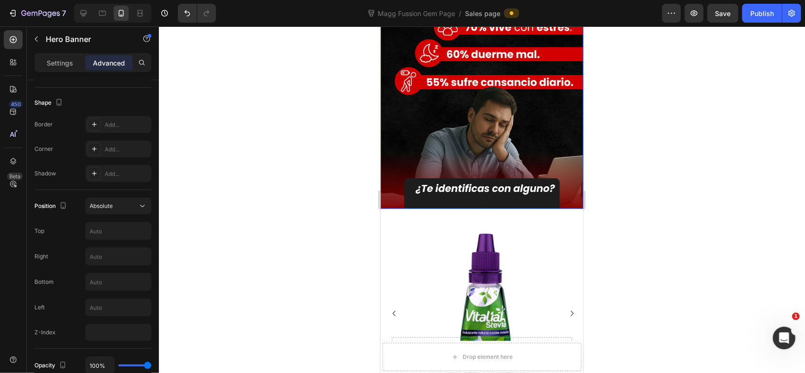
scroll to position [0, 0]
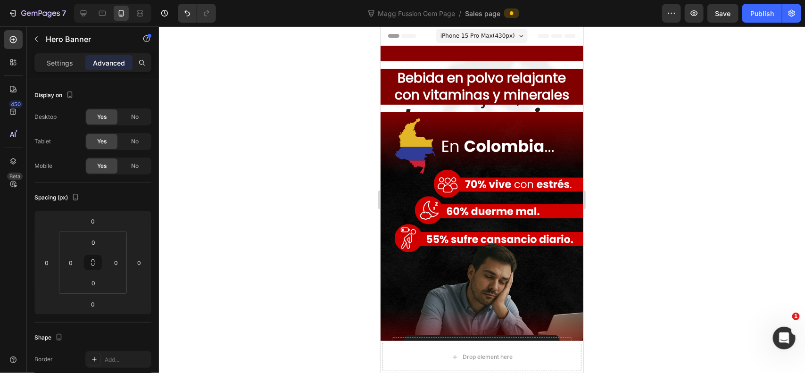
scroll to position [235, 0]
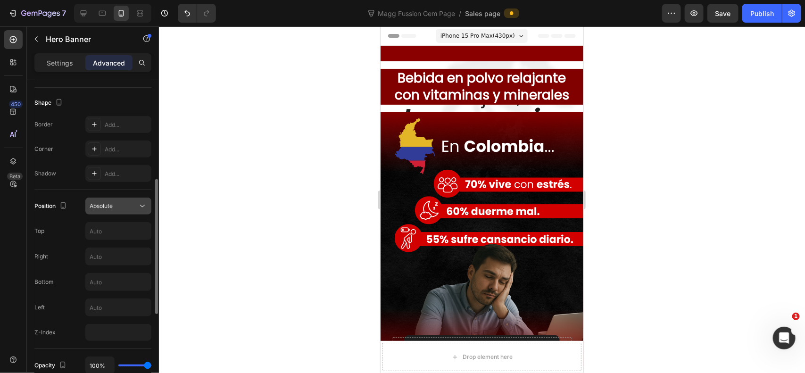
click at [105, 210] on span "Absolute" at bounding box center [101, 206] width 23 height 8
click at [107, 212] on button "Absolute" at bounding box center [118, 206] width 66 height 17
click at [113, 210] on span "Absolute" at bounding box center [101, 206] width 23 height 8
click at [132, 201] on div "Absolute" at bounding box center [119, 205] width 58 height 9
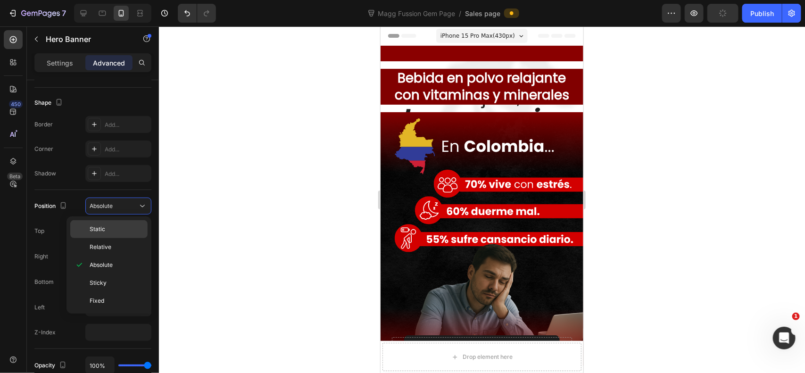
click at [135, 226] on p "Static" at bounding box center [117, 229] width 54 height 8
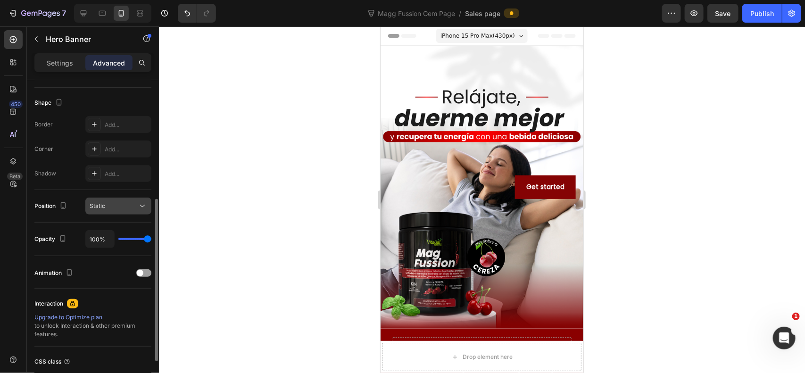
click at [140, 206] on icon at bounding box center [142, 205] width 9 height 9
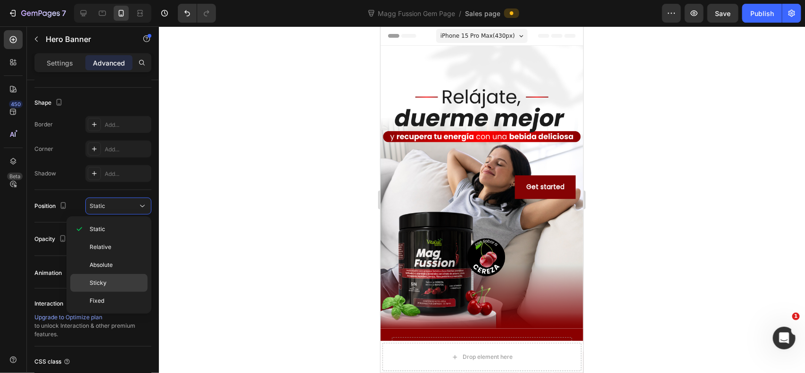
click at [112, 284] on p "Sticky" at bounding box center [117, 283] width 54 height 8
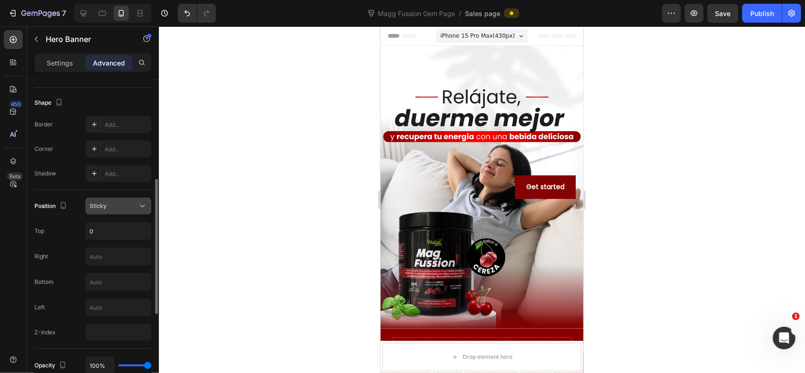
click at [133, 204] on div "Sticky" at bounding box center [114, 206] width 48 height 8
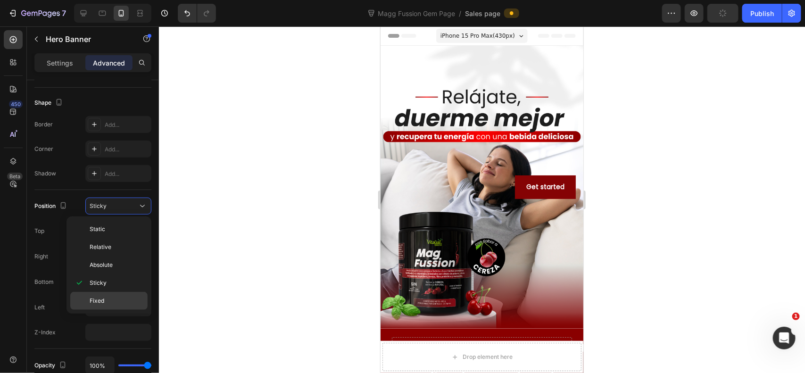
click at [107, 295] on div "Fixed" at bounding box center [108, 301] width 77 height 18
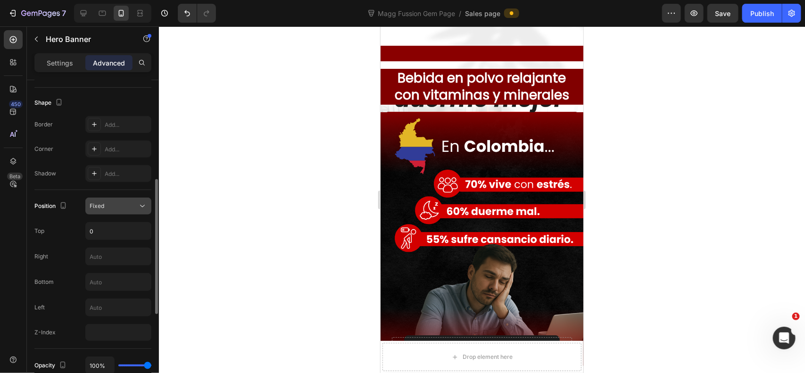
click at [131, 213] on button "Fixed" at bounding box center [118, 206] width 66 height 17
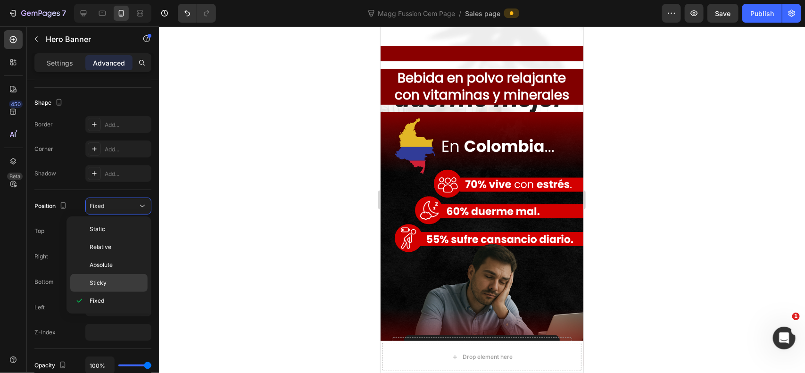
click at [129, 284] on p "Sticky" at bounding box center [117, 283] width 54 height 8
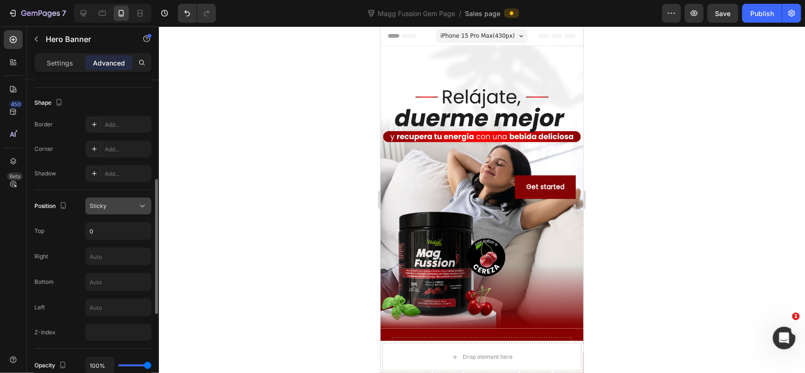
click at [137, 207] on div "Sticky" at bounding box center [114, 206] width 48 height 8
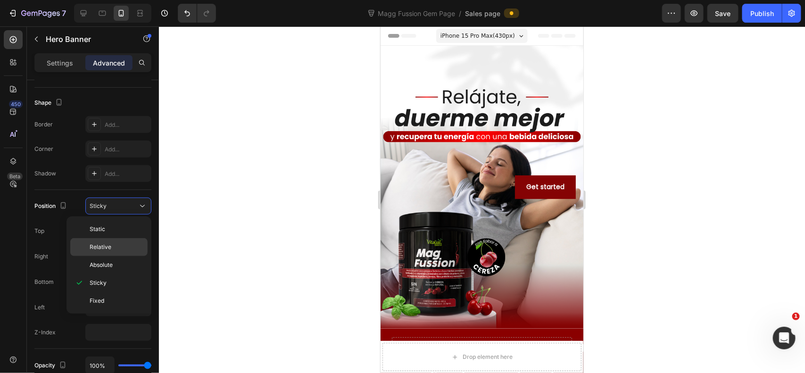
click at [118, 251] on p "Relative" at bounding box center [117, 247] width 54 height 8
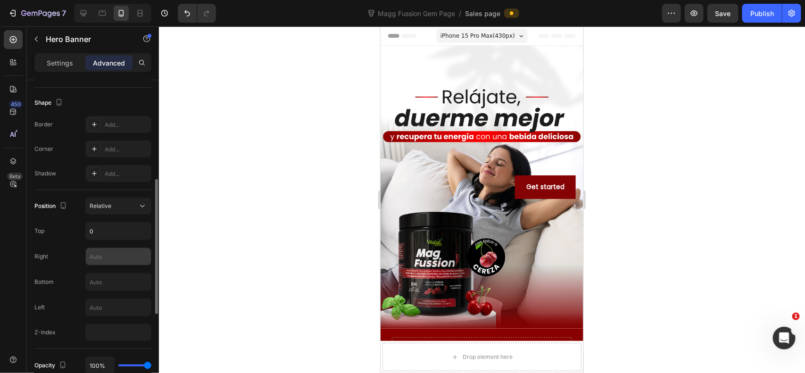
click at [120, 259] on input "text" at bounding box center [118, 256] width 65 height 17
click at [124, 283] on input "text" at bounding box center [118, 281] width 65 height 17
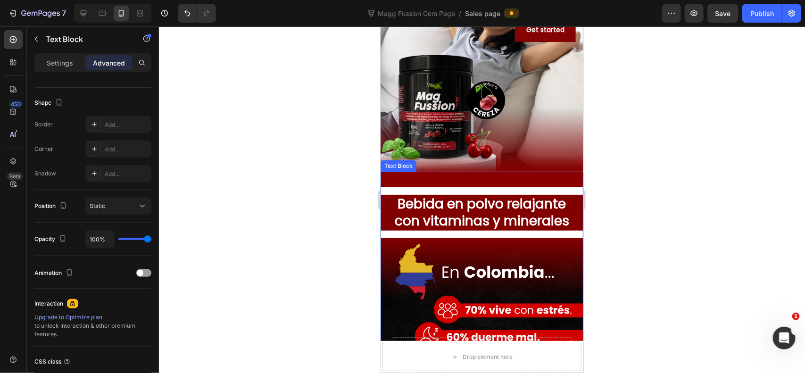
click at [478, 217] on p "Bebida en polvo relajante con vitaminas y minerales" at bounding box center [481, 212] width 201 height 34
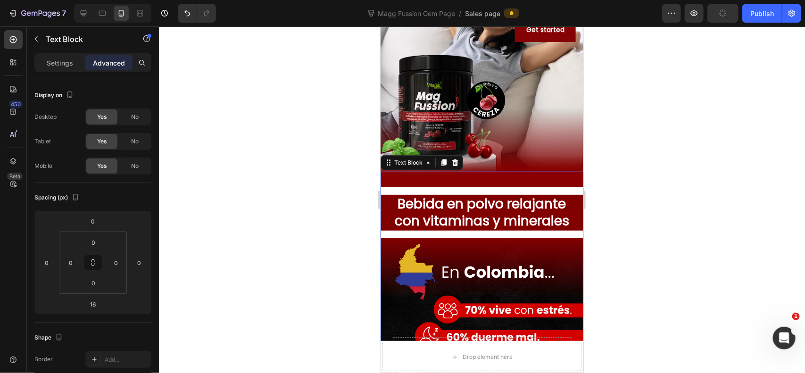
drag, startPoint x: 455, startPoint y: 220, endPoint x: 397, endPoint y: 201, distance: 61.1
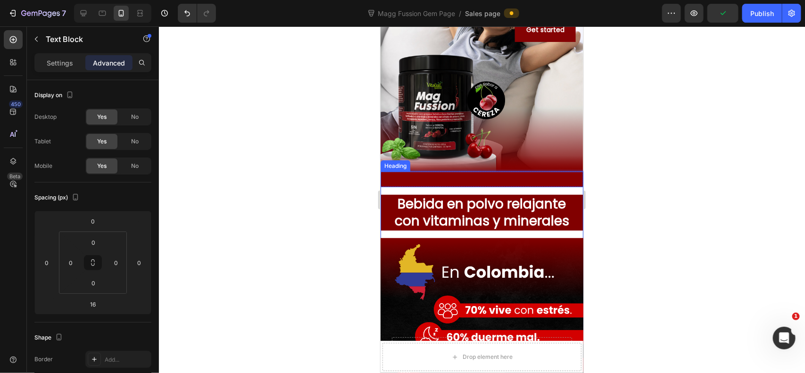
click at [398, 206] on p "Bebida en polvo relajante con vitaminas y minerales" at bounding box center [481, 212] width 201 height 34
click at [338, 198] on div at bounding box center [482, 199] width 646 height 347
click at [397, 211] on p "Bebida en polvo relajante con vitaminas y minerales" at bounding box center [481, 212] width 201 height 34
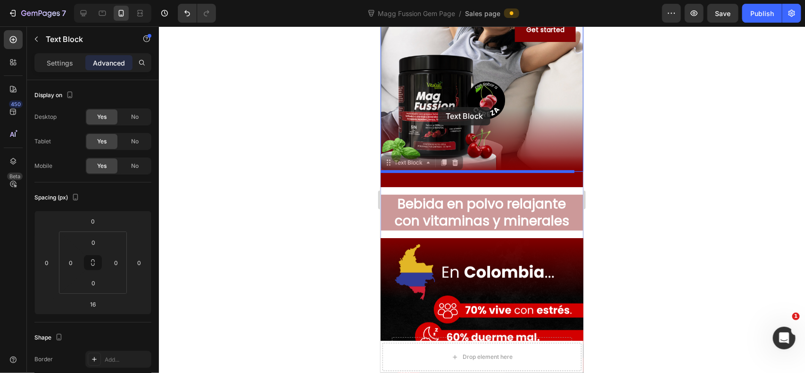
drag, startPoint x: 390, startPoint y: 162, endPoint x: 438, endPoint y: 107, distance: 73.2
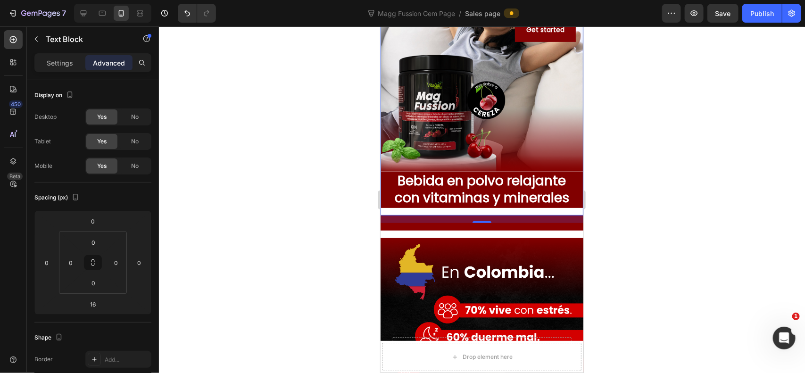
click at [643, 164] on div at bounding box center [482, 199] width 646 height 347
click at [525, 189] on p "Bebida en polvo relajante con vitaminas y minerales" at bounding box center [481, 189] width 201 height 34
click at [434, 187] on p "Bebida en polvo relajante con vitaminas y minerales" at bounding box center [481, 189] width 201 height 34
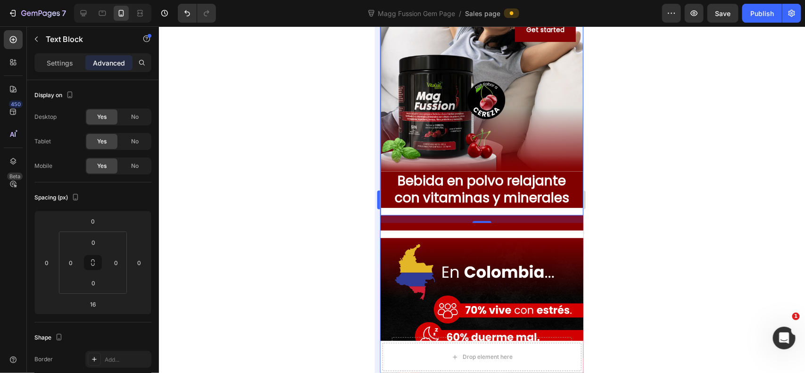
drag, startPoint x: 336, startPoint y: 205, endPoint x: 375, endPoint y: 218, distance: 41.3
click at [341, 207] on div at bounding box center [482, 199] width 646 height 347
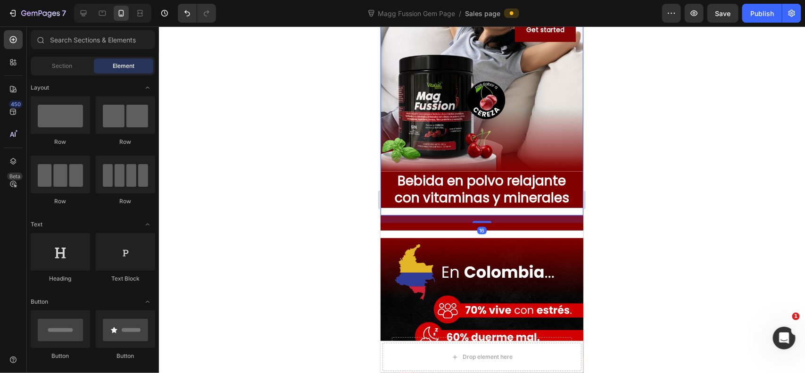
click at [409, 193] on p "Bebida en polvo relajante con vitaminas y minerales" at bounding box center [481, 189] width 201 height 34
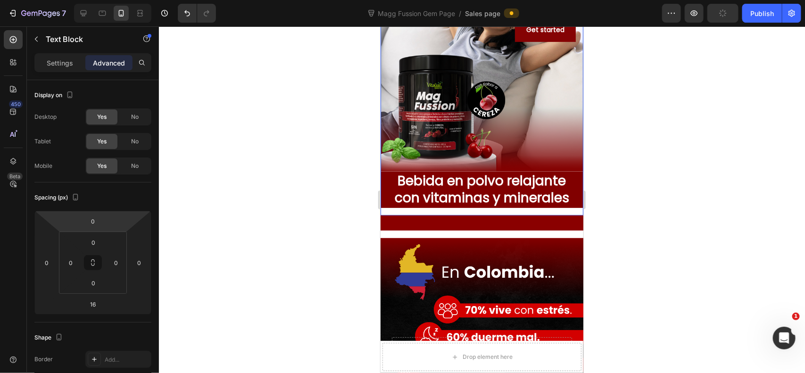
click at [418, 184] on p "Bebida en polvo relajante con vitaminas y minerales" at bounding box center [481, 189] width 201 height 34
click at [327, 182] on div at bounding box center [482, 199] width 646 height 347
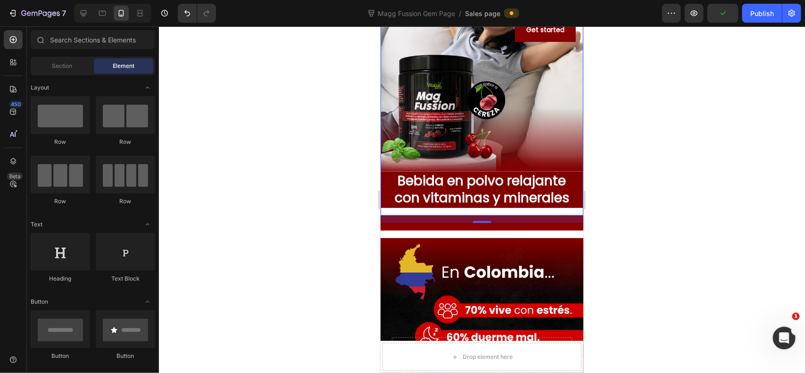
click at [402, 186] on p "Bebida en polvo relajante con vitaminas y minerales" at bounding box center [481, 189] width 201 height 34
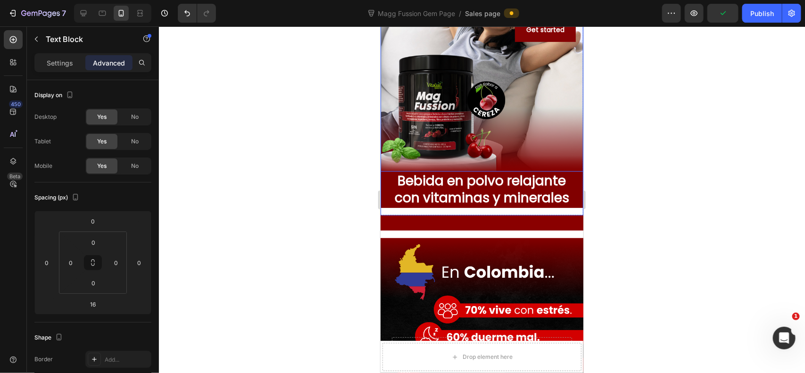
drag, startPoint x: 402, startPoint y: 186, endPoint x: 446, endPoint y: 137, distance: 65.4
click at [432, 179] on p "Bebida en polvo relajante con vitaminas y minerales" at bounding box center [481, 189] width 201 height 34
click at [625, 168] on div at bounding box center [482, 199] width 646 height 347
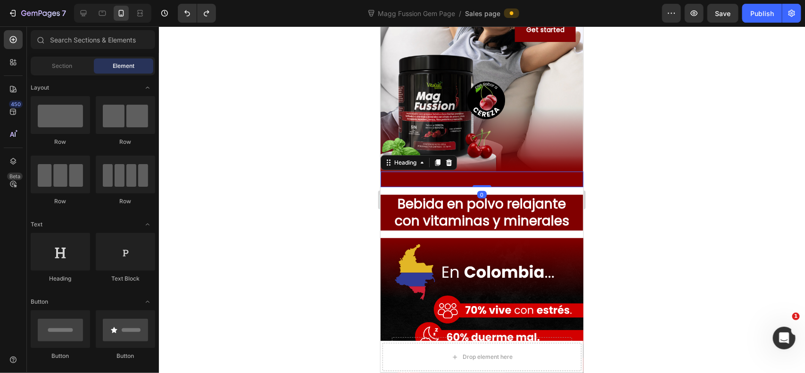
click at [459, 183] on p "Rich Text Editor. Editing area: main" at bounding box center [481, 179] width 201 height 14
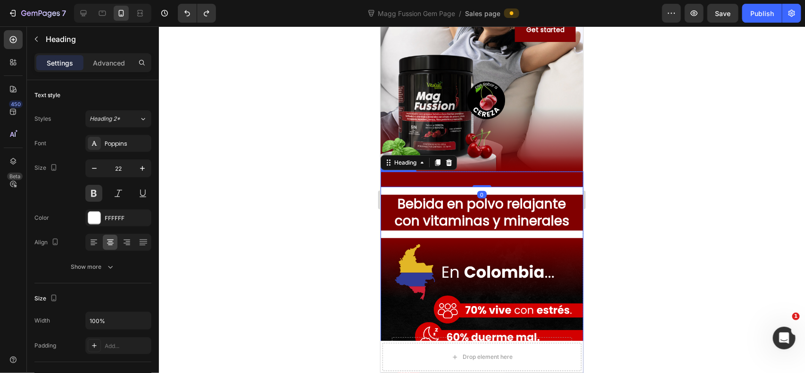
click at [475, 216] on p "Bebida en polvo relajante con vitaminas y minerales" at bounding box center [481, 212] width 201 height 34
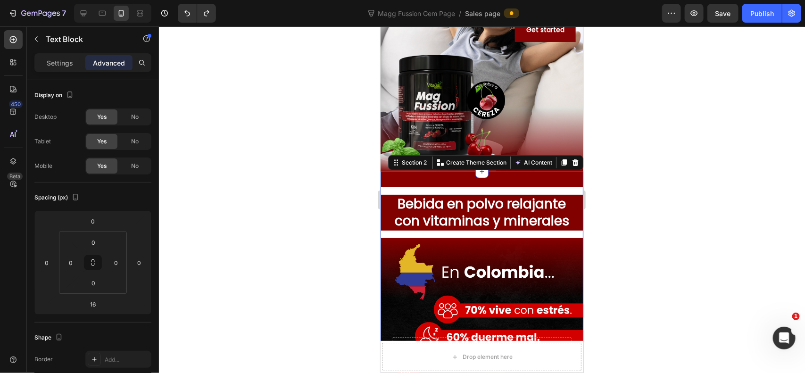
click at [467, 190] on div "Heading Row Row Bebida en polvo relajante con vitaminas y minerales Text Block …" at bounding box center [481, 331] width 203 height 320
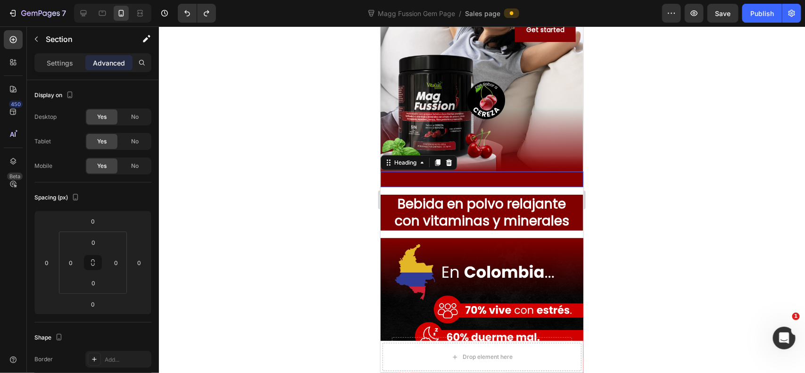
click at [455, 177] on p "Rich Text Editor. Editing area: main" at bounding box center [481, 179] width 201 height 14
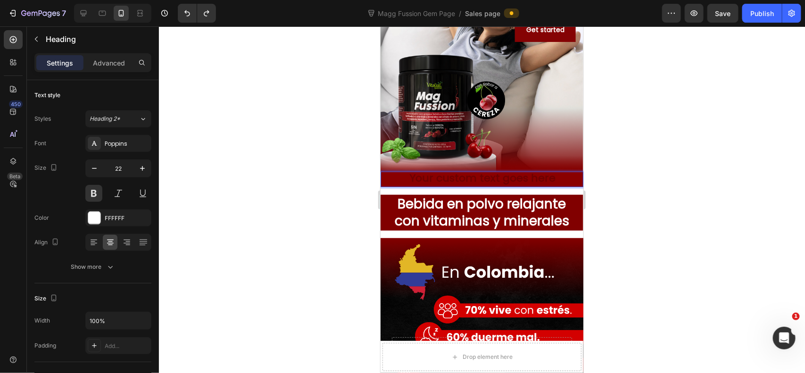
click at [597, 180] on div at bounding box center [482, 199] width 646 height 347
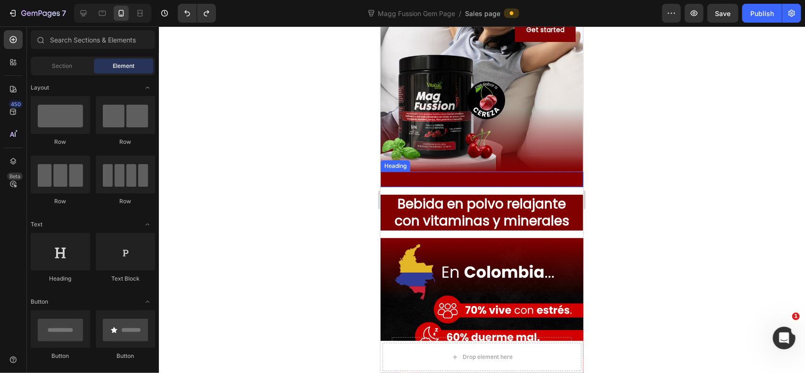
click at [555, 182] on p "Rich Text Editor. Editing area: main" at bounding box center [481, 179] width 201 height 14
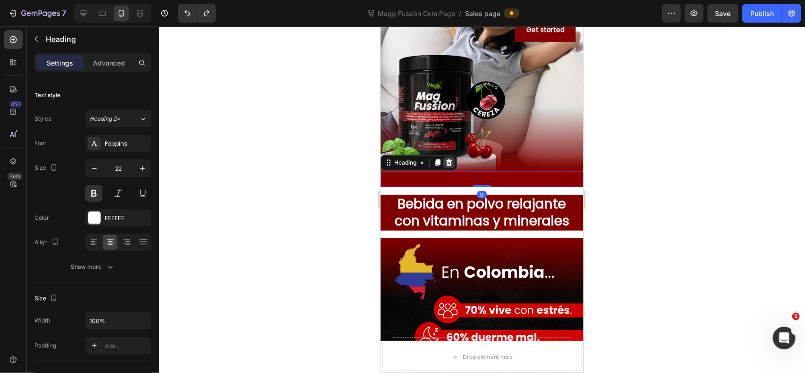
click at [444, 162] on div at bounding box center [448, 162] width 11 height 11
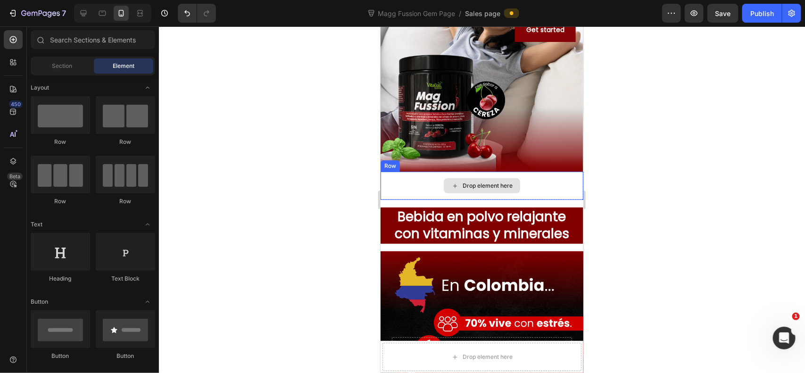
click at [420, 184] on div "Drop element here" at bounding box center [481, 185] width 203 height 28
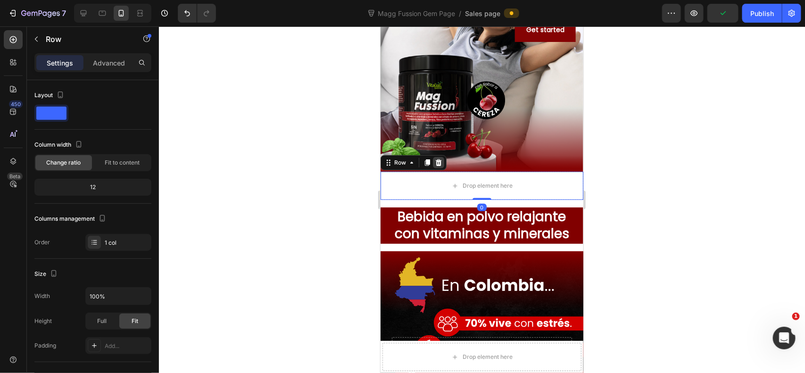
click at [441, 167] on div at bounding box center [437, 162] width 11 height 11
click at [427, 190] on div "Drop element here" at bounding box center [481, 185] width 203 height 28
click at [438, 162] on icon at bounding box center [438, 162] width 6 height 7
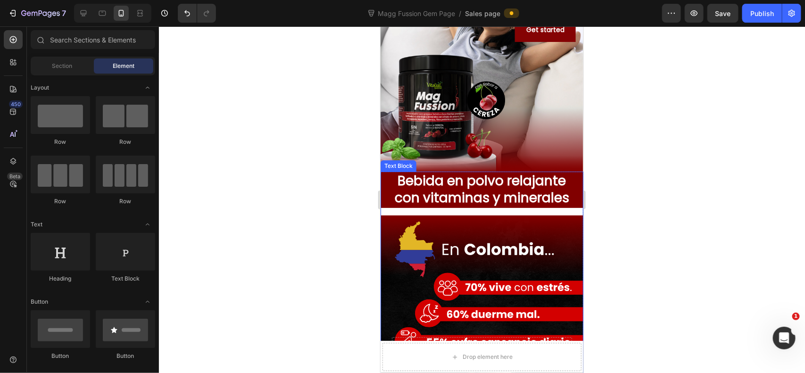
click at [600, 175] on div at bounding box center [482, 199] width 646 height 347
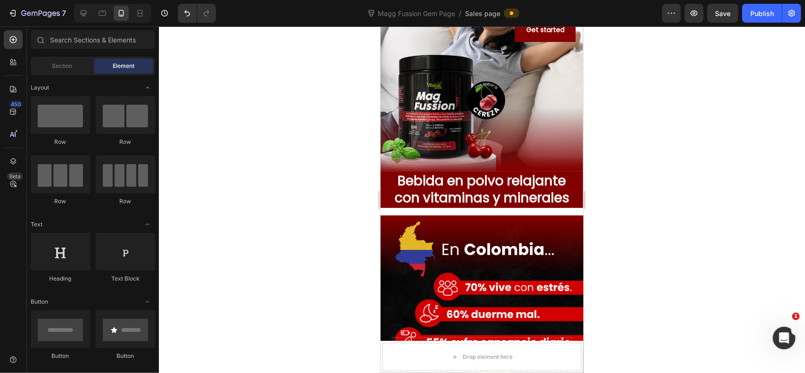
click at [623, 185] on div at bounding box center [482, 199] width 646 height 347
click at [531, 236] on img at bounding box center [481, 342] width 203 height 254
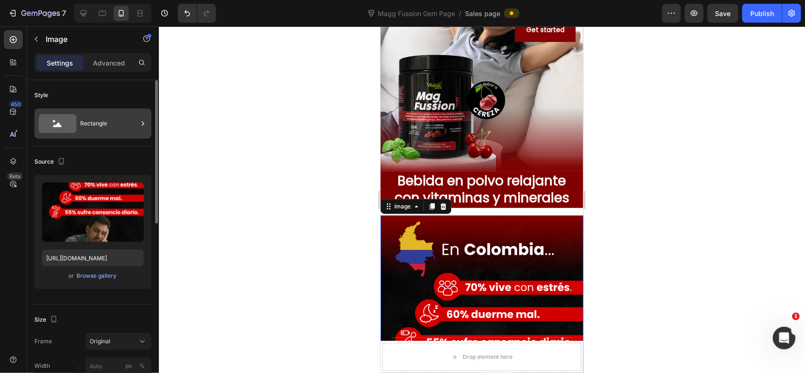
click at [103, 129] on div "Rectangle" at bounding box center [109, 124] width 58 height 22
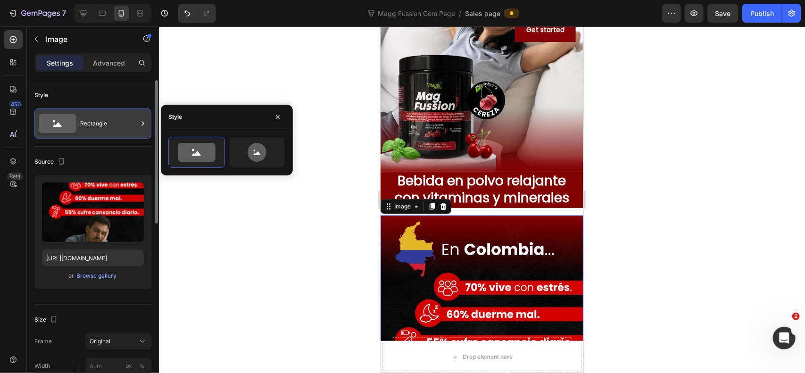
click at [103, 129] on div "Rectangle" at bounding box center [109, 124] width 58 height 22
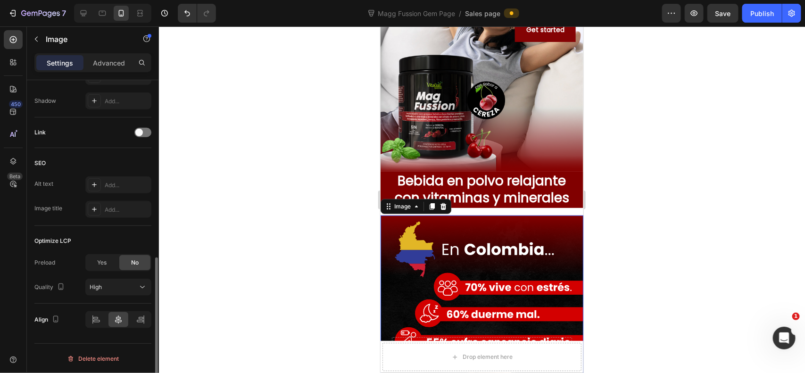
scroll to position [393, 0]
click at [103, 281] on div "High" at bounding box center [119, 285] width 58 height 9
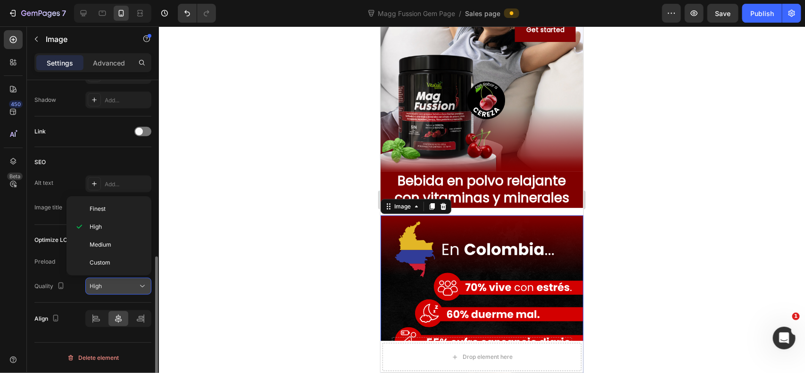
click at [103, 281] on div "High" at bounding box center [119, 285] width 58 height 9
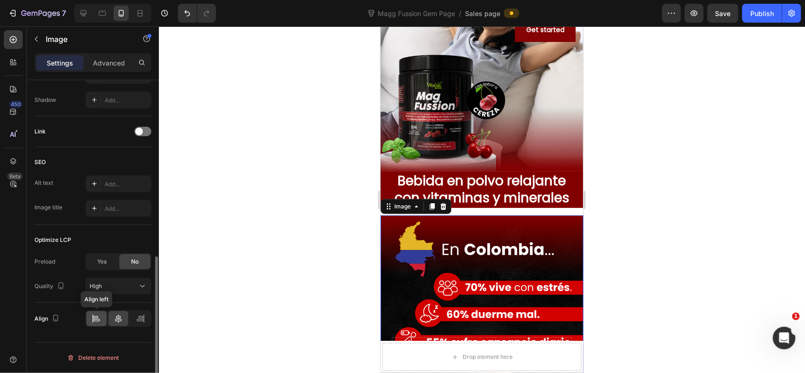
click at [97, 318] on icon at bounding box center [95, 318] width 9 height 9
click at [114, 322] on icon at bounding box center [118, 318] width 9 height 9
click at [105, 58] on p "Advanced" at bounding box center [109, 63] width 32 height 10
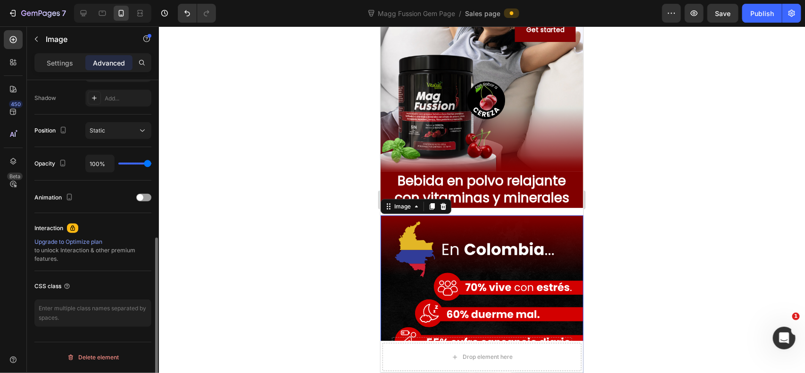
scroll to position [310, 0]
click at [115, 127] on div "Static" at bounding box center [114, 130] width 48 height 8
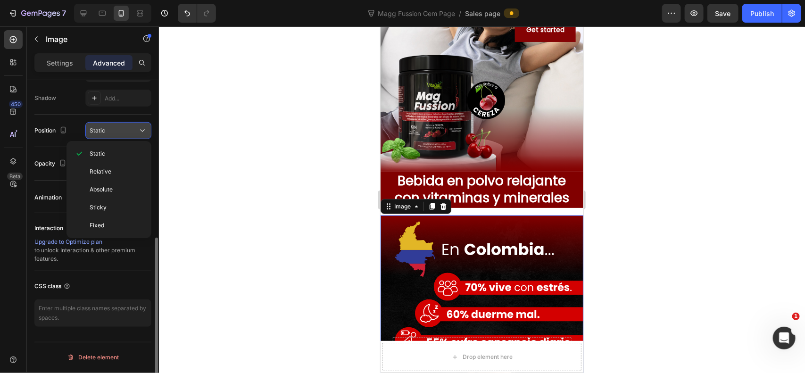
click at [115, 127] on div "Static" at bounding box center [114, 130] width 48 height 8
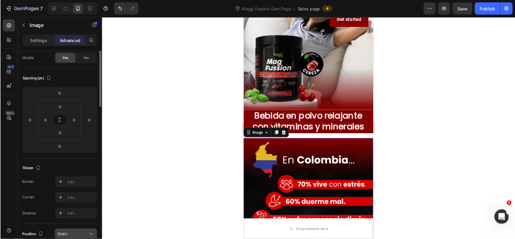
scroll to position [0, 0]
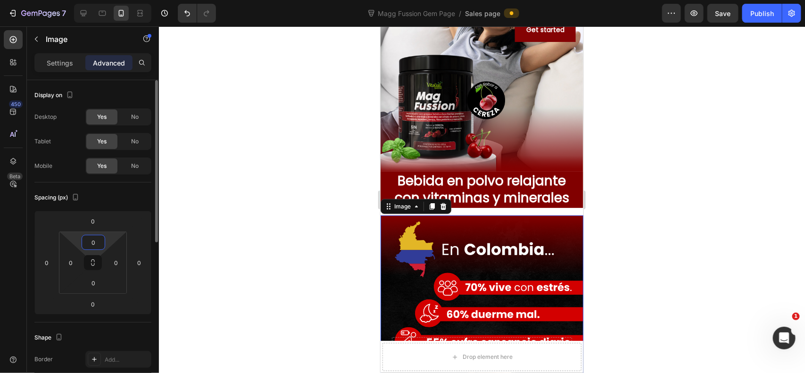
click at [88, 245] on input "0" at bounding box center [93, 242] width 19 height 14
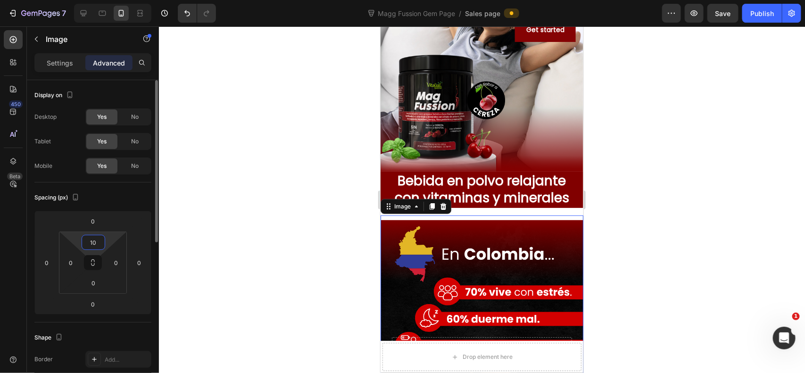
type input "10"
click at [189, 216] on div at bounding box center [482, 199] width 646 height 347
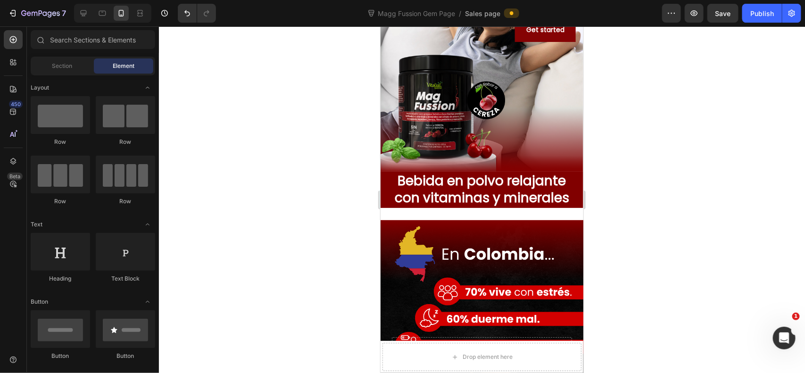
click at [368, 236] on div at bounding box center [482, 199] width 646 height 347
click at [417, 234] on img at bounding box center [481, 347] width 203 height 254
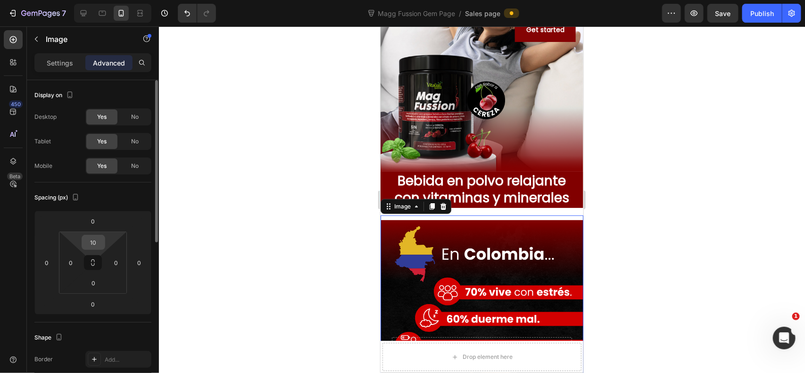
click at [95, 244] on input "10" at bounding box center [93, 242] width 19 height 14
type input "1"
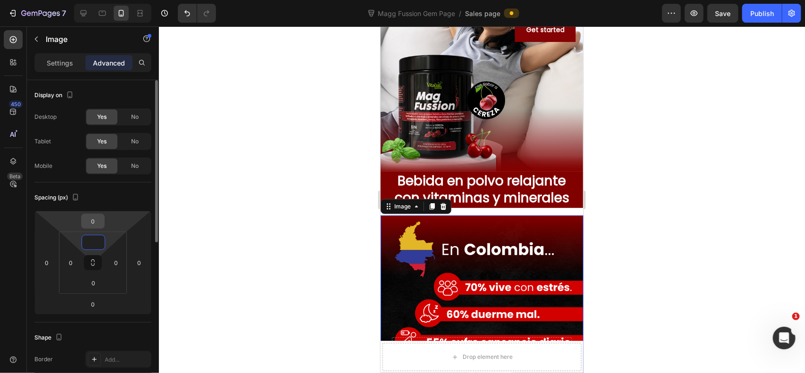
type input "0"
click at [97, 225] on input "0" at bounding box center [92, 221] width 19 height 14
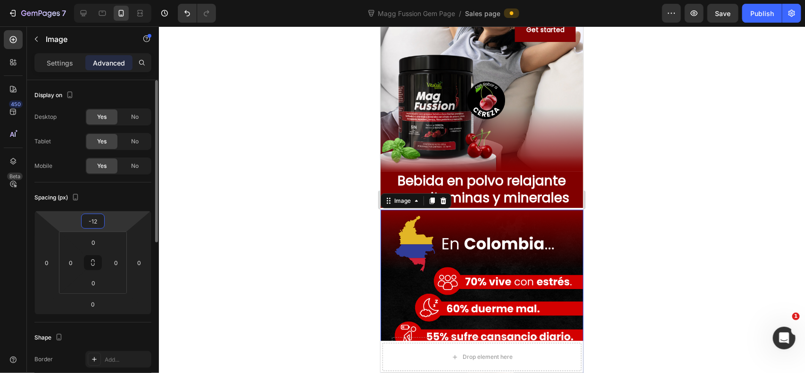
type input "-1"
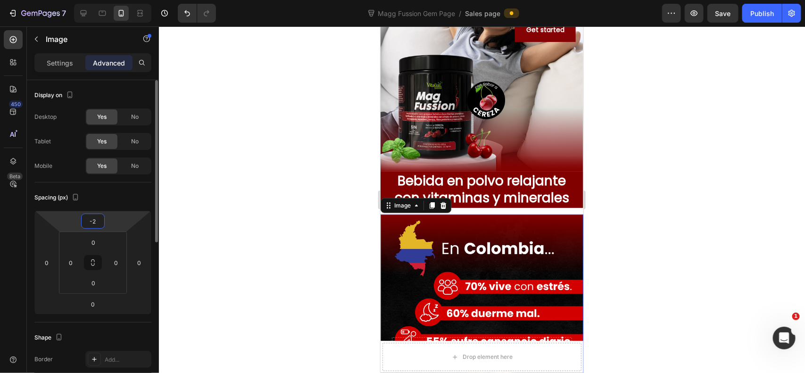
type input "-20"
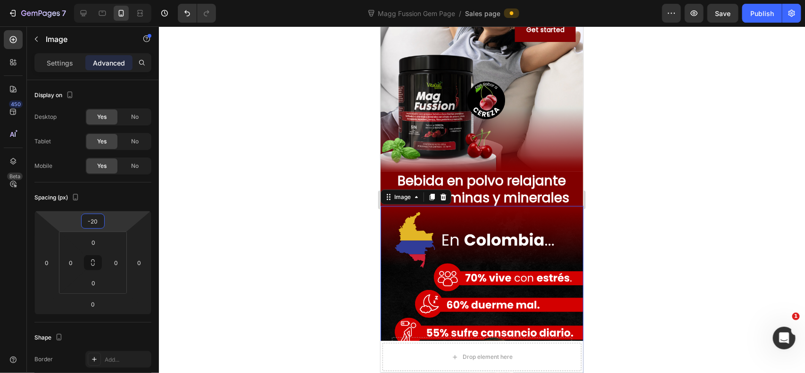
click at [649, 211] on div at bounding box center [482, 199] width 646 height 347
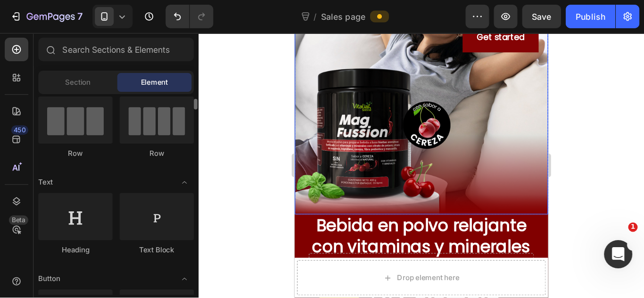
scroll to position [207, 0]
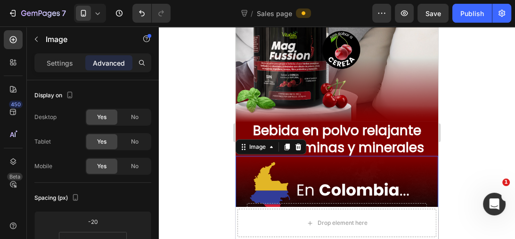
drag, startPoint x: 515, startPoint y: 118, endPoint x: 445, endPoint y: 151, distance: 77.2
click at [510, 121] on div at bounding box center [337, 132] width 356 height 212
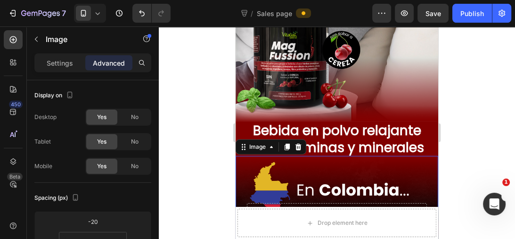
click at [464, 140] on div at bounding box center [337, 132] width 356 height 212
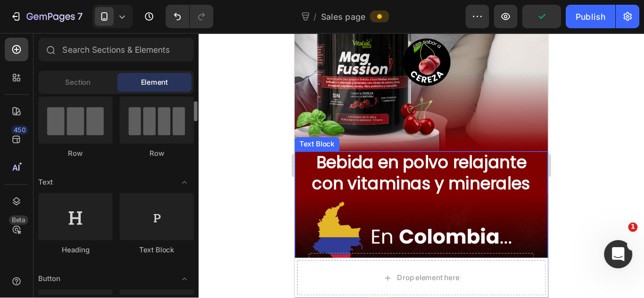
scroll to position [78, 0]
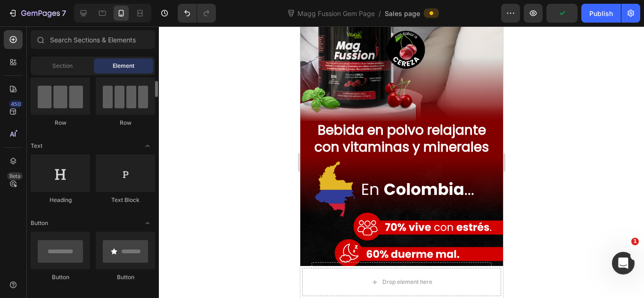
drag, startPoint x: 544, startPoint y: 120, endPoint x: 170, endPoint y: 103, distance: 374.8
click at [544, 120] on div at bounding box center [401, 162] width 485 height 272
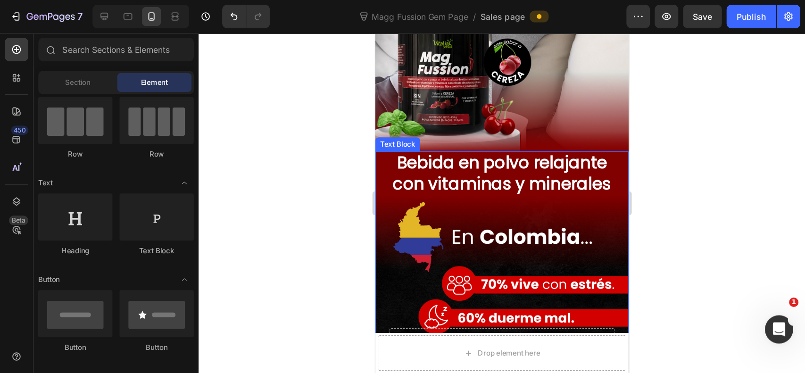
scroll to position [270, 0]
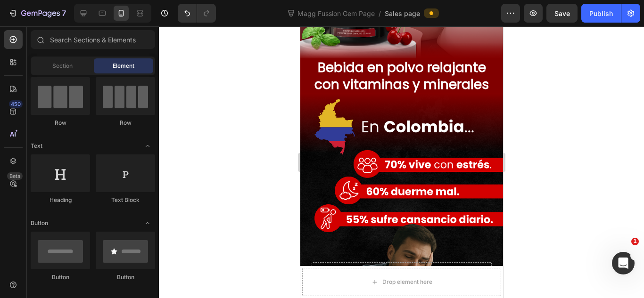
click at [548, 93] on div at bounding box center [401, 162] width 485 height 272
click at [644, 125] on div at bounding box center [401, 162] width 485 height 272
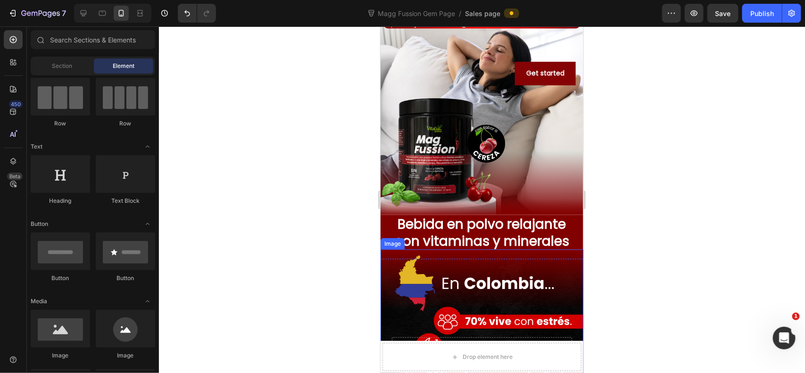
scroll to position [0, 0]
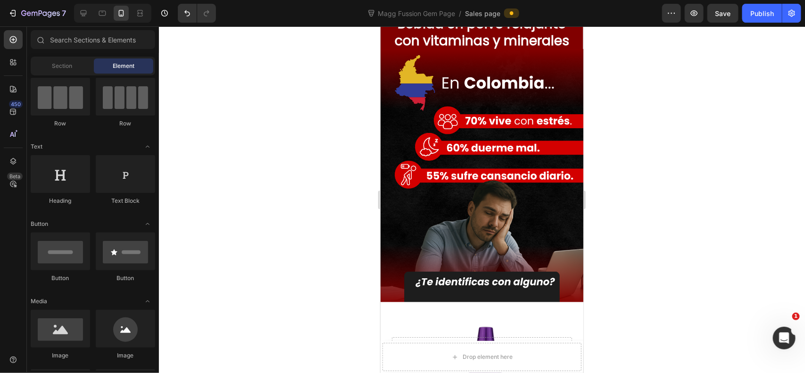
click at [658, 138] on div at bounding box center [482, 199] width 646 height 347
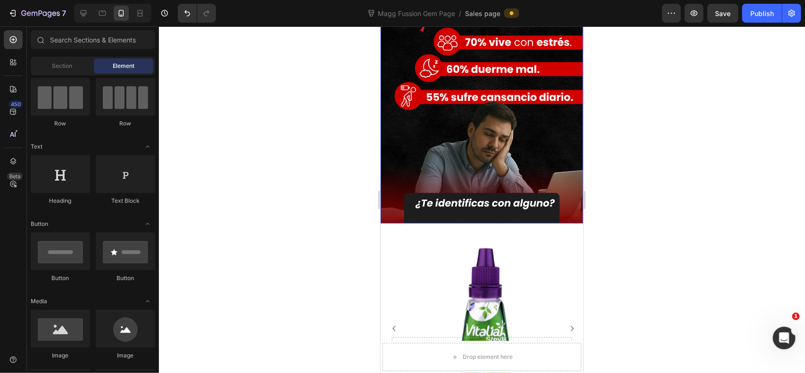
scroll to position [78, 0]
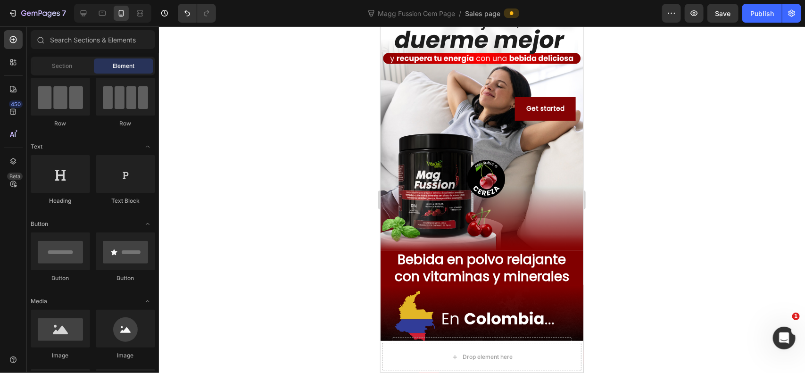
click at [658, 144] on div at bounding box center [482, 199] width 646 height 347
click at [500, 281] on p "Bebida en polvo relajante con vitaminas y minerales" at bounding box center [481, 268] width 201 height 34
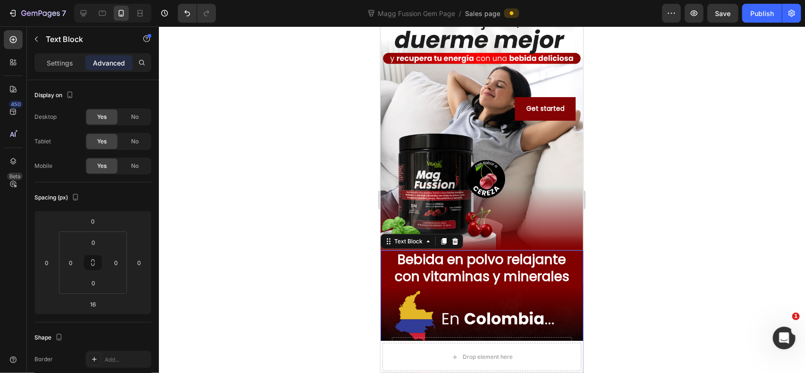
click at [720, 199] on div at bounding box center [482, 199] width 646 height 347
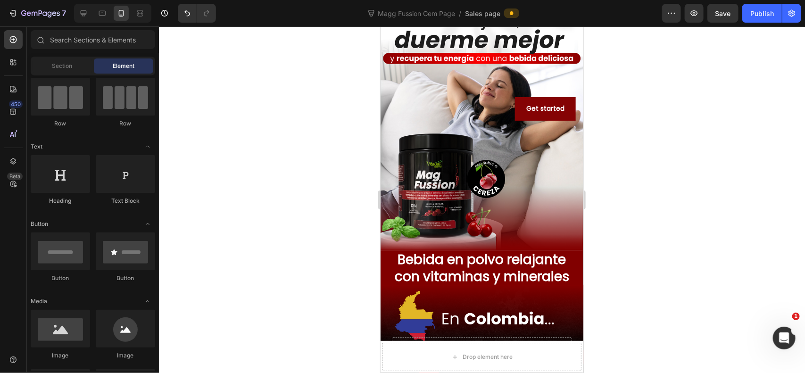
click at [661, 172] on div at bounding box center [482, 199] width 646 height 347
click at [671, 183] on div at bounding box center [482, 199] width 646 height 347
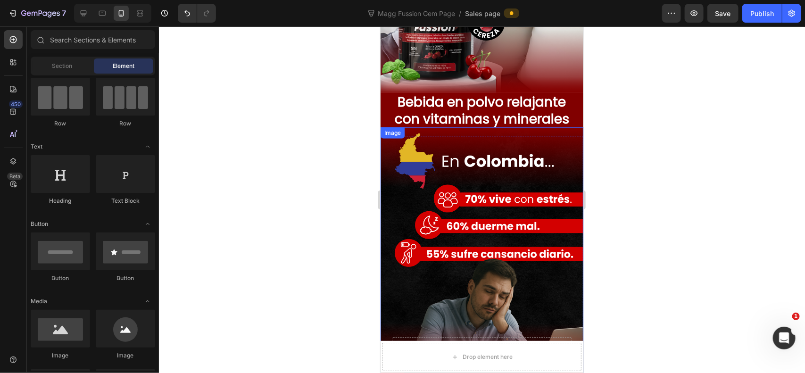
scroll to position [157, 0]
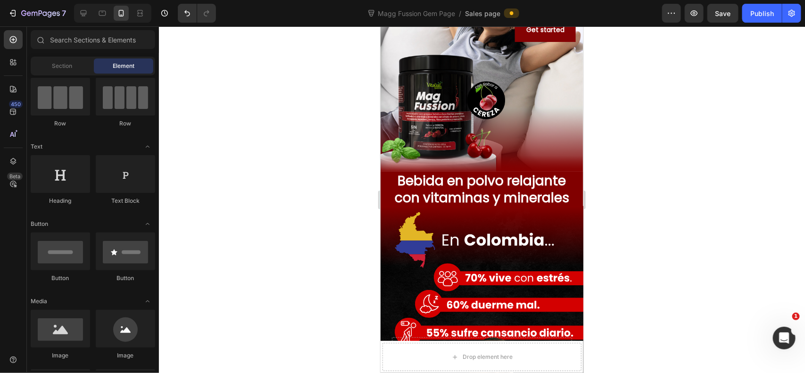
click at [645, 136] on div at bounding box center [482, 199] width 646 height 347
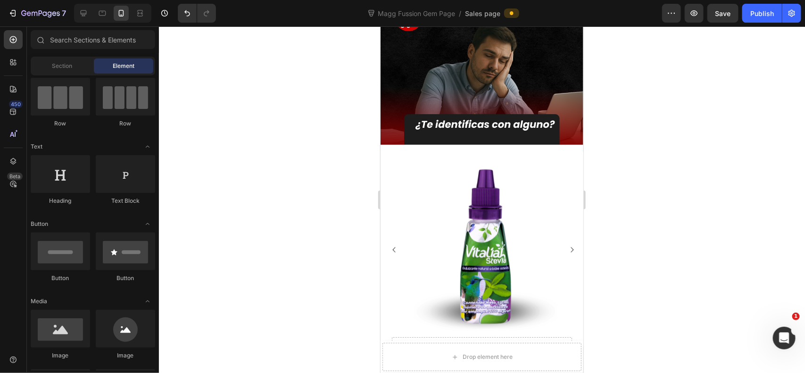
scroll to position [550, 0]
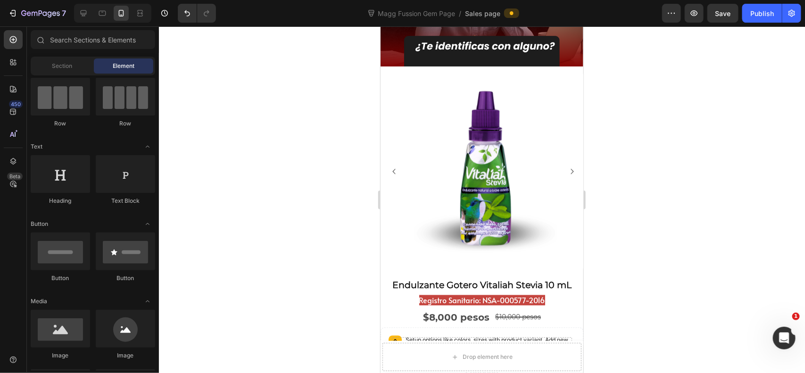
click at [628, 138] on div at bounding box center [482, 199] width 646 height 347
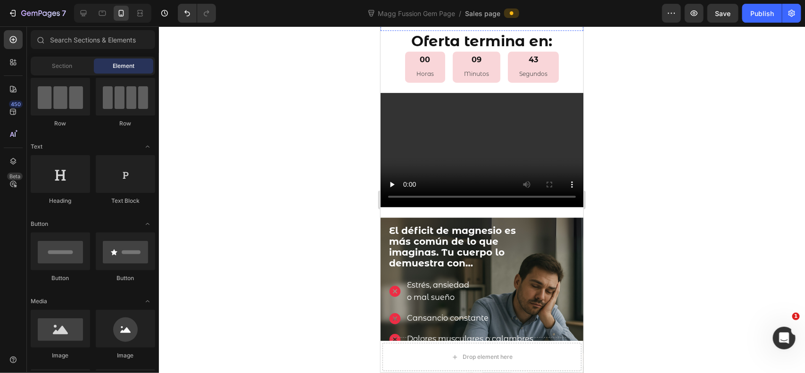
scroll to position [1100, 0]
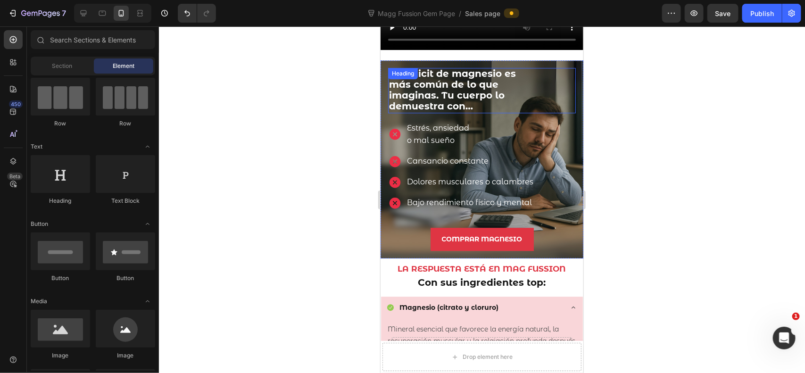
click at [448, 81] on strong "El déficit de magnesio es más común de lo que imaginas. Tu cuerpo lo demuestra …" at bounding box center [451, 88] width 127 height 43
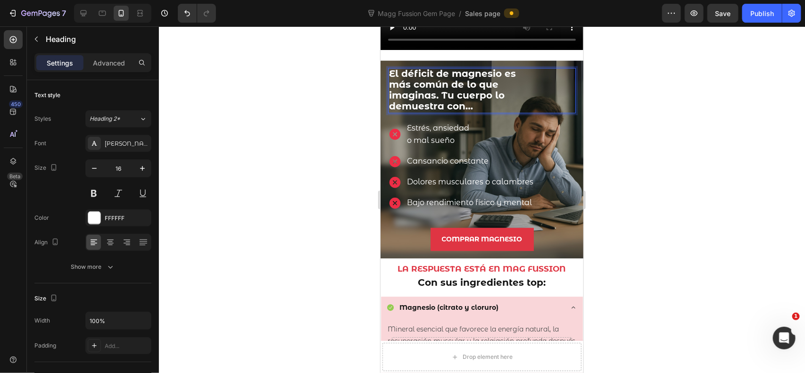
click at [448, 81] on strong "El déficit de magnesio es más común de lo que imaginas. Tu cuerpo lo demuestra …" at bounding box center [451, 88] width 127 height 43
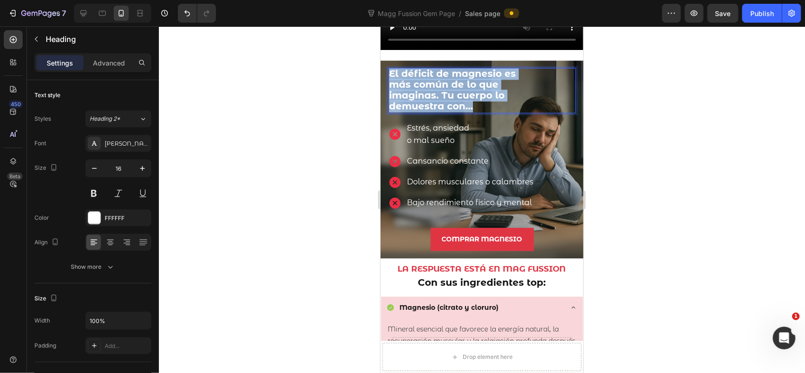
click at [448, 81] on strong "El déficit de magnesio es más común de lo que imaginas. Tu cuerpo lo demuestra …" at bounding box center [451, 88] width 127 height 43
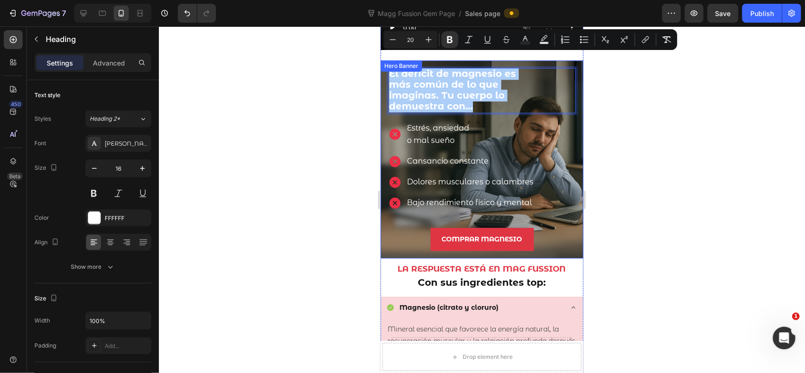
click at [649, 166] on div at bounding box center [482, 199] width 646 height 347
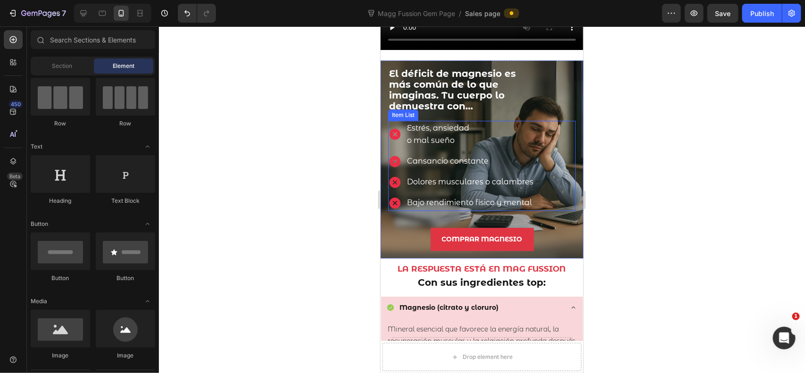
scroll to position [943, 0]
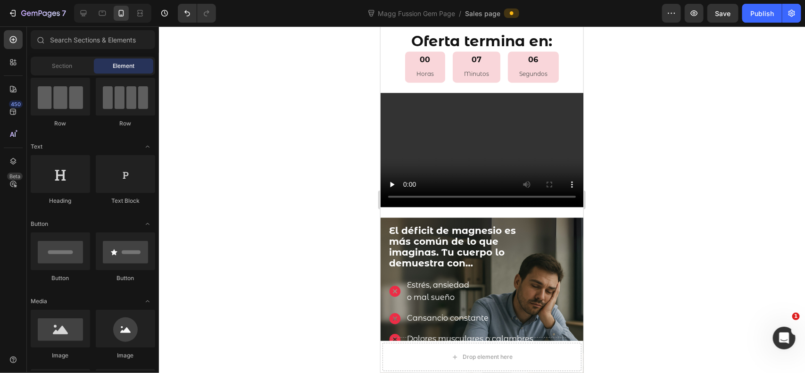
click at [696, 95] on div at bounding box center [482, 199] width 646 height 347
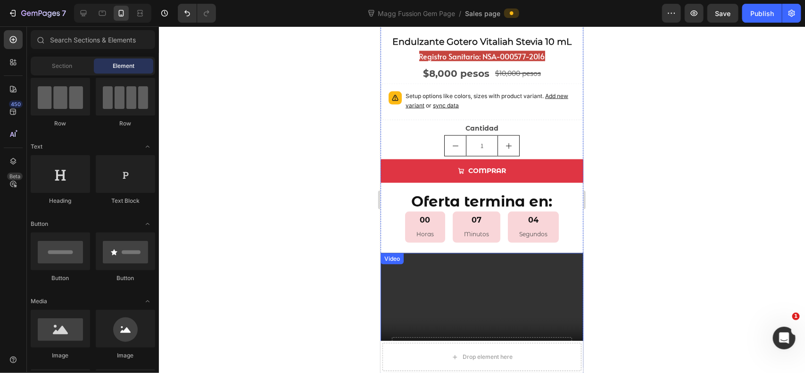
scroll to position [393, 0]
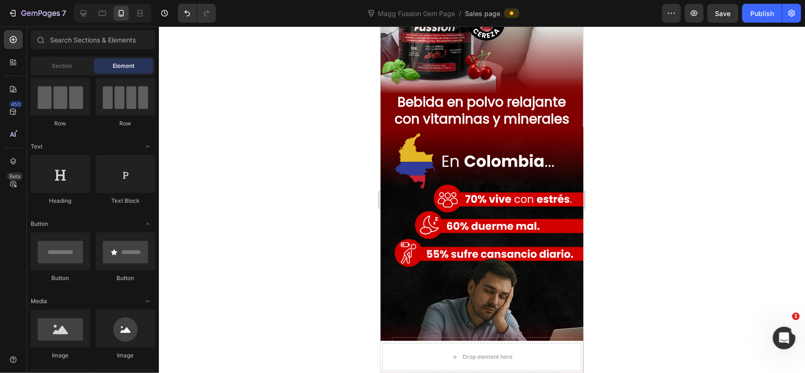
click at [694, 137] on div at bounding box center [482, 199] width 646 height 347
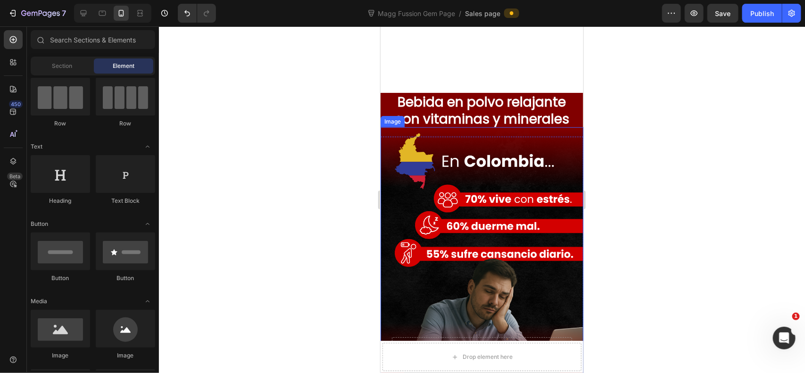
scroll to position [314, 0]
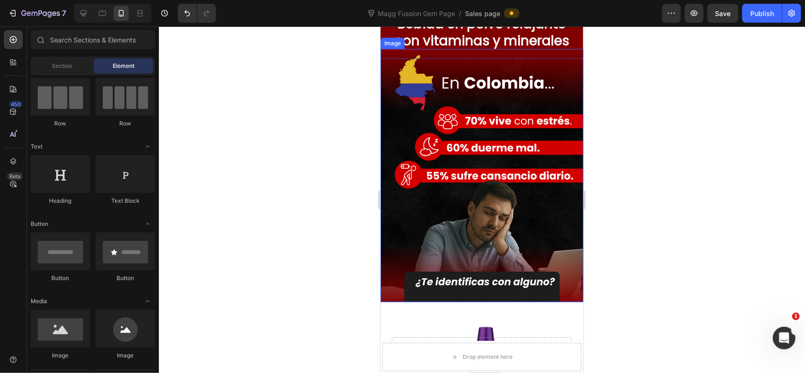
click at [519, 139] on img at bounding box center [481, 176] width 203 height 254
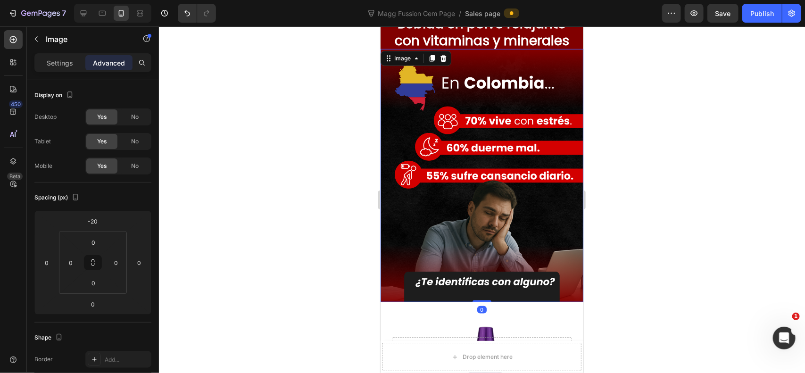
click at [696, 102] on div at bounding box center [482, 199] width 646 height 347
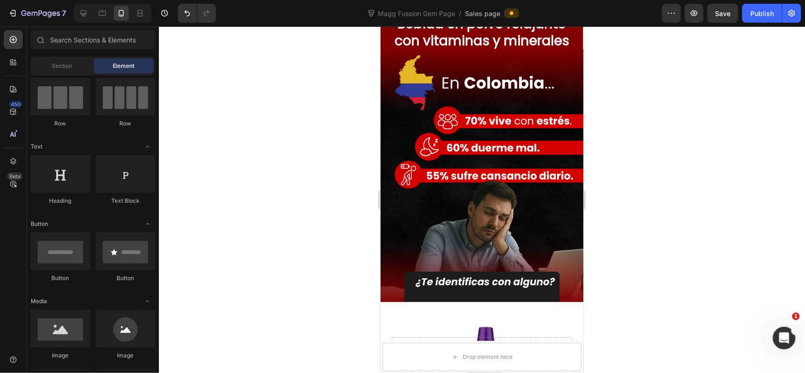
click at [666, 144] on div at bounding box center [482, 199] width 646 height 347
click at [636, 100] on div at bounding box center [482, 199] width 646 height 347
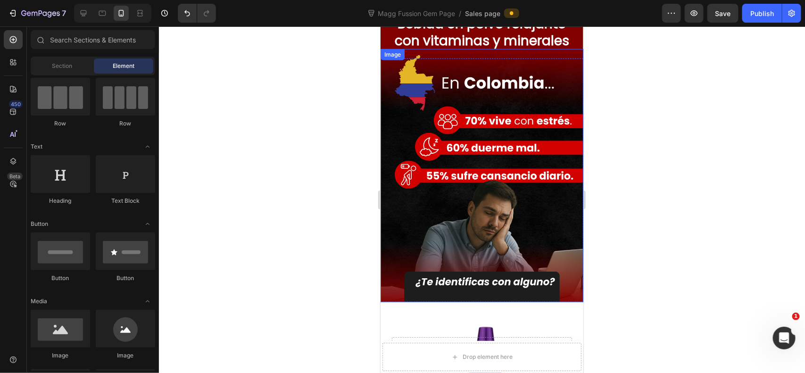
click at [407, 168] on img at bounding box center [481, 176] width 203 height 254
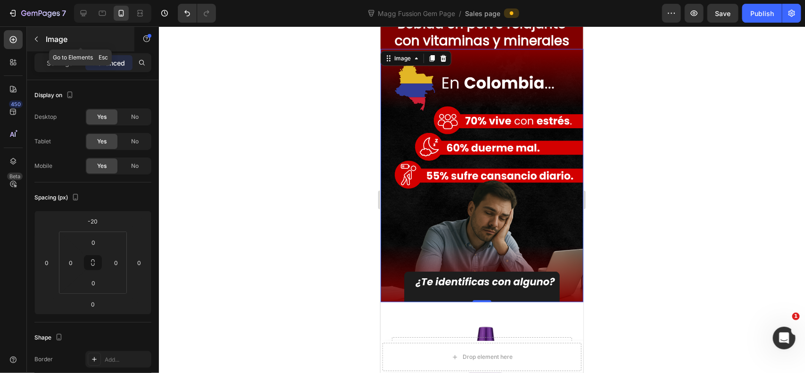
click at [40, 41] on button "button" at bounding box center [36, 39] width 15 height 15
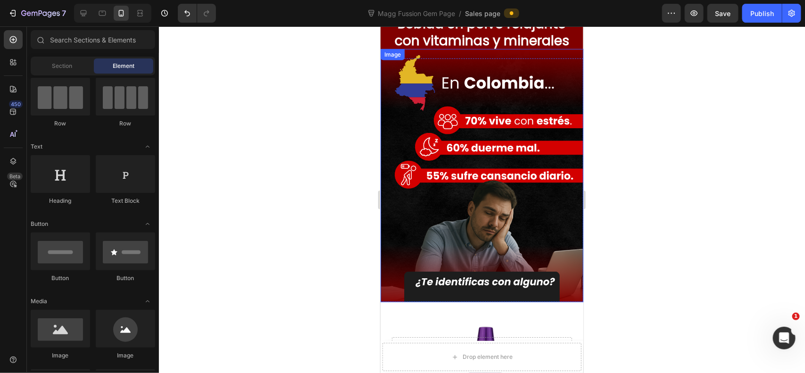
click at [522, 190] on img at bounding box center [481, 176] width 203 height 254
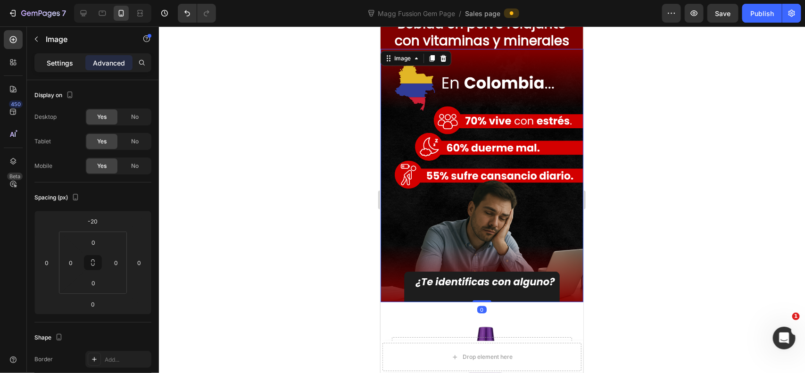
click at [52, 57] on div "Settings" at bounding box center [59, 62] width 47 height 15
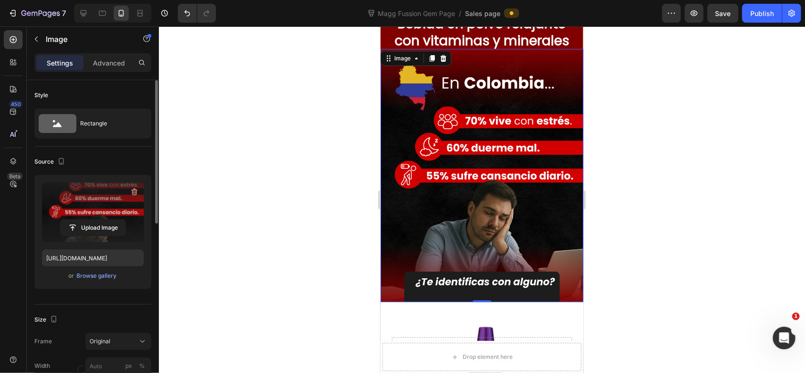
click at [105, 191] on label at bounding box center [93, 211] width 102 height 59
click at [105, 220] on input "file" at bounding box center [92, 228] width 65 height 16
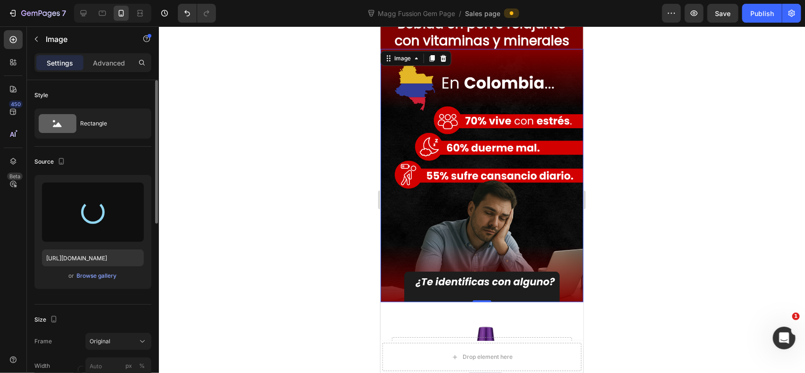
type input "[URL][DOMAIN_NAME]"
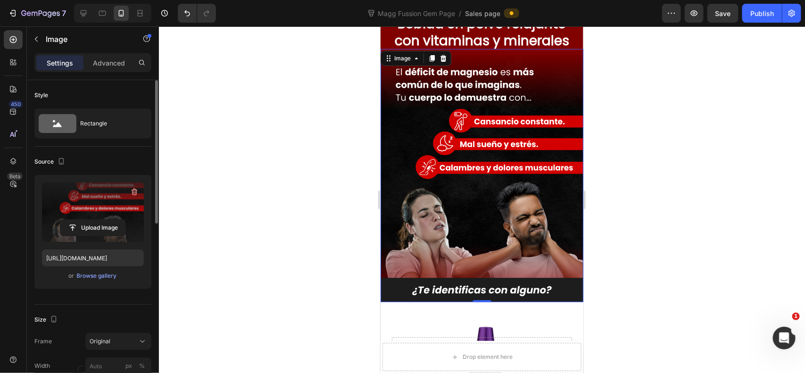
click at [647, 124] on div at bounding box center [482, 199] width 646 height 347
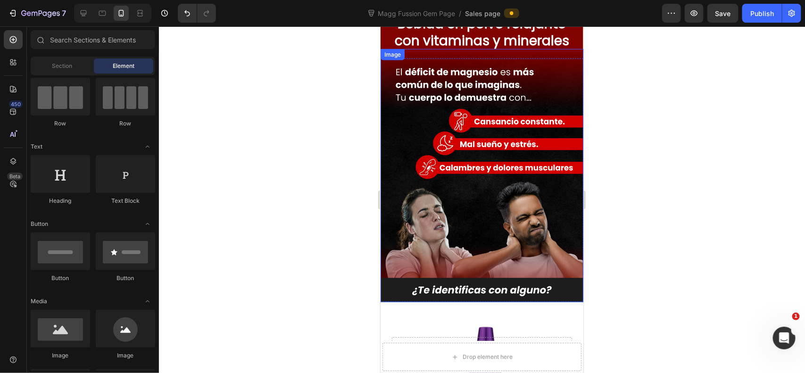
scroll to position [236, 0]
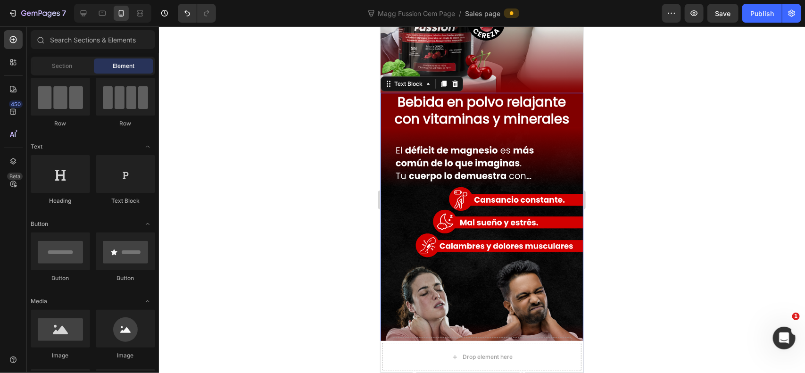
click at [488, 108] on p "Bebida en polvo relajante con vitaminas y minerales" at bounding box center [481, 110] width 201 height 34
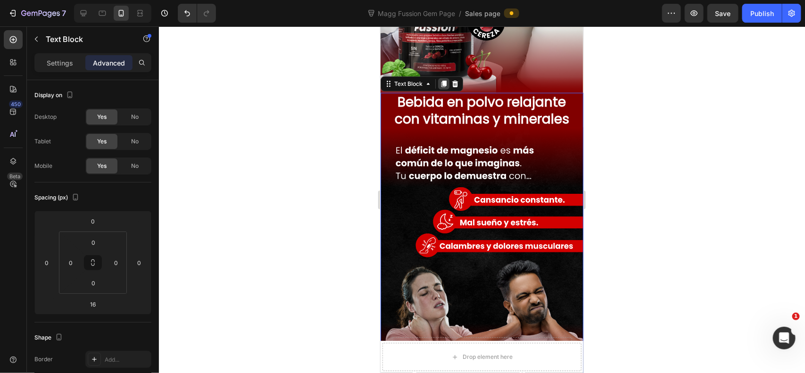
click at [442, 82] on icon at bounding box center [443, 83] width 5 height 7
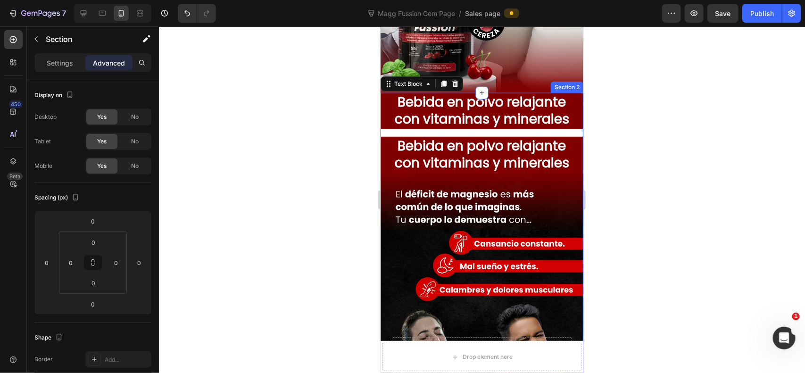
click at [447, 130] on div "Bebida en polvo relajante con vitaminas y minerales Text Block Bebida en polvo …" at bounding box center [481, 257] width 203 height 331
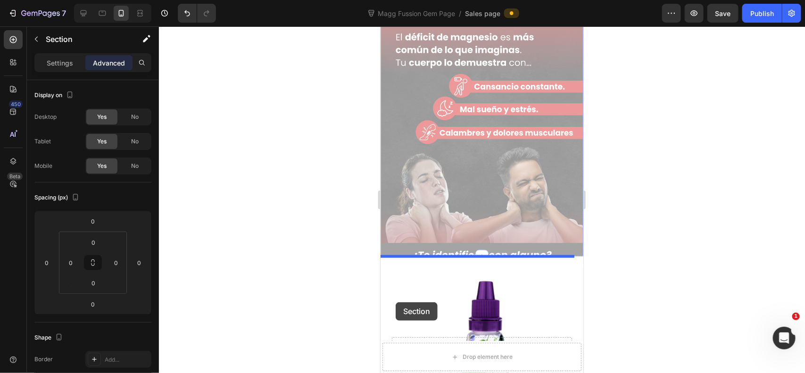
scroll to position [471, 0]
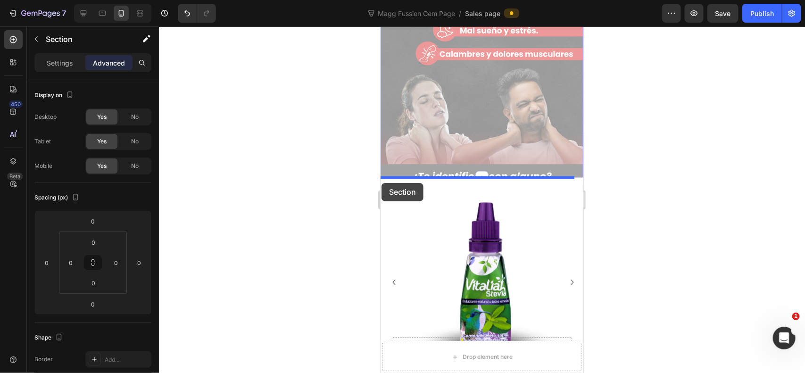
drag, startPoint x: 388, startPoint y: 83, endPoint x: 381, endPoint y: 182, distance: 99.3
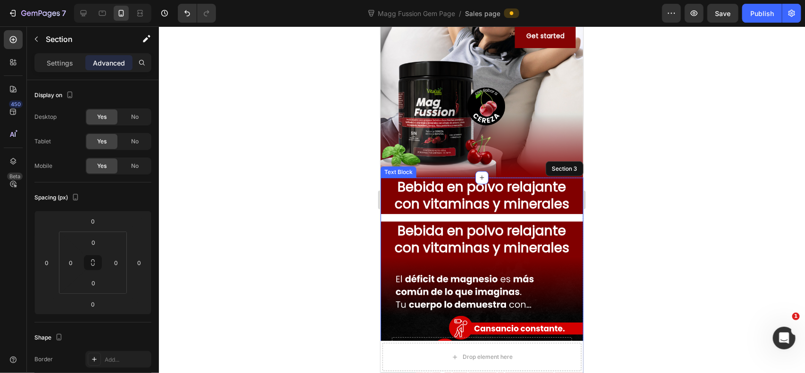
scroll to position [229, 0]
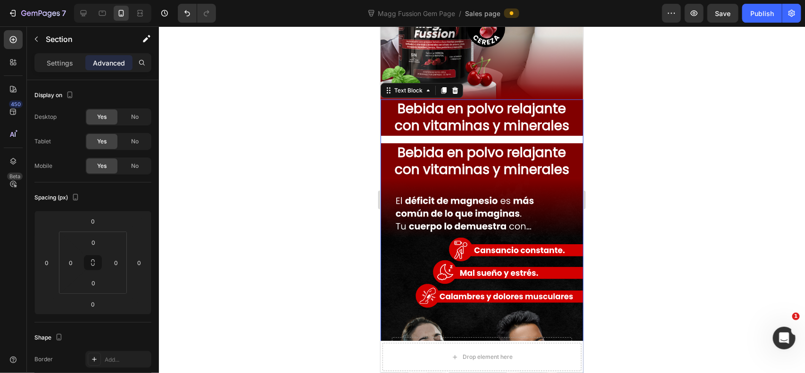
click at [489, 168] on p "Bebida en polvo relajante con vitaminas y minerales" at bounding box center [481, 161] width 201 height 34
click at [468, 116] on p "Bebida en polvo relajante con vitaminas y minerales" at bounding box center [481, 117] width 201 height 34
click at [453, 91] on icon at bounding box center [455, 90] width 6 height 7
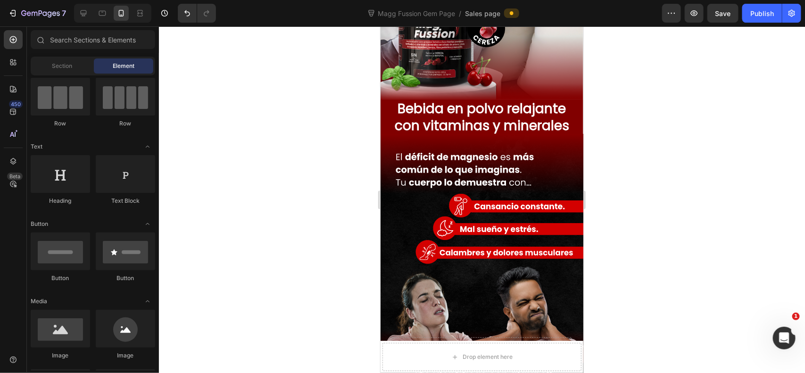
click at [640, 116] on div at bounding box center [482, 199] width 646 height 347
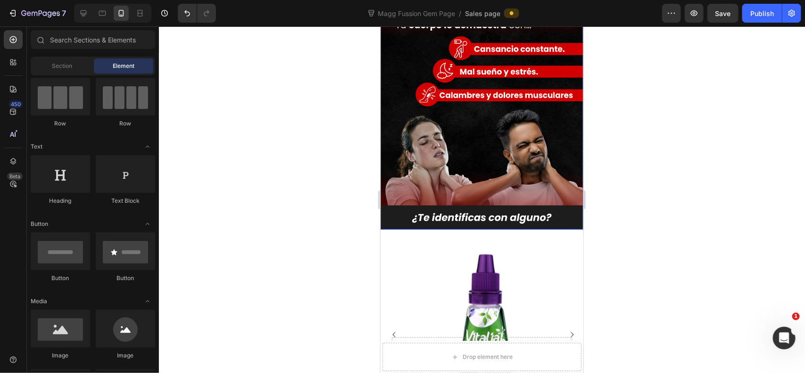
scroll to position [465, 0]
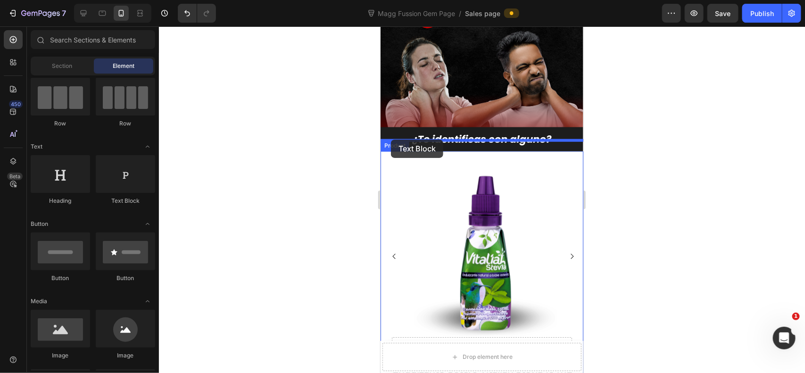
drag, startPoint x: 497, startPoint y: 206, endPoint x: 392, endPoint y: 141, distance: 122.7
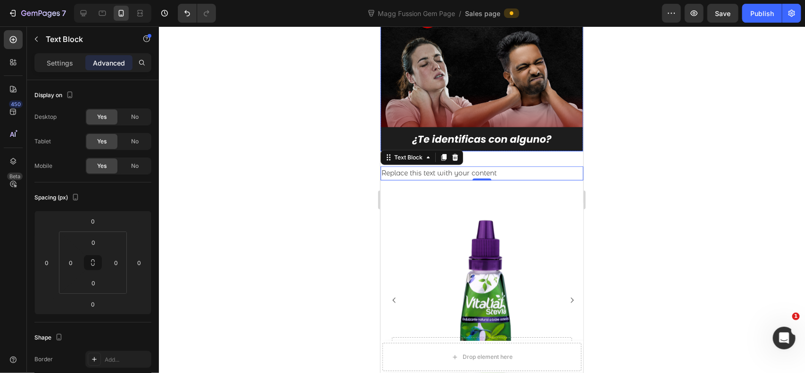
click at [654, 126] on div at bounding box center [482, 199] width 646 height 347
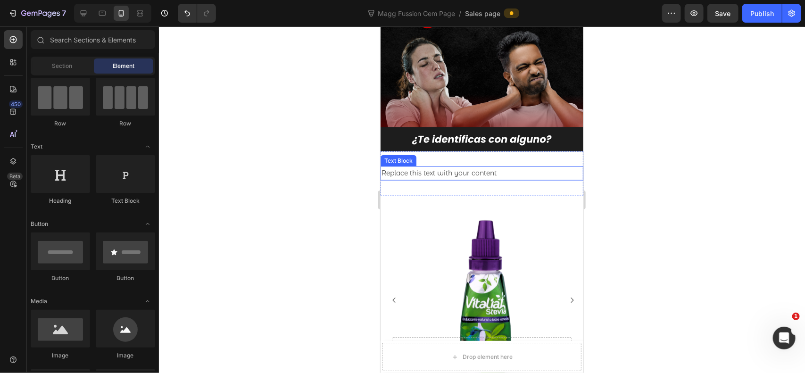
click at [526, 166] on div "Replace this text with your content" at bounding box center [481, 173] width 203 height 14
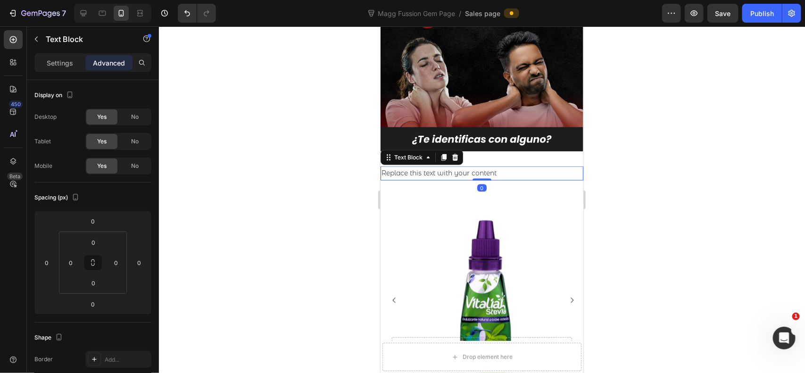
drag, startPoint x: 661, startPoint y: 141, endPoint x: 193, endPoint y: 141, distance: 468.2
click at [661, 141] on div at bounding box center [482, 199] width 646 height 347
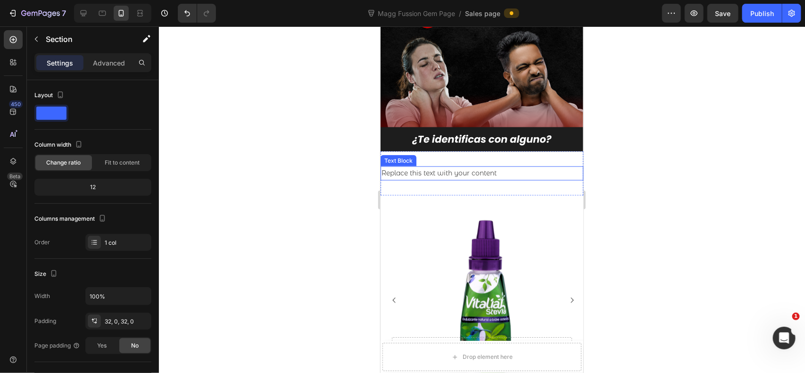
click at [564, 170] on div "Replace this text with your content Text Block Section 4" at bounding box center [481, 173] width 203 height 44
click at [654, 145] on div at bounding box center [482, 199] width 646 height 347
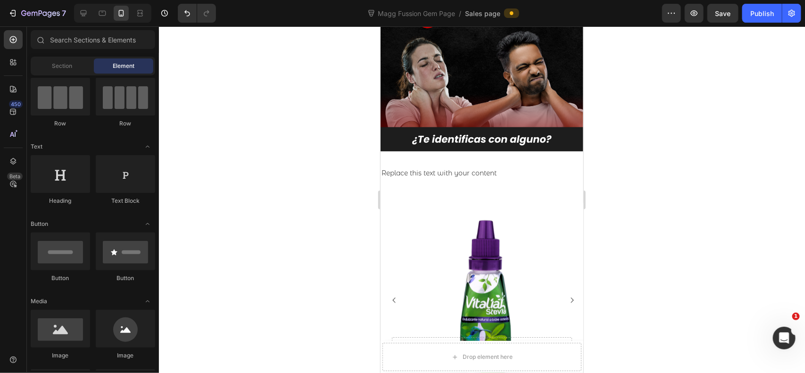
click at [717, 104] on div at bounding box center [482, 199] width 646 height 347
click at [717, 103] on div at bounding box center [482, 199] width 646 height 347
click at [517, 151] on div "Replace this text with your content Text Block Section 4" at bounding box center [481, 173] width 203 height 44
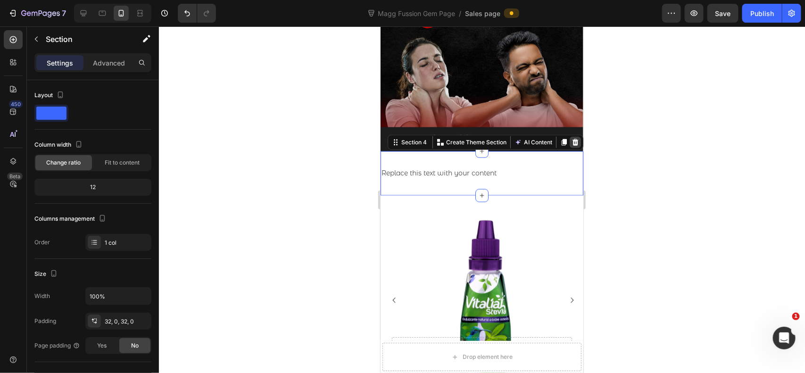
click at [572, 139] on icon at bounding box center [575, 142] width 6 height 7
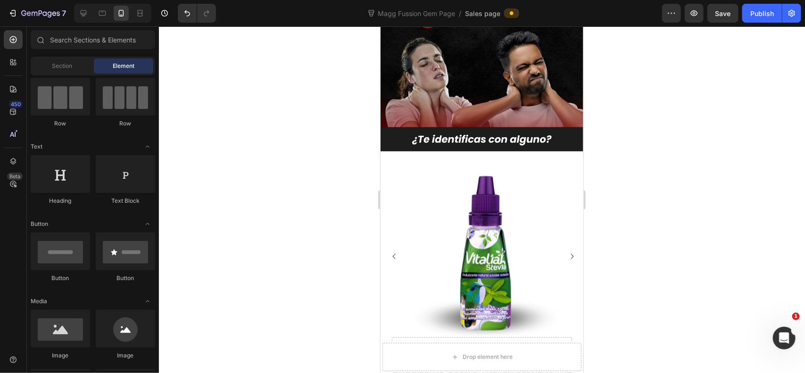
click at [628, 136] on div at bounding box center [482, 199] width 646 height 347
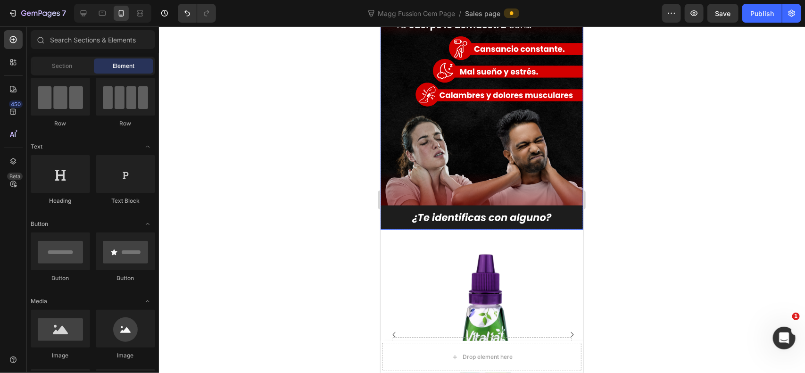
scroll to position [308, 0]
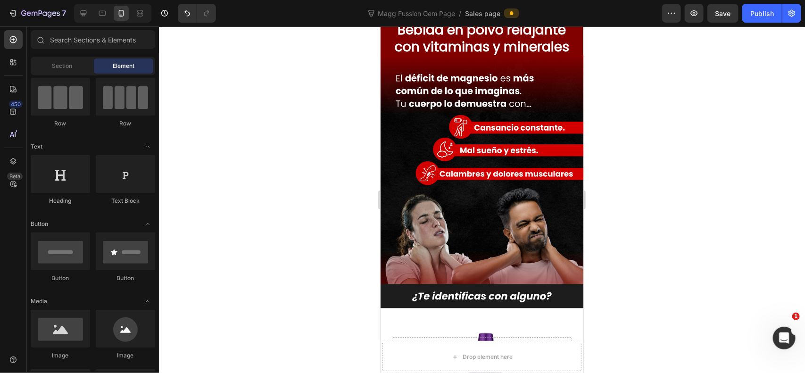
click at [647, 124] on div at bounding box center [482, 199] width 646 height 347
click at [628, 112] on div at bounding box center [482, 199] width 646 height 347
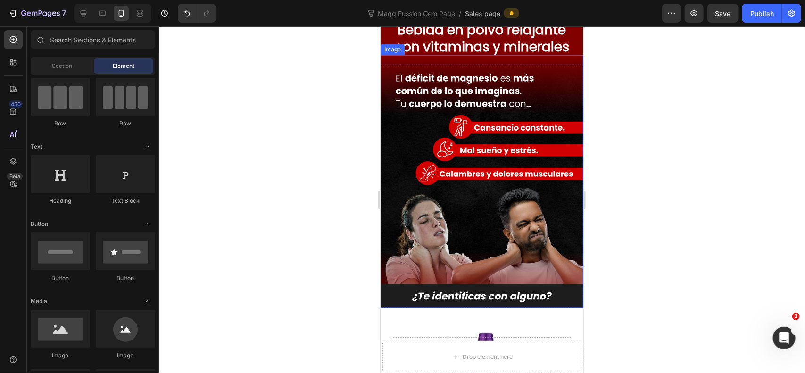
scroll to position [229, 0]
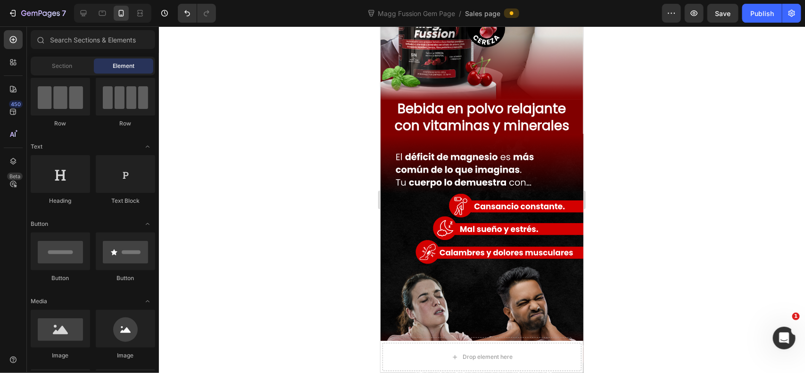
click at [658, 179] on div at bounding box center [482, 199] width 646 height 347
click at [642, 150] on div at bounding box center [482, 199] width 646 height 347
click at [658, 142] on div at bounding box center [482, 199] width 646 height 347
click at [624, 146] on div at bounding box center [482, 199] width 646 height 347
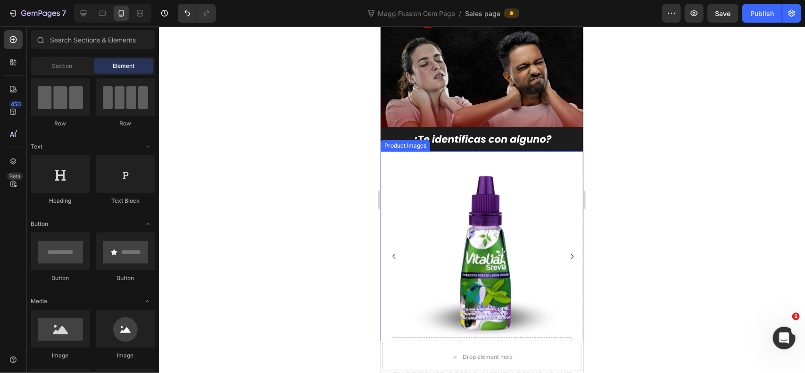
scroll to position [544, 0]
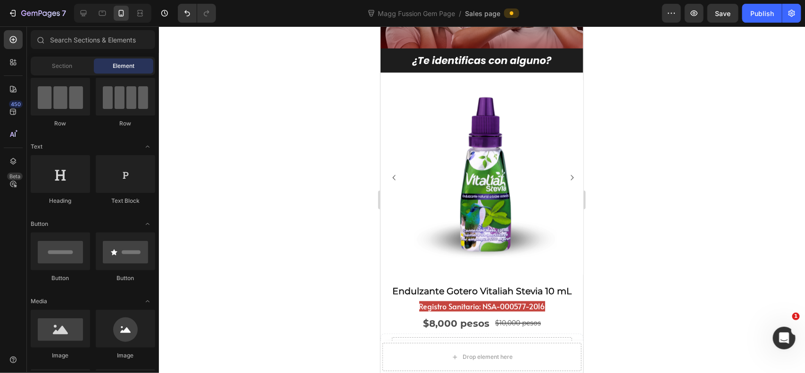
click at [644, 36] on div at bounding box center [482, 199] width 646 height 347
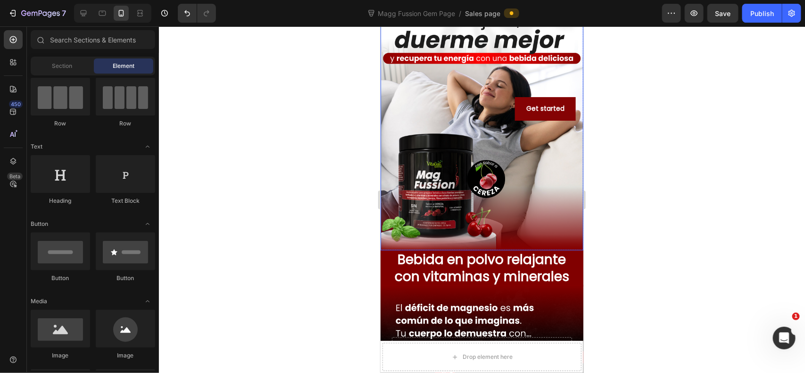
scroll to position [0, 0]
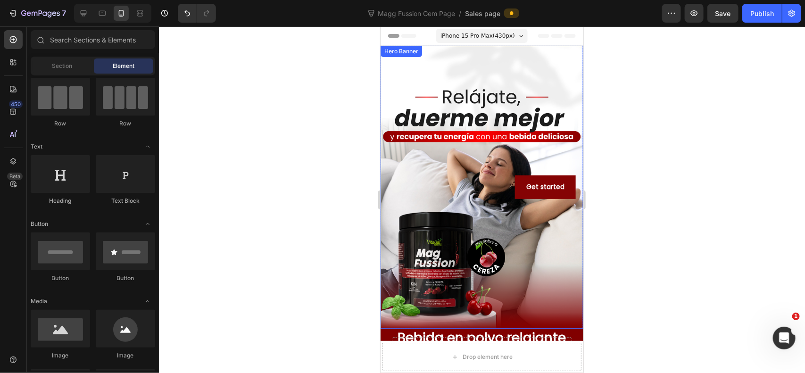
click at [552, 107] on div "Background Image" at bounding box center [481, 186] width 203 height 283
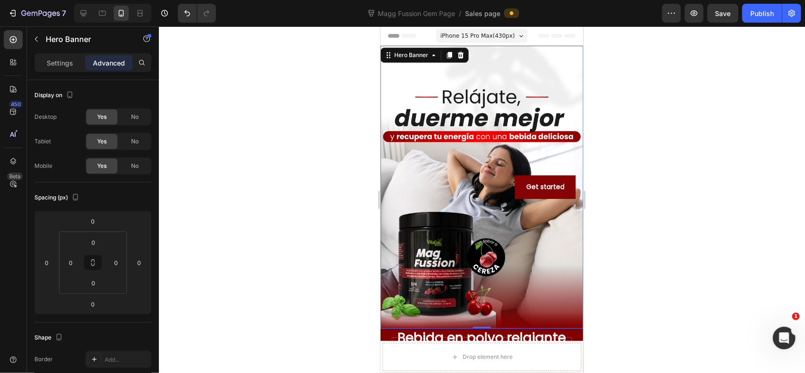
click at [632, 133] on div at bounding box center [482, 199] width 646 height 347
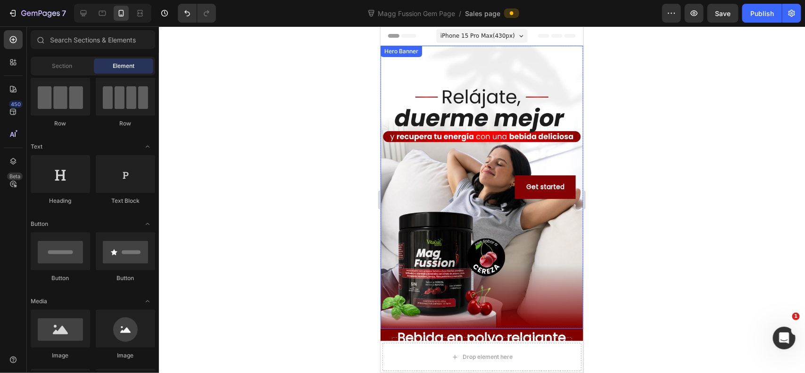
click at [533, 149] on div "Background Image" at bounding box center [481, 186] width 203 height 283
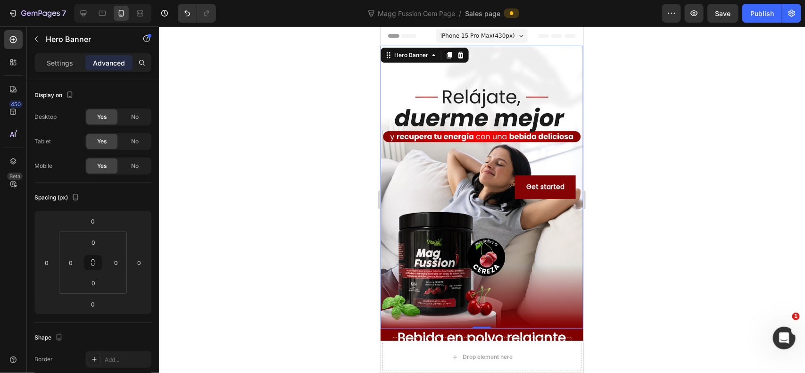
click at [620, 137] on div at bounding box center [482, 199] width 646 height 347
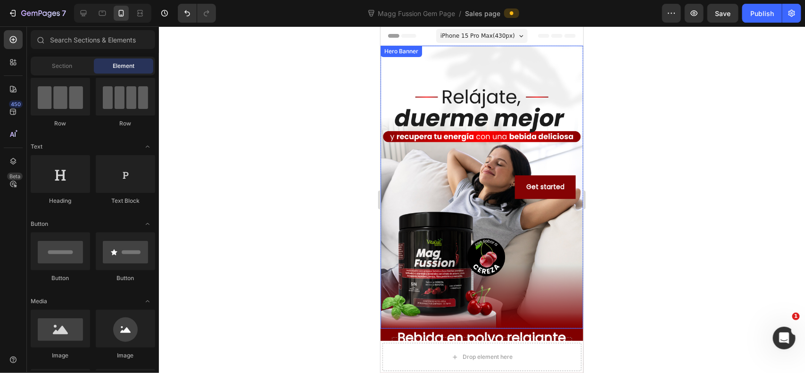
click at [511, 148] on div "Background Image" at bounding box center [481, 186] width 203 height 283
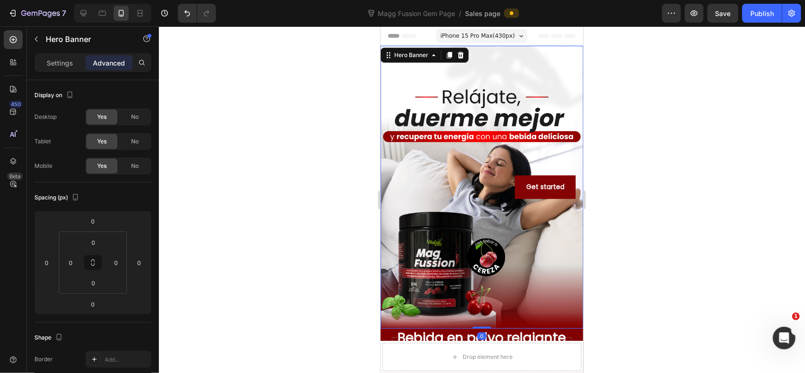
drag, startPoint x: 483, startPoint y: 327, endPoint x: 485, endPoint y: 321, distance: 6.3
click at [485, 321] on div "Get started Button Hero Banner 0" at bounding box center [481, 186] width 203 height 283
click at [617, 279] on div at bounding box center [482, 199] width 646 height 347
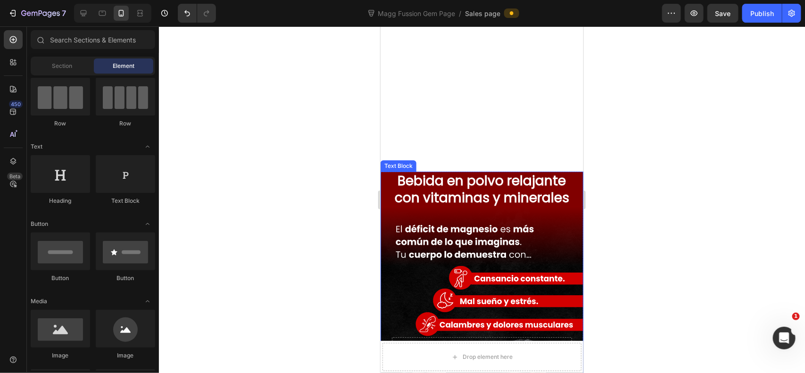
scroll to position [314, 0]
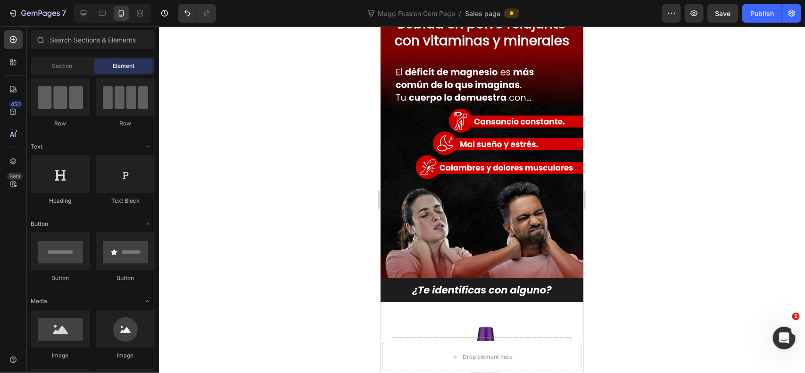
click at [614, 229] on div at bounding box center [482, 199] width 646 height 347
click at [662, 225] on div at bounding box center [482, 199] width 646 height 347
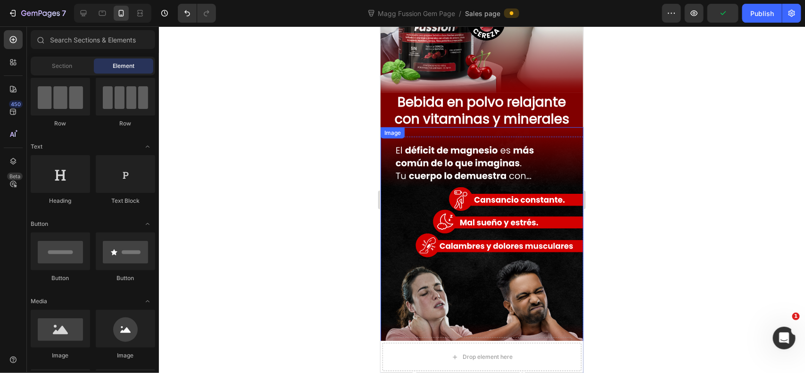
scroll to position [393, 0]
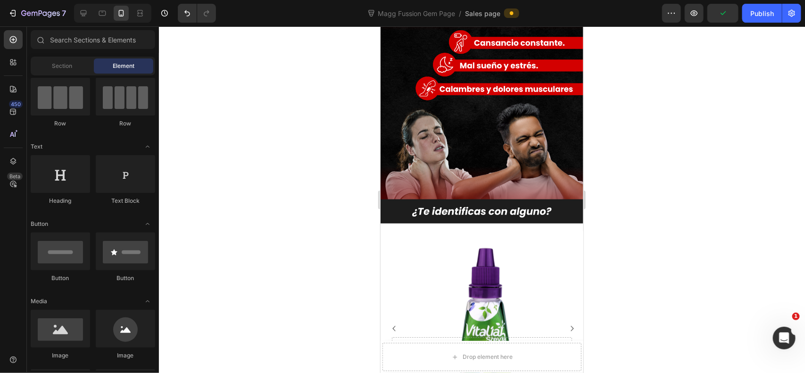
click at [625, 185] on div at bounding box center [482, 199] width 646 height 347
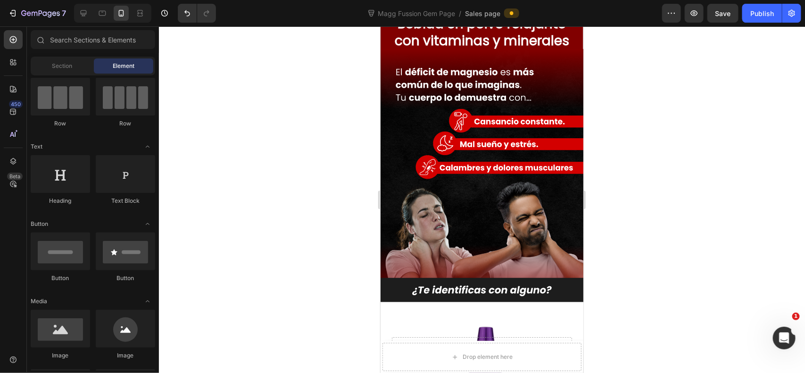
click at [643, 147] on div at bounding box center [482, 199] width 646 height 347
click at [637, 137] on div at bounding box center [482, 199] width 646 height 347
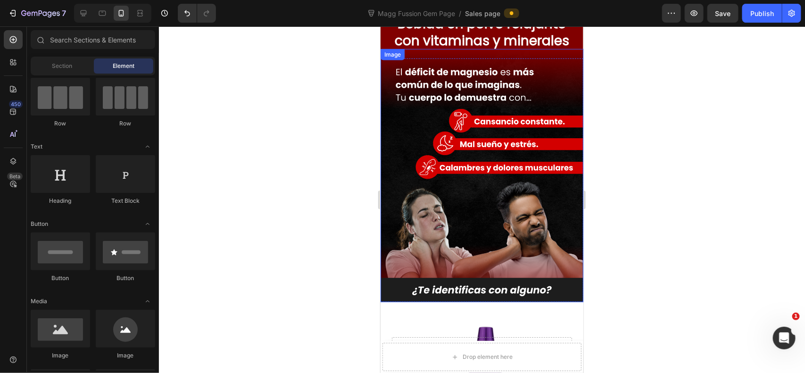
click at [597, 134] on div at bounding box center [482, 199] width 646 height 347
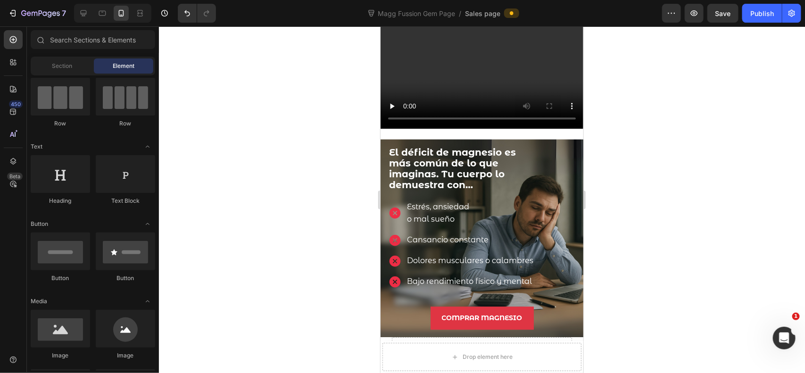
scroll to position [943, 0]
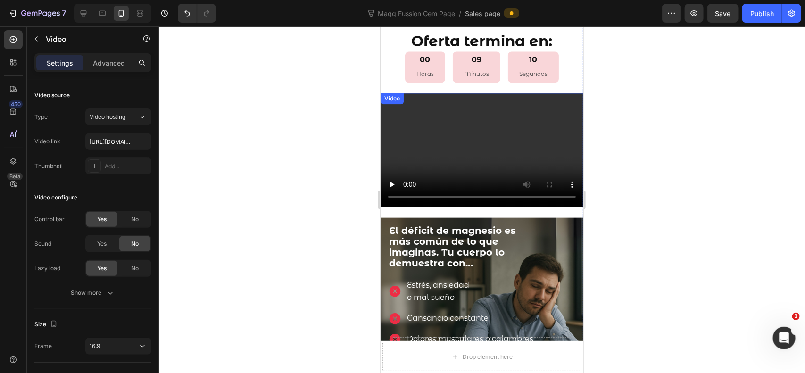
click at [543, 146] on video at bounding box center [481, 149] width 203 height 114
click at [446, 96] on div at bounding box center [441, 101] width 11 height 11
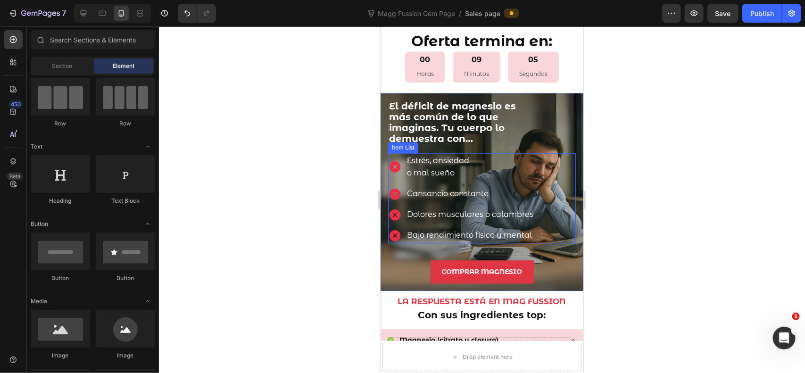
click at [544, 153] on div "[PERSON_NAME], ansiedad o mal sueño Cansancio [PERSON_NAME] musculares o calamb…" at bounding box center [482, 198] width 188 height 90
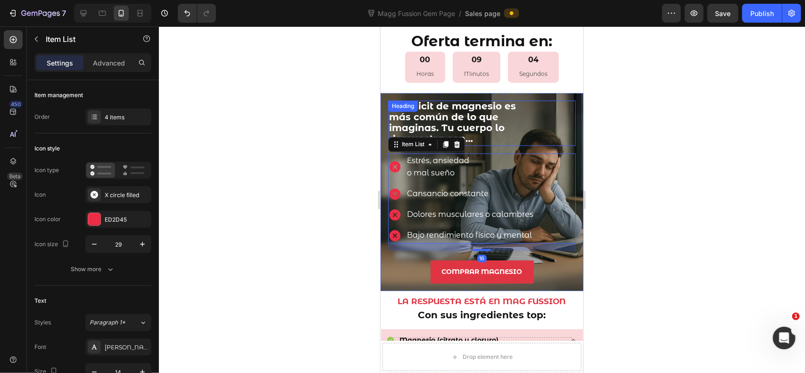
click at [529, 132] on div "El déficit de [MEDICAL_DATA] es más común de lo que imaginas. Tu cuerpo lo demu…" at bounding box center [482, 122] width 188 height 45
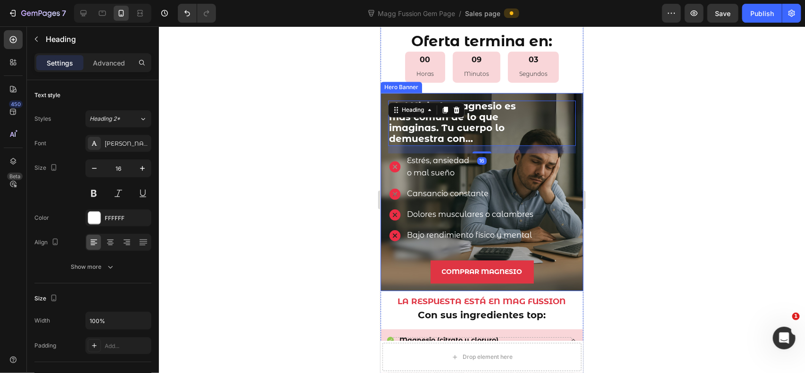
click at [570, 95] on div "El déficit de [MEDICAL_DATA] es más común de lo que imaginas. Tu cuerpo lo demu…" at bounding box center [481, 191] width 203 height 198
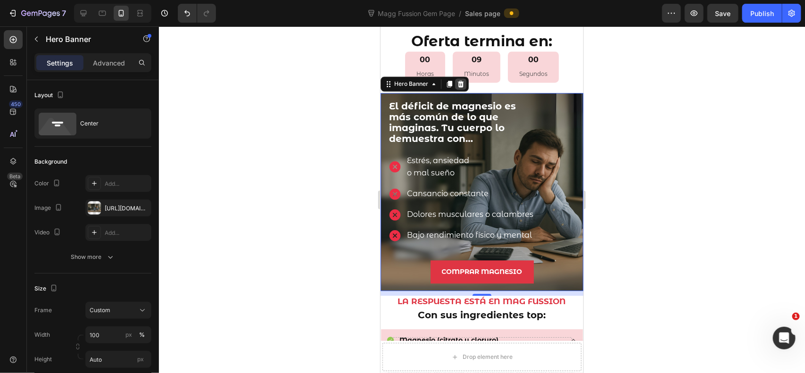
click at [460, 80] on icon at bounding box center [460, 83] width 6 height 7
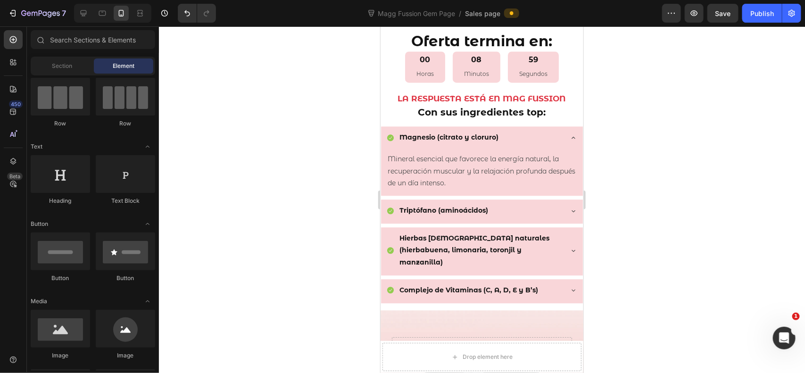
click at [663, 116] on div at bounding box center [482, 199] width 646 height 347
click at [670, 174] on div at bounding box center [482, 199] width 646 height 347
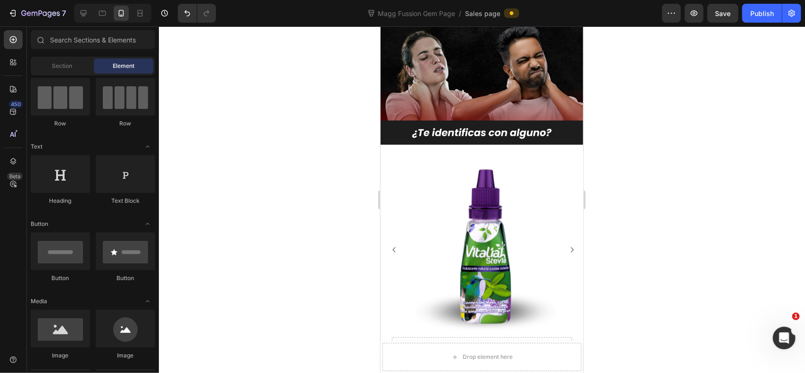
scroll to position [550, 0]
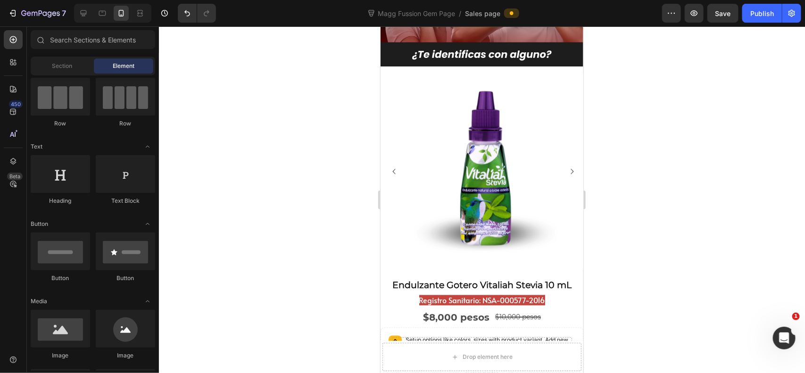
click at [641, 110] on div at bounding box center [482, 199] width 646 height 347
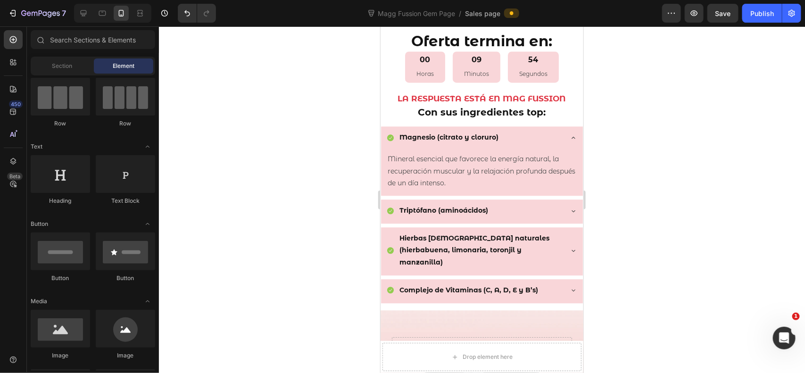
scroll to position [1021, 0]
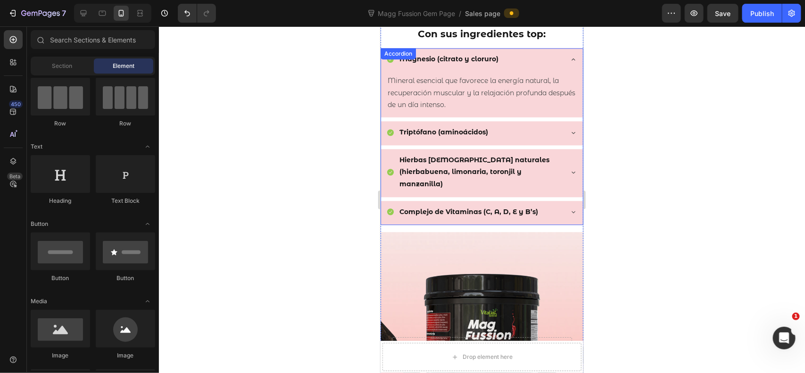
click at [633, 85] on div at bounding box center [482, 199] width 646 height 347
click at [569, 128] on icon at bounding box center [573, 132] width 8 height 8
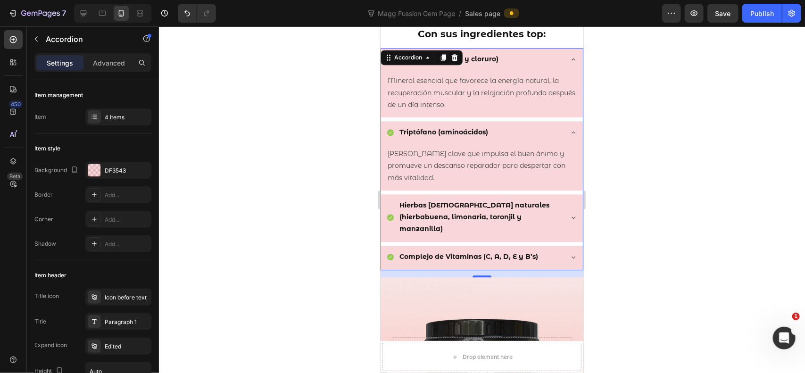
click at [569, 128] on icon at bounding box center [573, 132] width 8 height 8
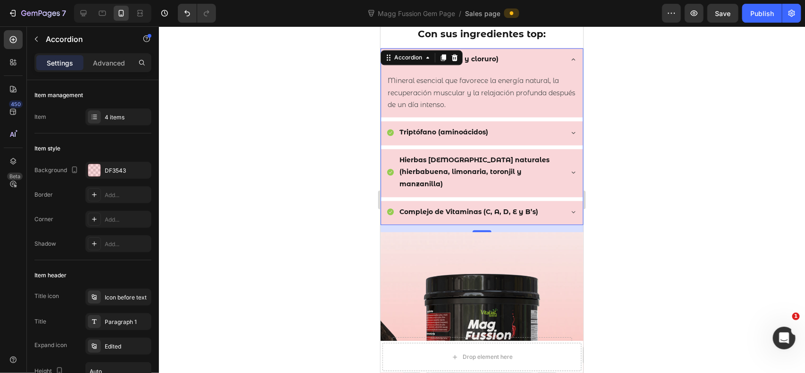
scroll to position [943, 0]
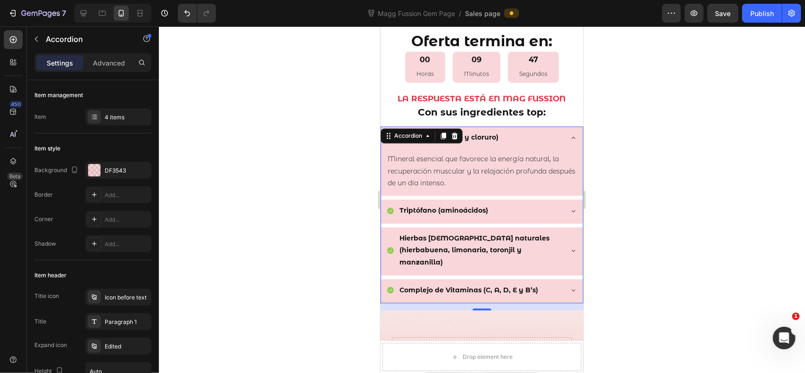
click at [652, 104] on div at bounding box center [482, 199] width 646 height 347
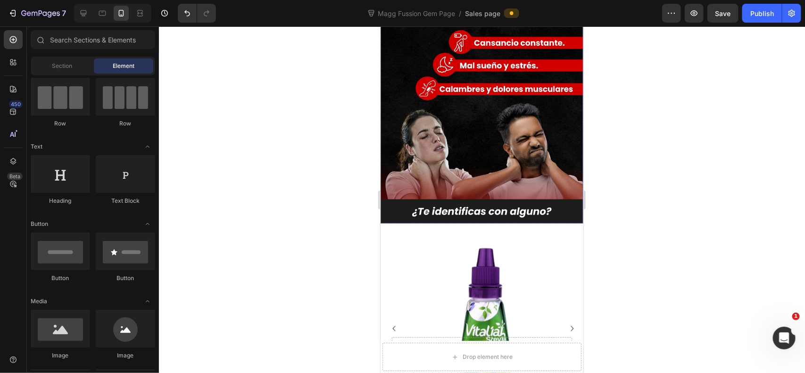
scroll to position [471, 0]
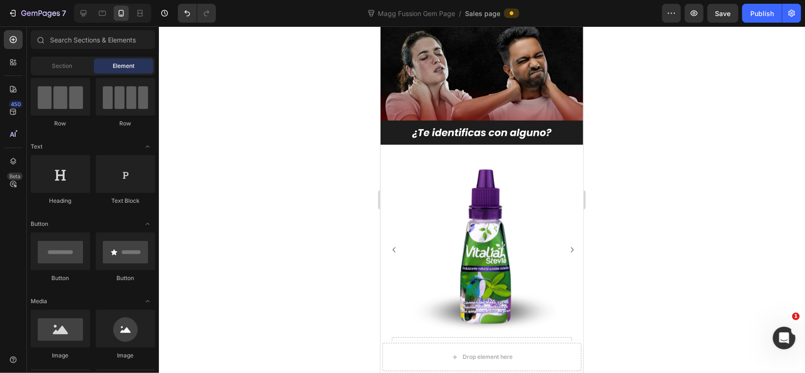
click at [281, 125] on div at bounding box center [482, 199] width 646 height 347
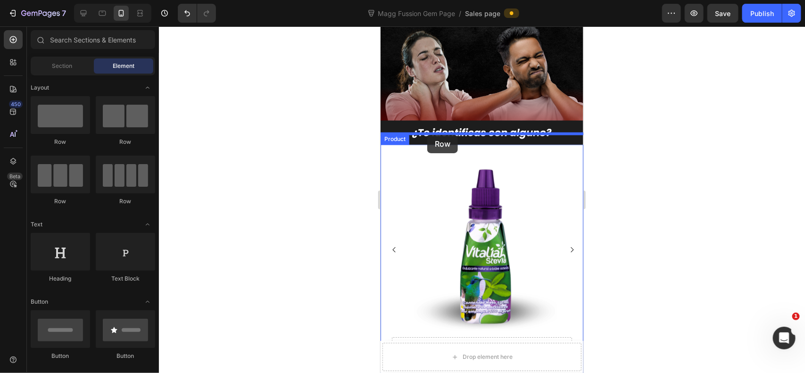
drag, startPoint x: 451, startPoint y: 145, endPoint x: 425, endPoint y: 135, distance: 27.5
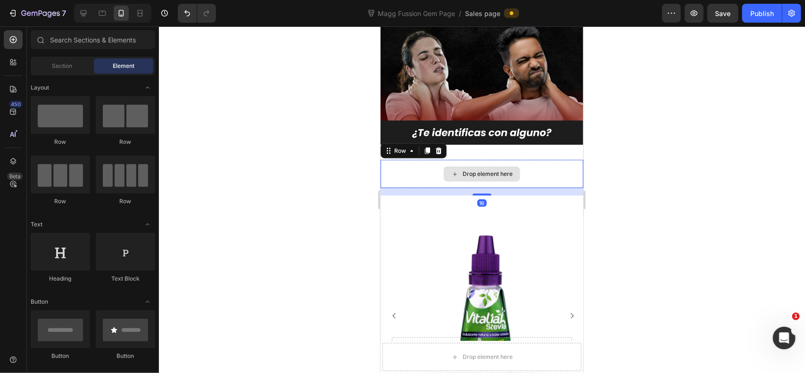
click at [454, 167] on div "Drop element here" at bounding box center [481, 173] width 76 height 15
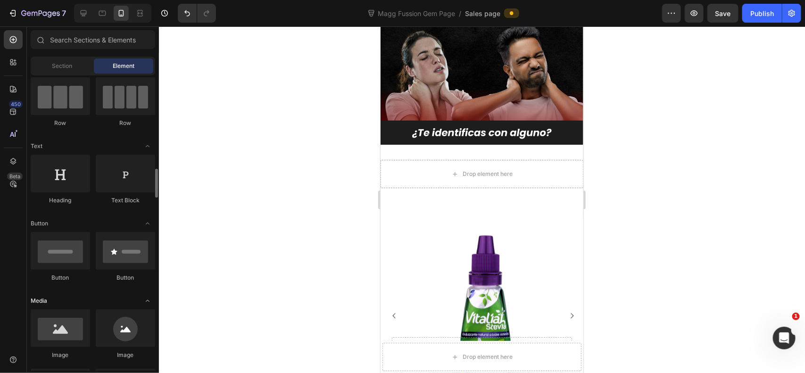
scroll to position [157, 0]
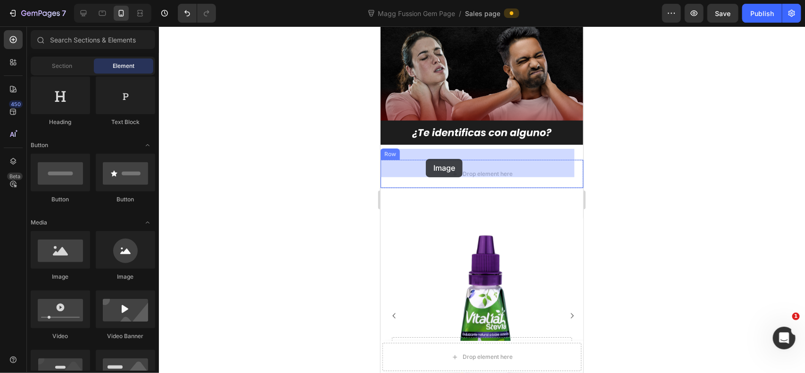
drag, startPoint x: 450, startPoint y: 273, endPoint x: 425, endPoint y: 158, distance: 116.7
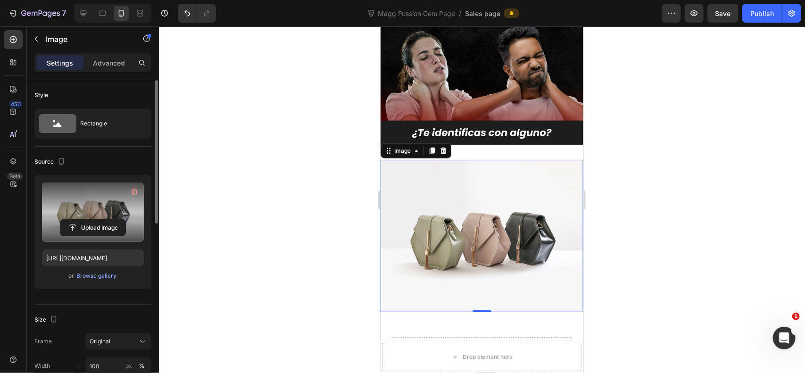
click at [67, 201] on label at bounding box center [93, 211] width 102 height 59
click at [67, 220] on input "file" at bounding box center [92, 228] width 65 height 16
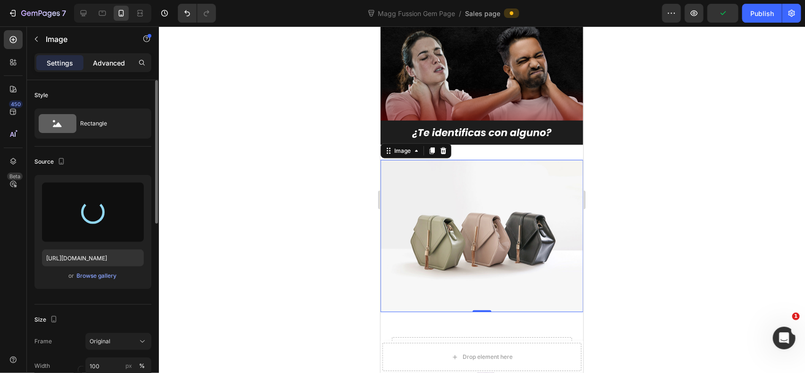
click at [109, 59] on p "Advanced" at bounding box center [109, 63] width 32 height 10
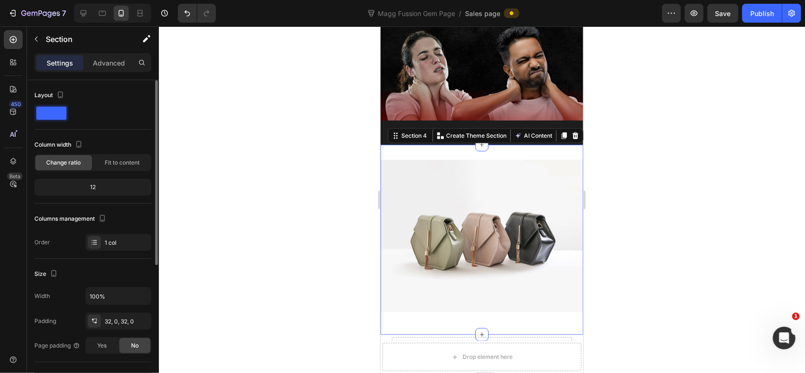
click at [517, 144] on div "Image Row Section 4 You can create reusable sections Create Theme Section AI Co…" at bounding box center [481, 239] width 203 height 190
click at [100, 64] on p "Advanced" at bounding box center [109, 63] width 32 height 10
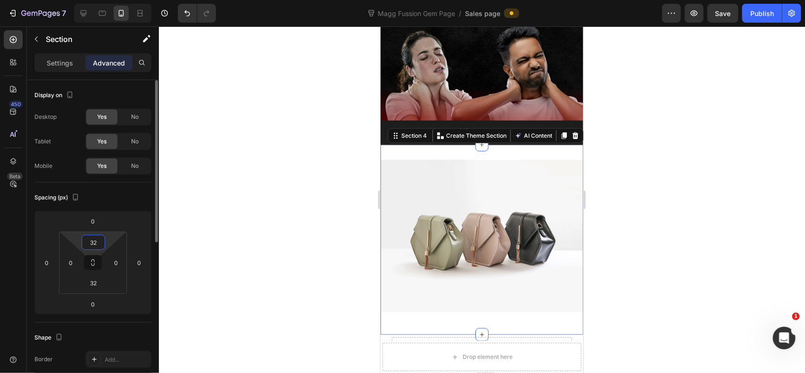
click at [95, 246] on input "32" at bounding box center [93, 242] width 19 height 14
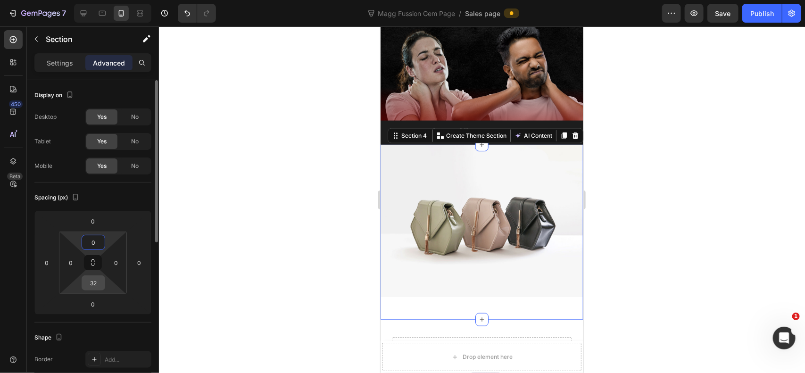
type input "0"
click at [100, 288] on input "32" at bounding box center [93, 283] width 19 height 14
type input "0"
click at [643, 224] on div at bounding box center [482, 199] width 646 height 347
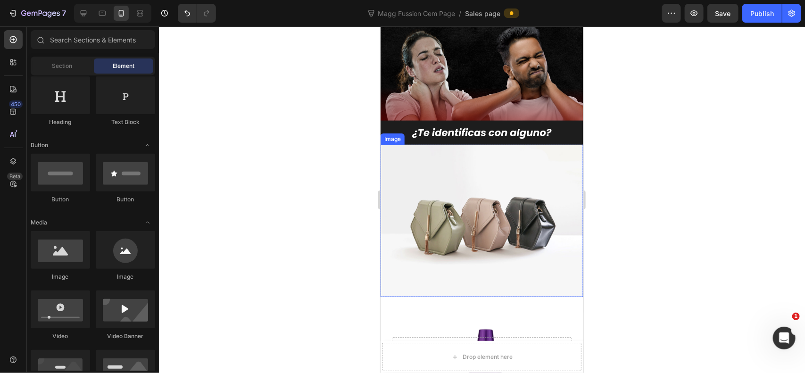
click at [523, 201] on img at bounding box center [481, 220] width 203 height 152
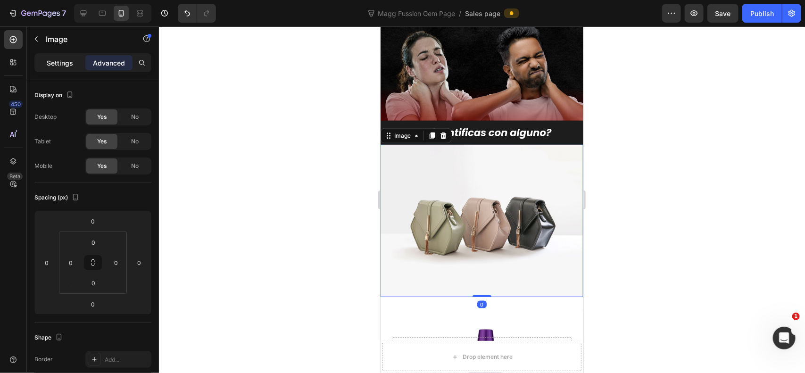
click at [60, 63] on p "Settings" at bounding box center [60, 63] width 26 height 10
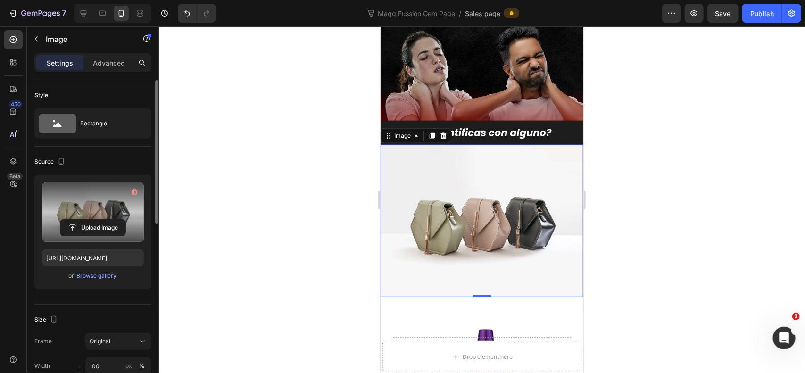
click at [102, 209] on label at bounding box center [93, 211] width 102 height 59
click at [102, 220] on input "file" at bounding box center [92, 228] width 65 height 16
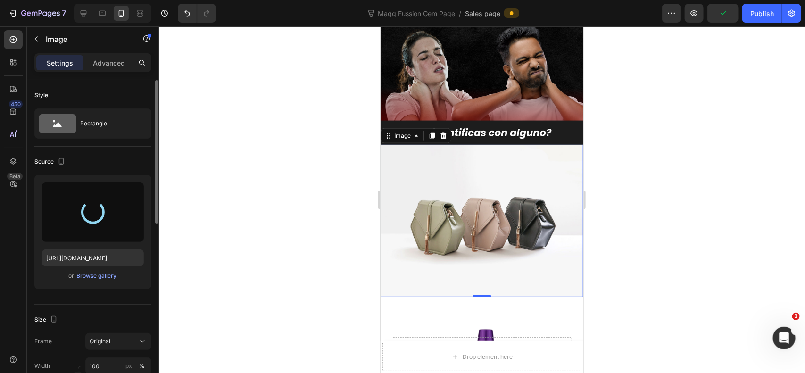
type input "[URL][DOMAIN_NAME]"
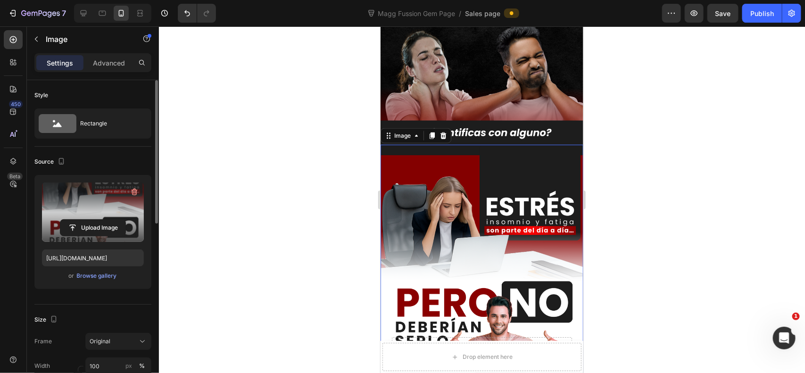
click at [644, 203] on div at bounding box center [482, 199] width 646 height 347
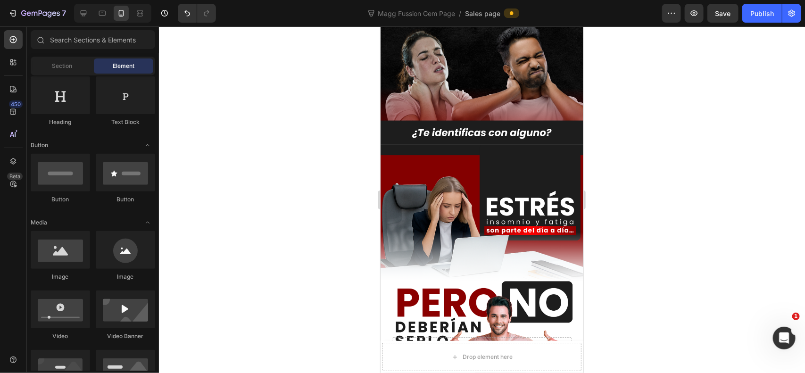
click at [644, 203] on div at bounding box center [482, 199] width 646 height 347
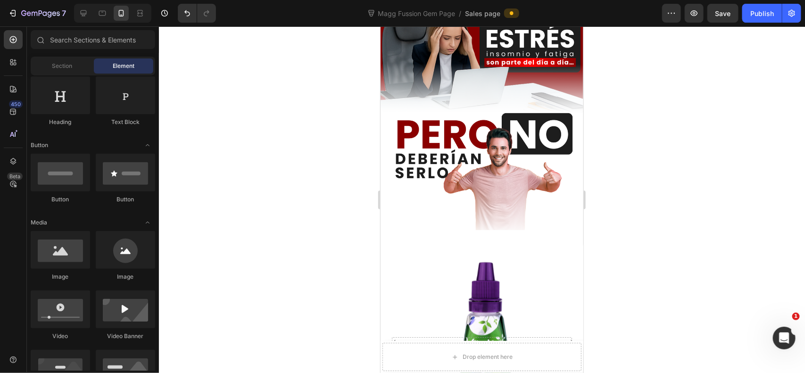
click at [668, 156] on div at bounding box center [482, 199] width 646 height 347
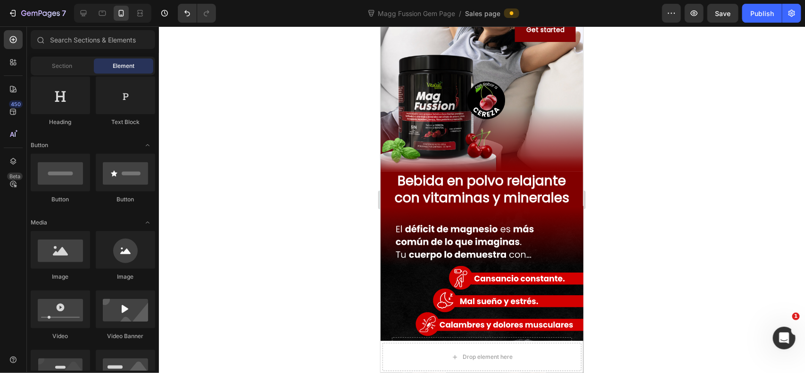
scroll to position [0, 0]
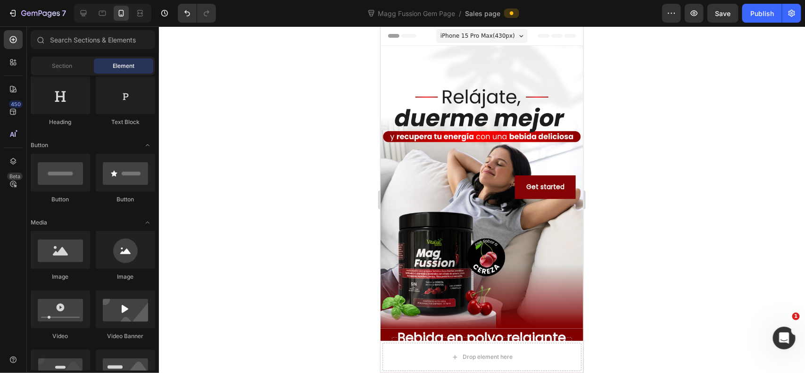
click at [615, 146] on div at bounding box center [482, 199] width 646 height 347
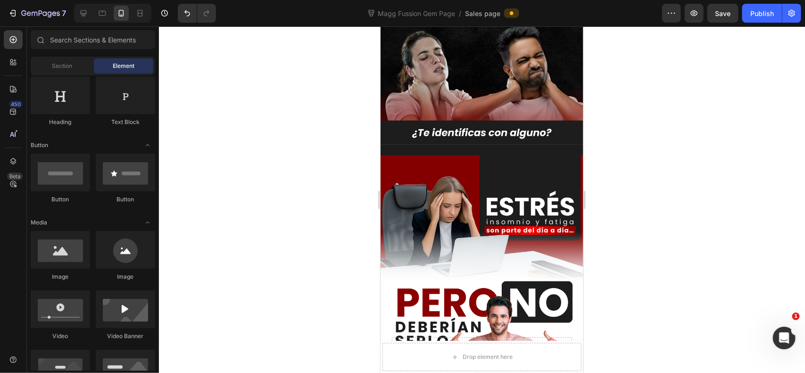
scroll to position [550, 0]
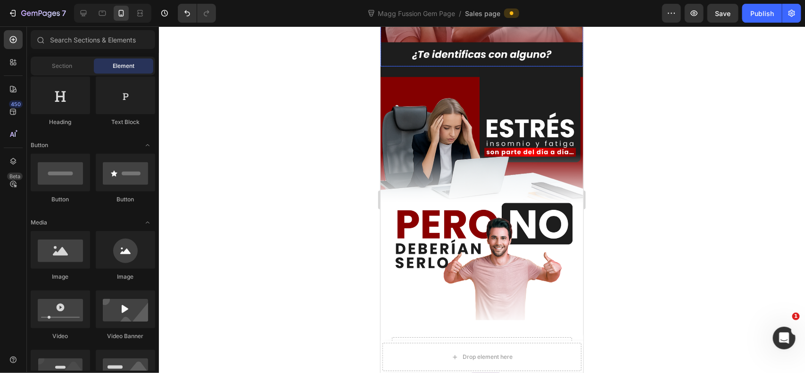
click at [636, 55] on div at bounding box center [482, 199] width 646 height 347
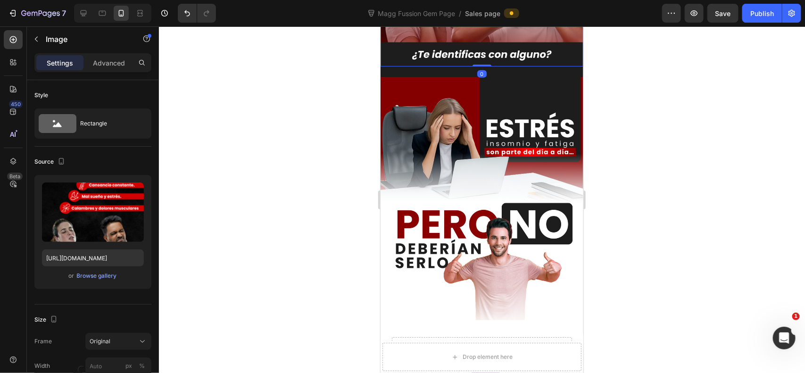
click at [613, 56] on div at bounding box center [482, 199] width 646 height 347
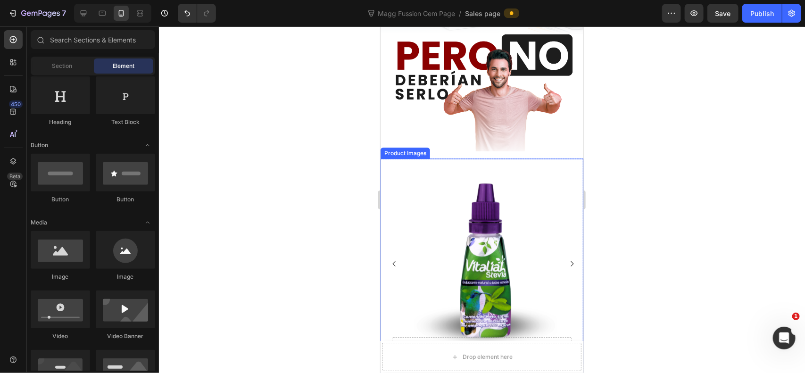
scroll to position [628, 0]
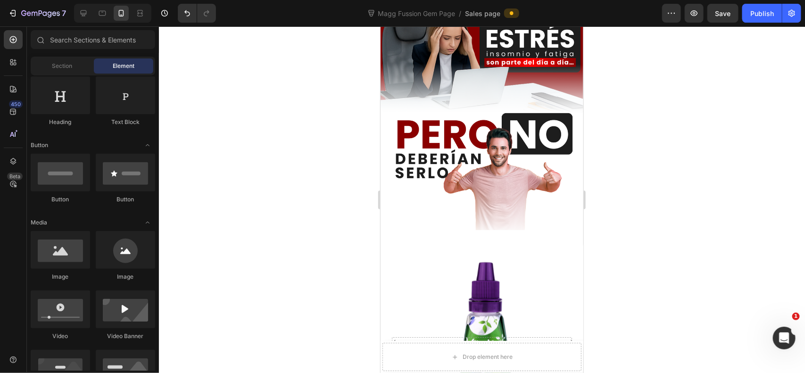
click at [642, 126] on div at bounding box center [482, 199] width 646 height 347
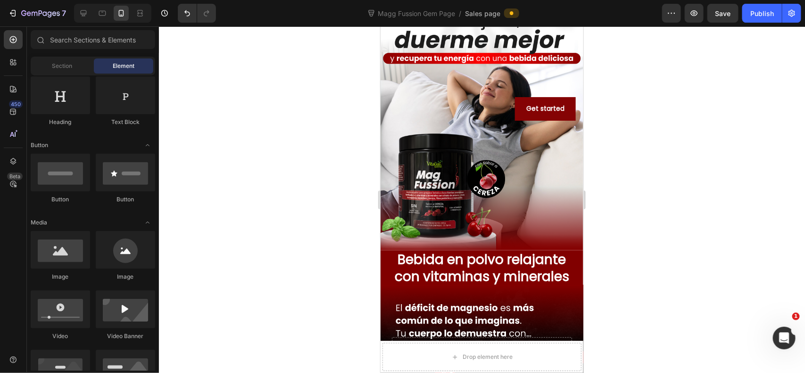
scroll to position [0, 0]
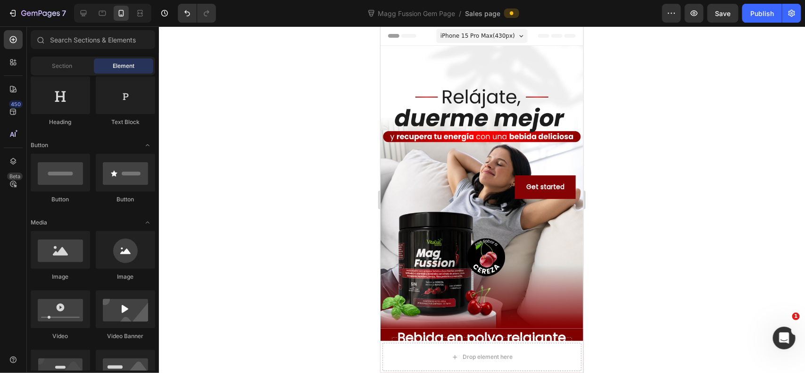
click at [658, 149] on div at bounding box center [482, 199] width 646 height 347
click at [638, 143] on div at bounding box center [482, 199] width 646 height 347
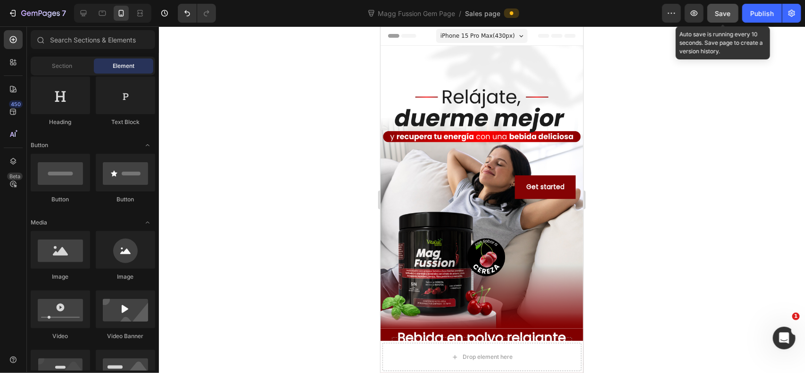
click at [717, 10] on span "Save" at bounding box center [723, 13] width 16 height 8
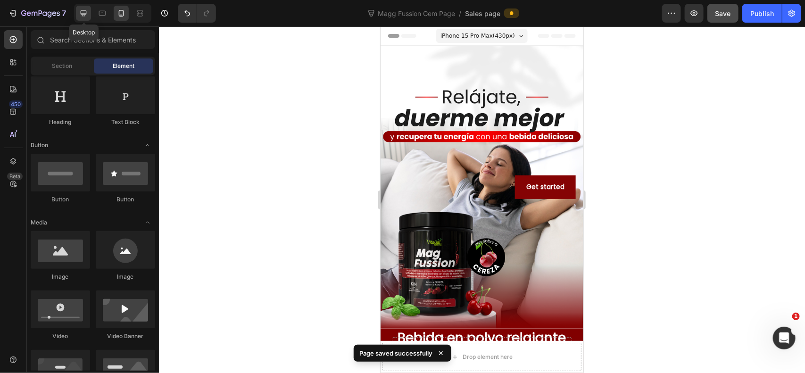
click at [83, 15] on icon at bounding box center [84, 13] width 6 height 6
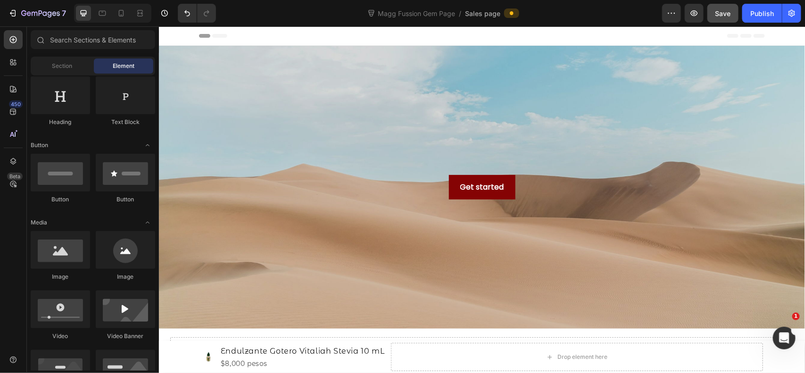
click at [194, 36] on span "Header" at bounding box center [186, 35] width 21 height 9
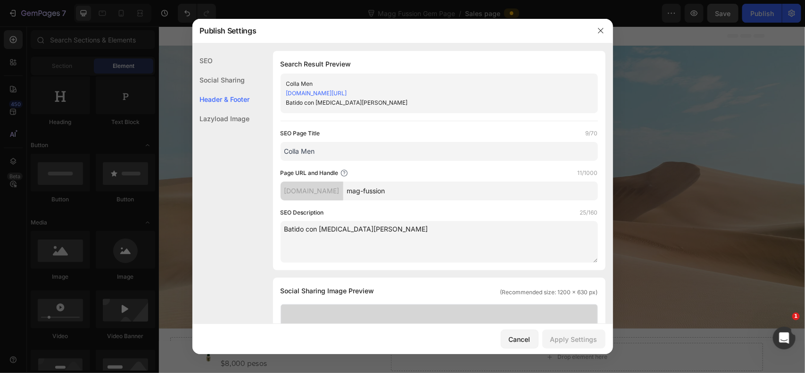
scroll to position [425, 0]
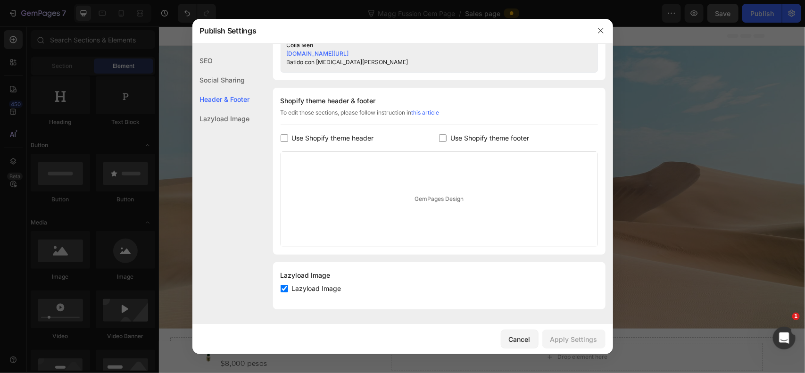
click at [219, 70] on div "SEO" at bounding box center [221, 79] width 58 height 19
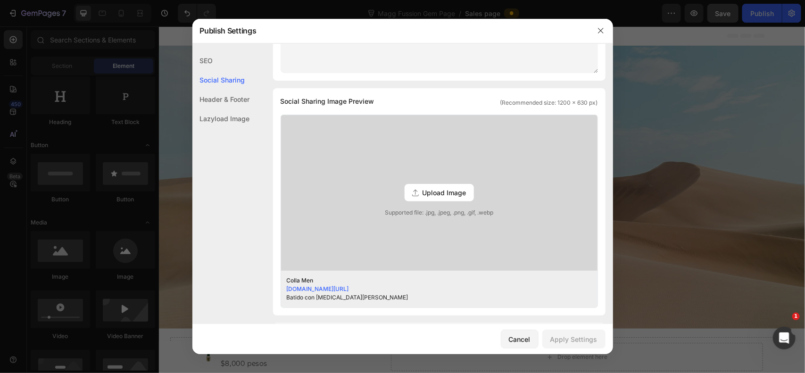
scroll to position [32, 0]
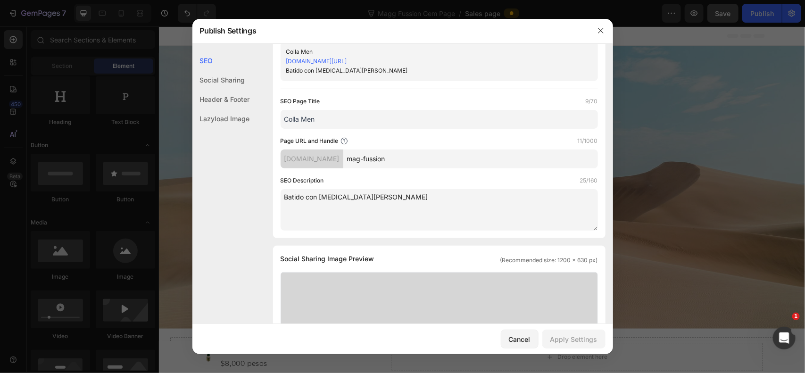
click at [705, 161] on div at bounding box center [402, 186] width 805 height 373
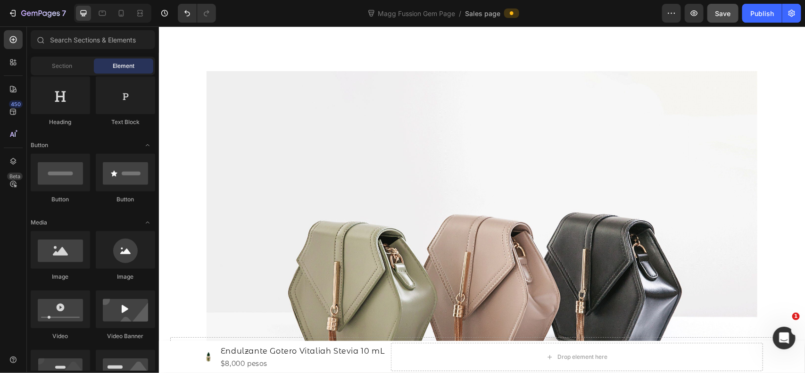
scroll to position [0, 0]
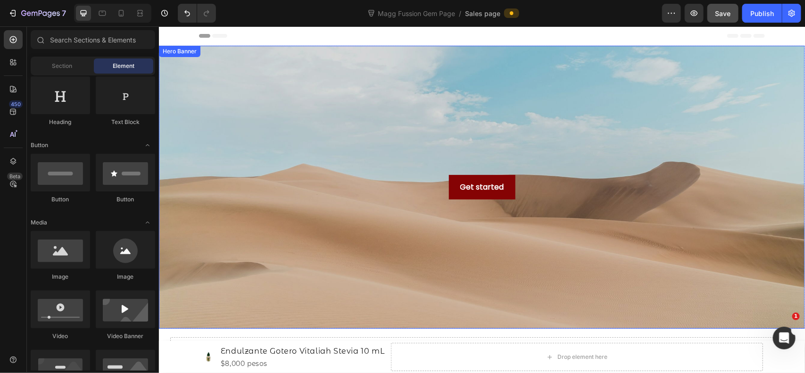
click at [253, 59] on div "Background Image" at bounding box center [481, 186] width 646 height 283
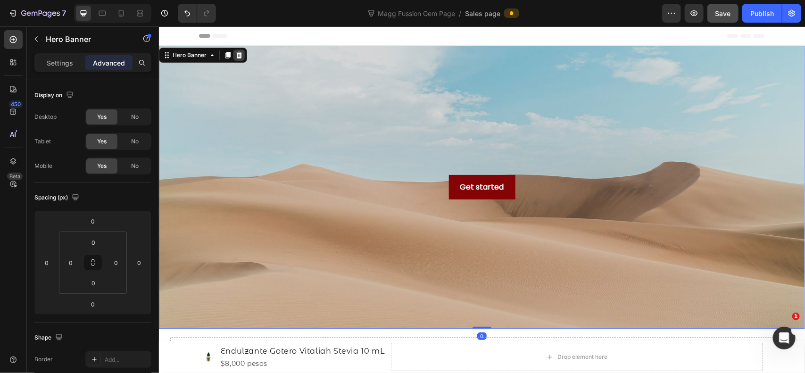
click at [241, 55] on icon at bounding box center [239, 55] width 8 height 8
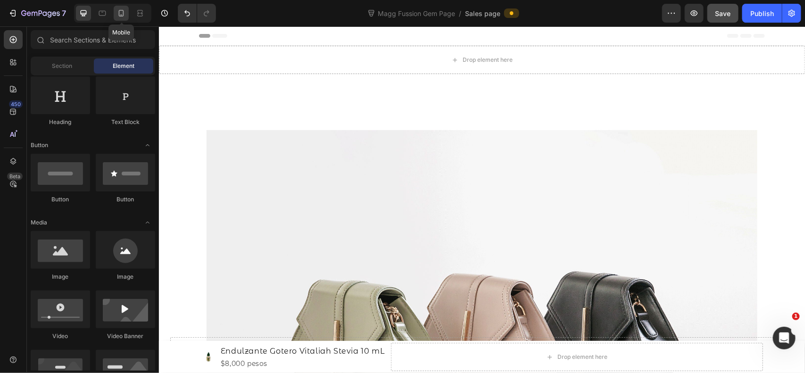
click at [127, 18] on div at bounding box center [121, 13] width 15 height 15
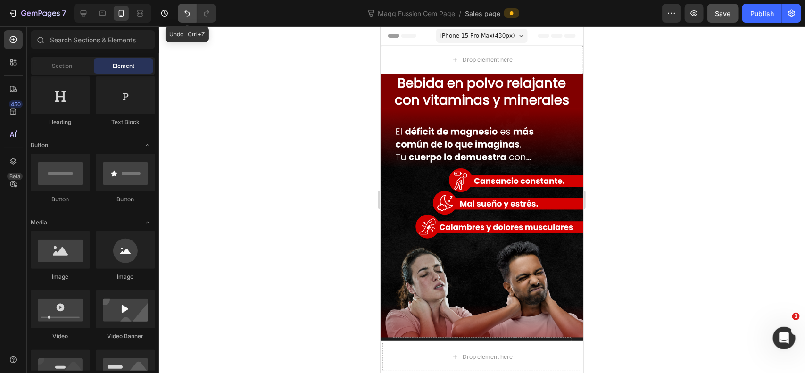
click at [185, 10] on icon "Undo/Redo" at bounding box center [186, 12] width 9 height 9
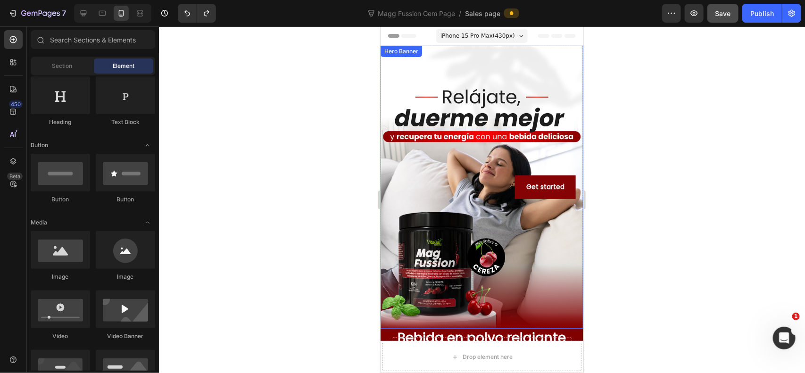
click at [528, 98] on div "Background Image" at bounding box center [481, 186] width 203 height 283
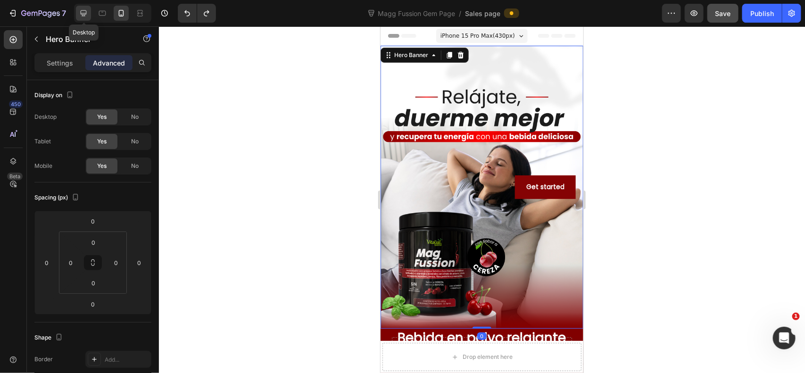
click at [85, 13] on icon at bounding box center [84, 13] width 6 height 6
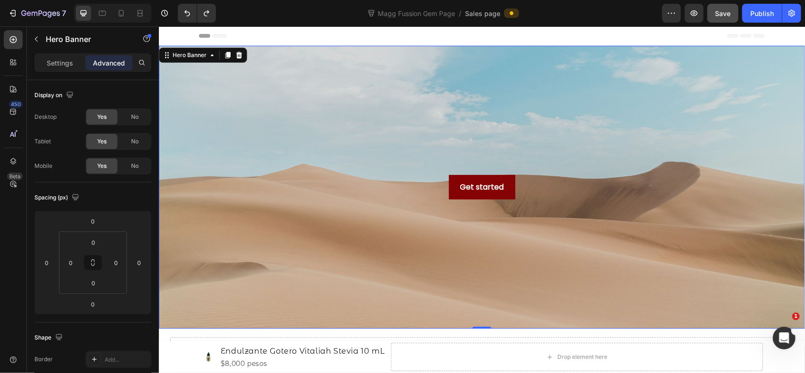
click at [310, 142] on div "Background Image" at bounding box center [481, 186] width 646 height 283
click at [280, 111] on div "Background Image" at bounding box center [481, 186] width 646 height 283
click at [58, 62] on p "Settings" at bounding box center [60, 63] width 26 height 10
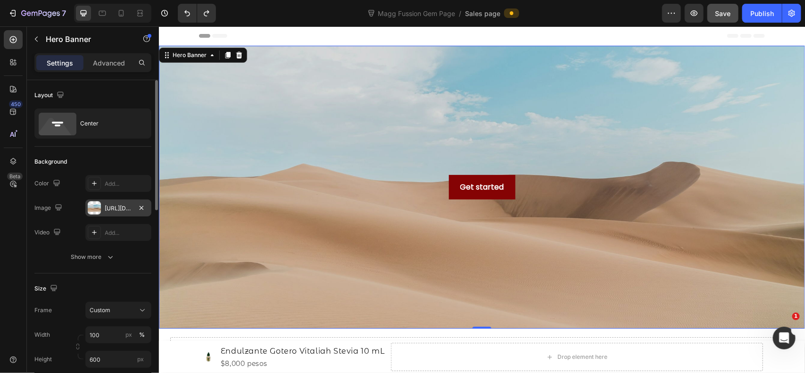
click at [107, 207] on div "[URL][DOMAIN_NAME]" at bounding box center [118, 208] width 27 height 8
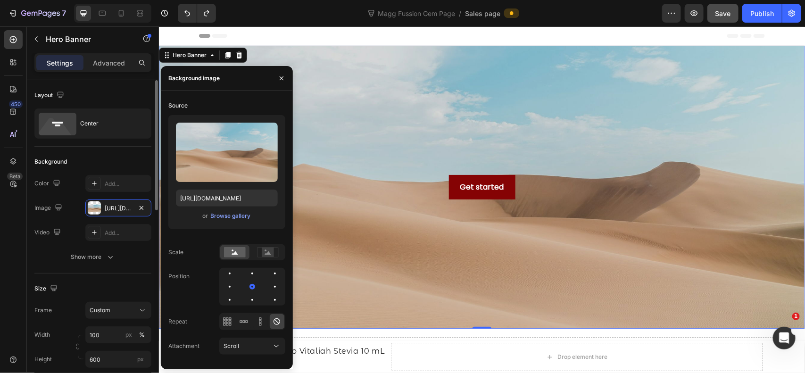
click at [111, 248] on div "The changes might be hidden by the video. Color Add... Image [URL][DOMAIN_NAME]…" at bounding box center [92, 220] width 117 height 91
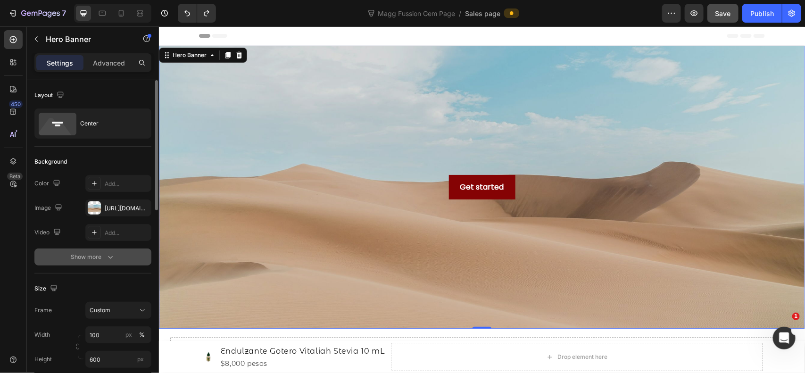
click at [106, 256] on icon "button" at bounding box center [110, 256] width 9 height 9
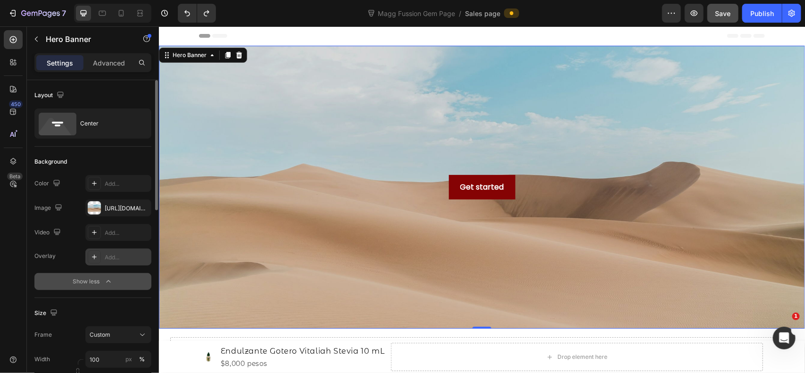
click at [109, 251] on div "Add..." at bounding box center [118, 256] width 66 height 17
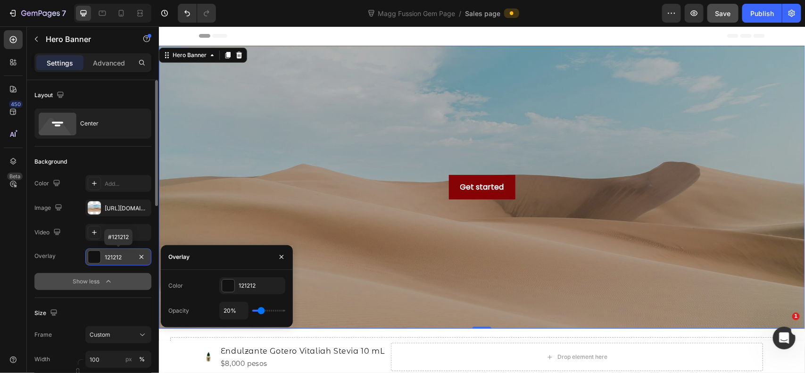
click at [109, 251] on div "121212" at bounding box center [118, 256] width 66 height 17
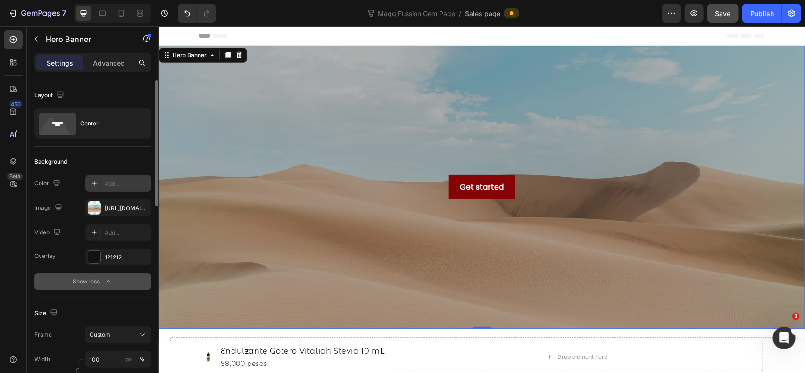
click at [113, 190] on div "Add..." at bounding box center [118, 183] width 66 height 17
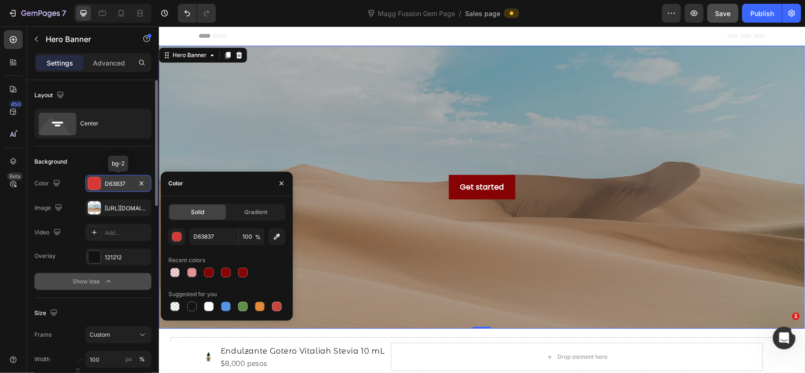
click at [113, 190] on div "D63837" at bounding box center [118, 183] width 66 height 17
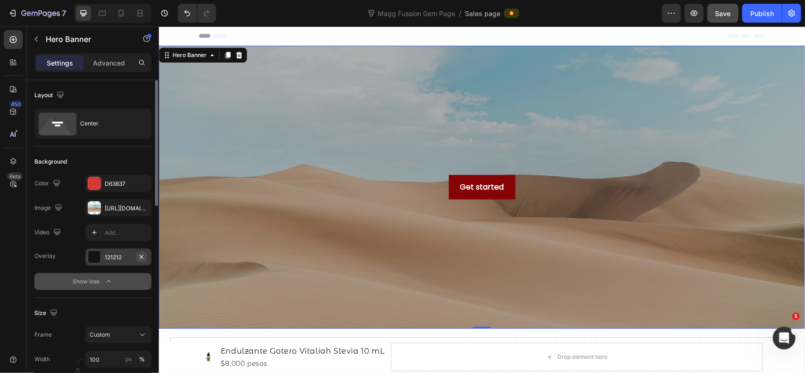
click at [145, 256] on button "button" at bounding box center [141, 256] width 11 height 11
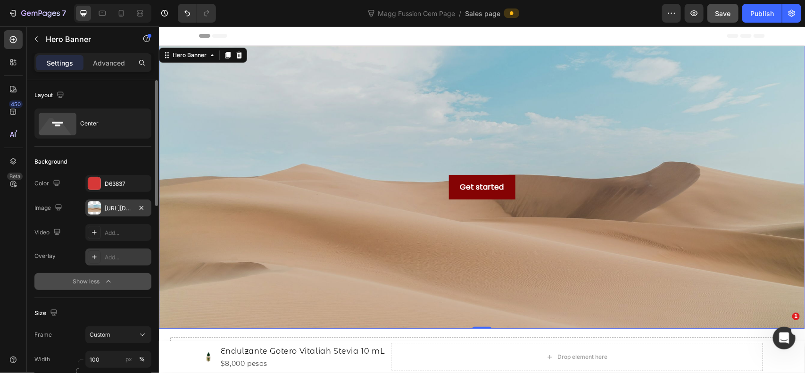
click at [111, 207] on div "[URL][DOMAIN_NAME]" at bounding box center [118, 208] width 27 height 8
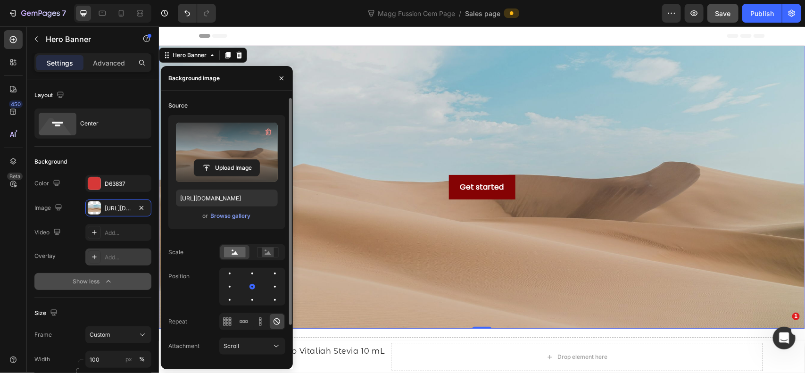
click at [237, 147] on label at bounding box center [227, 152] width 102 height 59
click at [237, 160] on input "file" at bounding box center [226, 168] width 65 height 16
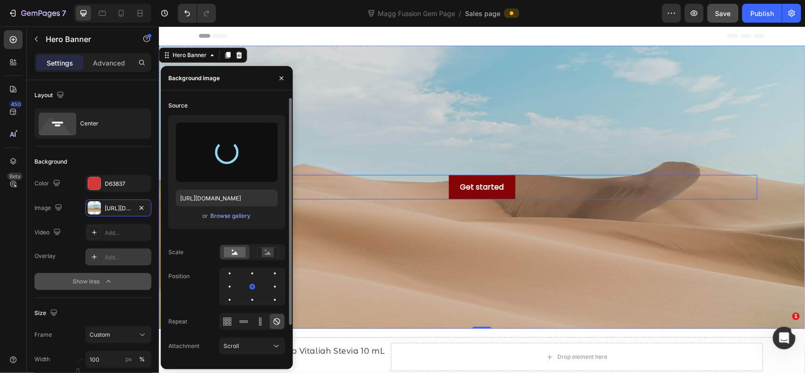
type input "[URL][DOMAIN_NAME]"
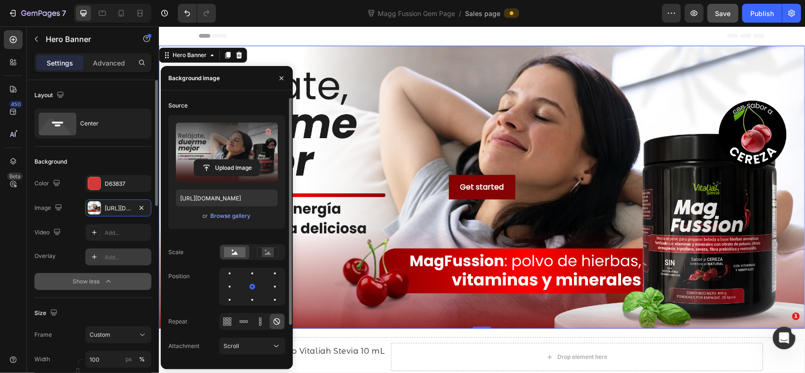
click at [116, 160] on div "Background" at bounding box center [92, 161] width 117 height 15
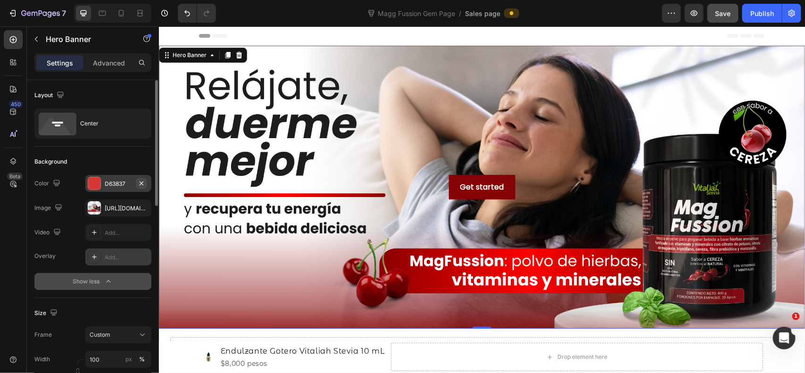
click at [141, 182] on icon "button" at bounding box center [142, 183] width 4 height 4
click at [93, 284] on div "Show less" at bounding box center [93, 281] width 40 height 9
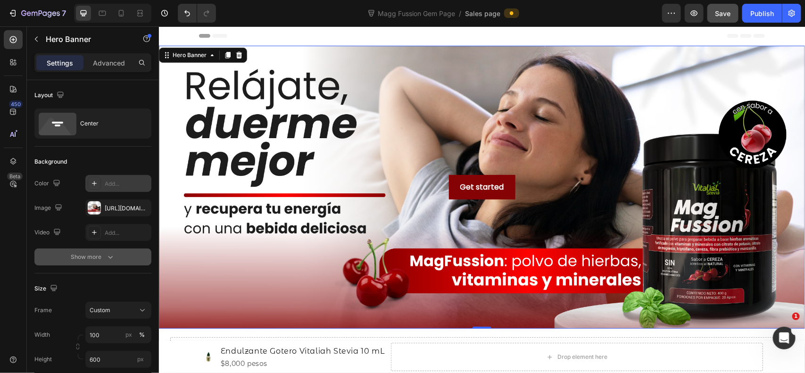
click at [108, 248] on button "Show more" at bounding box center [92, 256] width 117 height 17
click at [104, 257] on div "Add..." at bounding box center [118, 256] width 66 height 17
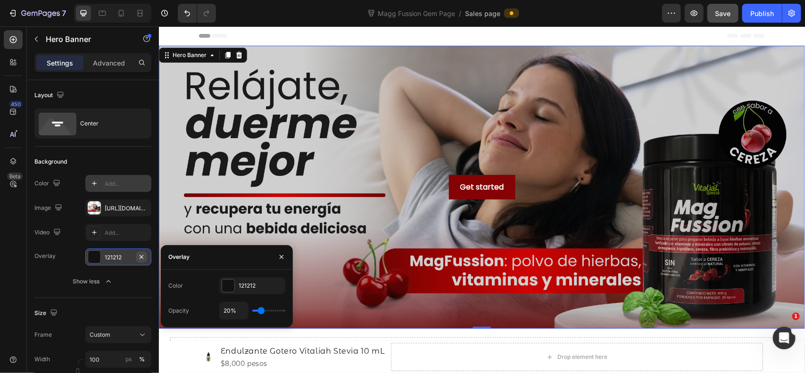
click at [140, 256] on icon "button" at bounding box center [142, 257] width 8 height 8
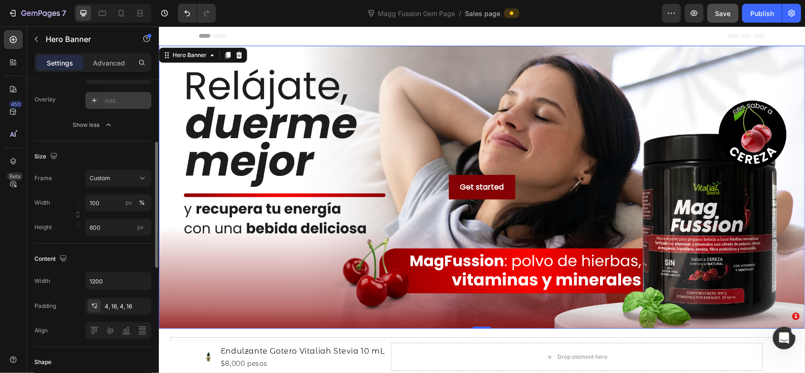
scroll to position [235, 0]
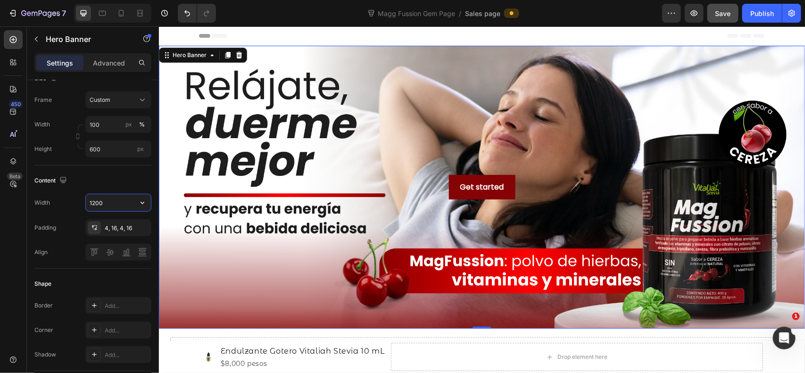
click at [113, 197] on input "1200" at bounding box center [118, 202] width 65 height 17
click at [113, 199] on input "1200" at bounding box center [118, 202] width 65 height 17
click at [126, 182] on div "Content" at bounding box center [92, 180] width 117 height 15
click at [117, 126] on input "100" at bounding box center [118, 124] width 66 height 17
click at [109, 166] on p "Default 1200px" at bounding box center [116, 164] width 55 height 8
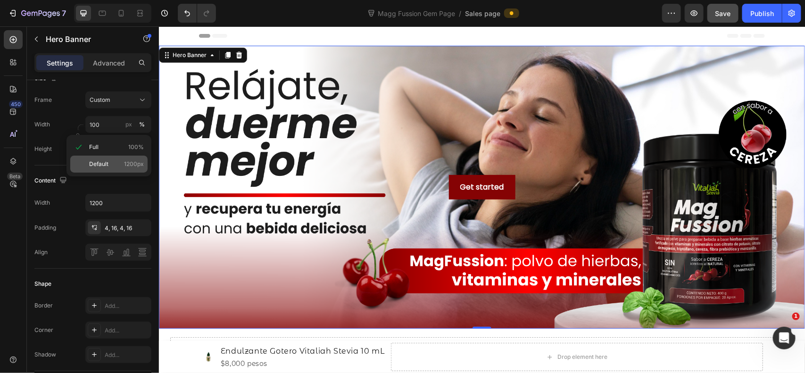
type input "1200"
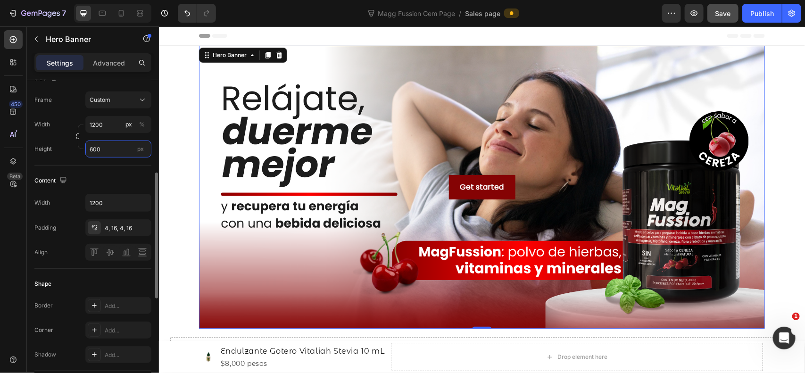
click at [107, 145] on input "600" at bounding box center [118, 149] width 66 height 17
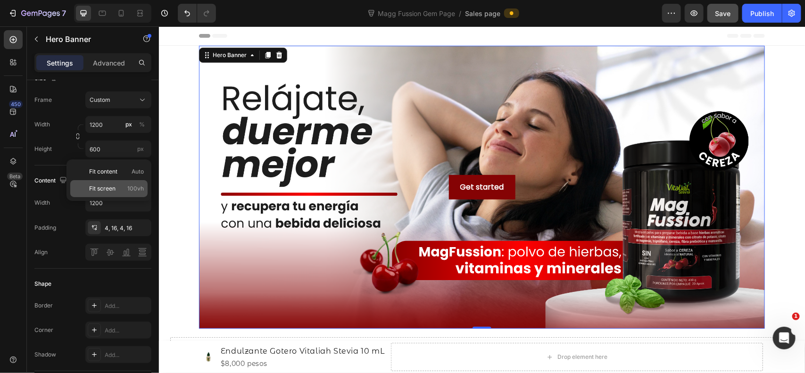
click at [116, 182] on div "Fit screen 100vh" at bounding box center [108, 188] width 77 height 17
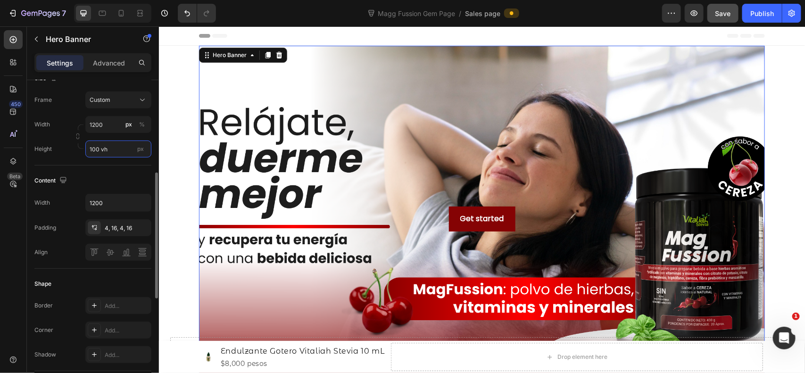
click at [111, 148] on input "100 vh" at bounding box center [118, 149] width 66 height 17
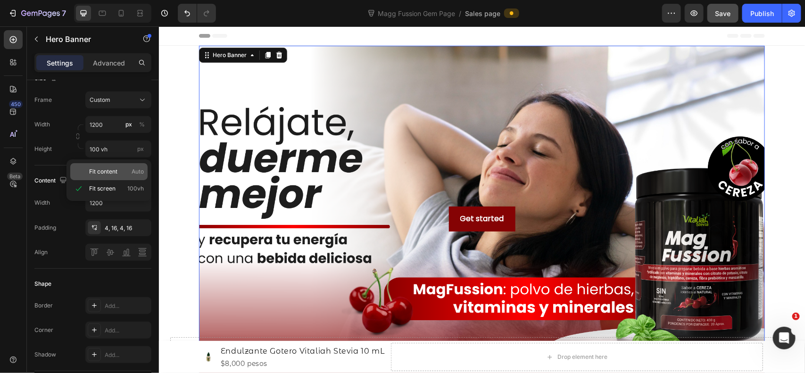
click at [107, 173] on span "Fit content" at bounding box center [103, 171] width 28 height 8
type input "Auto"
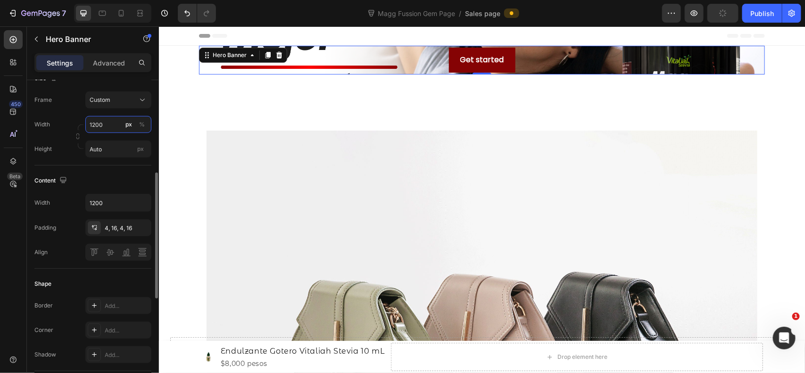
click at [122, 128] on input "1200" at bounding box center [118, 124] width 66 height 17
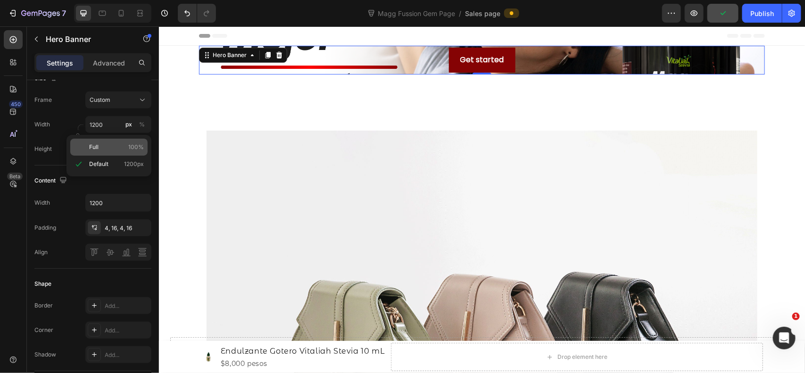
click at [112, 145] on p "Full 100%" at bounding box center [116, 147] width 55 height 8
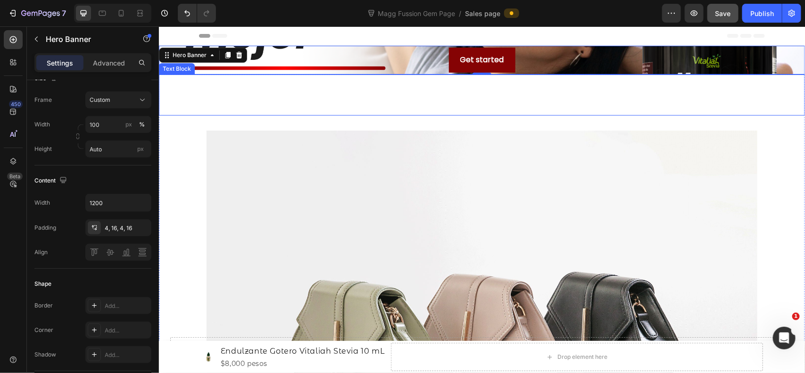
type input "1200"
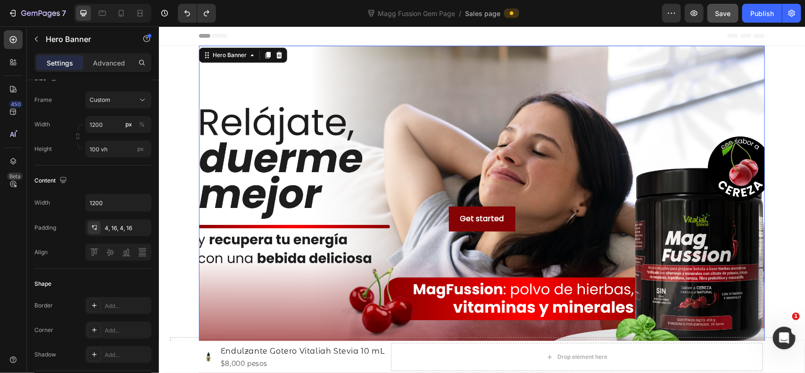
type input "600"
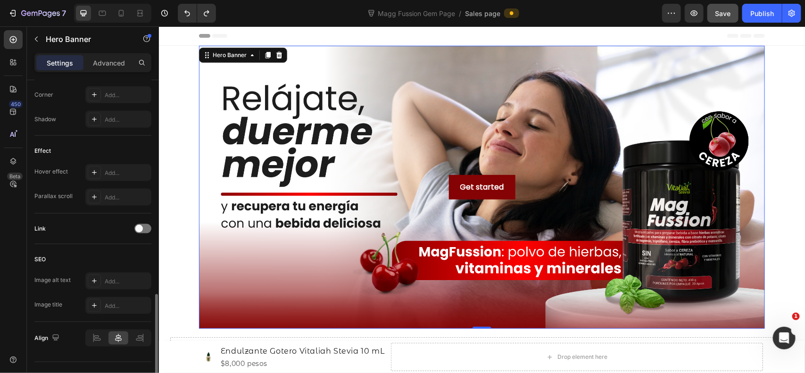
scroll to position [490, 0]
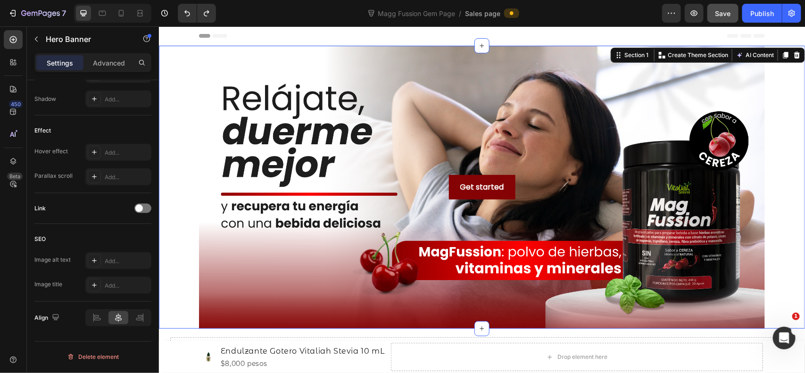
click at [769, 127] on div "Get started Button Hero Banner" at bounding box center [481, 186] width 646 height 283
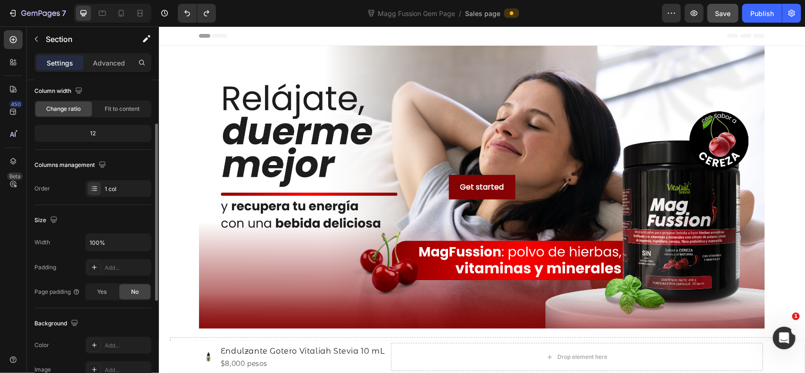
scroll to position [157, 0]
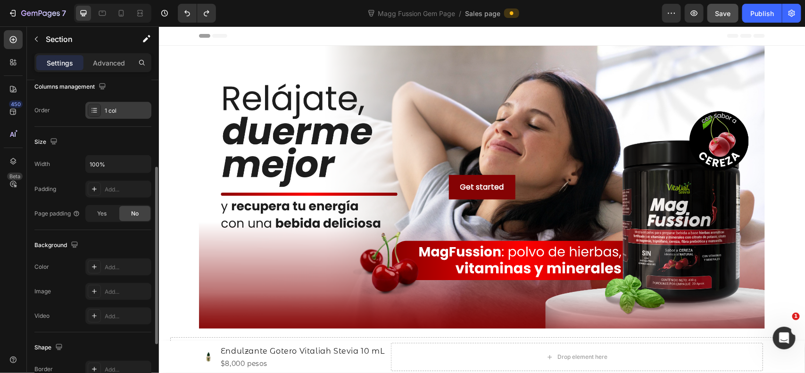
click at [111, 114] on div "1 col" at bounding box center [127, 111] width 44 height 8
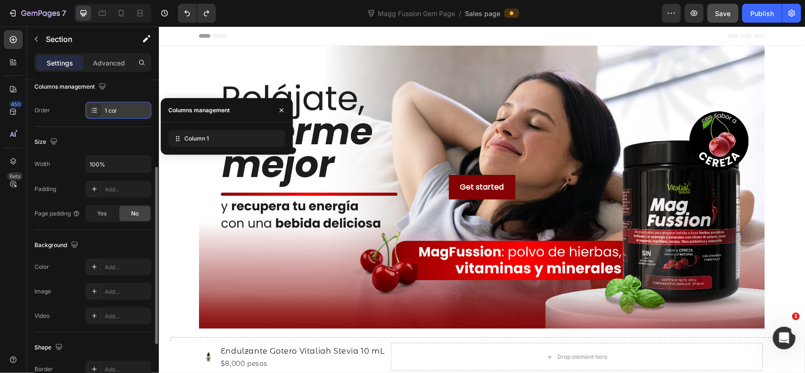
click at [111, 114] on div "1 col" at bounding box center [127, 111] width 44 height 8
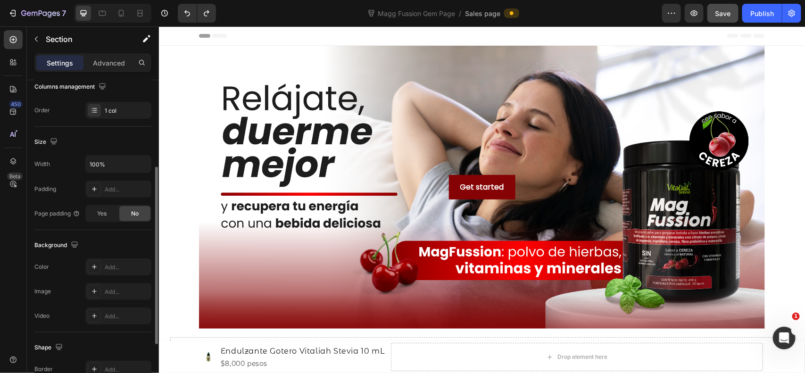
click at [107, 139] on div "Size" at bounding box center [92, 141] width 117 height 15
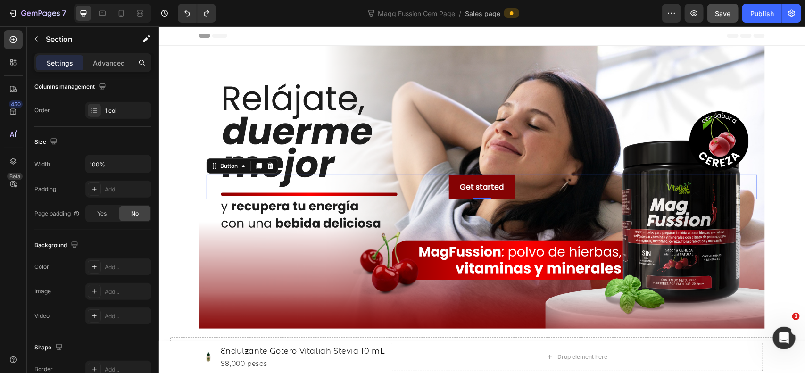
click at [427, 196] on div "Get started Button 0" at bounding box center [481, 186] width 551 height 25
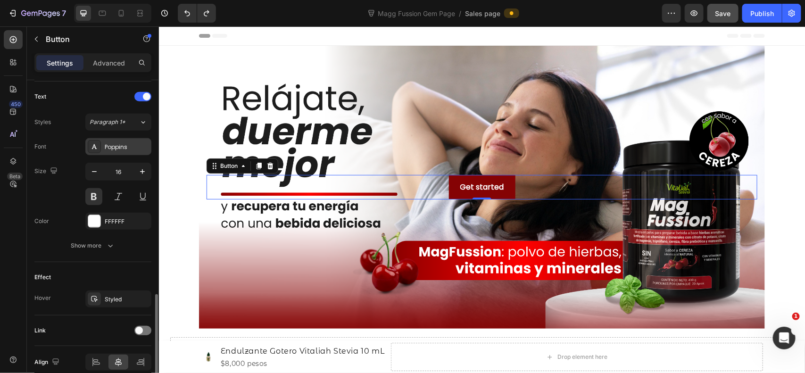
scroll to position [358, 0]
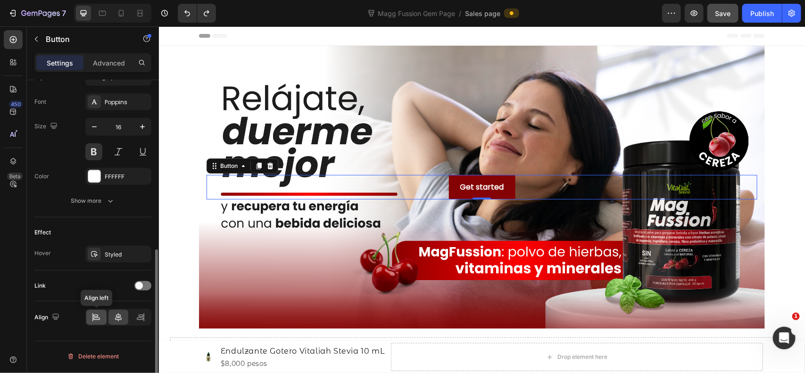
click at [92, 318] on icon at bounding box center [95, 317] width 9 height 9
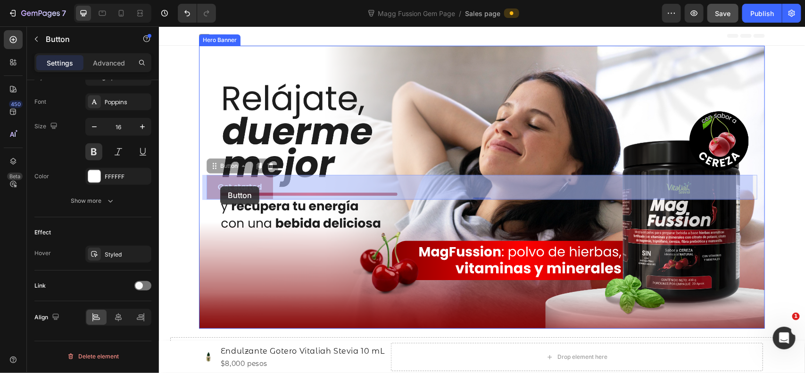
drag, startPoint x: 211, startPoint y: 167, endPoint x: 220, endPoint y: 186, distance: 20.5
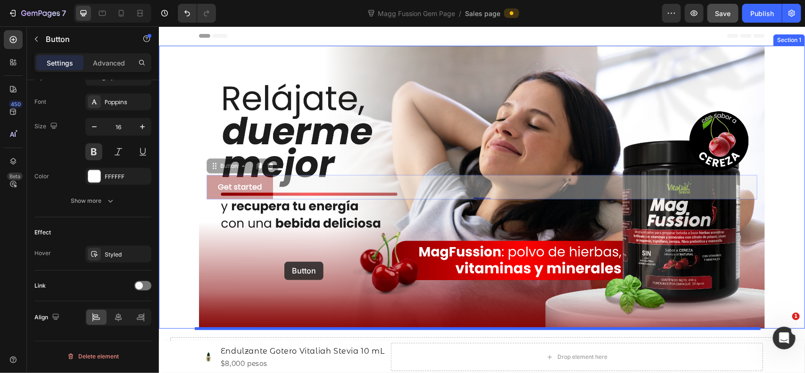
drag, startPoint x: 272, startPoint y: 194, endPoint x: 284, endPoint y: 261, distance: 68.4
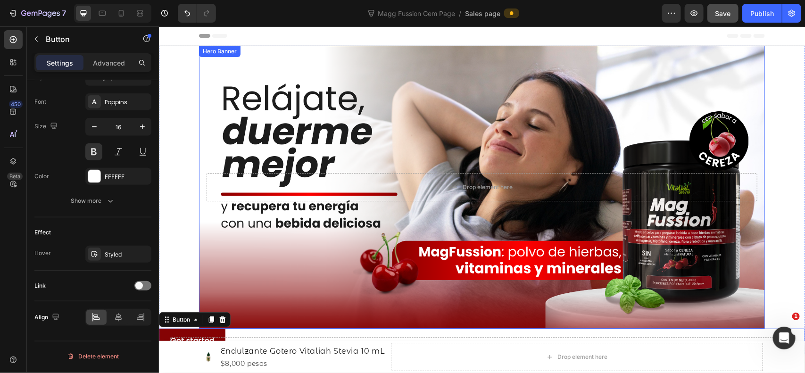
scroll to position [78, 0]
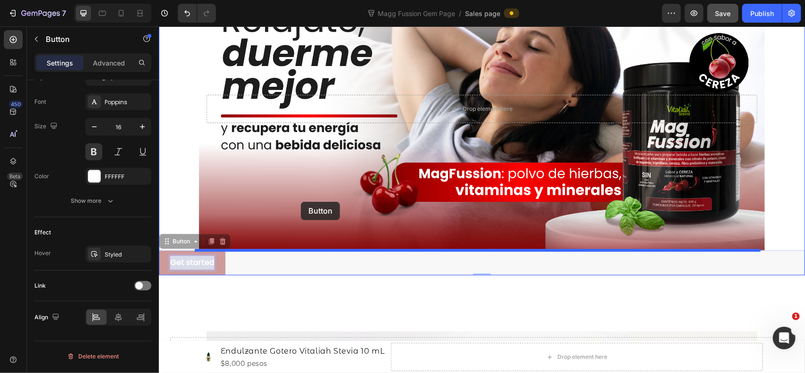
drag, startPoint x: 186, startPoint y: 264, endPoint x: 300, endPoint y: 201, distance: 130.4
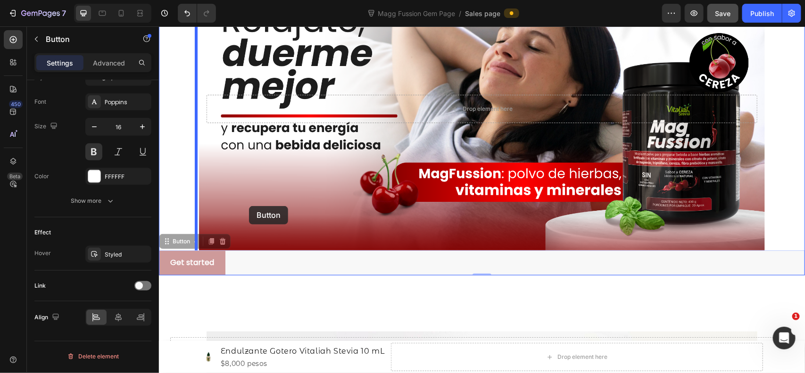
drag, startPoint x: 161, startPoint y: 259, endPoint x: 248, endPoint y: 203, distance: 104.1
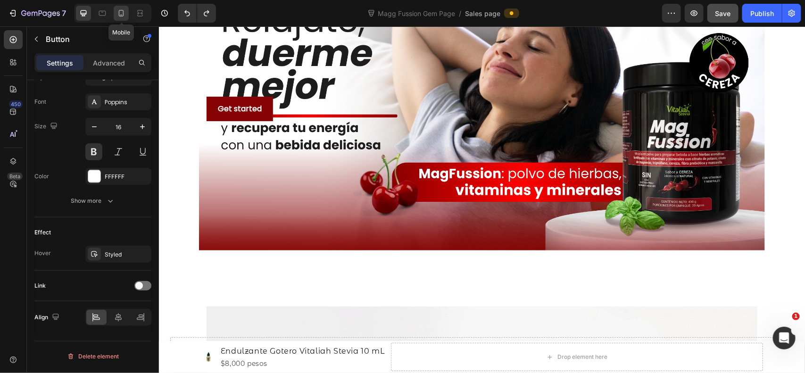
click at [122, 10] on icon at bounding box center [121, 13] width 5 height 7
type input "14"
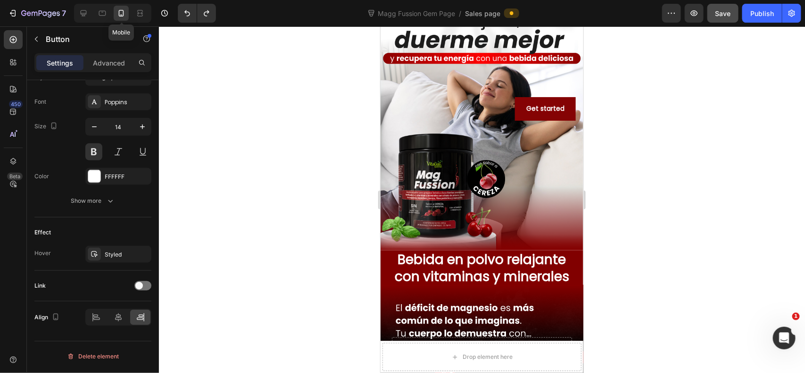
scroll to position [116, 0]
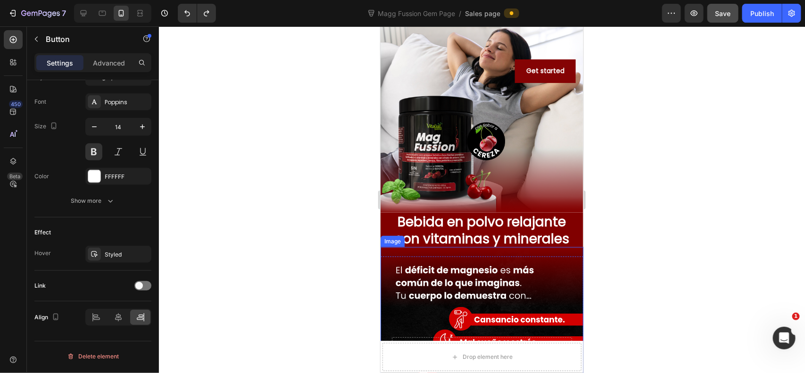
click at [679, 184] on div at bounding box center [482, 199] width 646 height 347
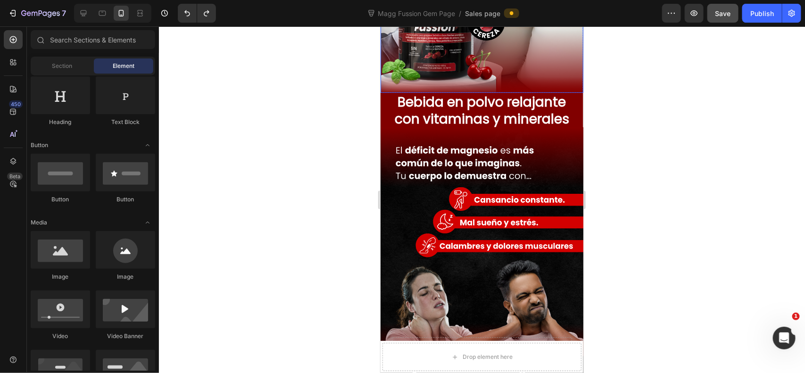
scroll to position [0, 0]
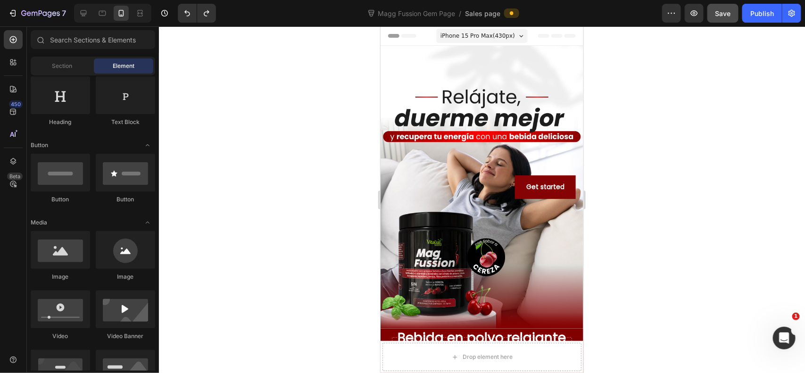
click at [661, 181] on div at bounding box center [482, 199] width 646 height 347
click at [658, 85] on div at bounding box center [482, 199] width 646 height 347
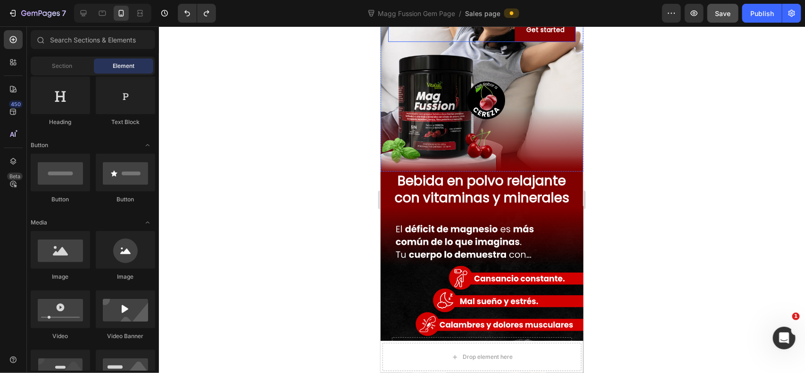
scroll to position [314, 0]
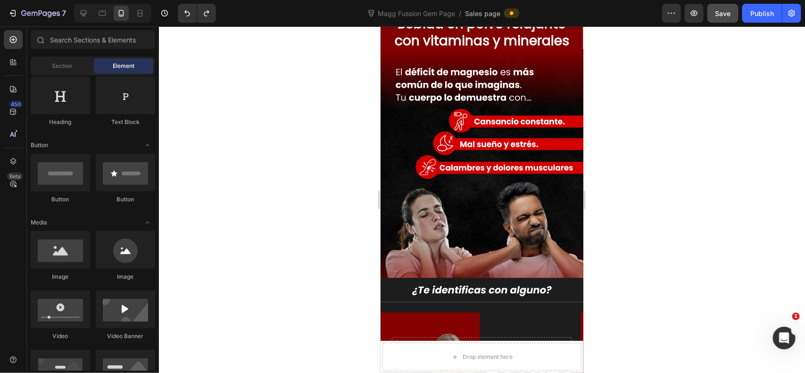
click at [655, 167] on div at bounding box center [482, 199] width 646 height 347
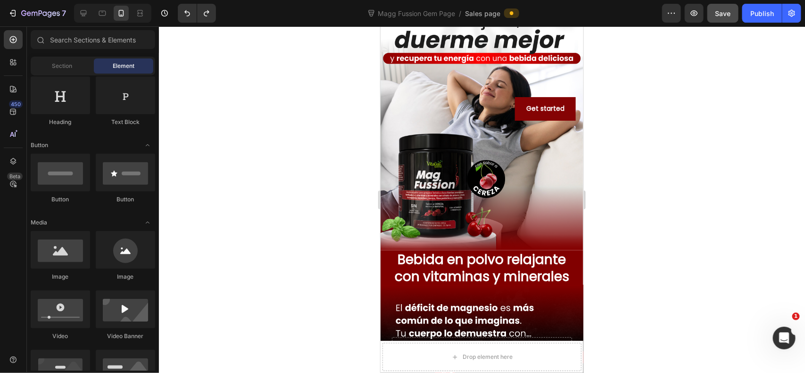
scroll to position [0, 0]
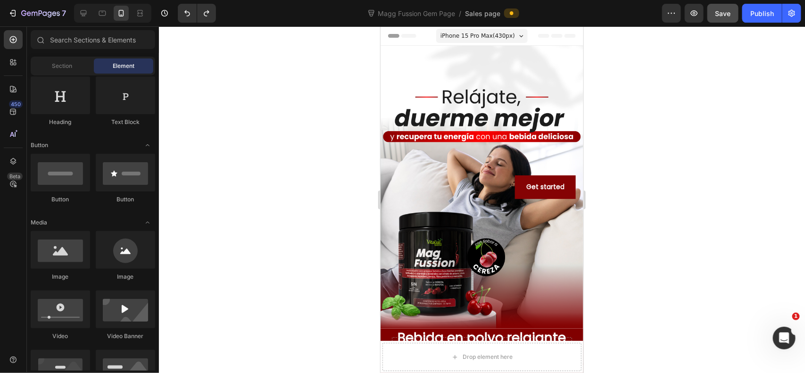
click at [621, 113] on div at bounding box center [482, 199] width 646 height 347
